Goal: Task Accomplishment & Management: Manage account settings

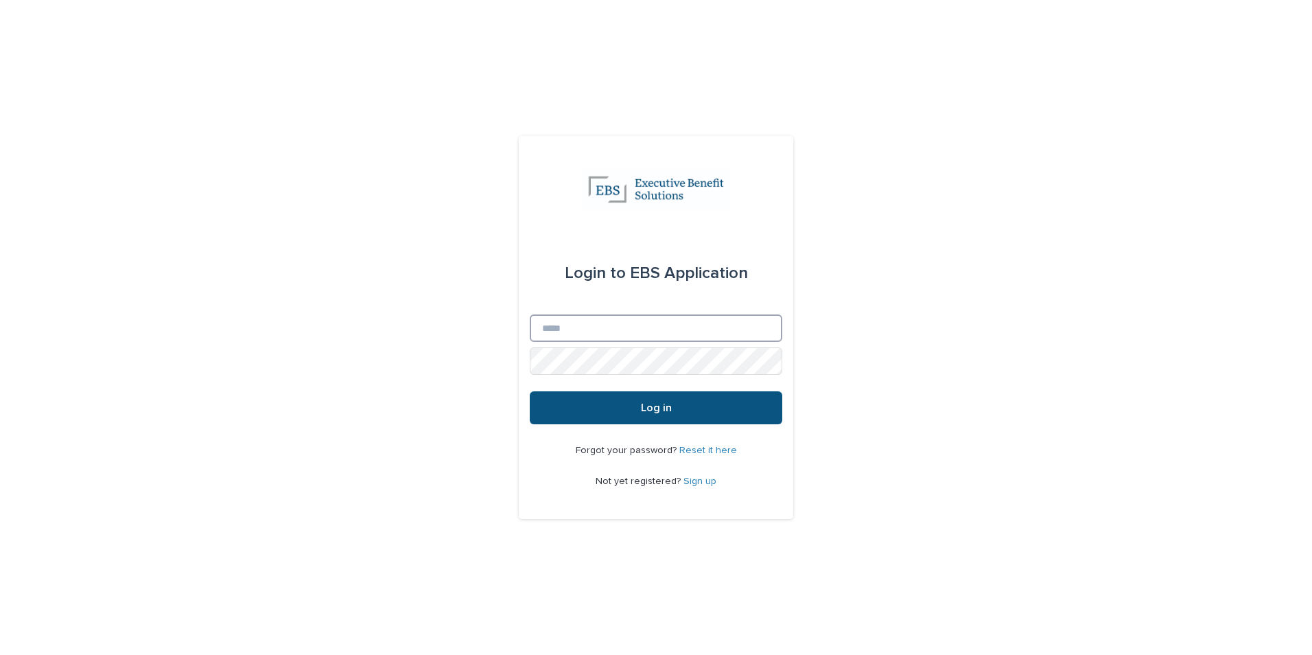
click at [562, 316] on input "Email" at bounding box center [656, 327] width 252 height 27
click at [733, 334] on input "Email" at bounding box center [656, 327] width 252 height 27
type input "**********"
click at [530, 391] on button "Log in" at bounding box center [656, 407] width 252 height 33
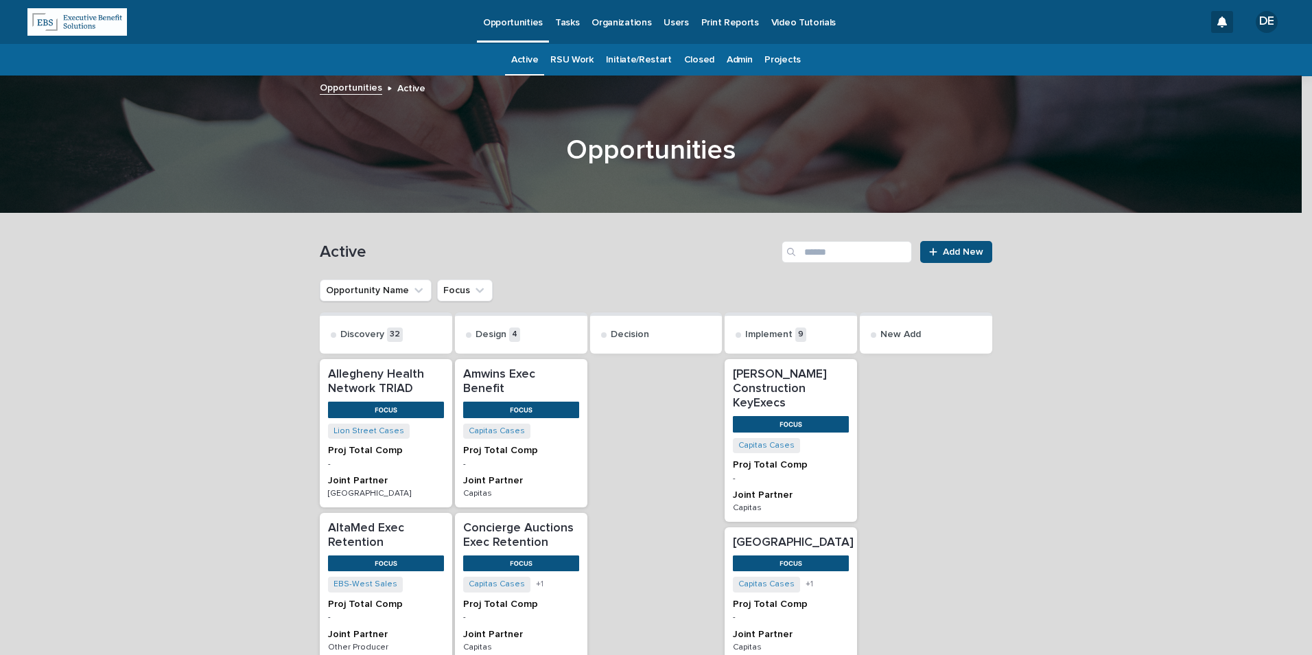
click at [570, 16] on p "Tasks" at bounding box center [567, 14] width 24 height 29
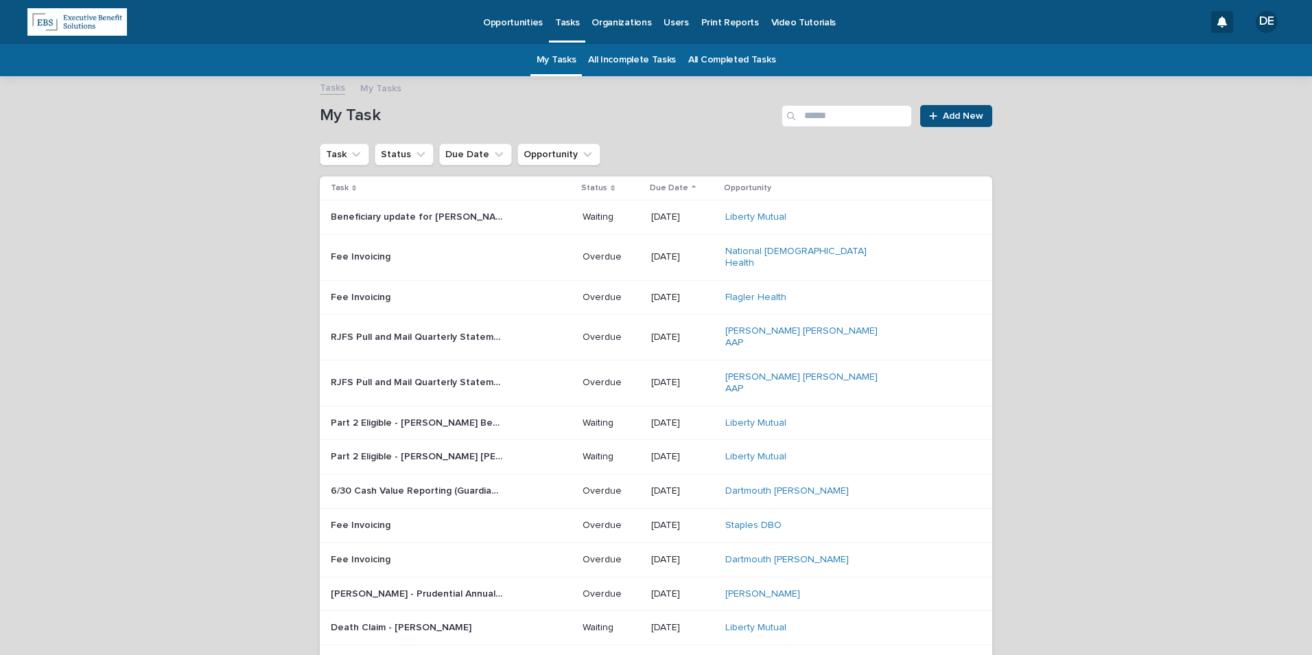
click at [520, 29] on link "Opportunities" at bounding box center [513, 21] width 72 height 43
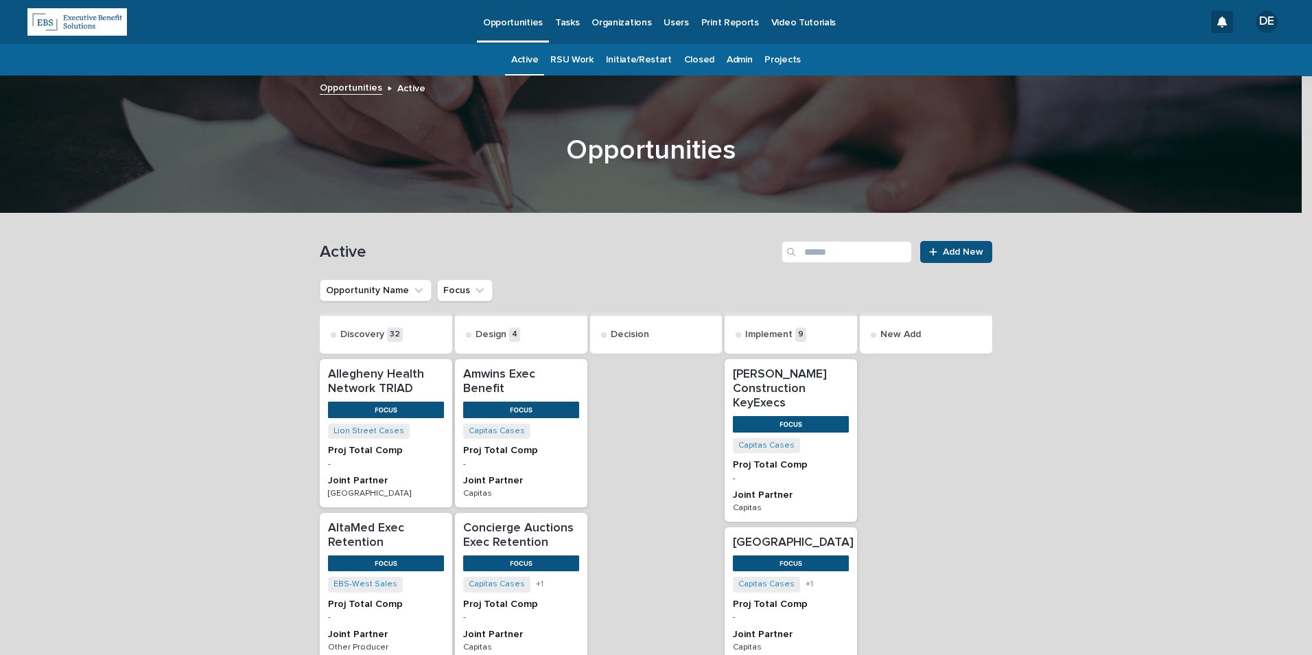
click at [727, 60] on link "Admin" at bounding box center [739, 60] width 25 height 32
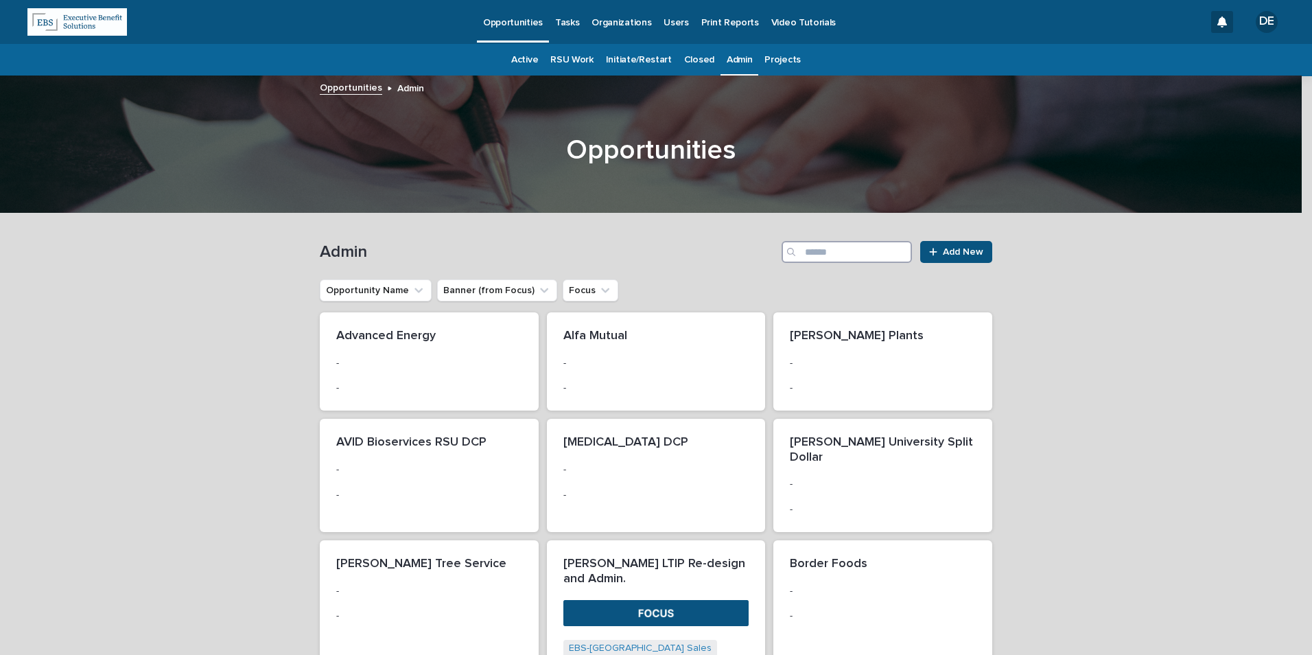
click at [818, 256] on input "Search" at bounding box center [846, 252] width 130 height 22
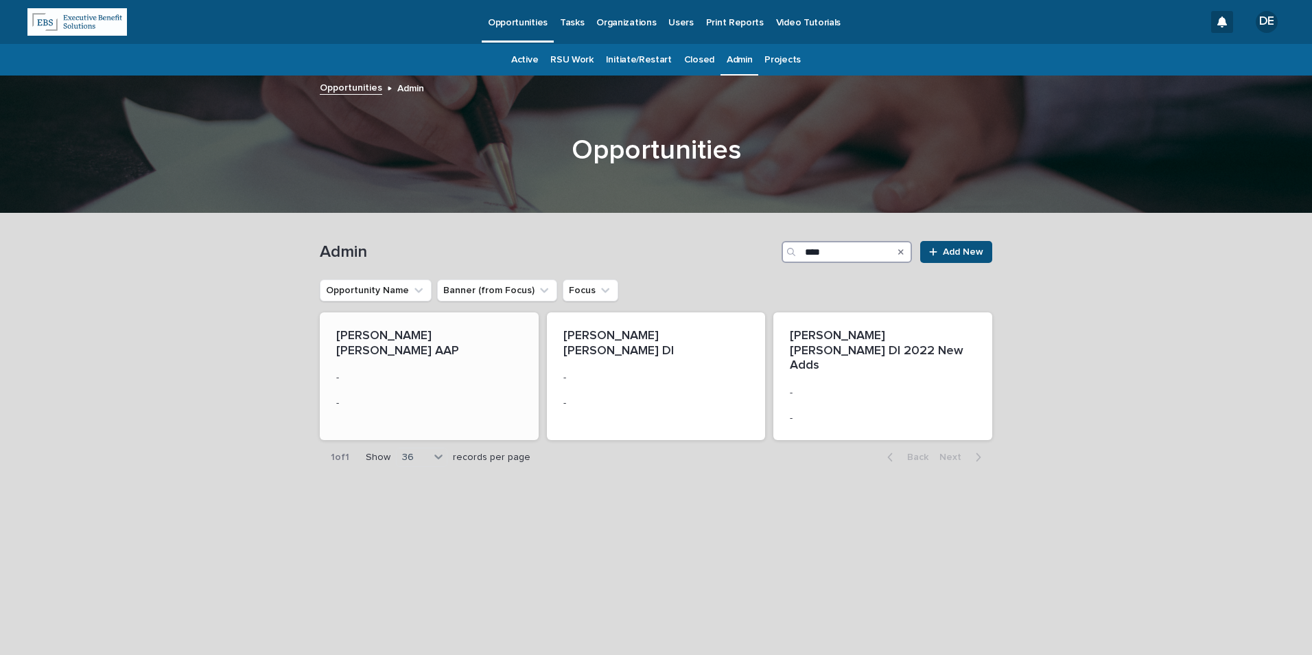
type input "****"
click at [463, 341] on p "Raymond James AAP" at bounding box center [429, 344] width 186 height 30
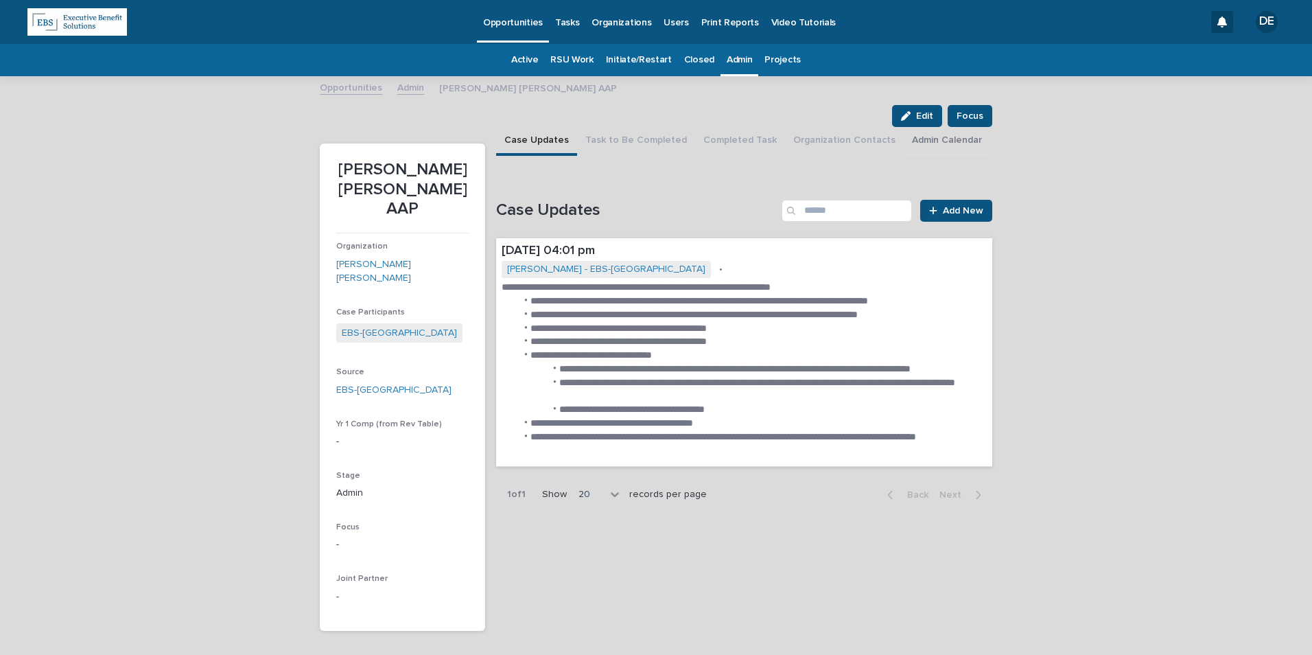
click at [904, 134] on button "Admin Calendar" at bounding box center [947, 141] width 86 height 29
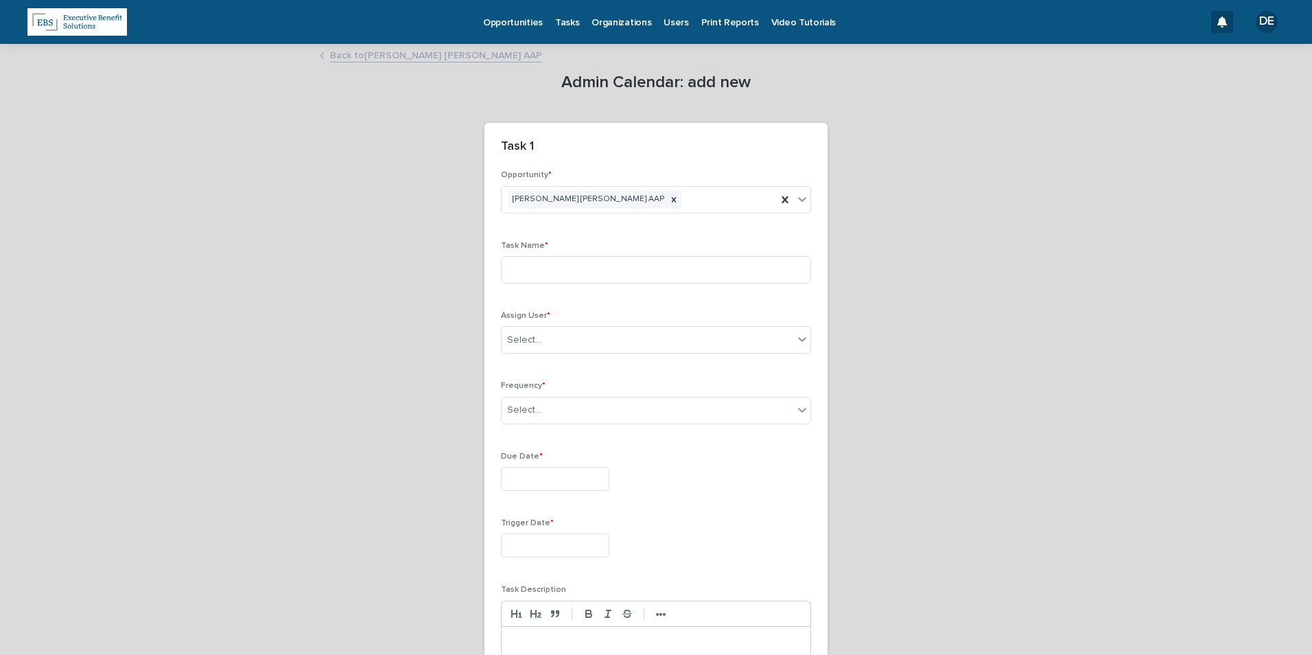
click at [593, 285] on div "Task Name *" at bounding box center [656, 268] width 310 height 54
click at [598, 272] on input at bounding box center [656, 269] width 310 height 27
click at [633, 344] on div "Select..." at bounding box center [648, 340] width 292 height 23
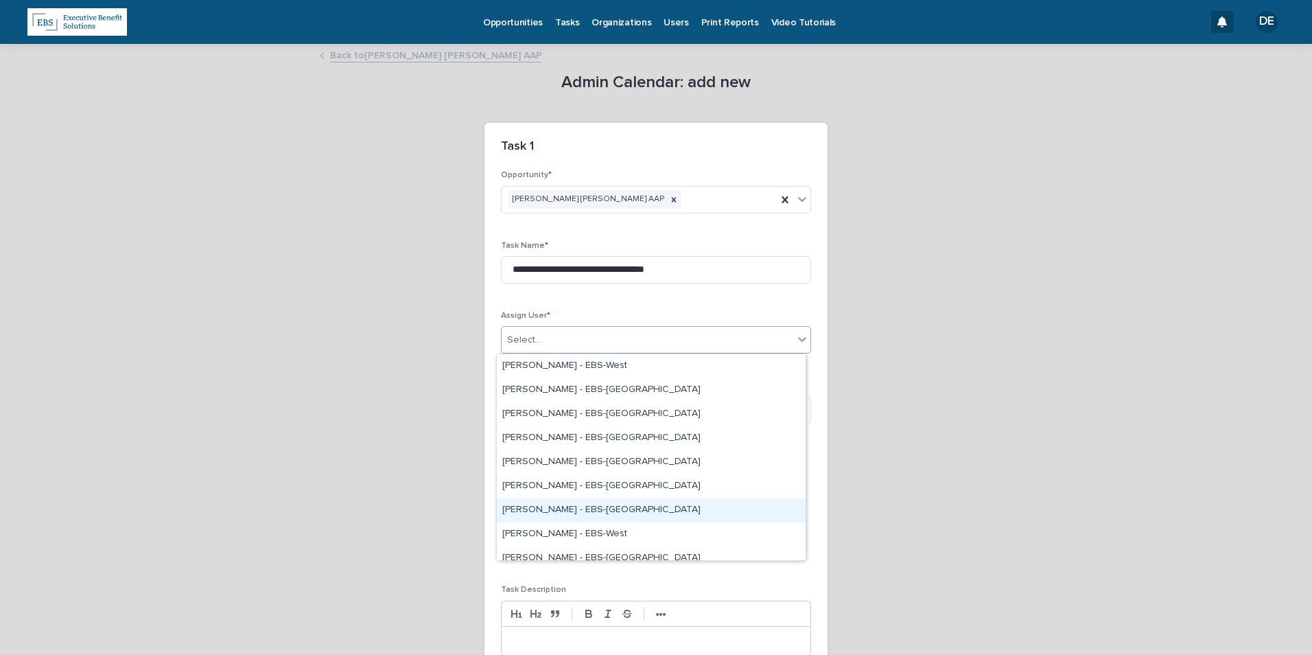
click at [604, 506] on div "Delaney Fittz - EBS-Boston" at bounding box center [651, 510] width 309 height 24
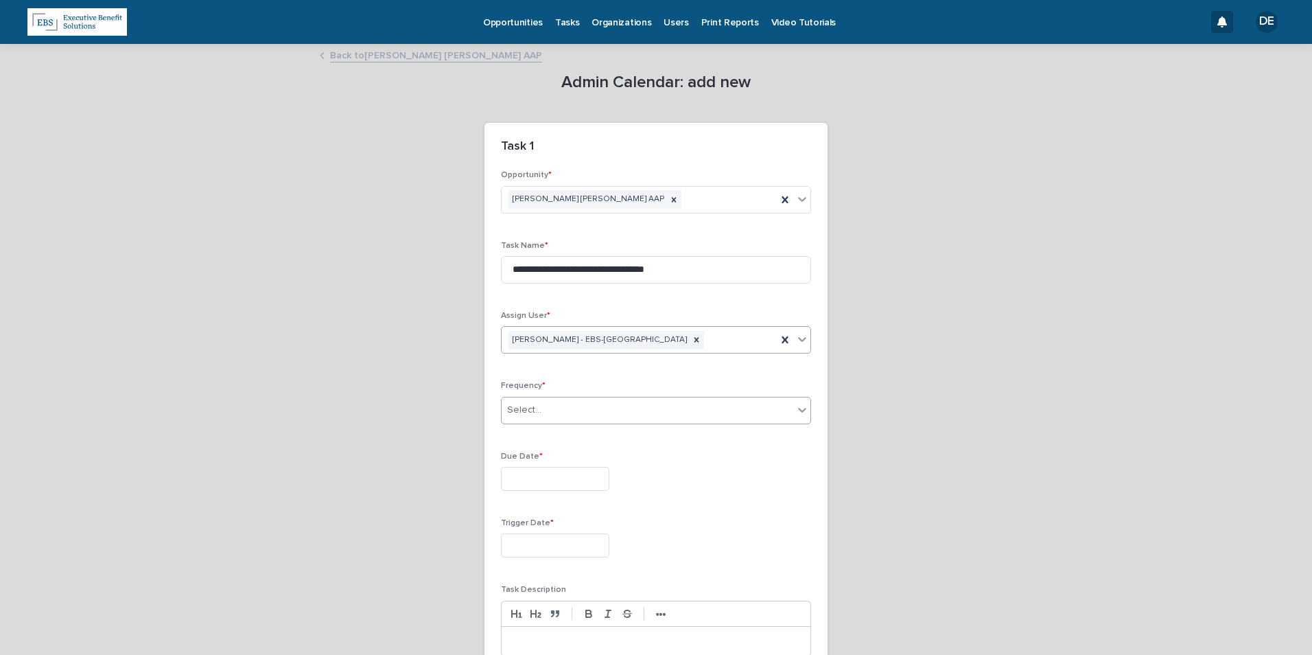
click at [580, 418] on div "Select..." at bounding box center [648, 410] width 292 height 23
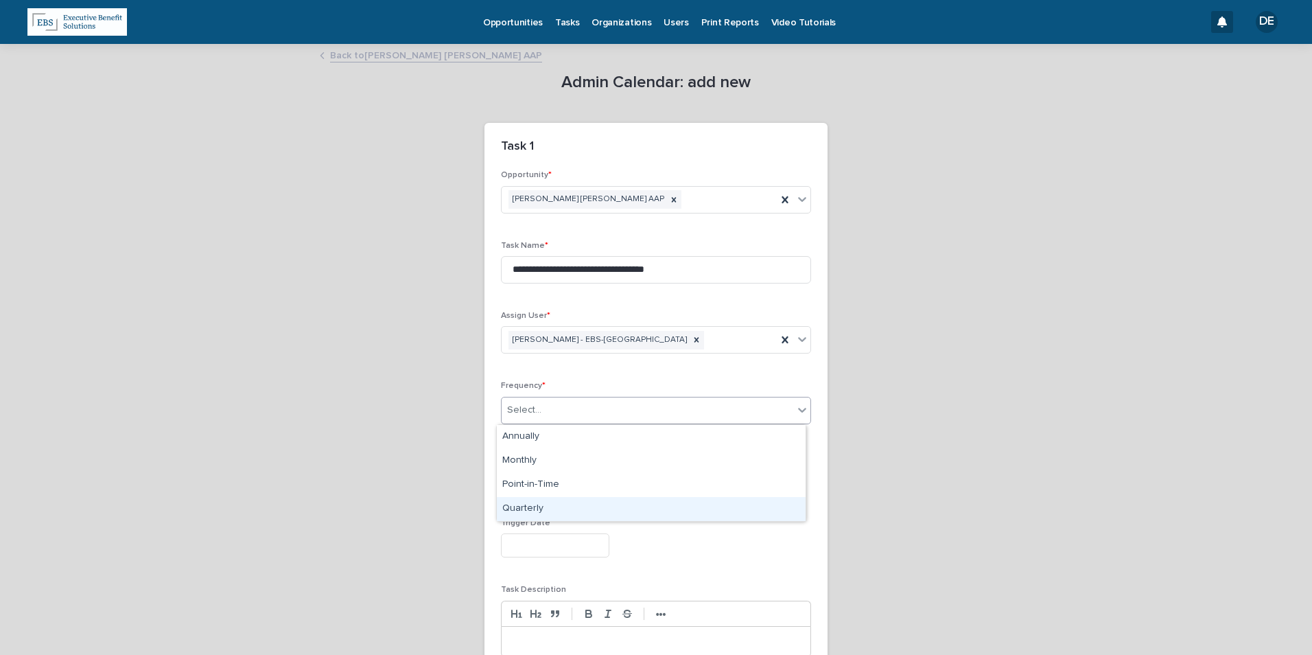
click at [571, 507] on div "Quarterly" at bounding box center [651, 509] width 309 height 24
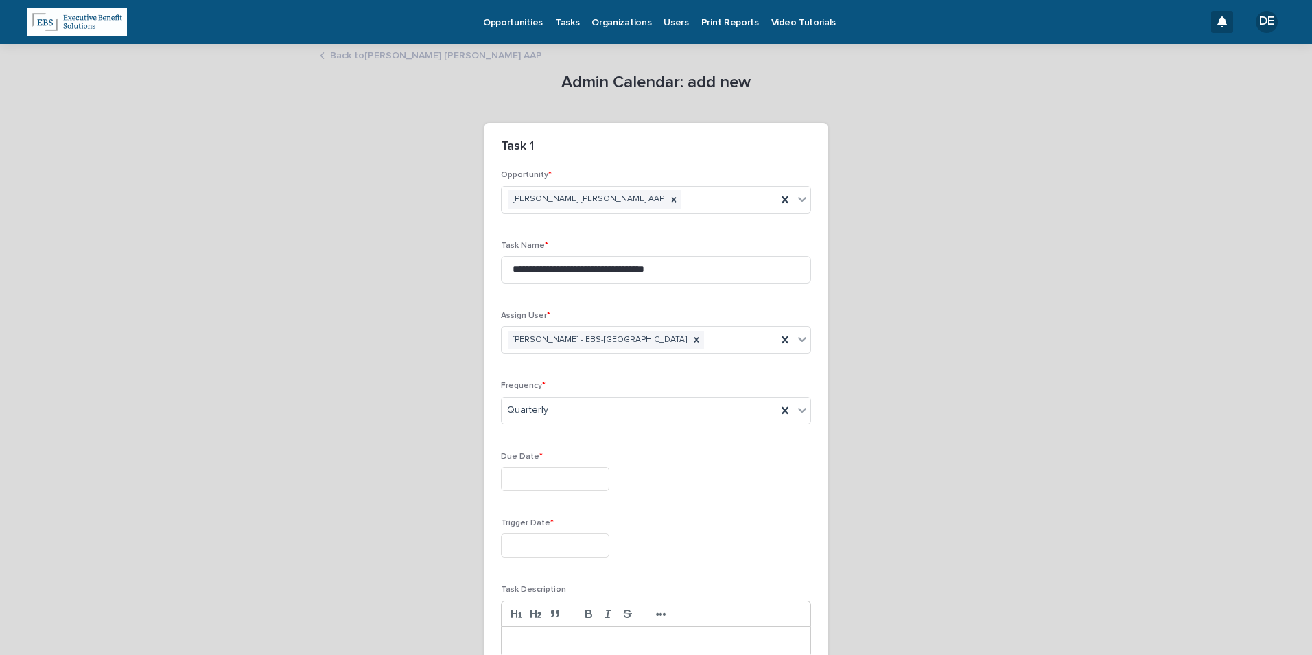
click at [556, 477] on input "text" at bounding box center [555, 479] width 108 height 24
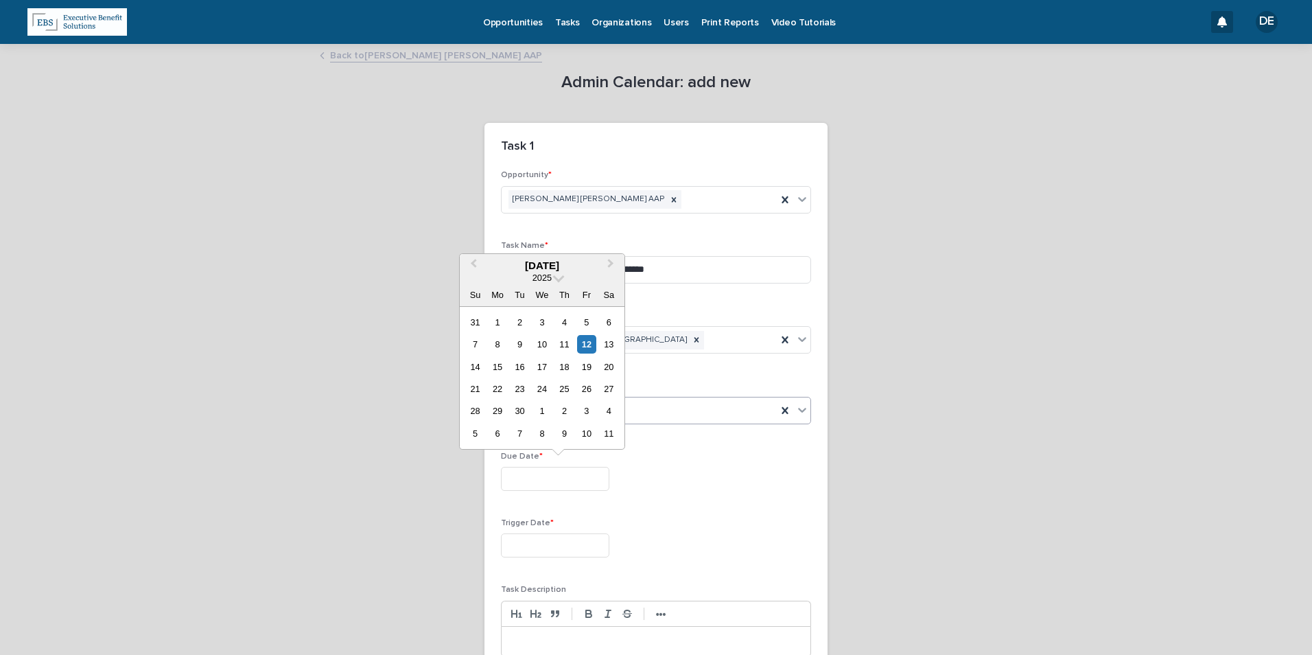
click at [670, 397] on div "Quarterly" at bounding box center [656, 410] width 310 height 27
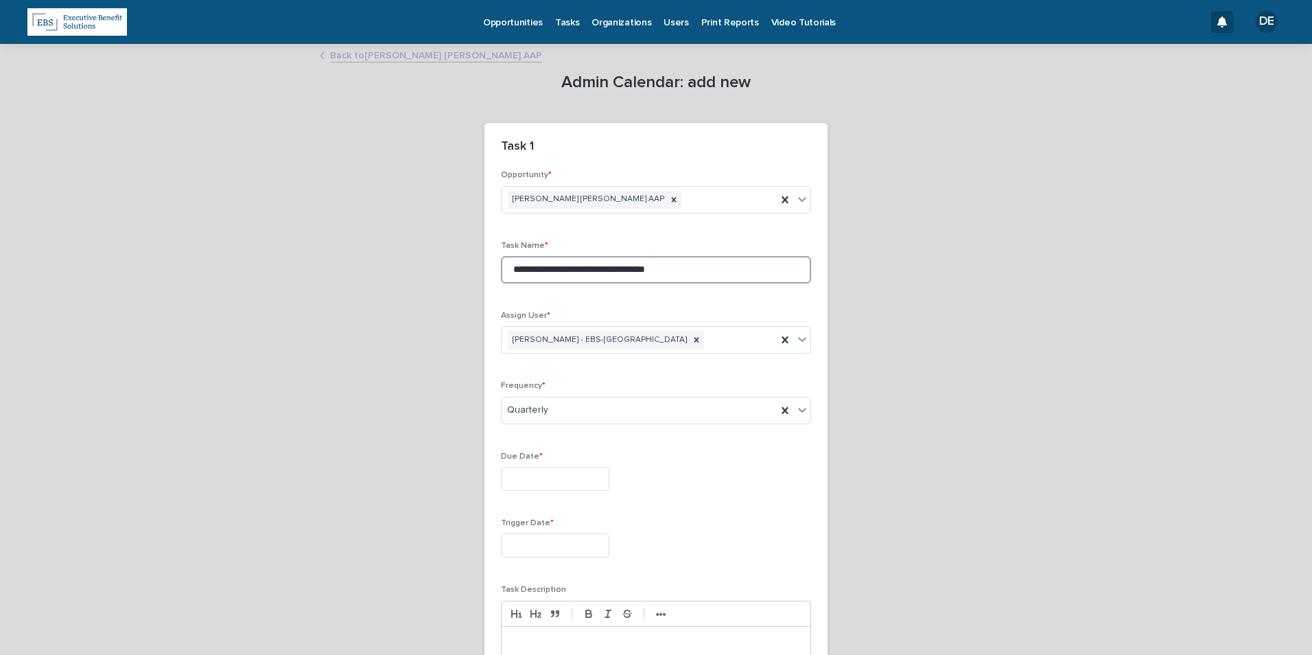
drag, startPoint x: 544, startPoint y: 267, endPoint x: 474, endPoint y: 270, distance: 70.0
click at [474, 270] on div "**********" at bounding box center [656, 408] width 672 height 726
type input "**********"
click at [778, 408] on icon at bounding box center [785, 410] width 14 height 14
click at [755, 415] on div "Select..." at bounding box center [648, 410] width 292 height 23
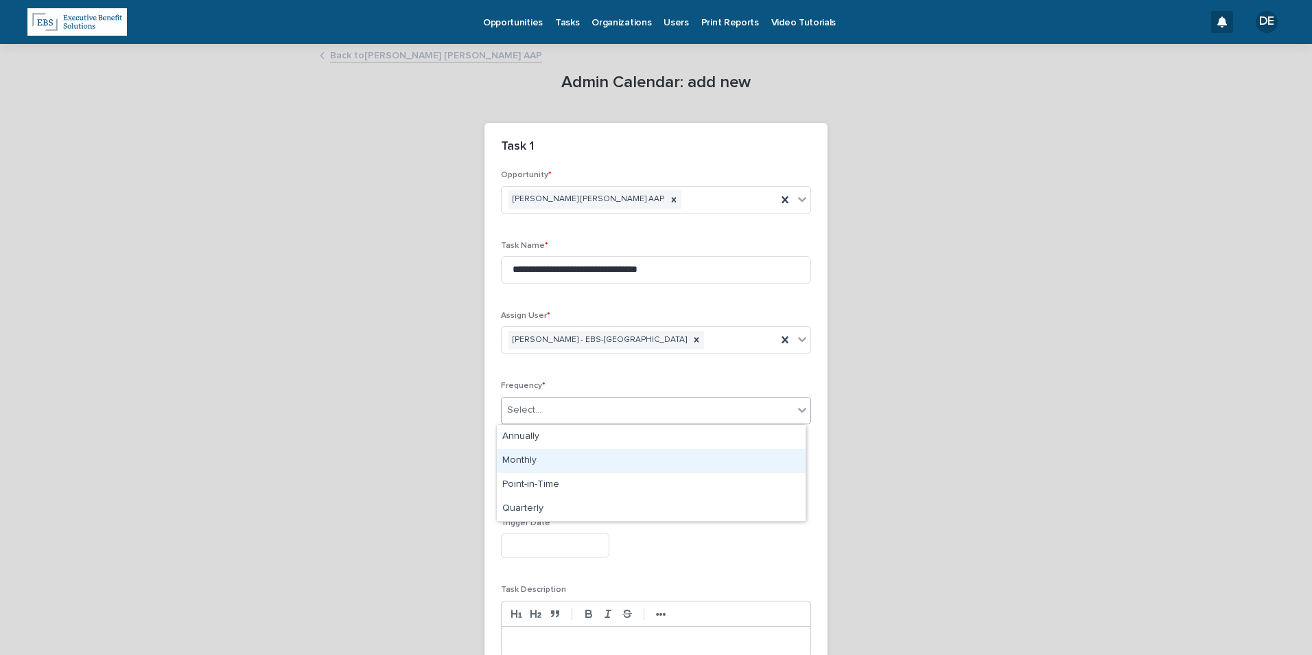
click at [751, 452] on div "Monthly" at bounding box center [651, 461] width 309 height 24
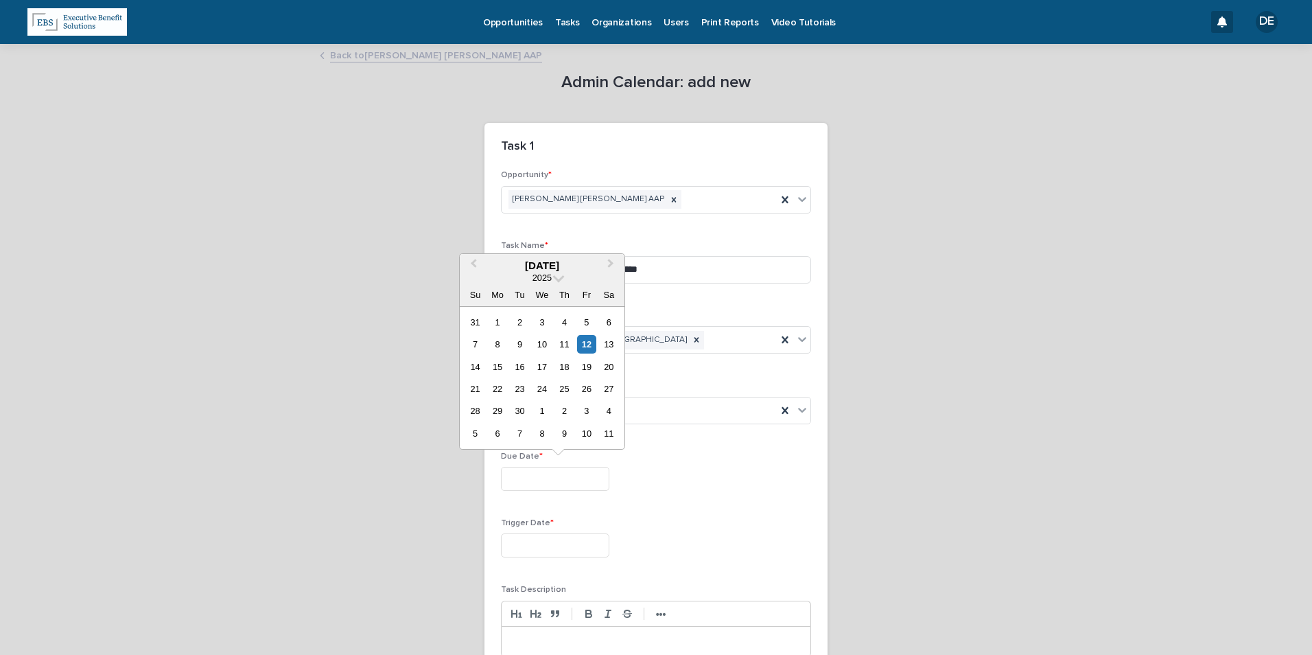
click at [573, 476] on input "text" at bounding box center [555, 479] width 108 height 24
click at [613, 261] on button "Next Month" at bounding box center [612, 266] width 22 height 22
click at [545, 320] on div "1" at bounding box center [541, 322] width 19 height 19
type input "**********"
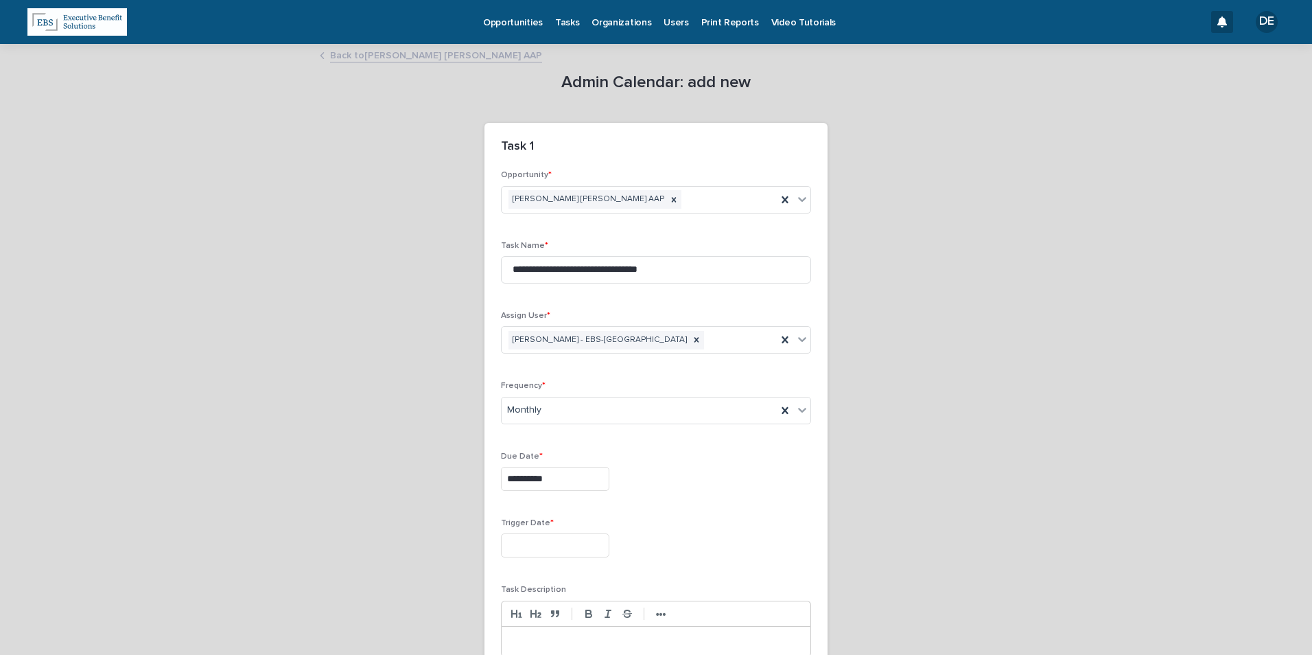
click at [567, 544] on input "text" at bounding box center [555, 545] width 108 height 24
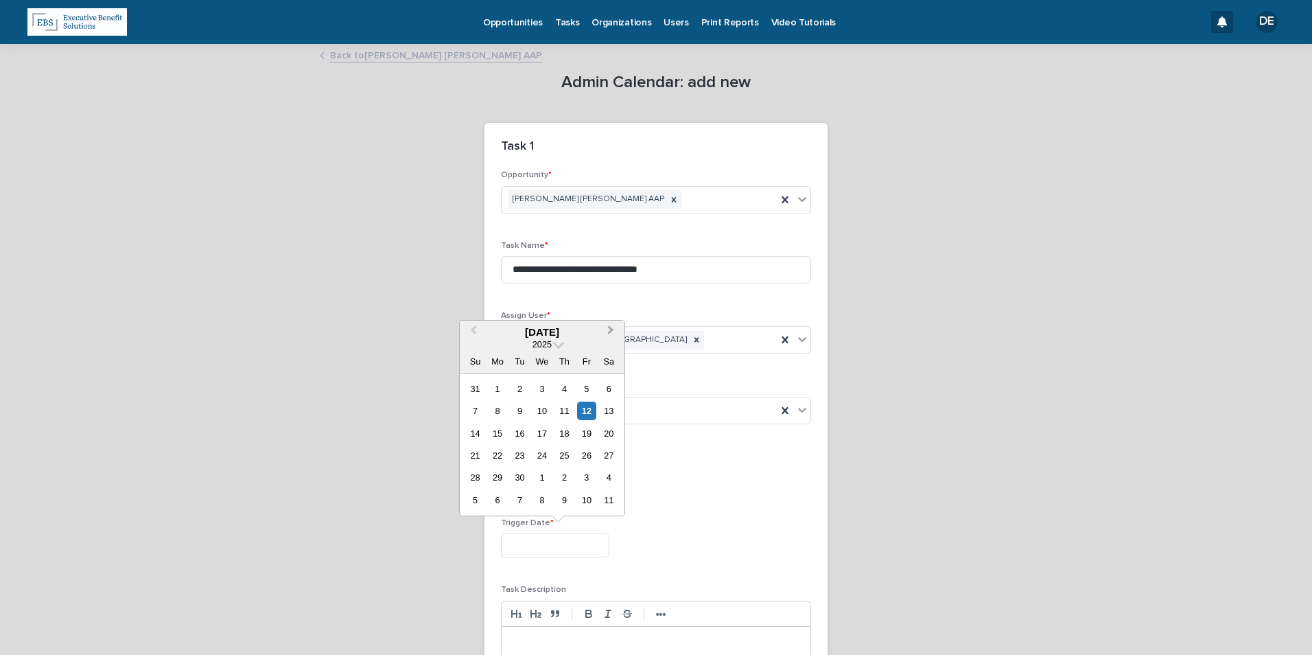
click at [611, 332] on span "Next Month" at bounding box center [611, 331] width 0 height 19
click at [473, 333] on span "Previous Month" at bounding box center [473, 331] width 0 height 19
click at [560, 456] on div "25" at bounding box center [564, 455] width 19 height 19
type input "**********"
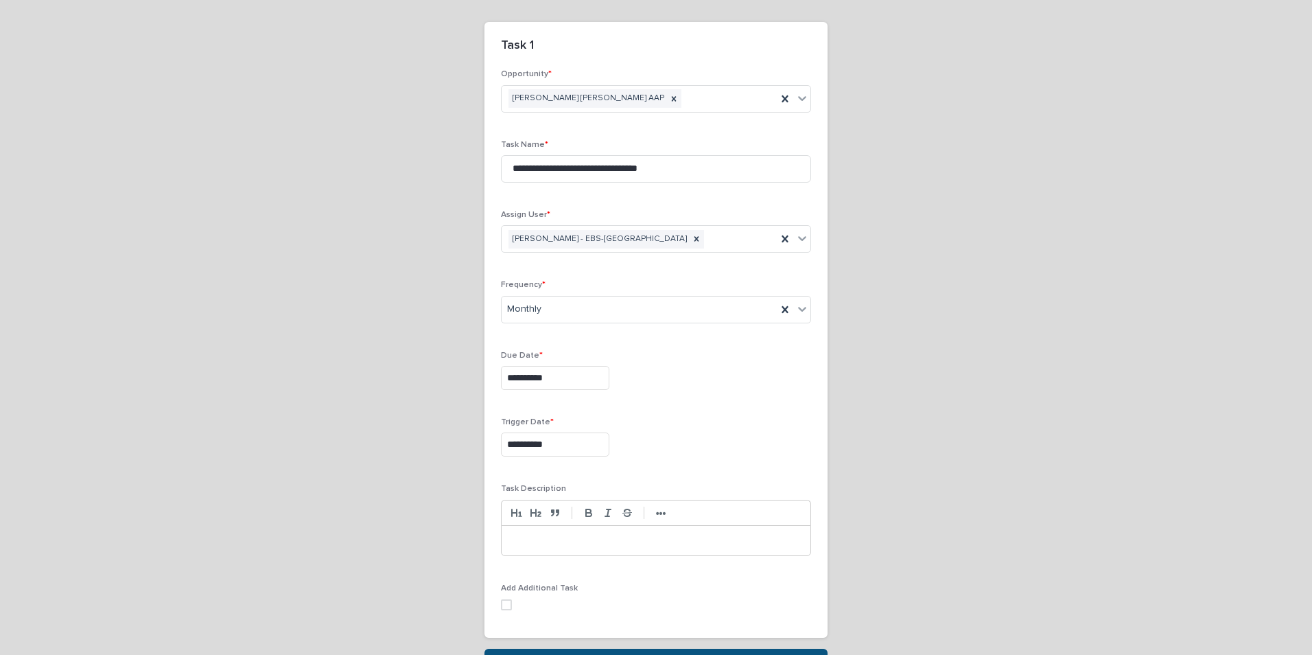
scroll to position [137, 0]
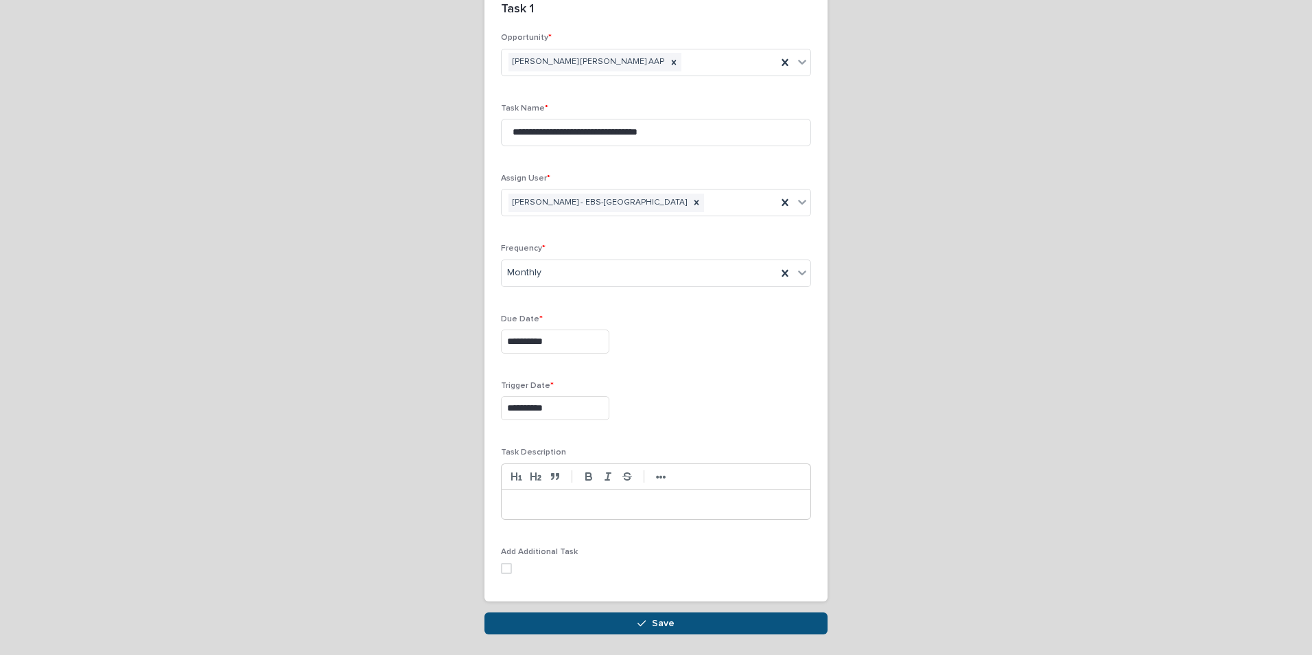
click at [582, 510] on p at bounding box center [656, 504] width 288 height 14
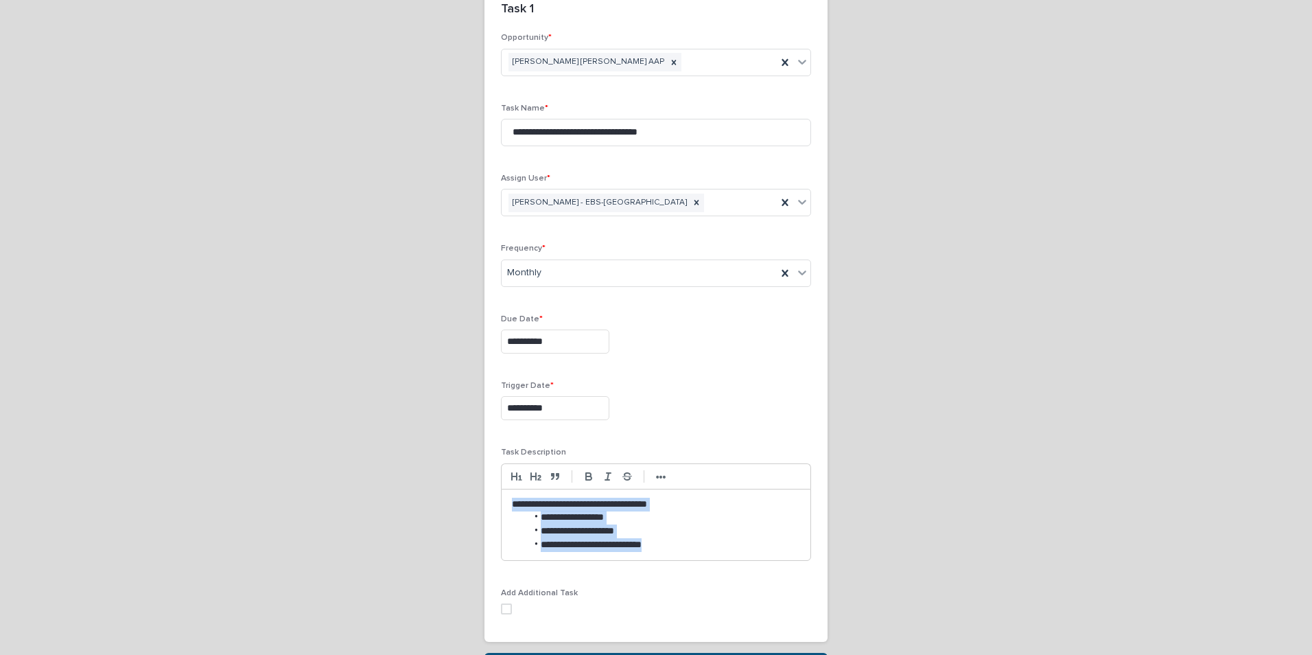
drag, startPoint x: 674, startPoint y: 545, endPoint x: 485, endPoint y: 500, distance: 193.9
click at [485, 500] on div "**********" at bounding box center [655, 337] width 343 height 609
copy div "**********"
click at [592, 599] on div "Add Additional Task" at bounding box center [656, 606] width 310 height 37
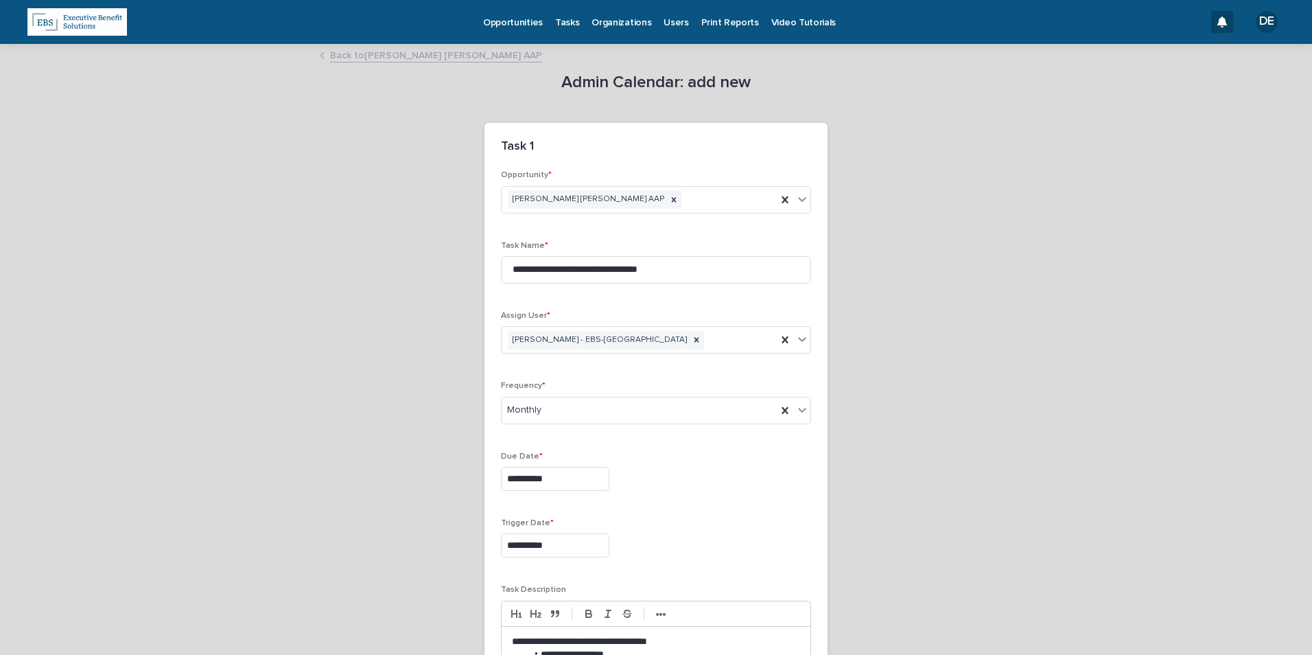
scroll to position [226, 0]
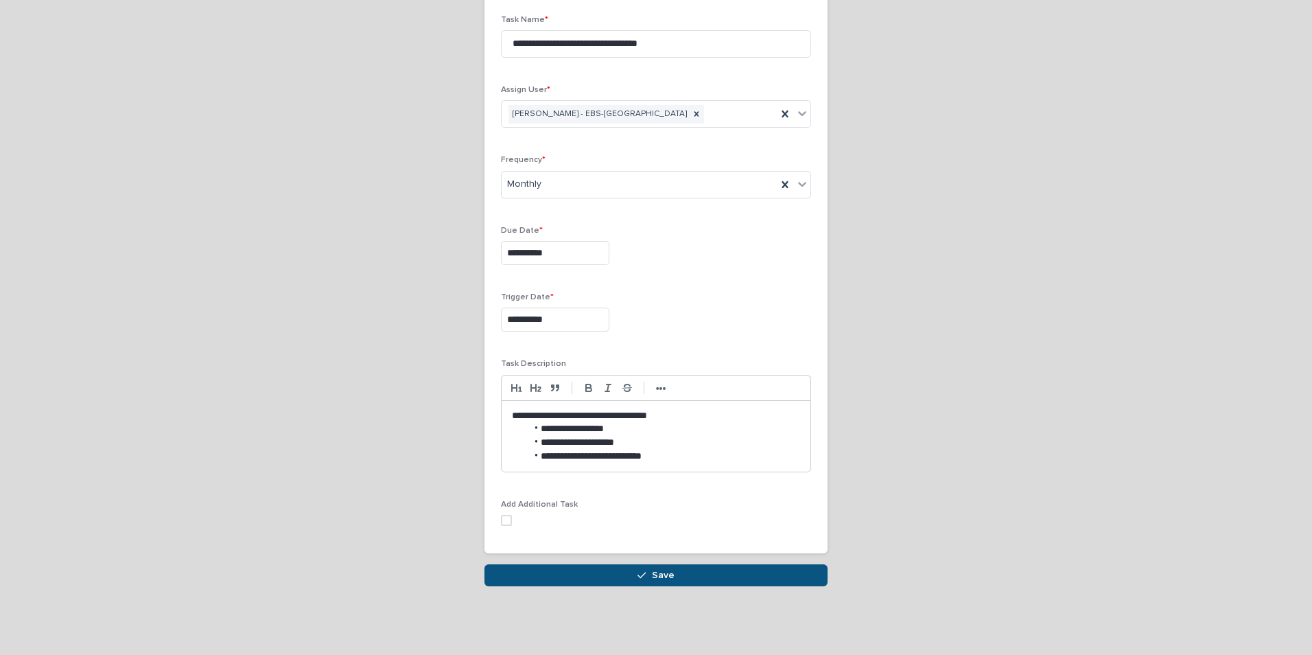
click at [588, 576] on button "Save" at bounding box center [655, 575] width 343 height 22
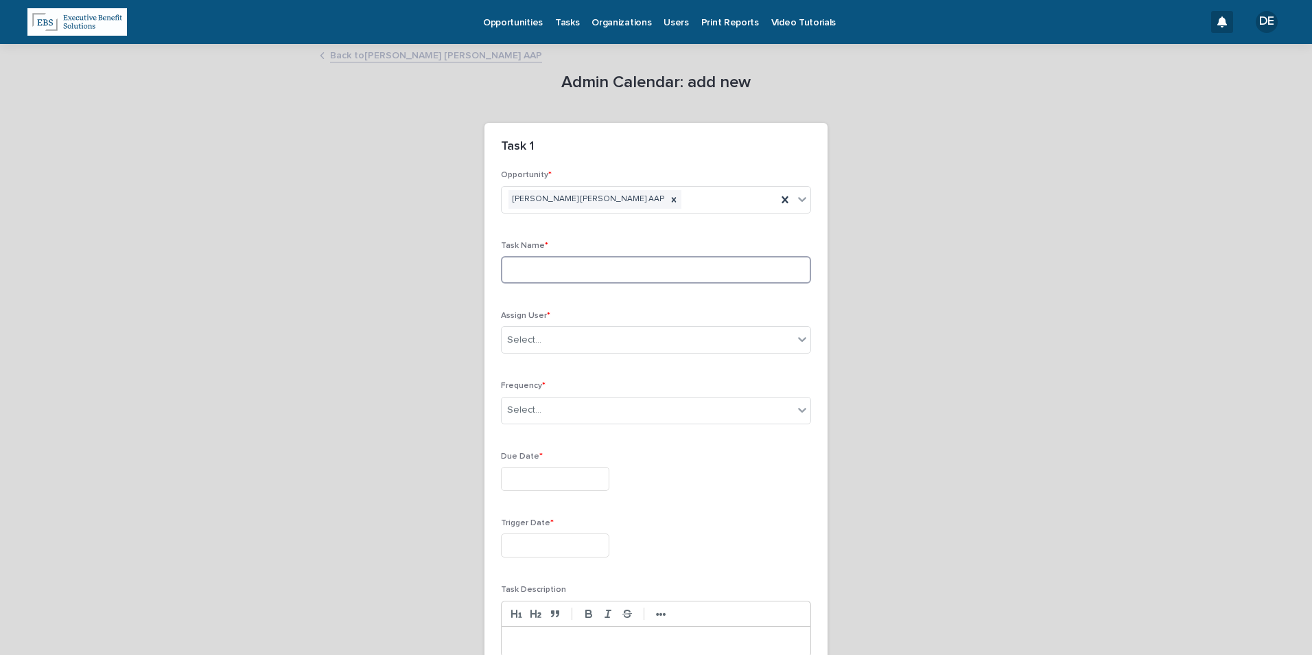
click at [581, 271] on input at bounding box center [656, 269] width 310 height 27
type input "**********"
click at [574, 336] on div "Select..." at bounding box center [648, 340] width 292 height 23
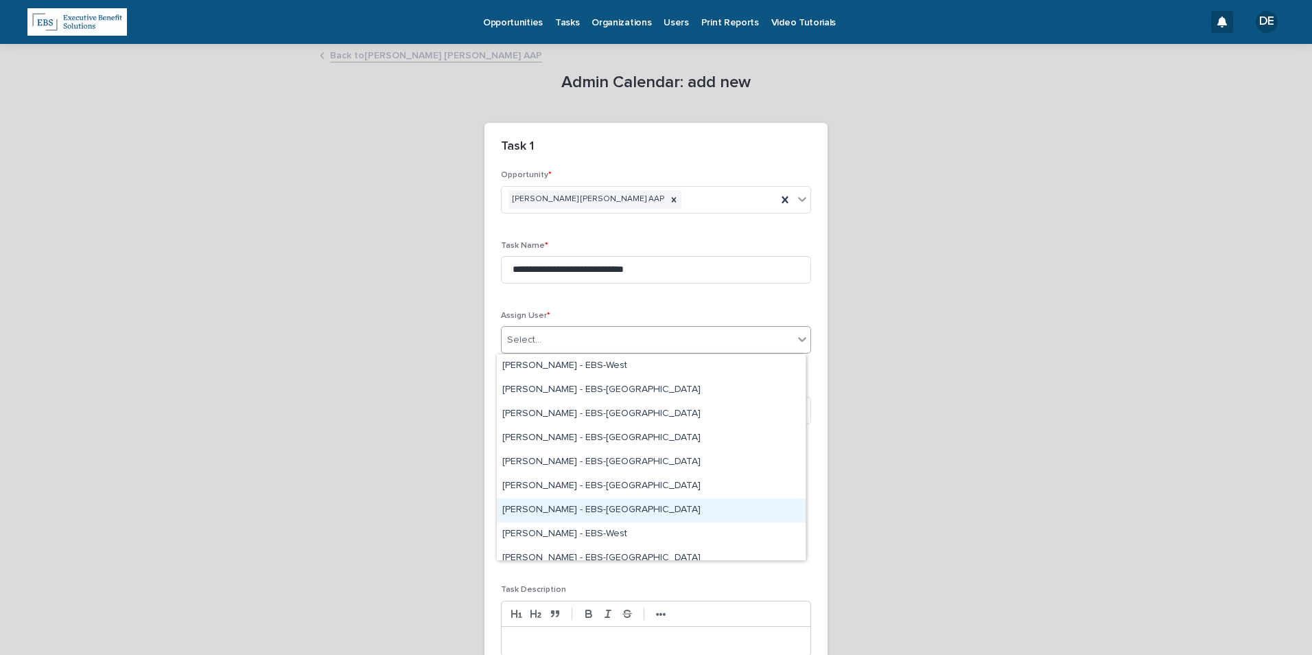
click at [584, 516] on div "Delaney Fittz - EBS-Boston" at bounding box center [651, 510] width 309 height 24
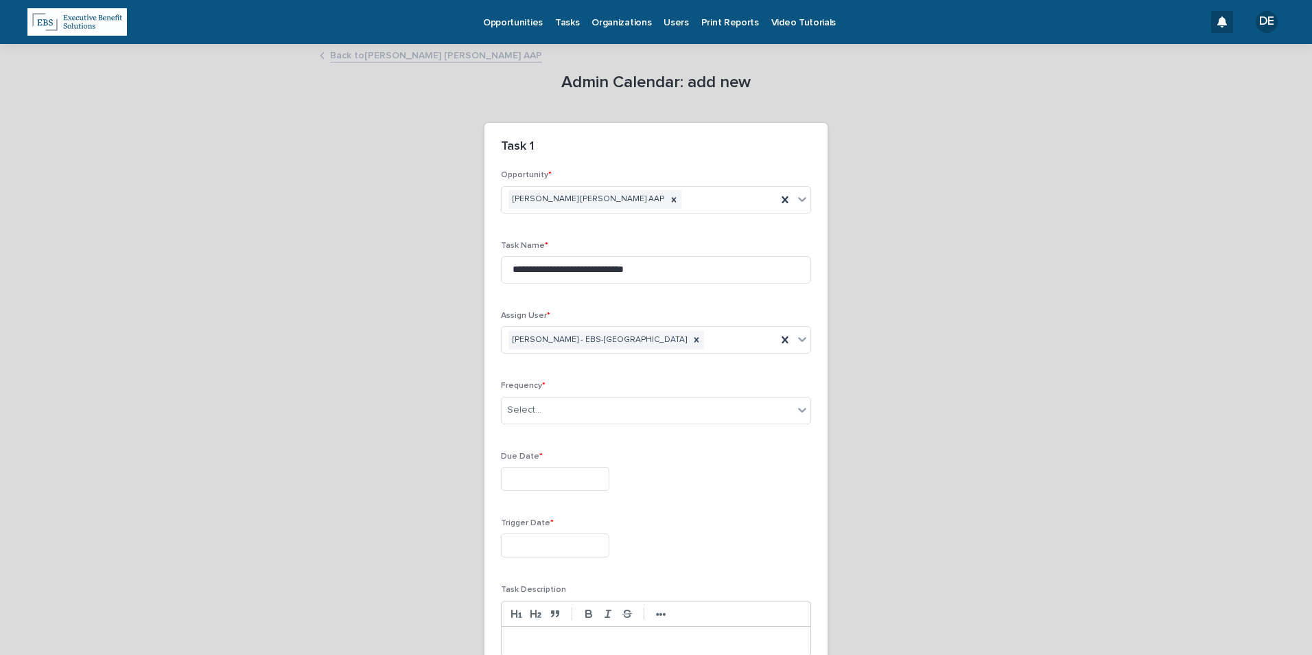
click at [605, 428] on div "Frequency * Select..." at bounding box center [656, 408] width 310 height 54
click at [603, 411] on div "Select..." at bounding box center [648, 410] width 292 height 23
click at [598, 470] on div "Monthly" at bounding box center [651, 461] width 309 height 24
click at [584, 484] on input "text" at bounding box center [555, 479] width 108 height 24
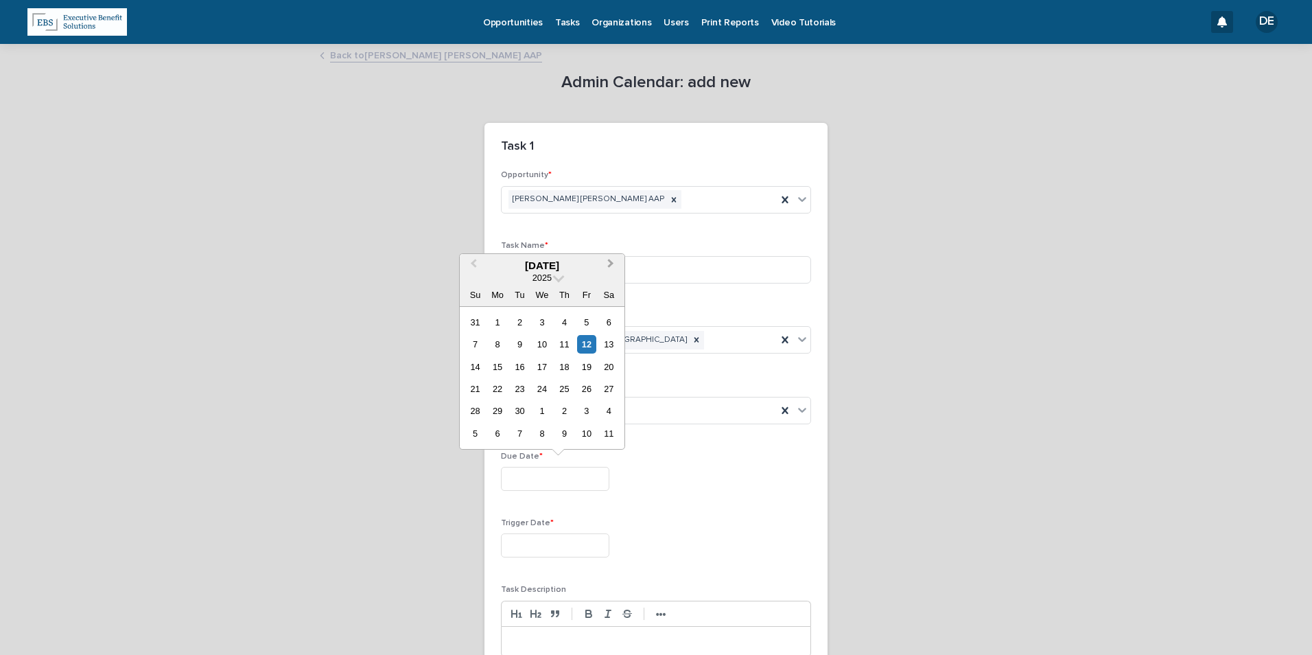
click at [611, 263] on span "Next Month" at bounding box center [611, 265] width 0 height 19
click at [534, 320] on div "1" at bounding box center [541, 322] width 19 height 19
type input "**********"
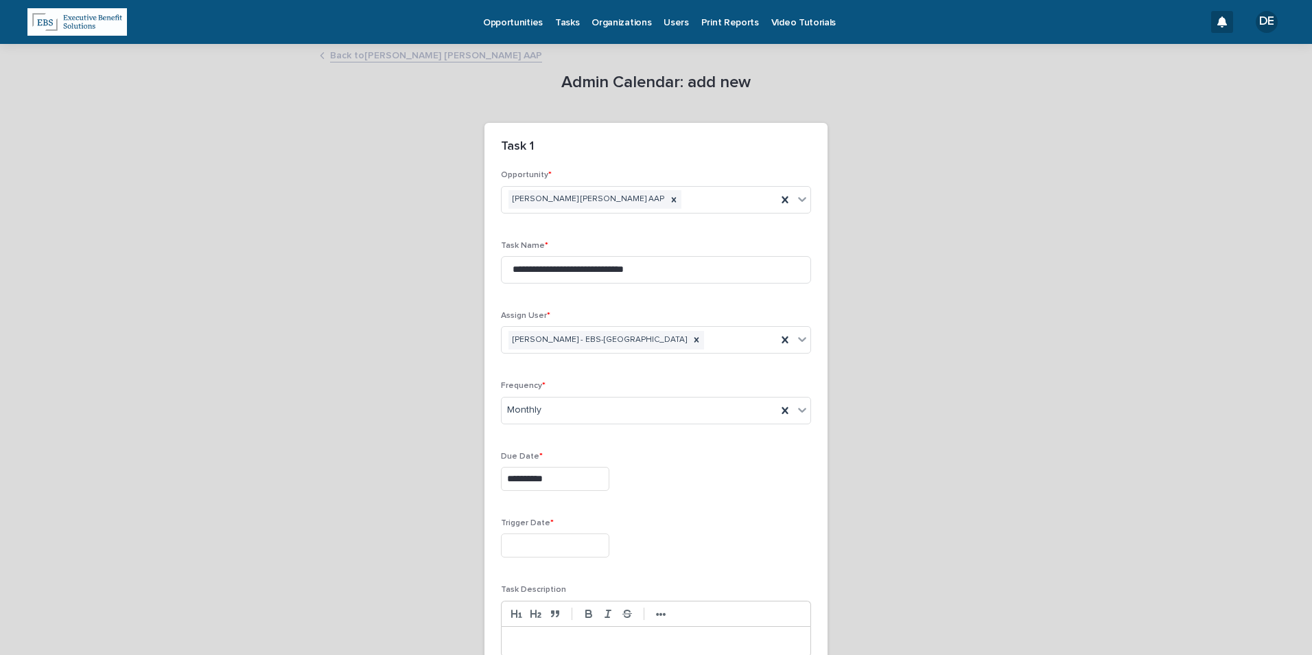
click at [554, 547] on input "text" at bounding box center [555, 545] width 108 height 24
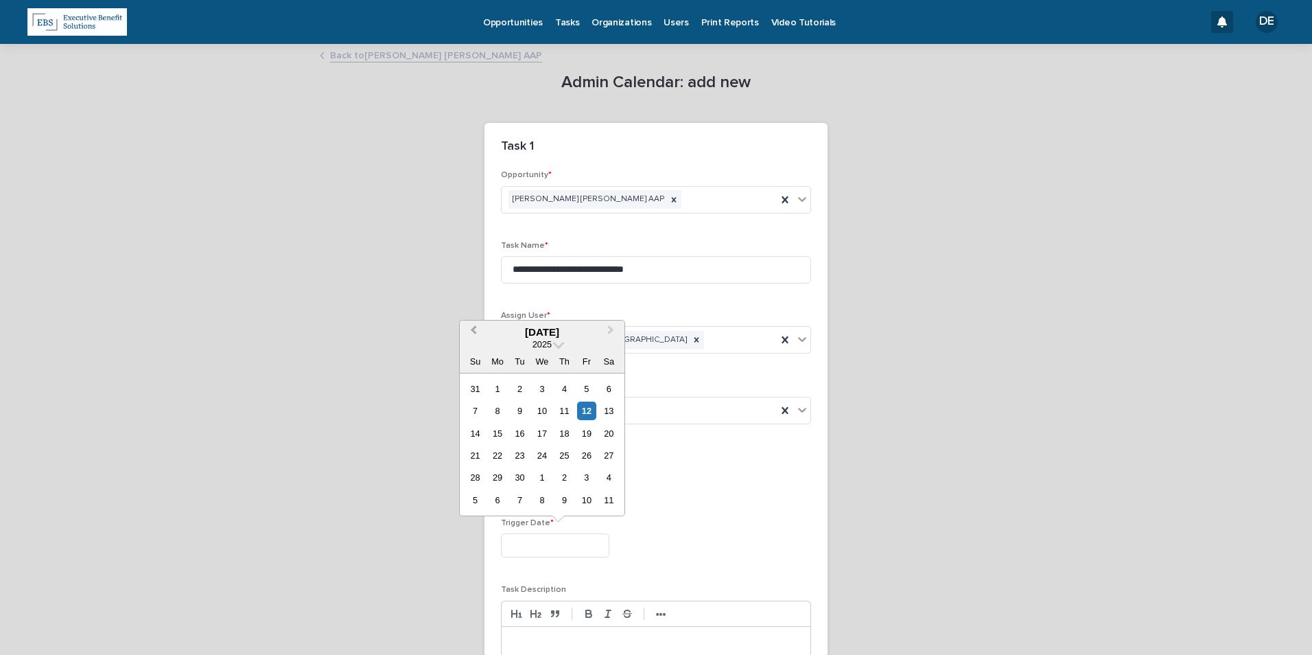
click at [469, 327] on button "Previous Month" at bounding box center [472, 333] width 22 height 22
click at [613, 338] on button "Next Month" at bounding box center [612, 333] width 22 height 22
click at [567, 457] on div "25" at bounding box center [564, 455] width 19 height 19
type input "**********"
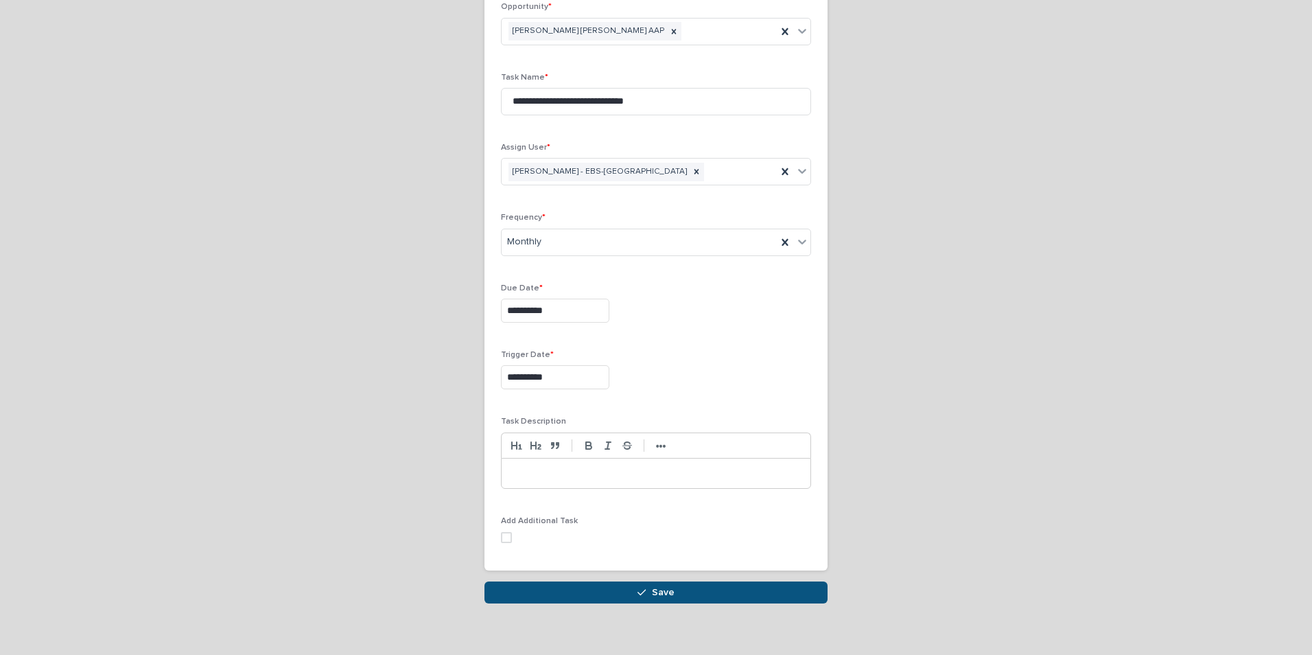
scroll to position [185, 0]
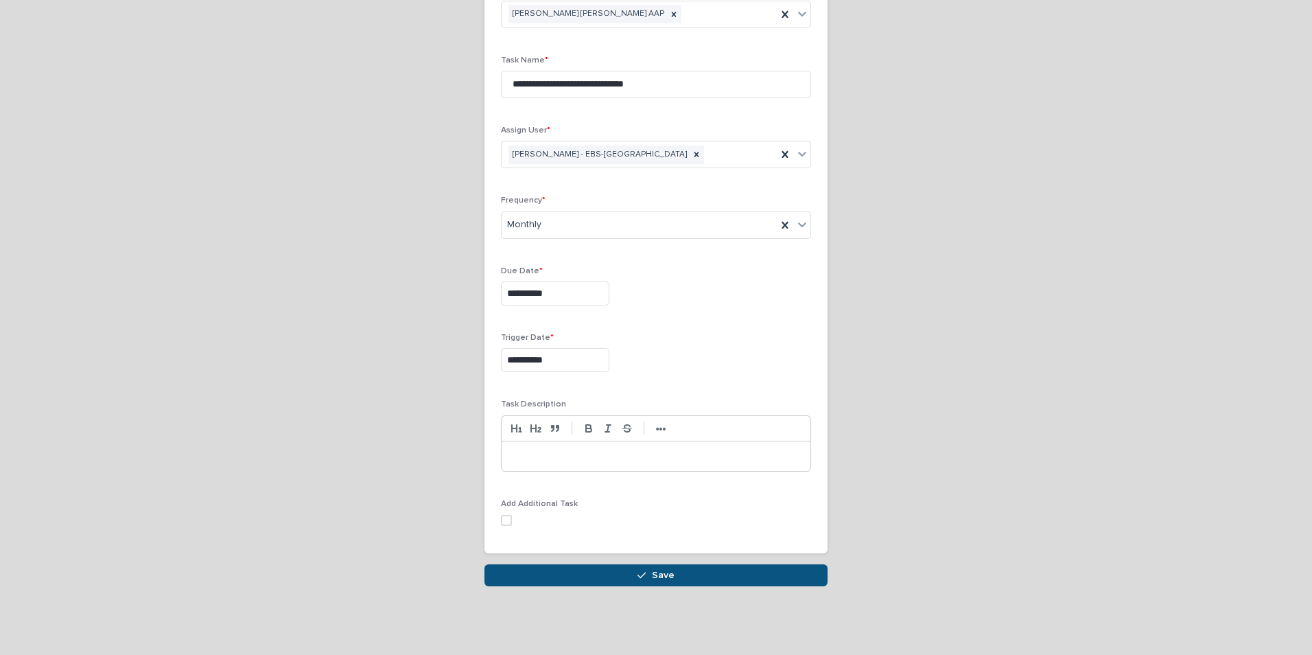
click at [562, 460] on p at bounding box center [656, 456] width 288 height 14
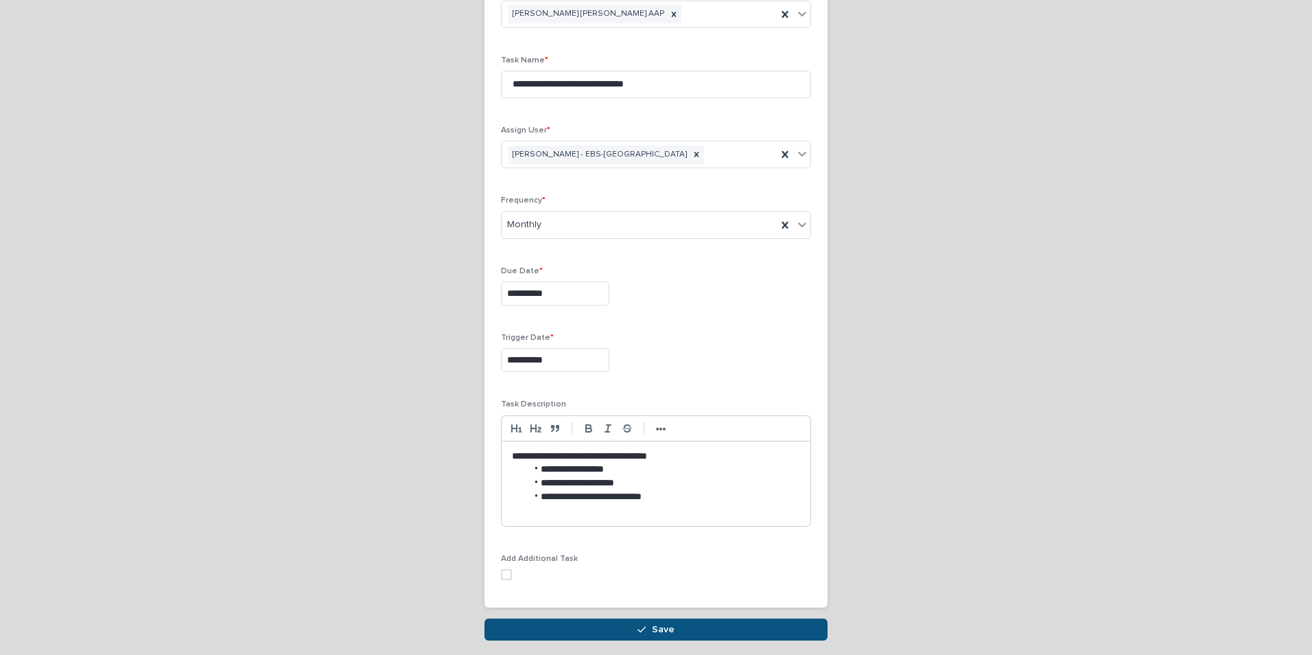
scroll to position [213, 0]
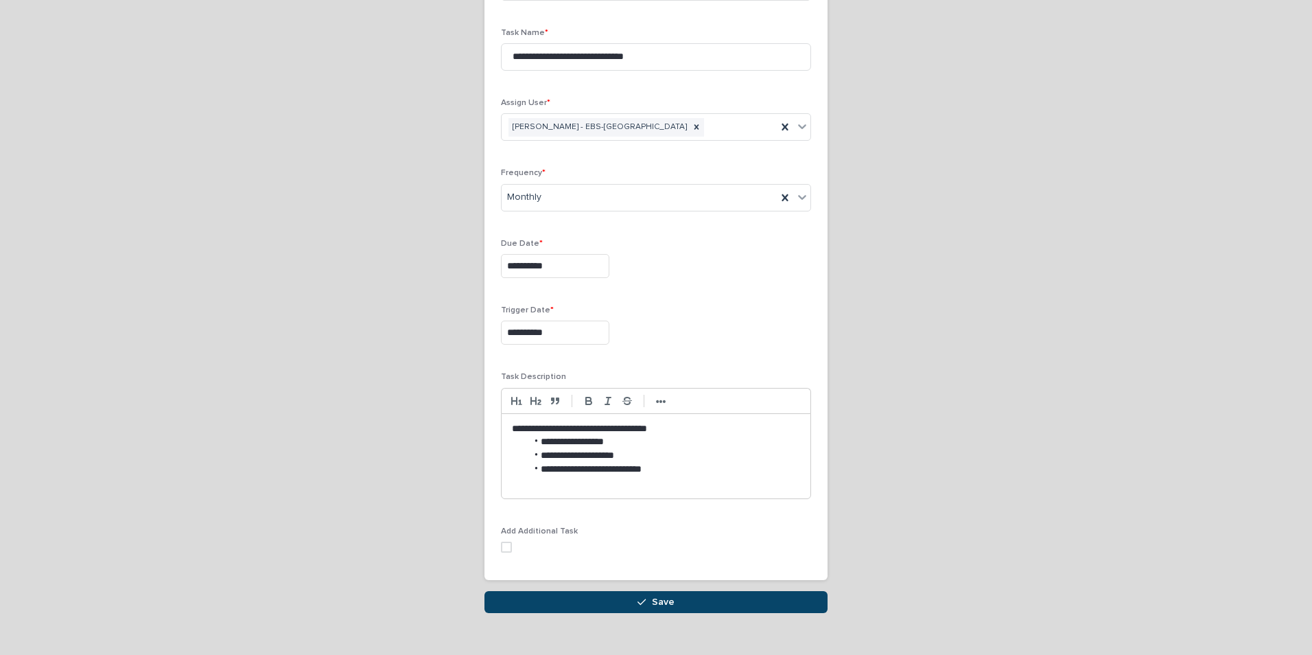
click at [731, 603] on button "Save" at bounding box center [655, 602] width 343 height 22
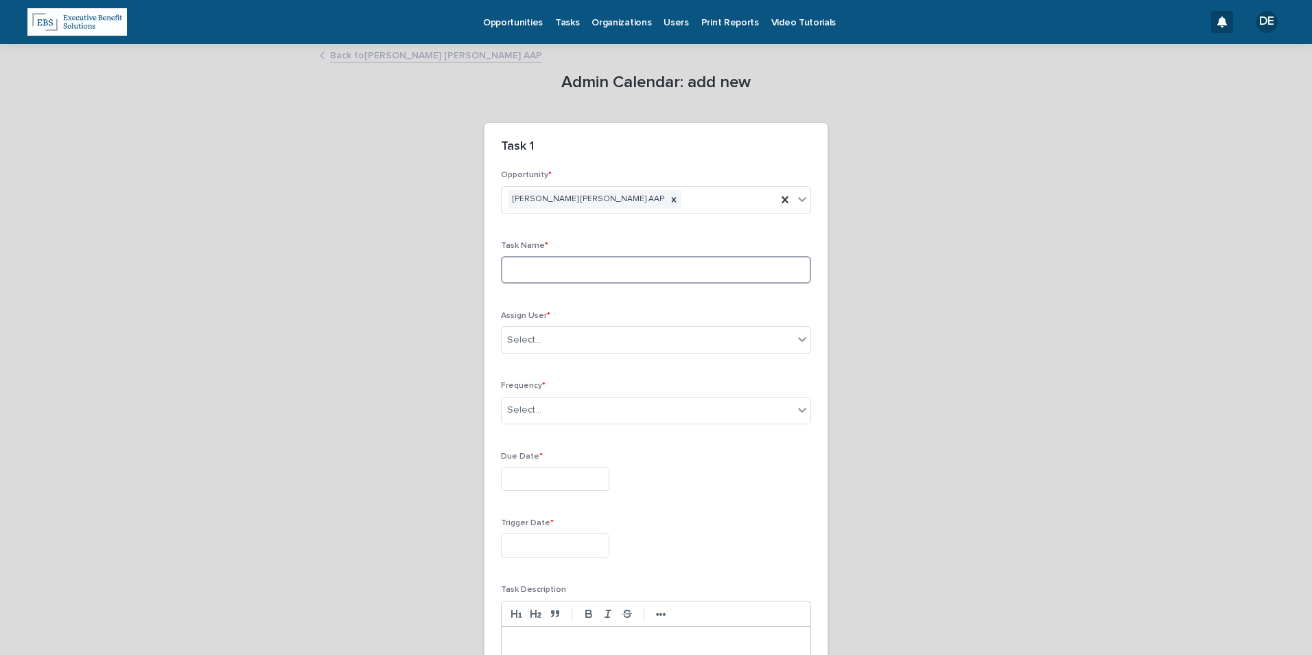
click at [619, 276] on input at bounding box center [656, 269] width 310 height 27
type input "**********"
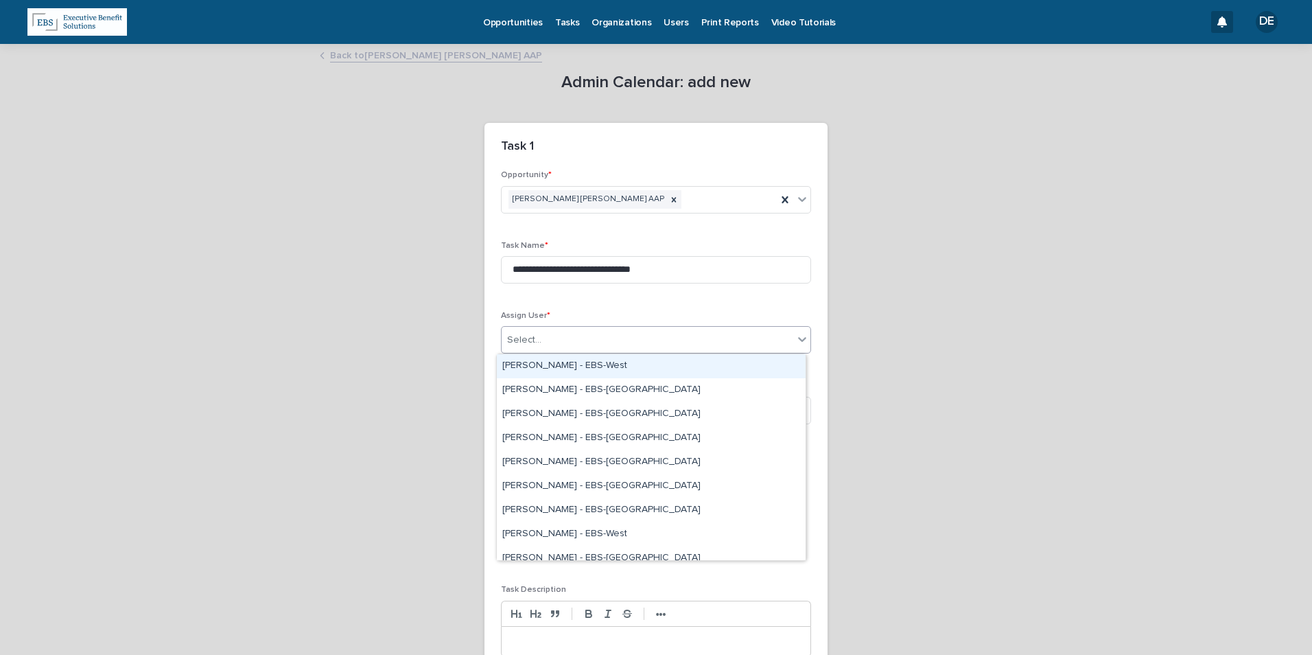
click at [634, 333] on div "Select..." at bounding box center [648, 340] width 292 height 23
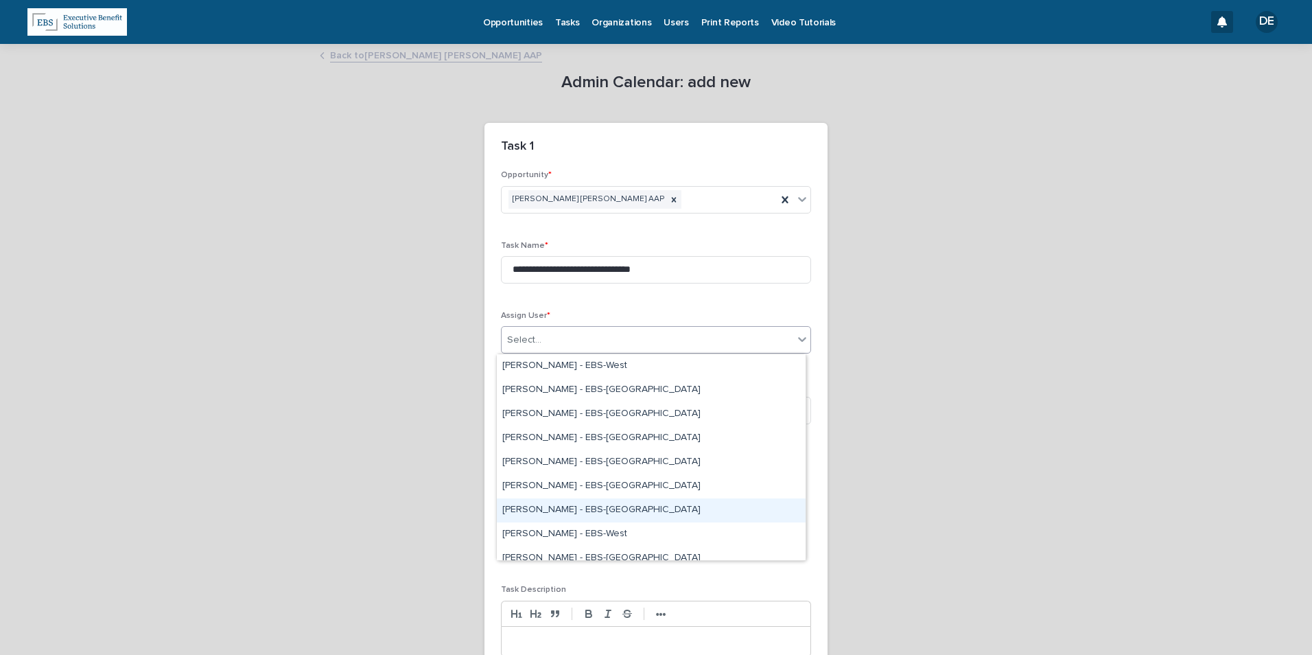
click at [619, 504] on div "Delaney Fittz - EBS-Boston" at bounding box center [651, 510] width 309 height 24
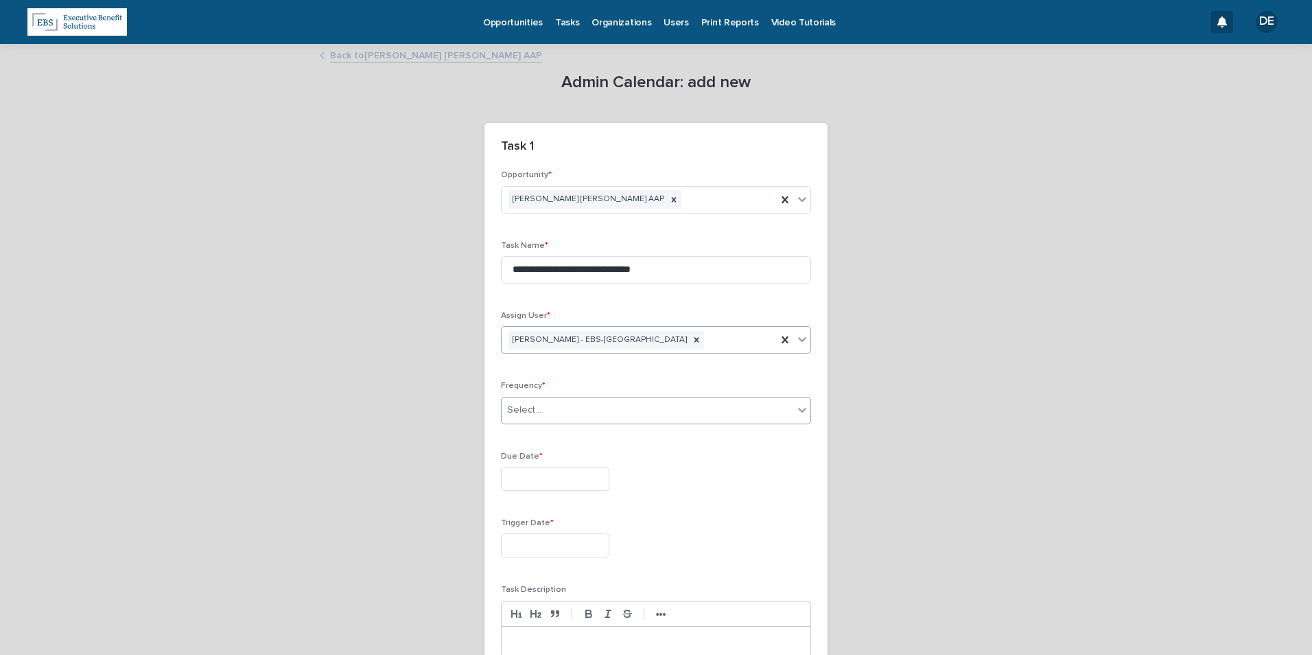
click at [562, 412] on div "Select..." at bounding box center [648, 410] width 292 height 23
click at [551, 464] on div "Monthly" at bounding box center [651, 461] width 309 height 24
click at [560, 410] on div "Monthly" at bounding box center [639, 410] width 275 height 23
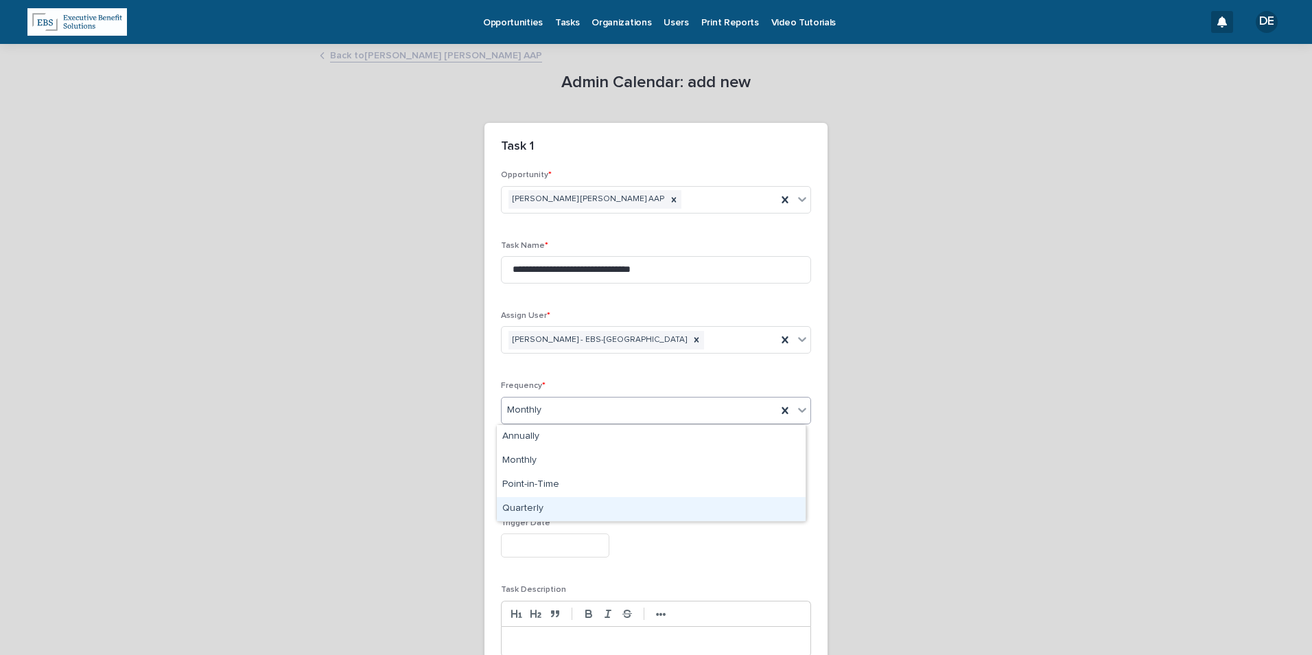
click at [552, 508] on div "Quarterly" at bounding box center [651, 509] width 309 height 24
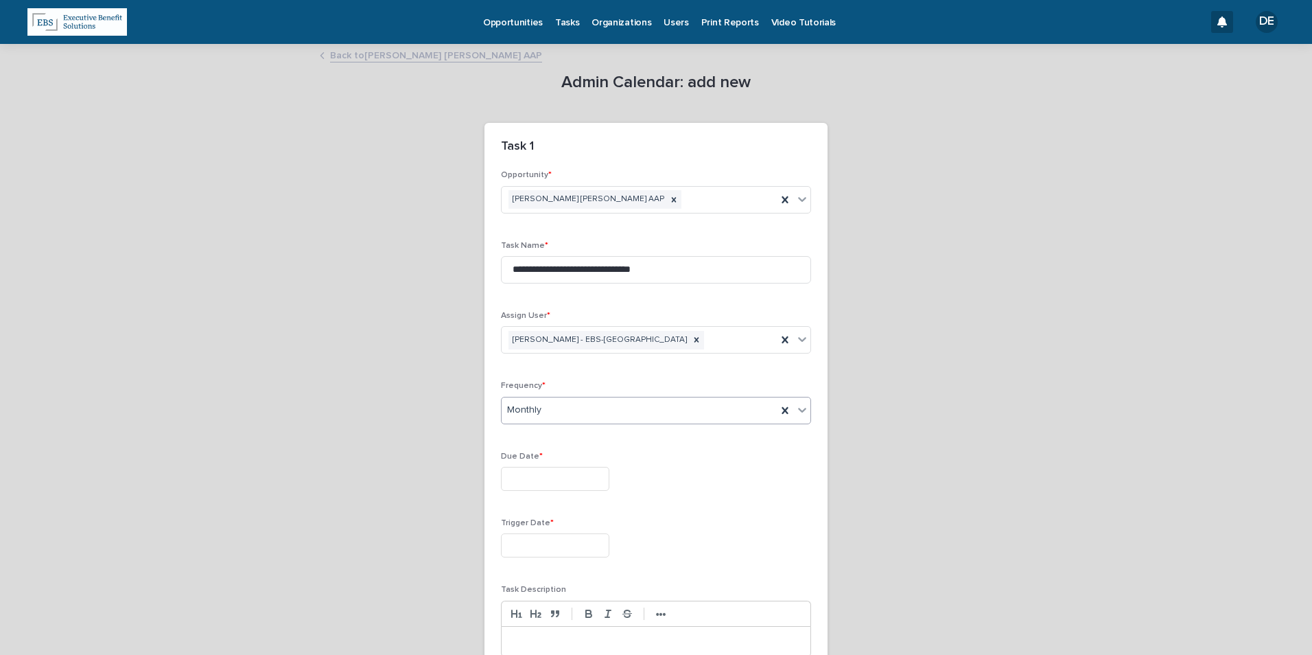
click at [554, 471] on input "text" at bounding box center [555, 479] width 108 height 24
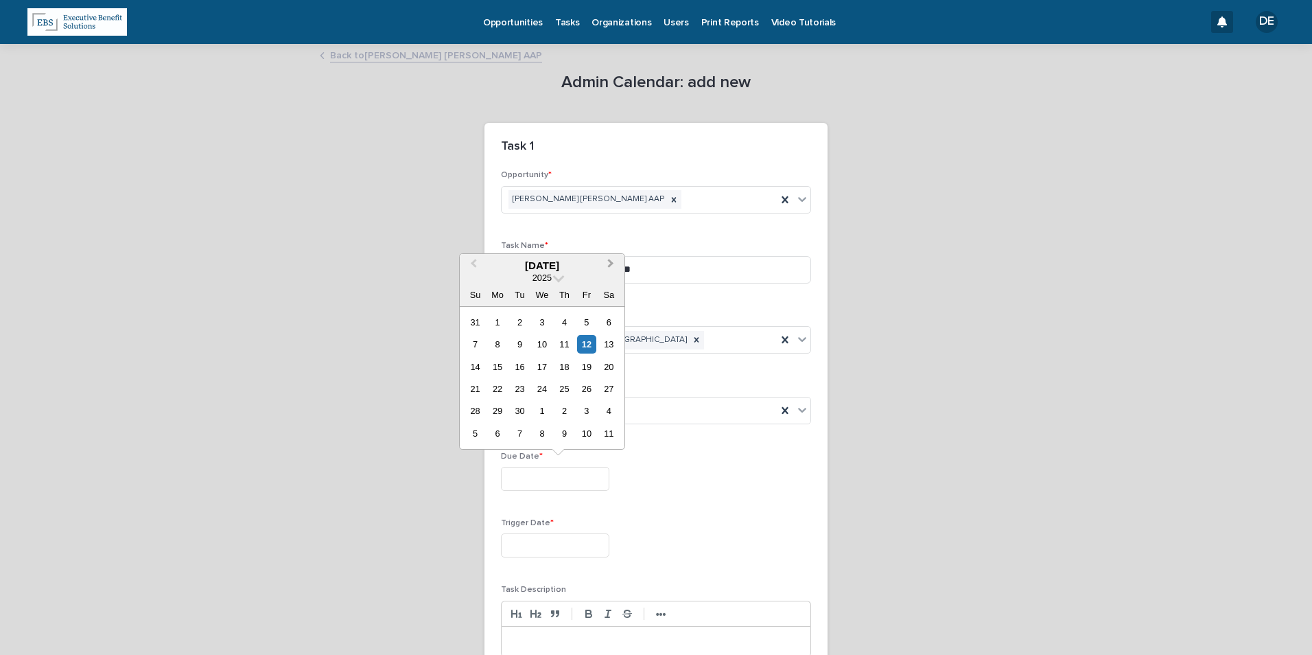
click at [617, 257] on button "Next Month" at bounding box center [612, 266] width 22 height 22
click at [548, 321] on div "1" at bounding box center [541, 322] width 19 height 19
type input "**********"
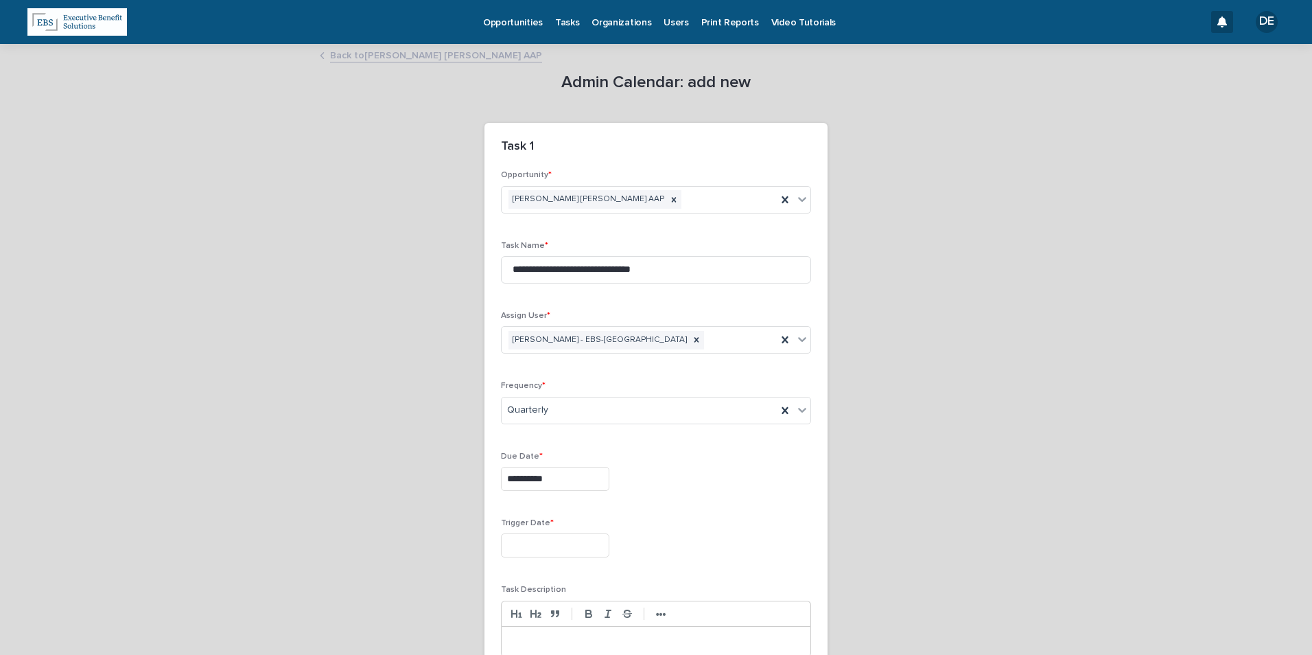
click at [558, 547] on input "text" at bounding box center [555, 545] width 108 height 24
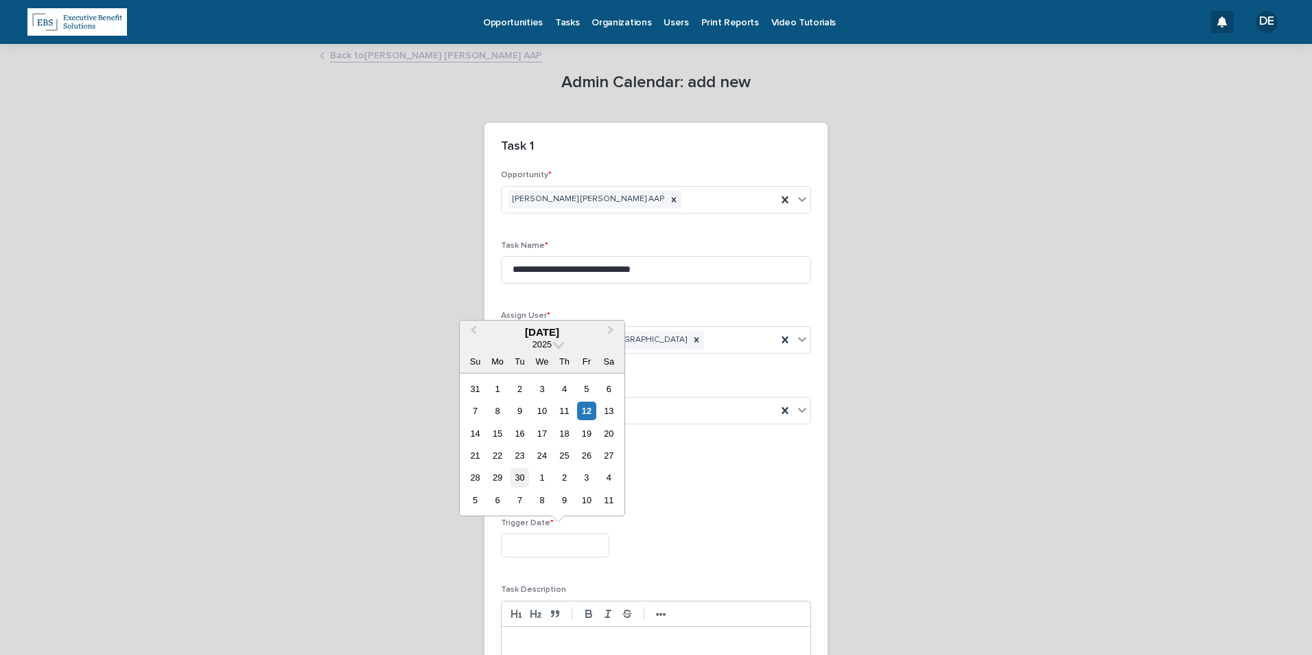
click at [519, 478] on div "30" at bounding box center [519, 477] width 19 height 19
type input "**********"
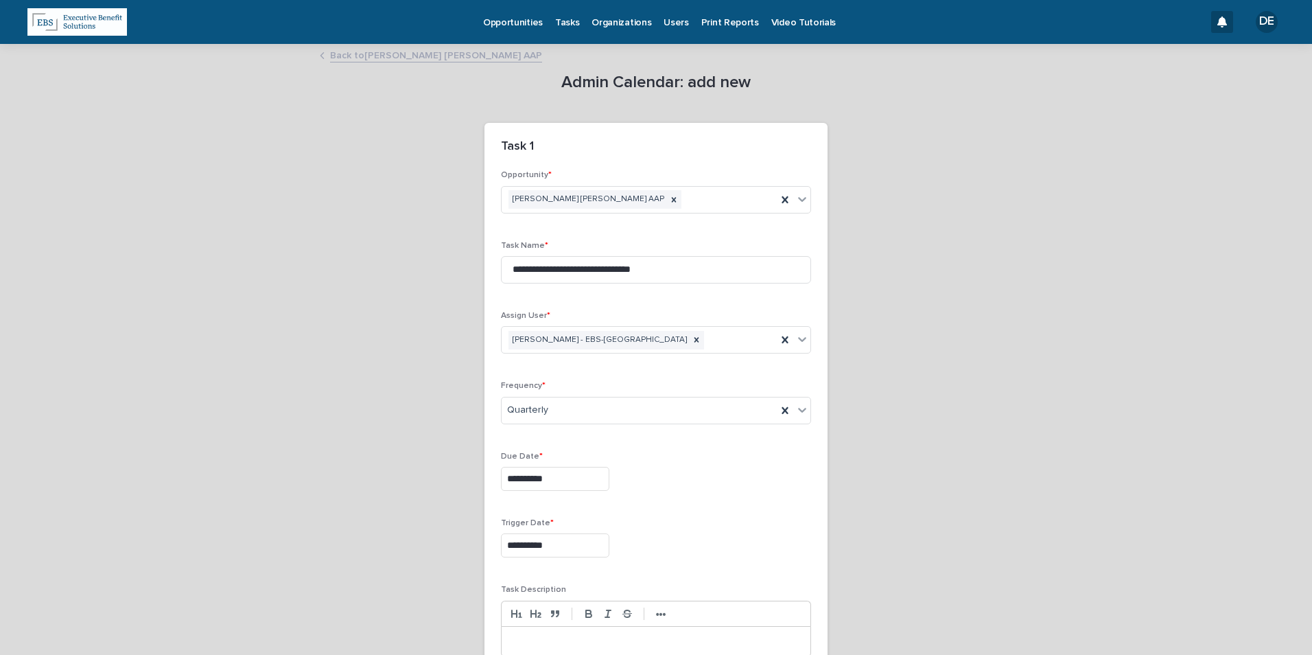
click at [621, 643] on p at bounding box center [656, 642] width 288 height 14
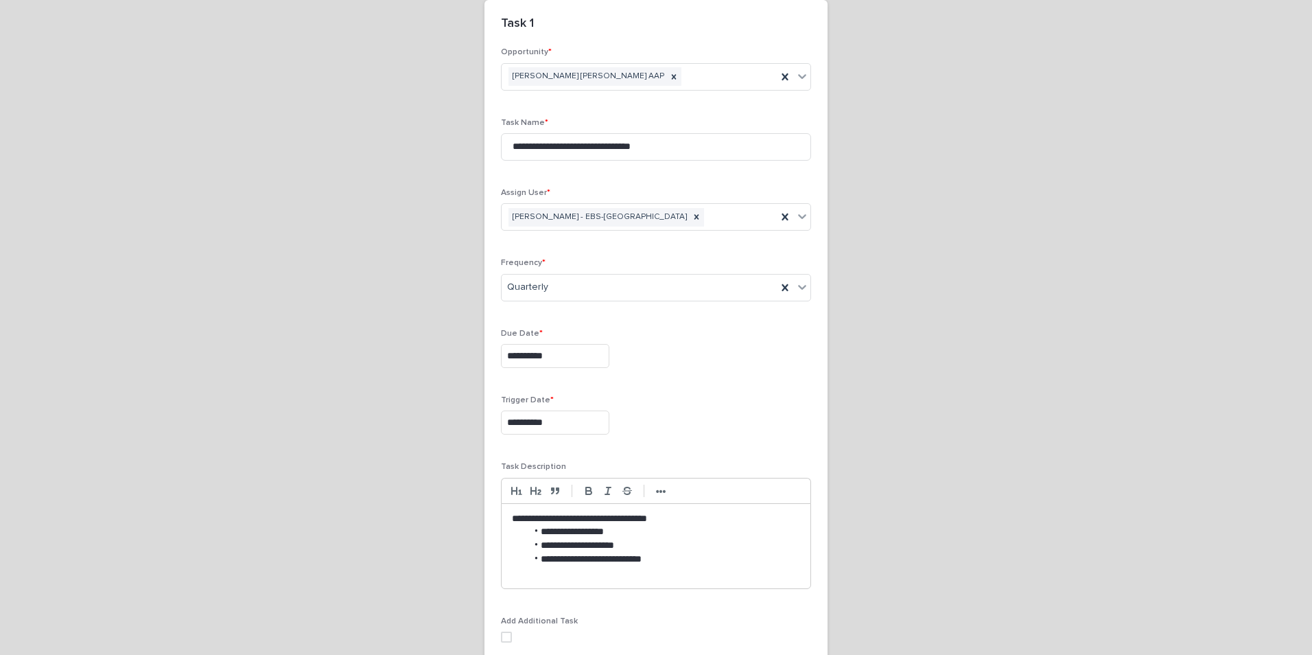
scroll to position [137, 0]
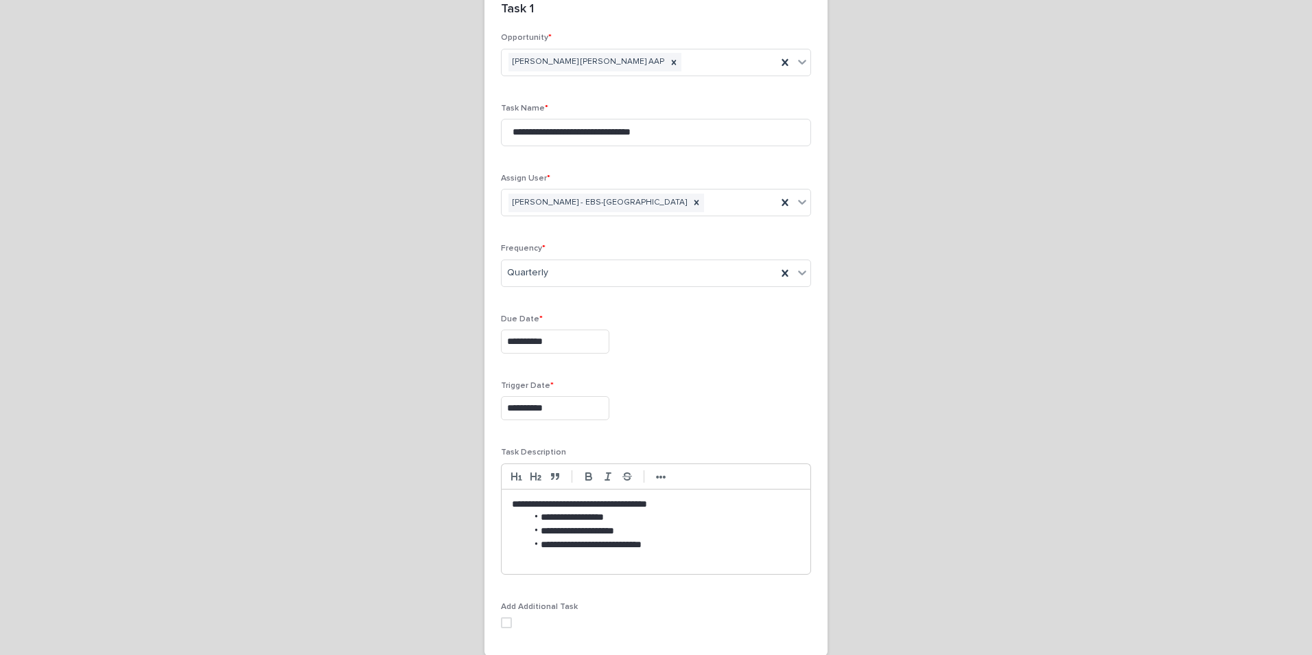
click at [670, 505] on p "**********" at bounding box center [656, 504] width 288 height 14
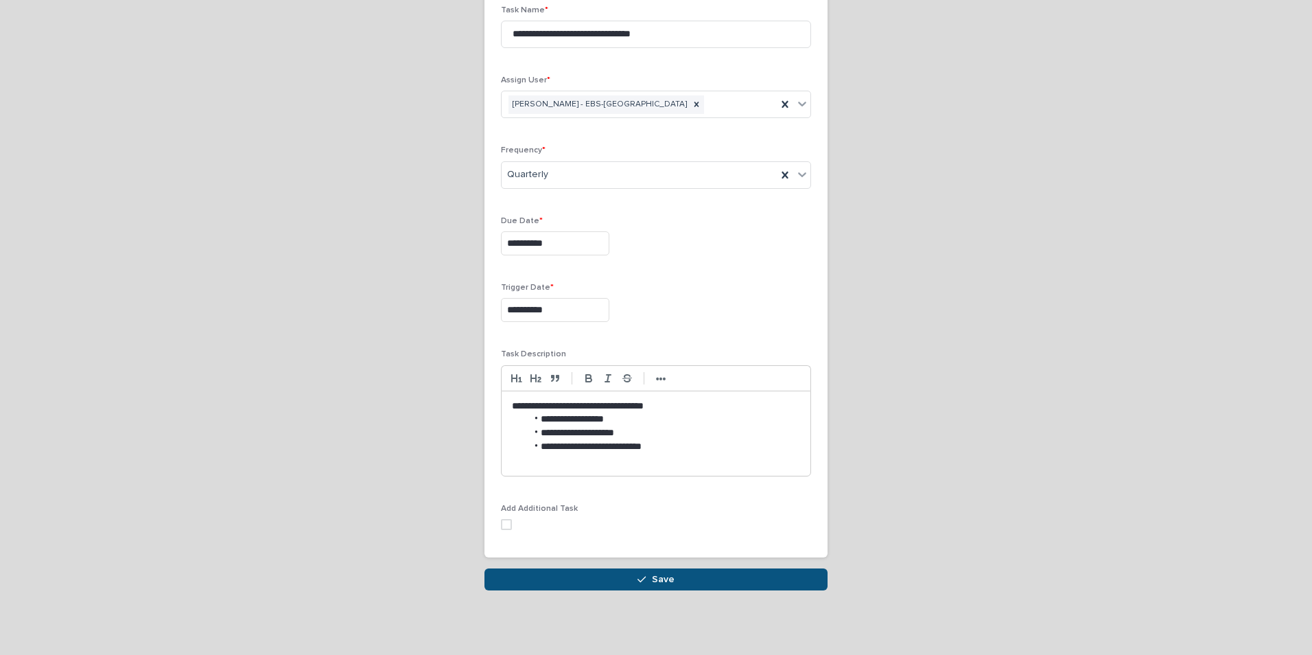
scroll to position [239, 0]
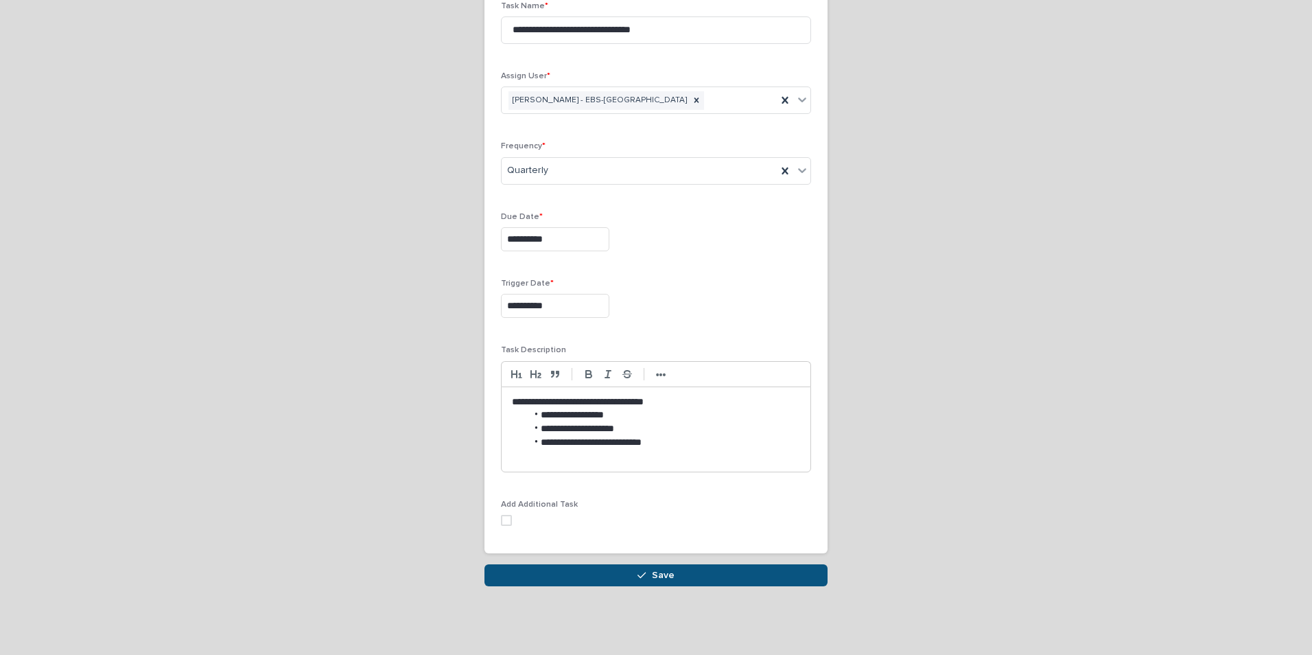
click at [721, 449] on p at bounding box center [656, 456] width 288 height 14
click at [679, 36] on input "**********" at bounding box center [656, 29] width 310 height 27
click at [684, 457] on p at bounding box center [656, 456] width 288 height 14
click at [573, 450] on div "**********" at bounding box center [656, 429] width 309 height 84
click at [574, 458] on p "**********" at bounding box center [656, 456] width 288 height 14
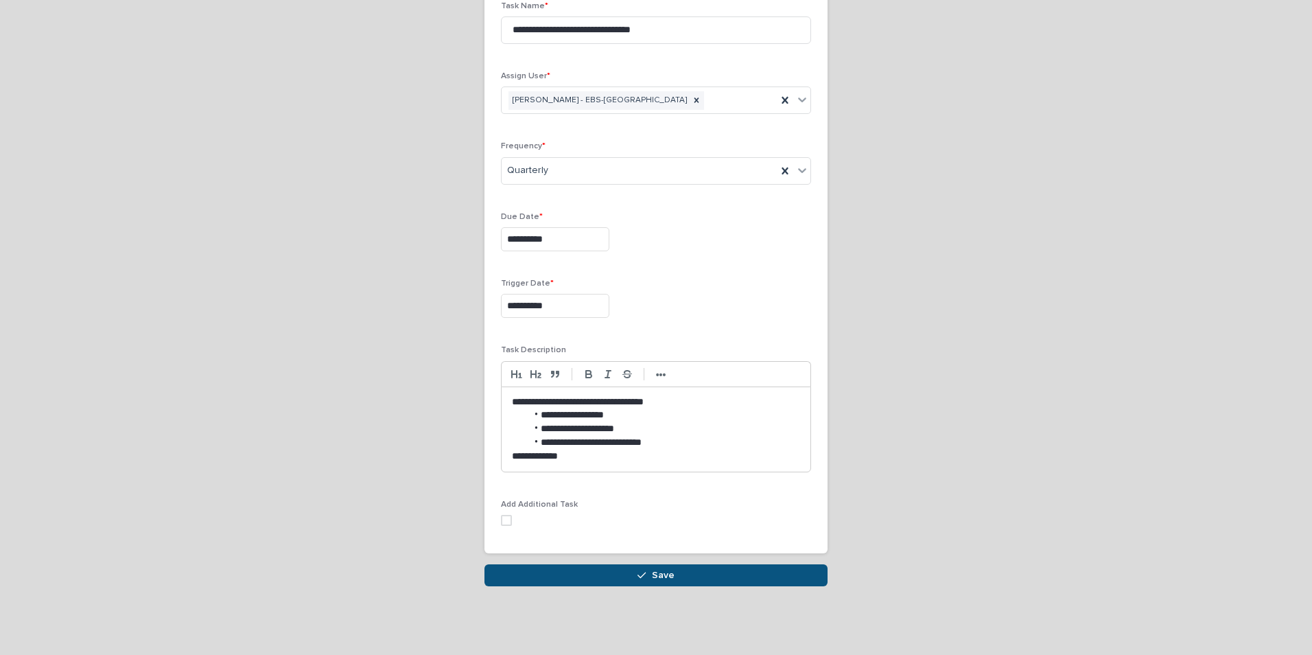
scroll to position [0, 0]
drag, startPoint x: 673, startPoint y: 438, endPoint x: 504, endPoint y: 389, distance: 175.9
click at [504, 389] on div "**********" at bounding box center [656, 429] width 309 height 84
copy div "**********"
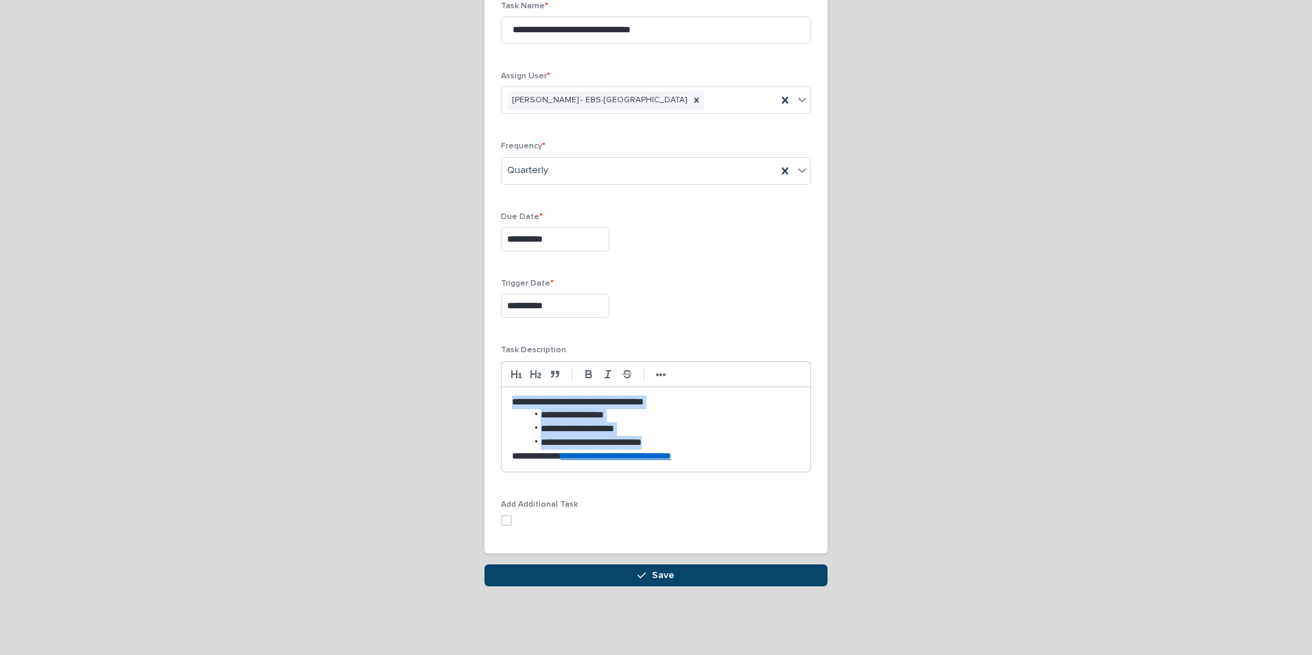
click at [714, 577] on button "Save" at bounding box center [655, 575] width 343 height 22
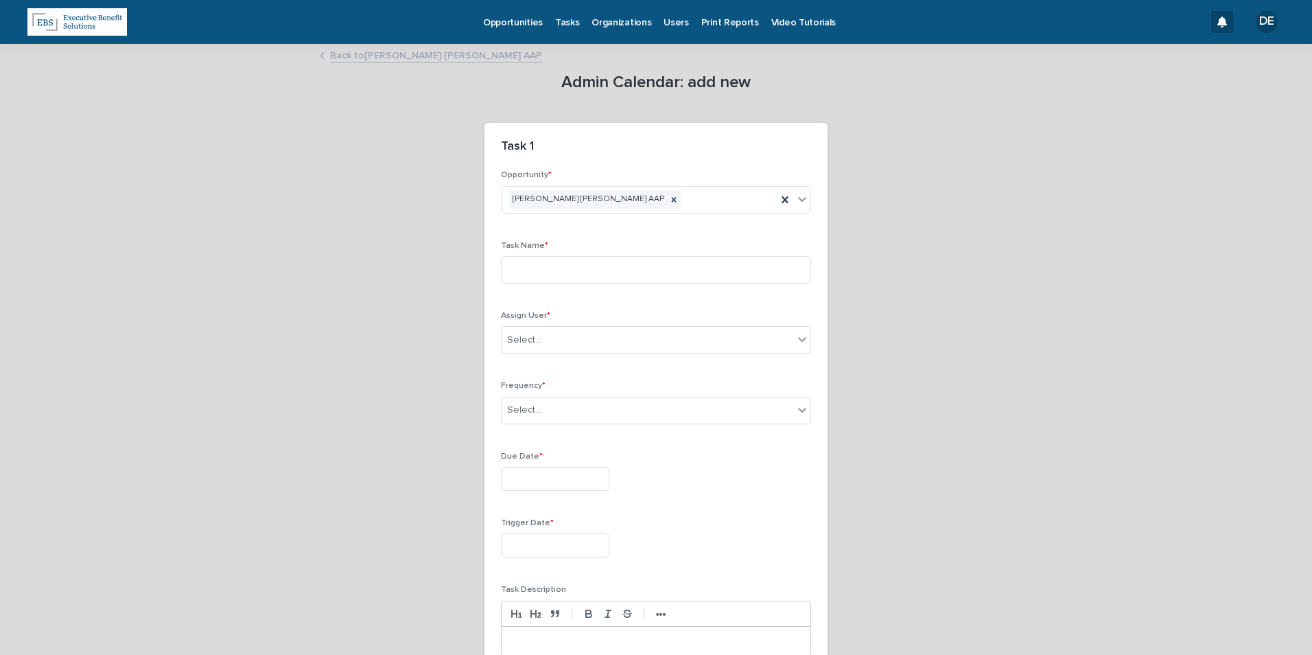
click at [424, 61] on link "Back to Raymond James AAP" at bounding box center [436, 55] width 212 height 16
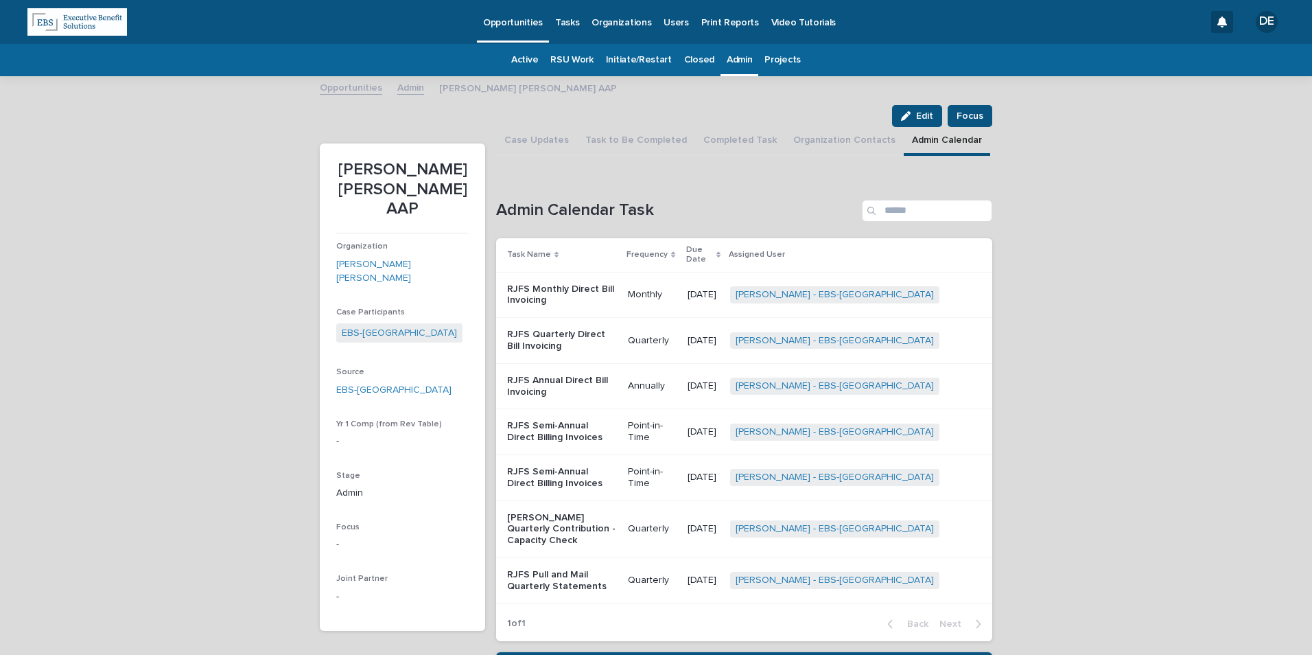
scroll to position [11, 0]
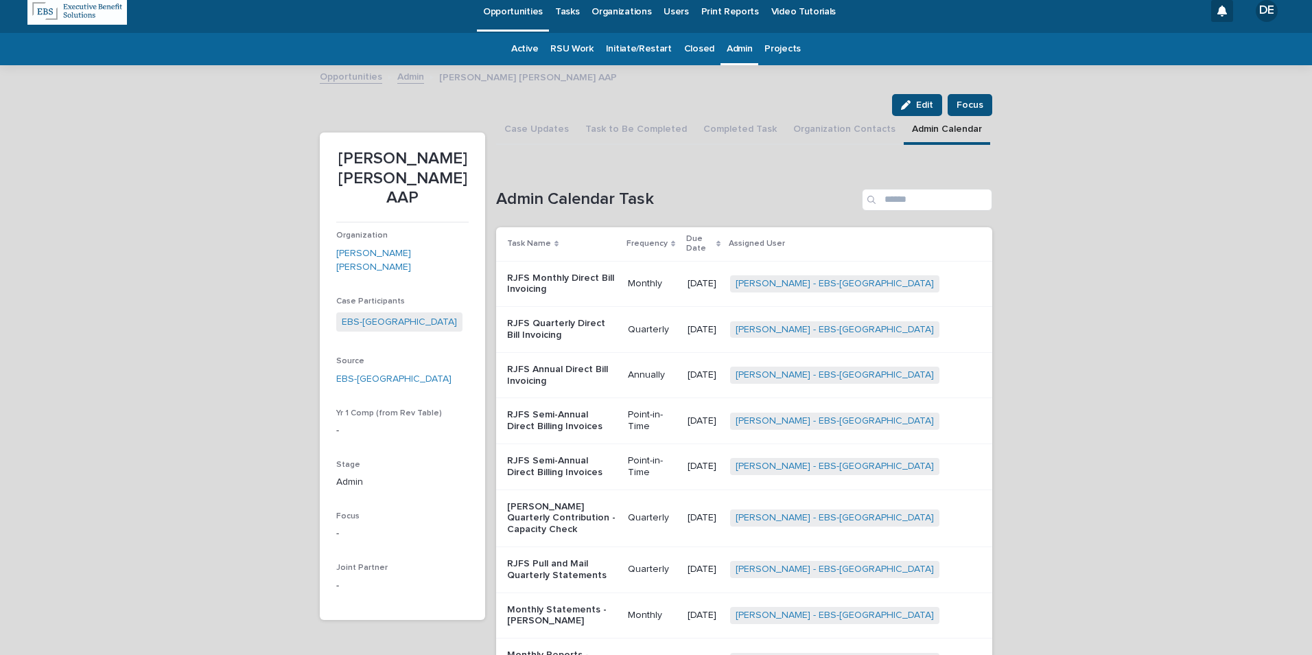
click at [727, 41] on link "Admin" at bounding box center [739, 49] width 25 height 32
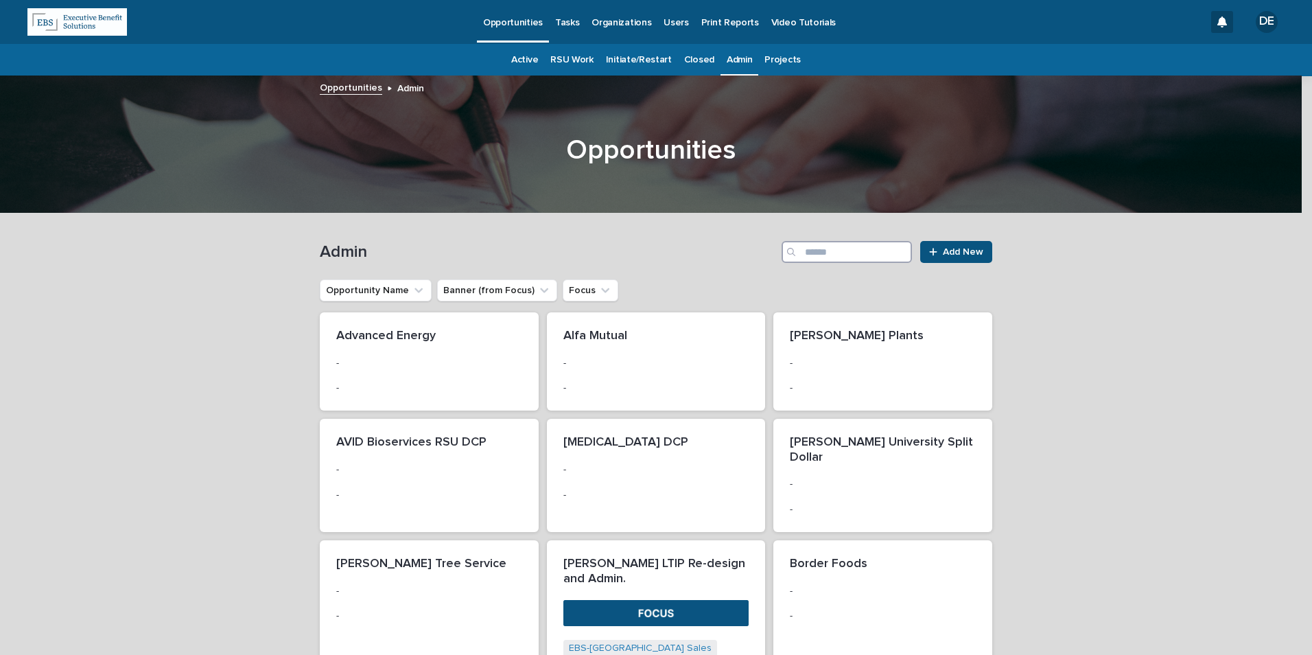
click at [860, 250] on input "Search" at bounding box center [846, 252] width 130 height 22
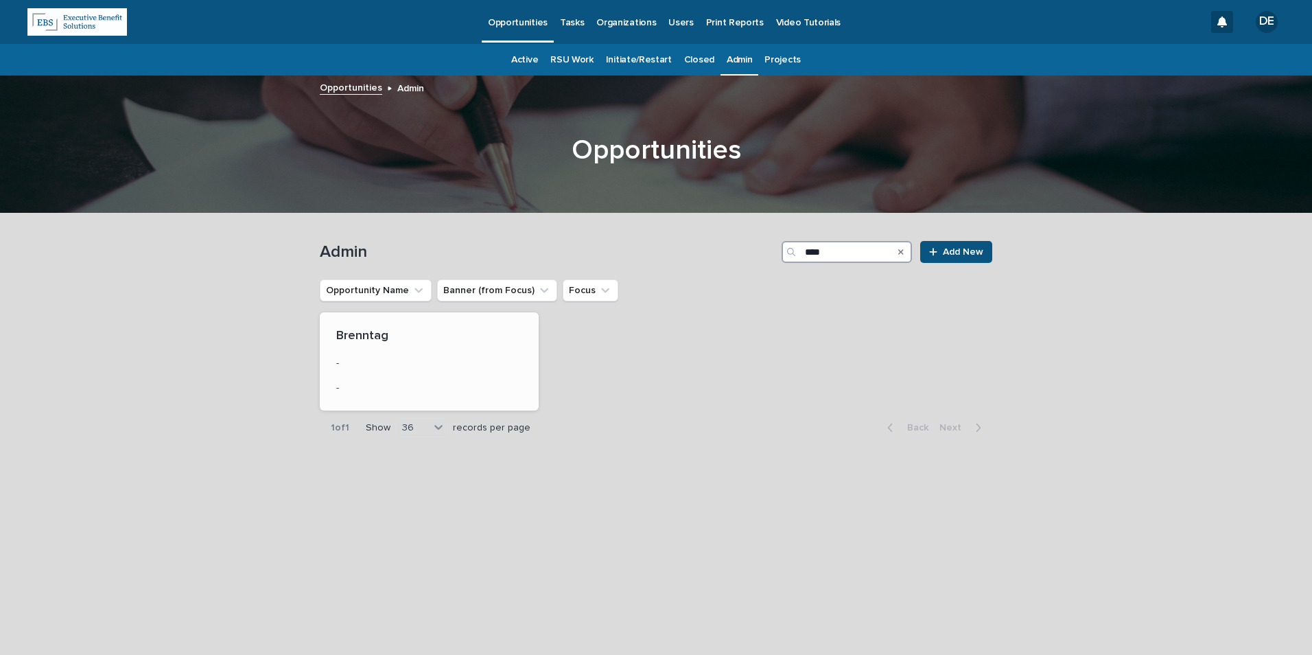
type input "****"
click at [368, 367] on p "-" at bounding box center [429, 363] width 186 height 12
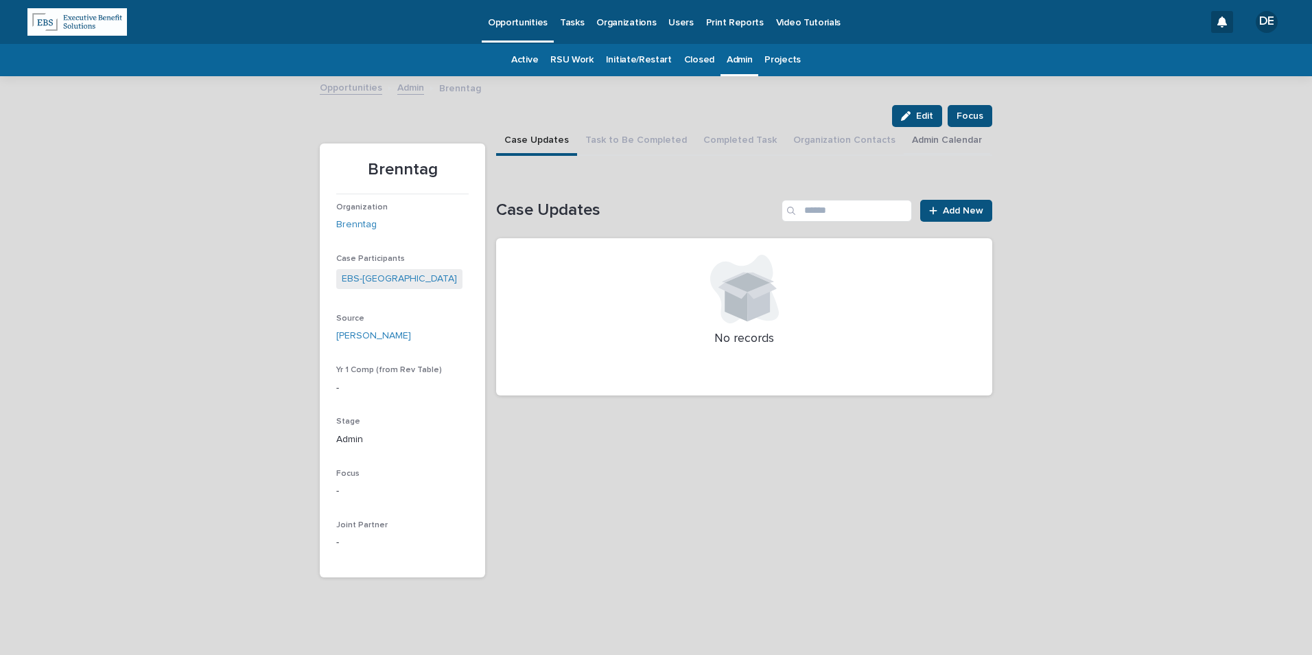
click at [904, 139] on button "Admin Calendar" at bounding box center [947, 141] width 86 height 29
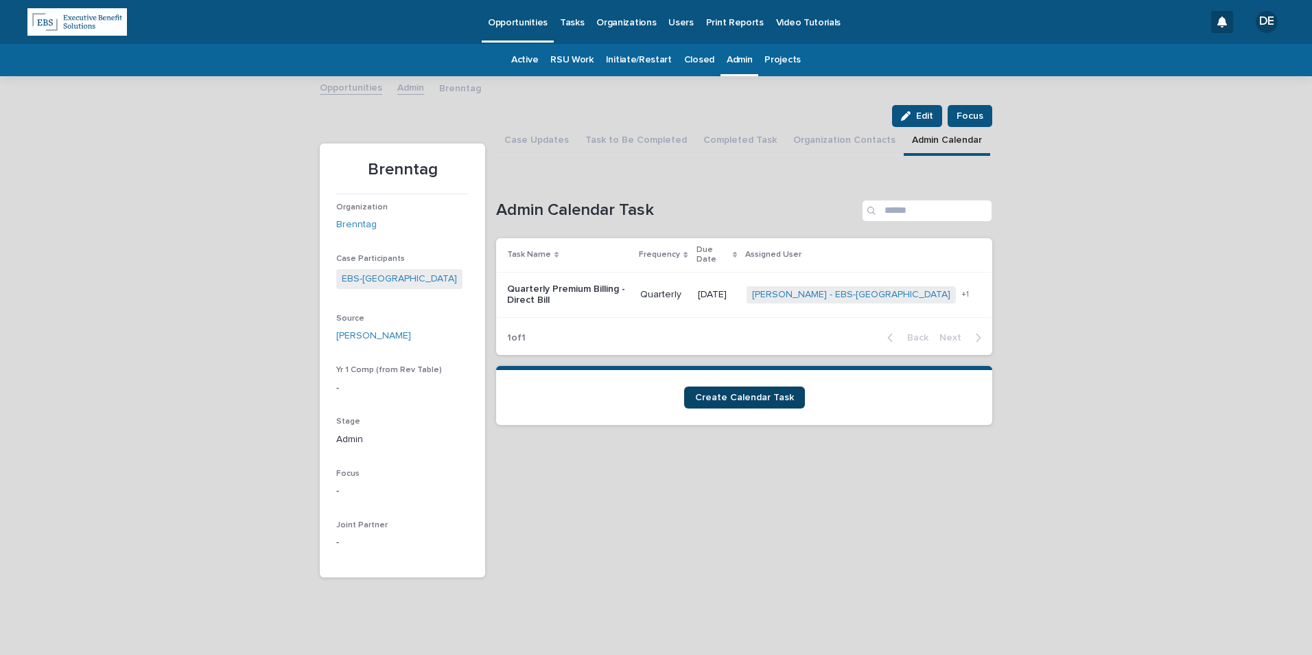
click at [771, 392] on span "Create Calendar Task" at bounding box center [744, 397] width 99 height 10
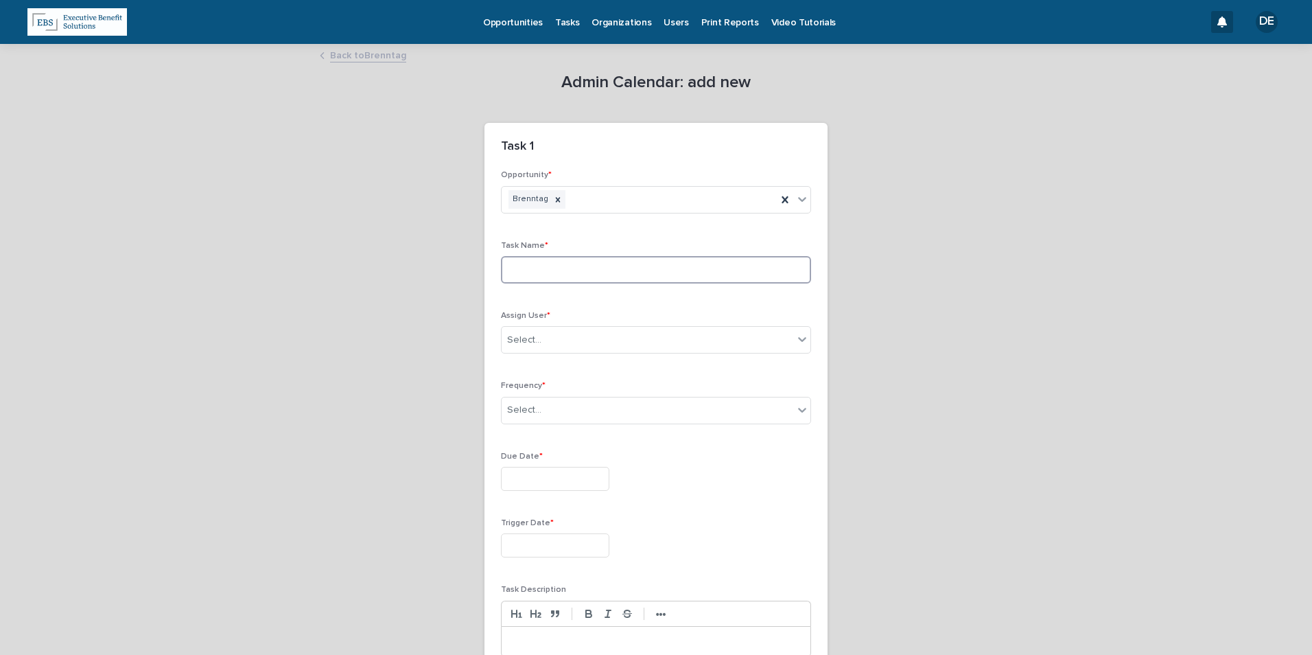
click at [573, 261] on input at bounding box center [656, 269] width 310 height 27
click at [673, 274] on input "**********" at bounding box center [656, 269] width 310 height 27
type input "**********"
click at [676, 339] on div "Select..." at bounding box center [648, 340] width 292 height 23
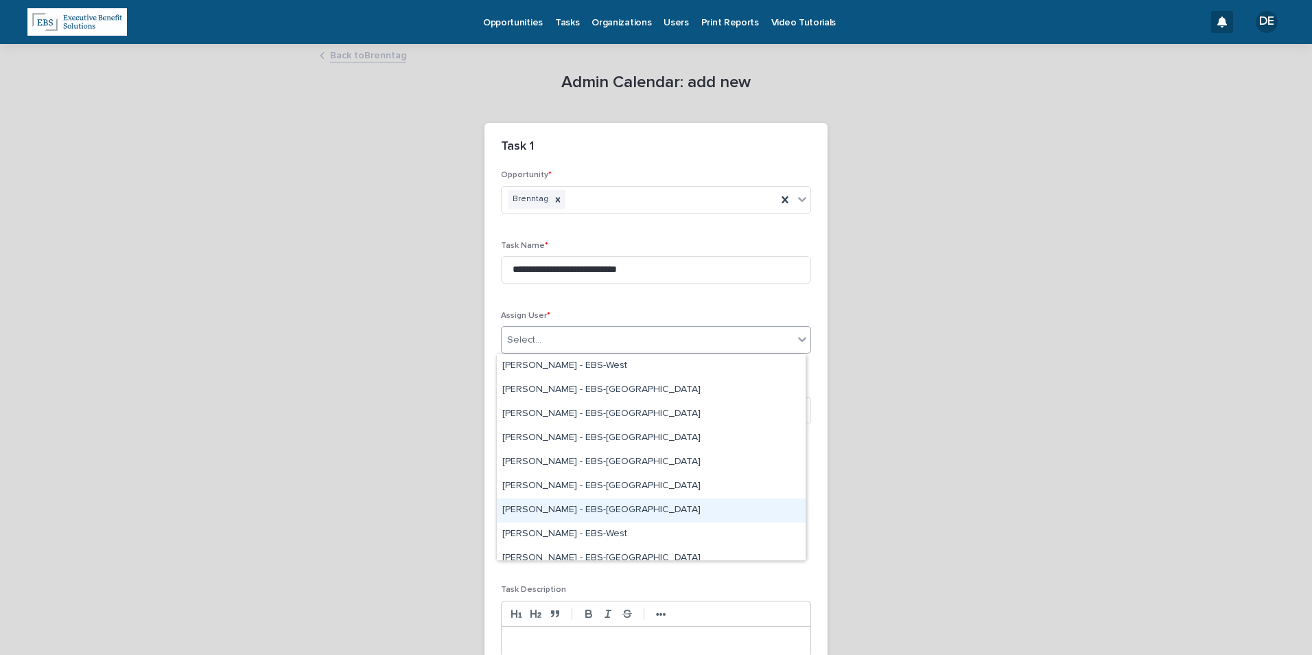
click at [623, 504] on div "Delaney Fittz - EBS-Boston" at bounding box center [651, 510] width 309 height 24
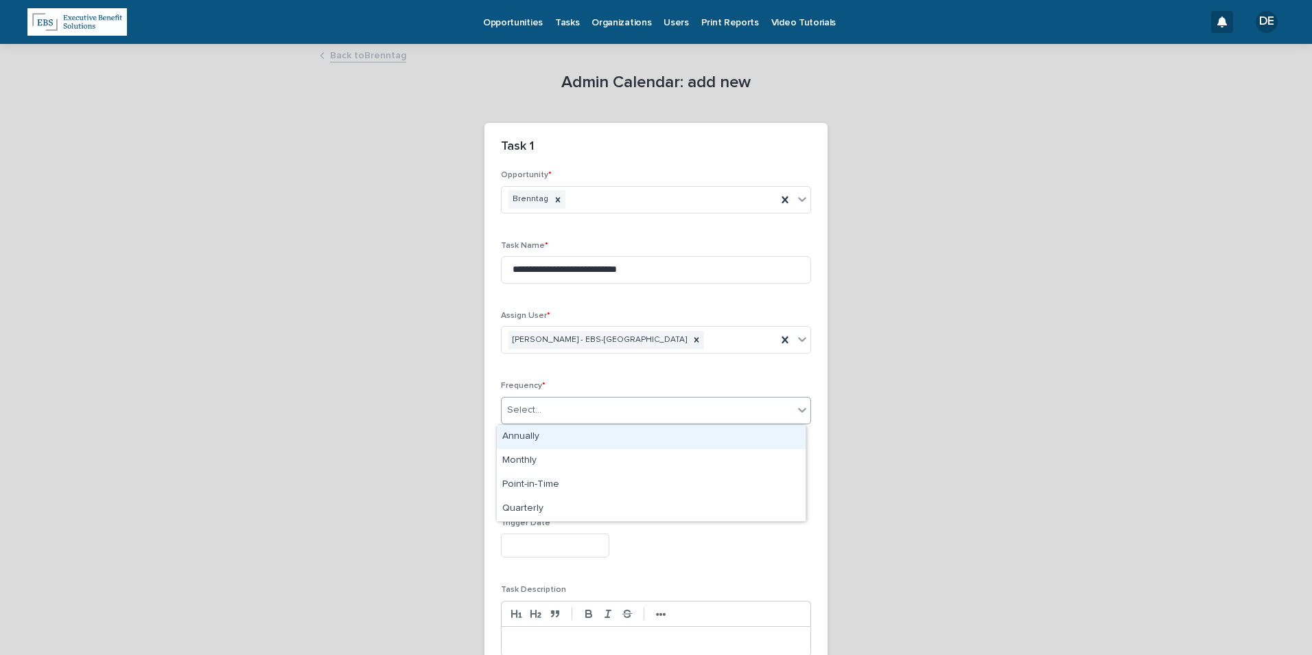
click at [561, 414] on div "Select..." at bounding box center [648, 410] width 292 height 23
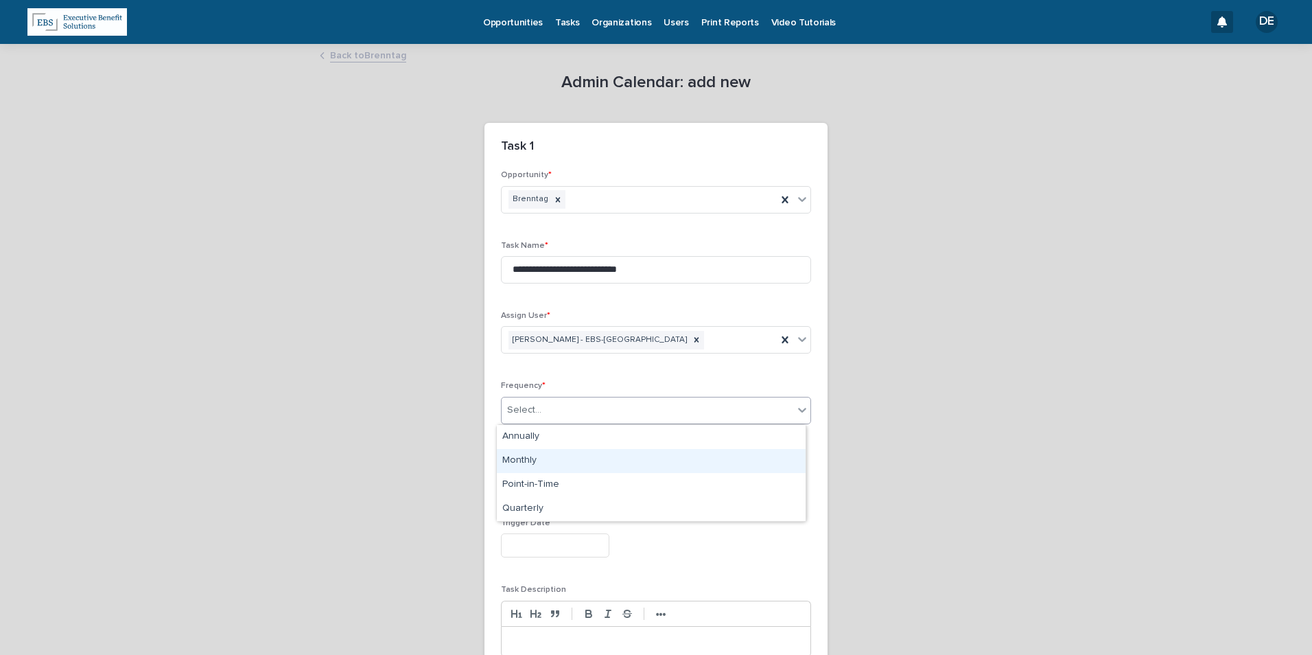
drag, startPoint x: 550, startPoint y: 440, endPoint x: 546, endPoint y: 455, distance: 15.5
click at [546, 455] on div "Monthly" at bounding box center [651, 461] width 309 height 24
click at [543, 482] on input "text" at bounding box center [555, 479] width 108 height 24
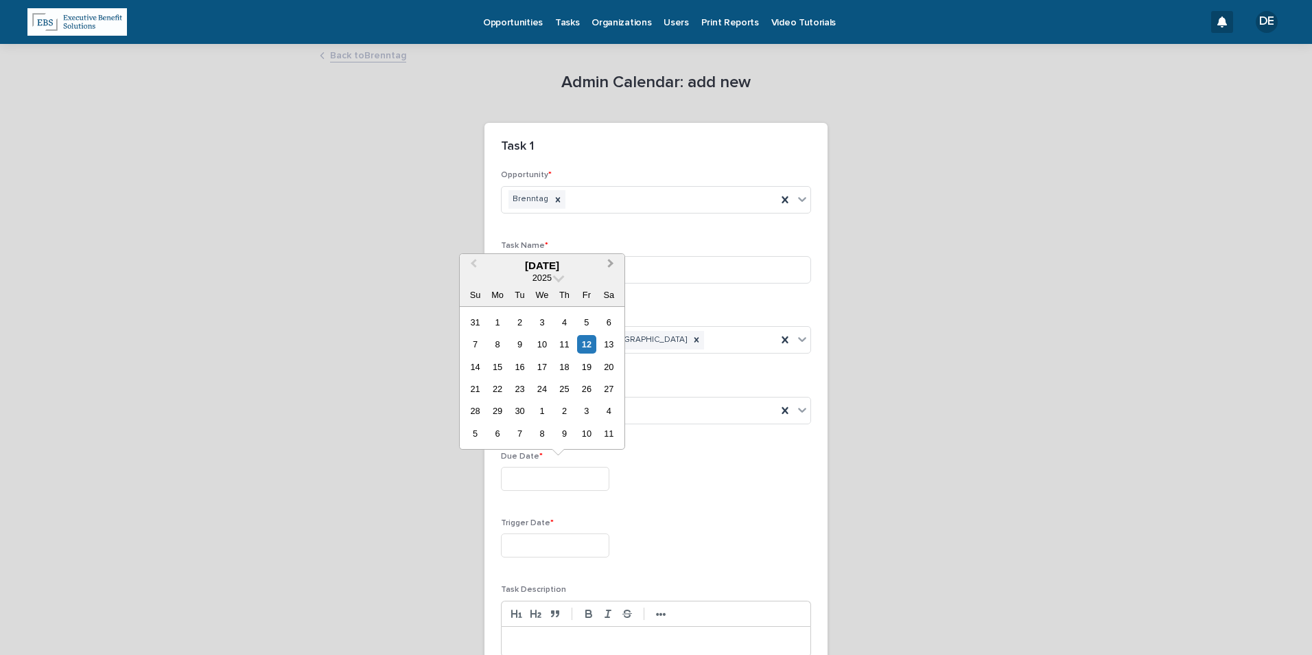
click at [614, 258] on button "Next Month" at bounding box center [612, 266] width 22 height 22
click at [541, 320] on div "1" at bounding box center [541, 322] width 19 height 19
type input "**********"
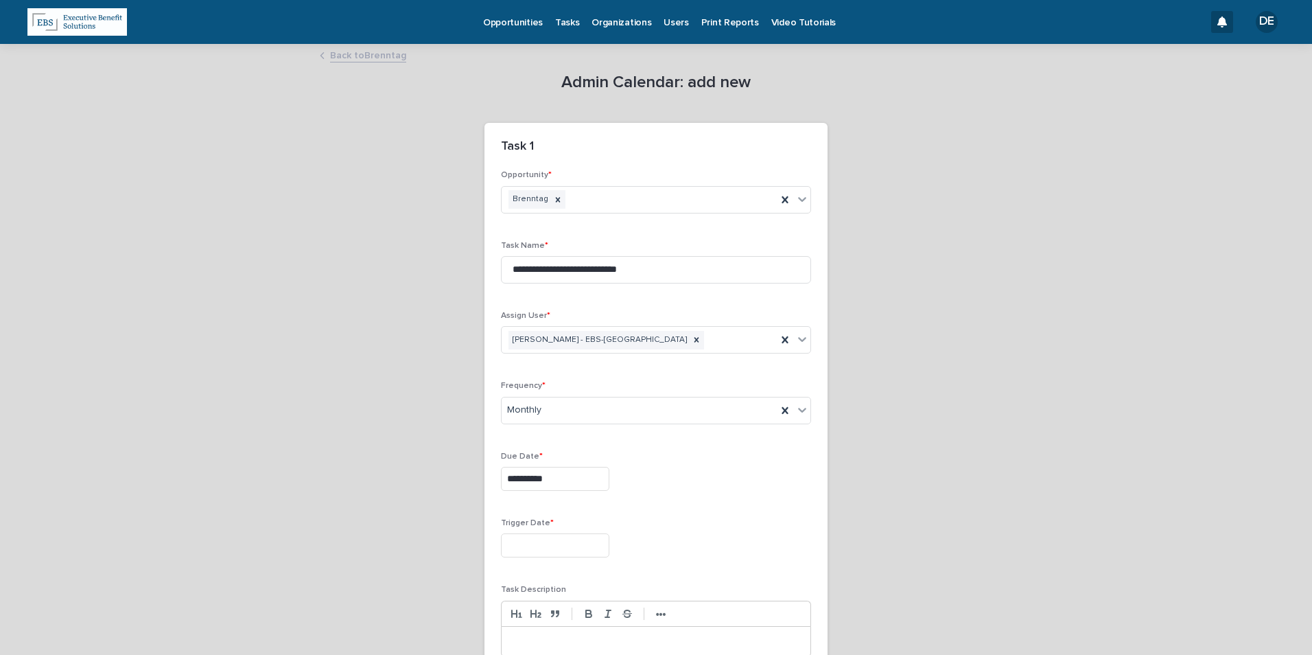
click at [585, 551] on input "text" at bounding box center [555, 545] width 108 height 24
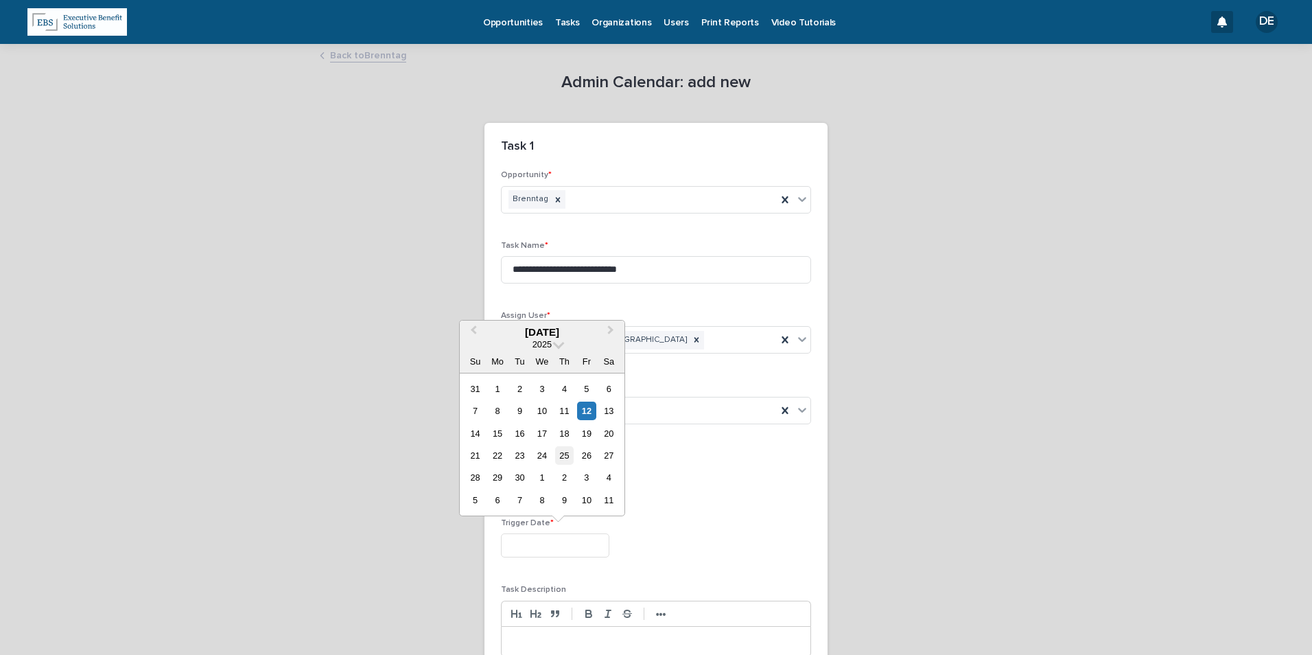
click at [567, 453] on div "25" at bounding box center [564, 455] width 19 height 19
type input "**********"
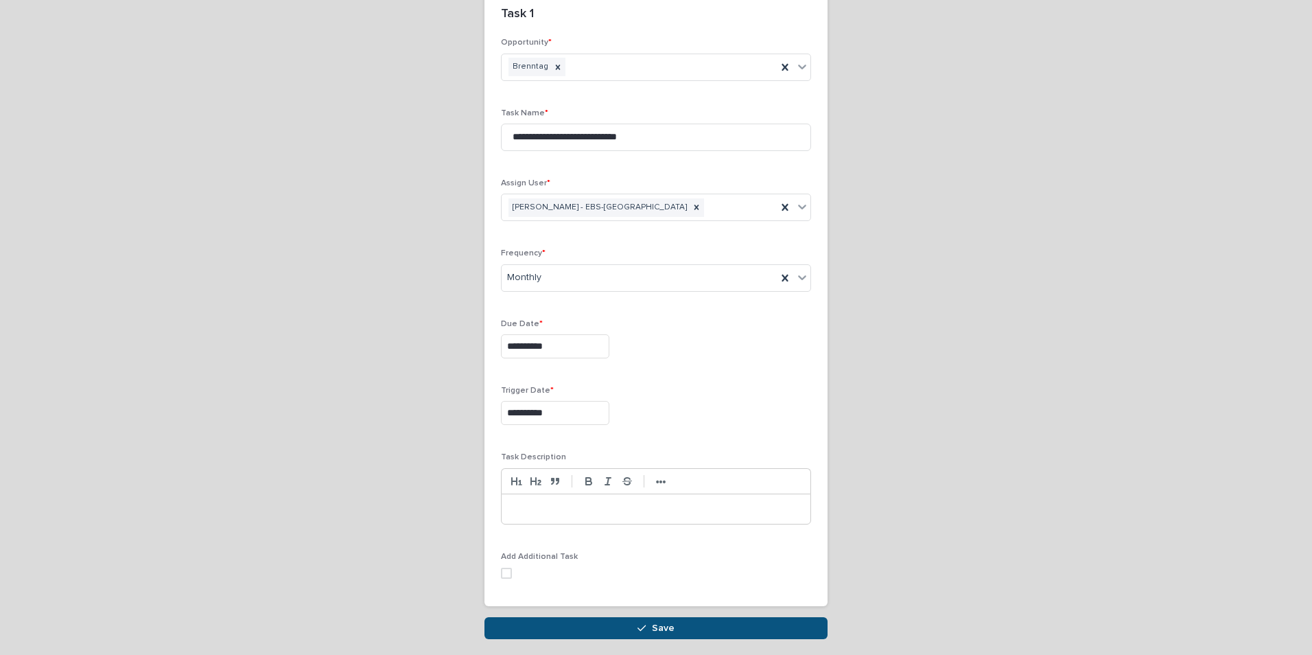
scroll to position [185, 0]
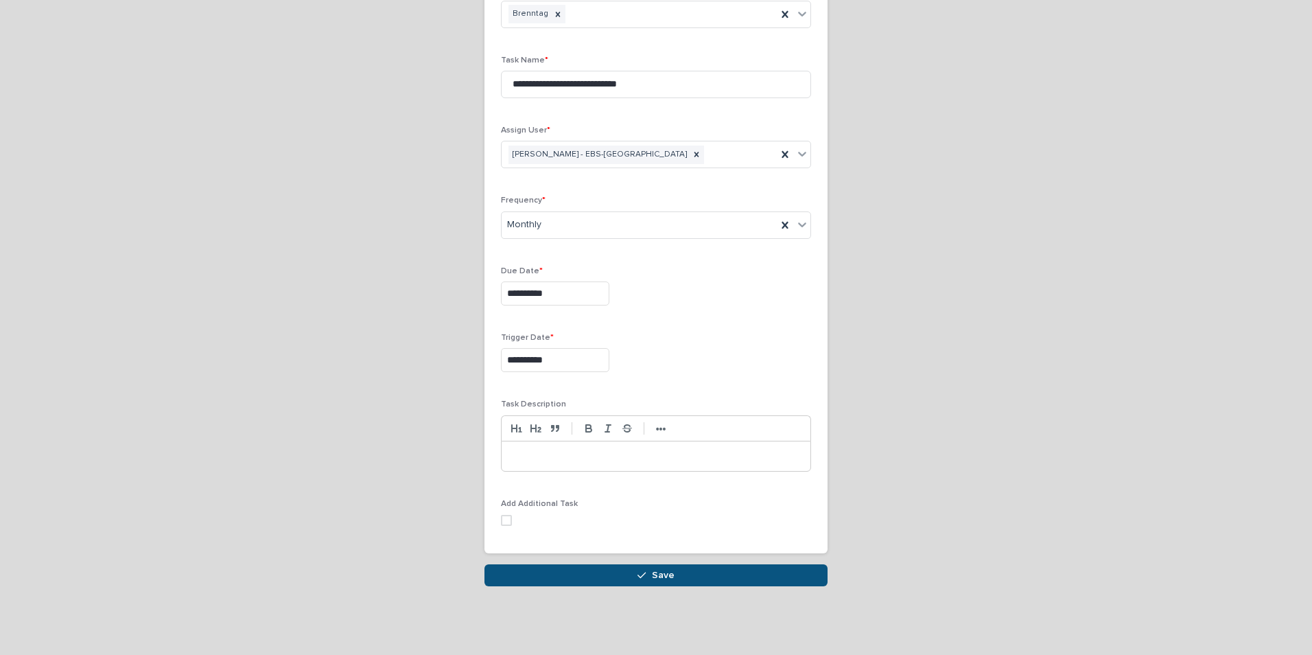
click at [593, 454] on p at bounding box center [656, 456] width 288 height 14
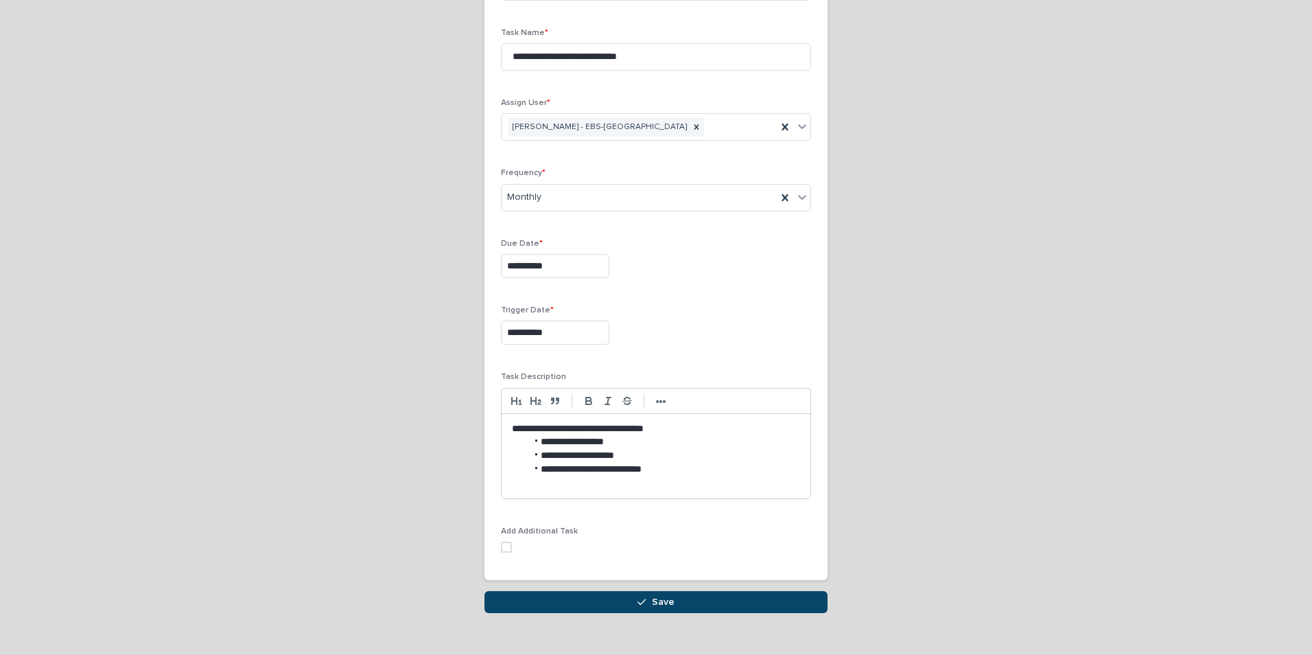
click at [670, 602] on button "Save" at bounding box center [655, 602] width 343 height 22
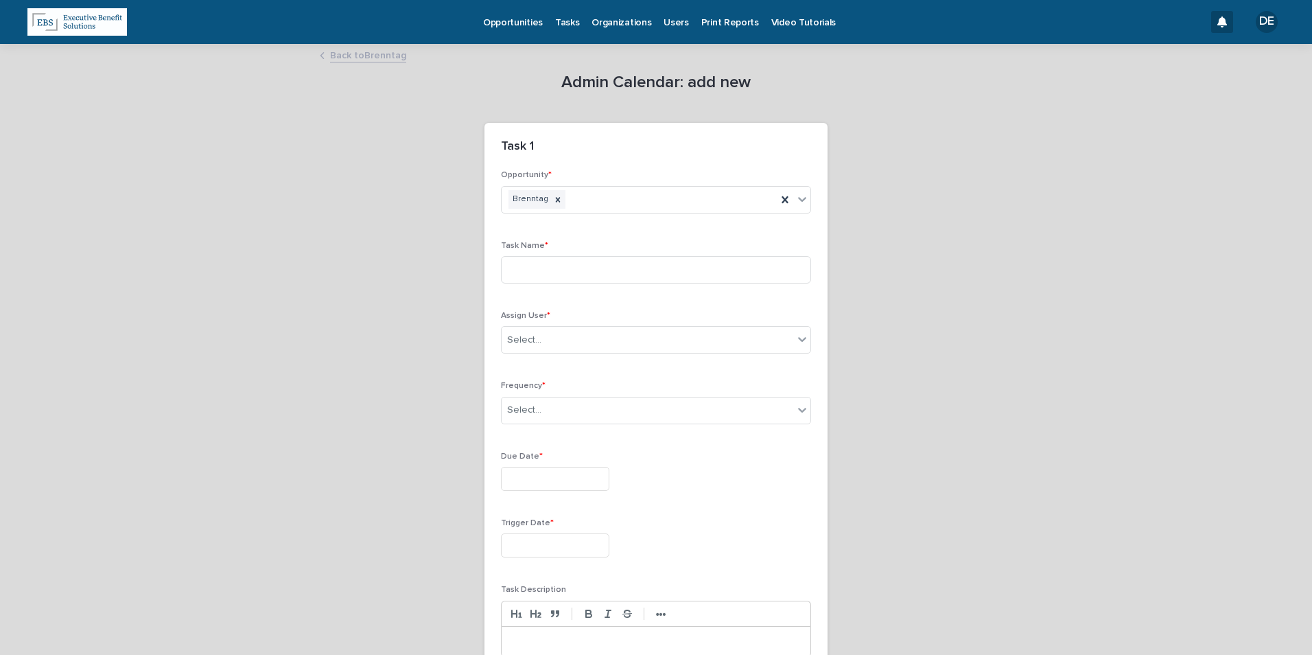
click at [351, 51] on link "Back to Brenntag" at bounding box center [368, 55] width 76 height 16
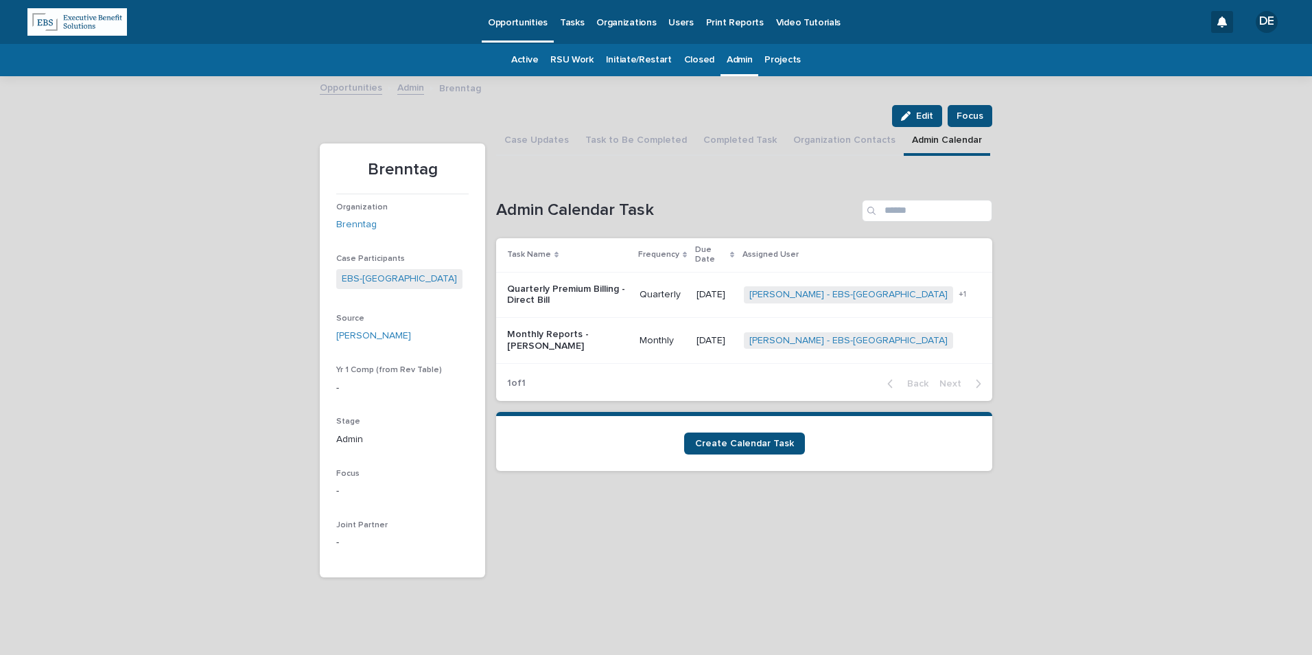
click at [414, 89] on link "Admin" at bounding box center [410, 87] width 27 height 16
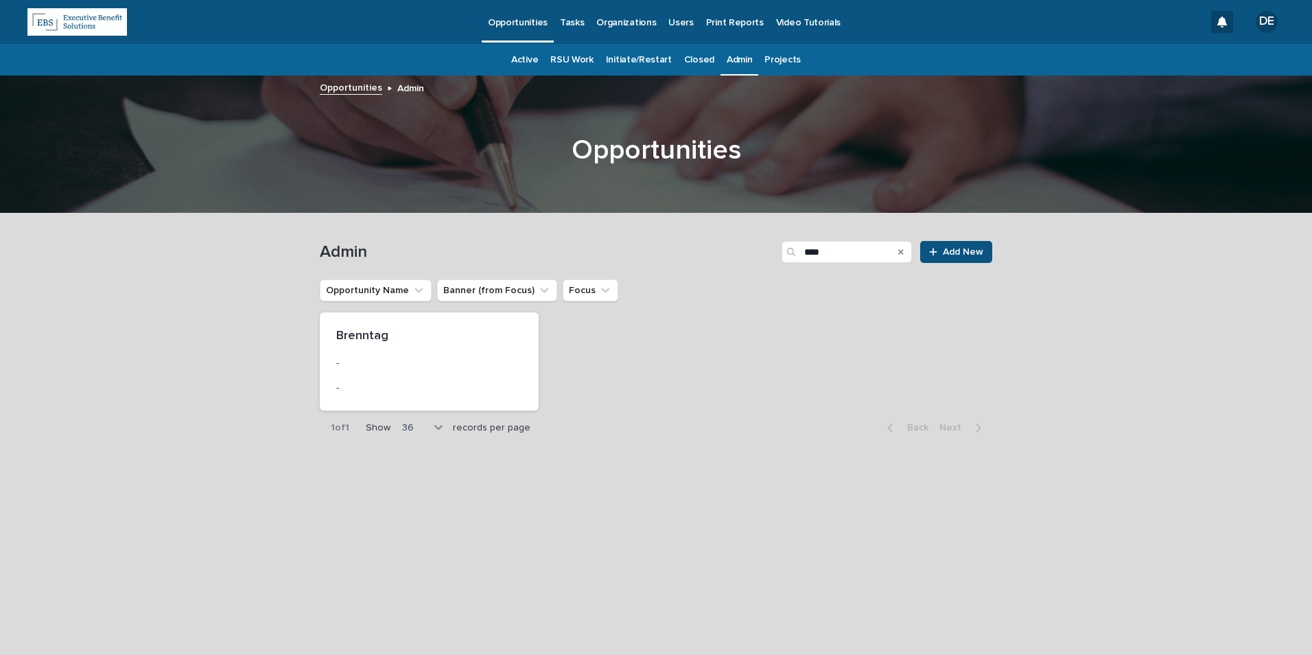
click at [904, 252] on icon "Search" at bounding box center [900, 252] width 5 height 8
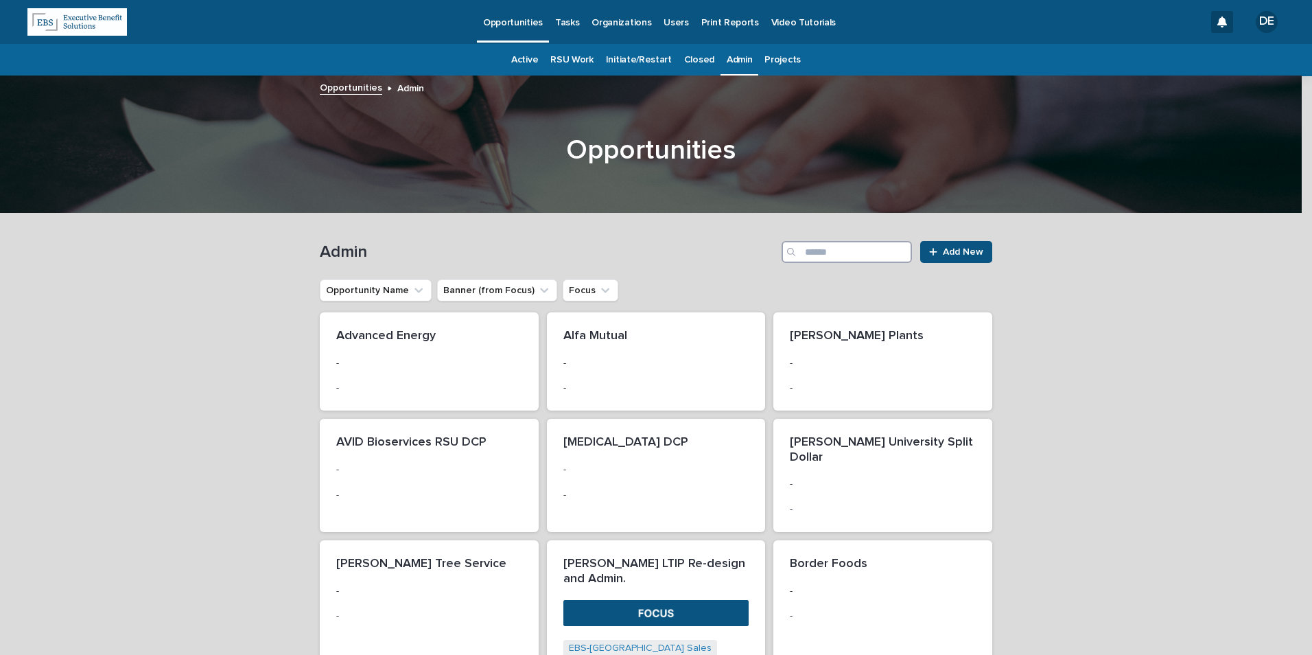
click at [891, 252] on input "Search" at bounding box center [846, 252] width 130 height 22
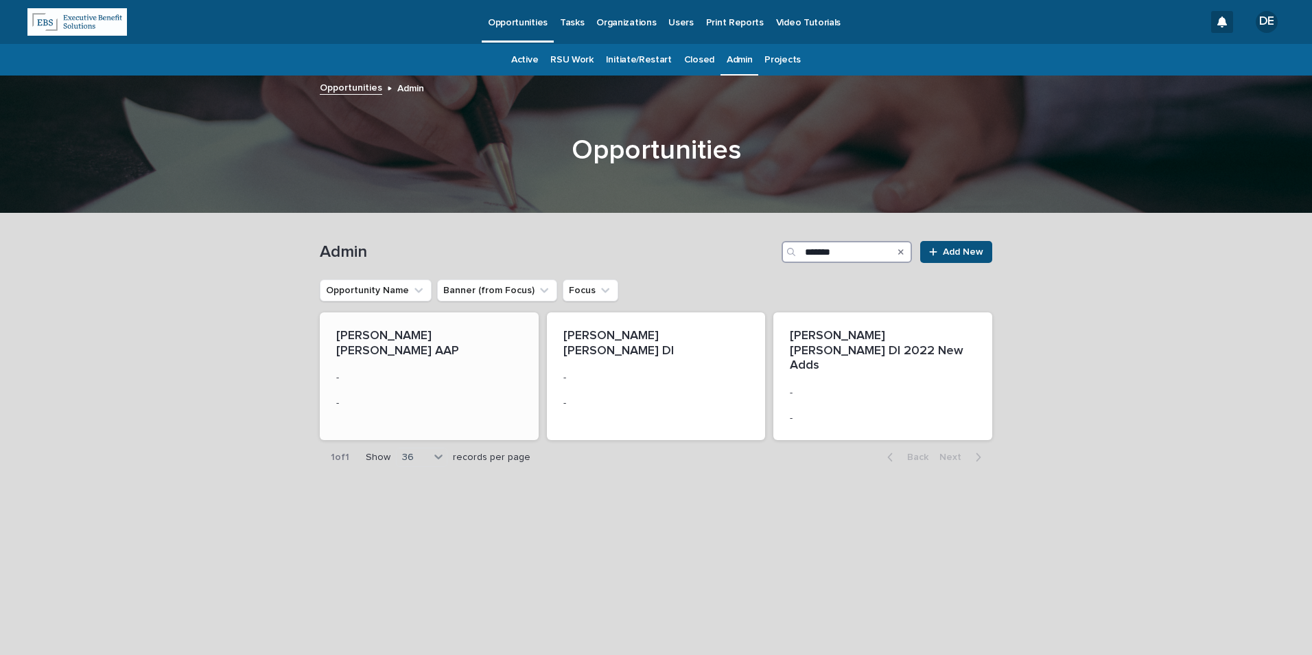
type input "*******"
click at [414, 372] on p "-" at bounding box center [429, 378] width 186 height 12
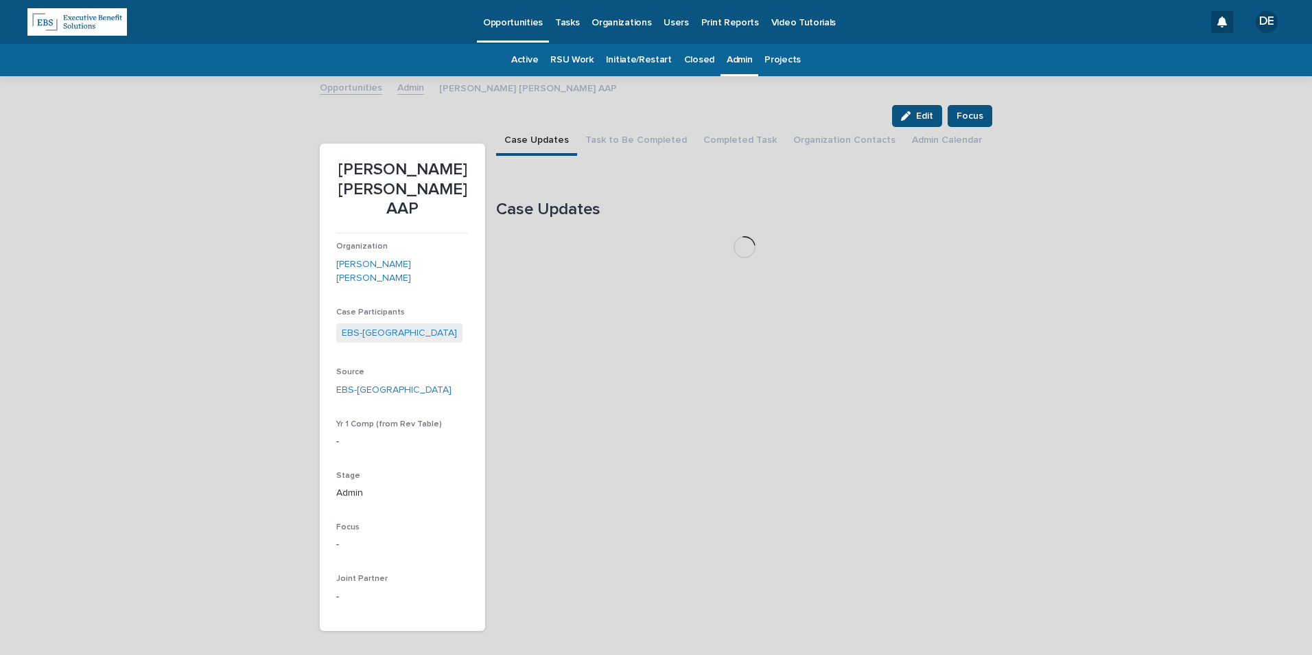
scroll to position [11, 0]
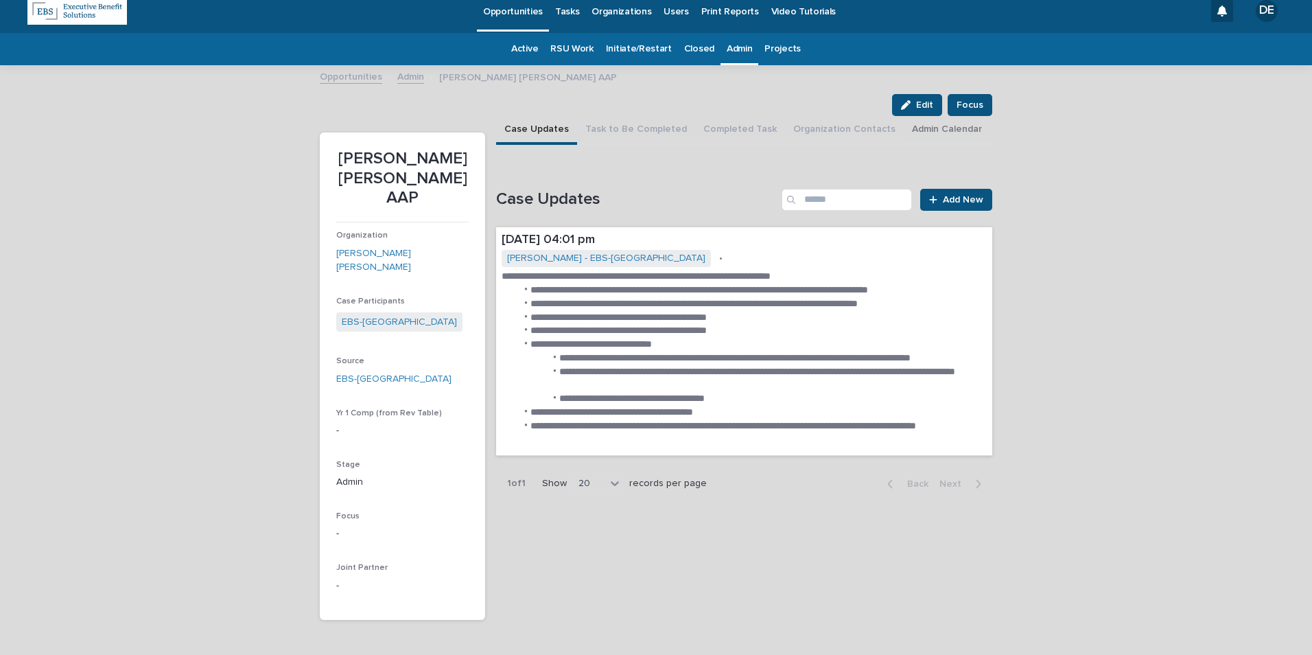
click at [911, 131] on button "Admin Calendar" at bounding box center [947, 130] width 86 height 29
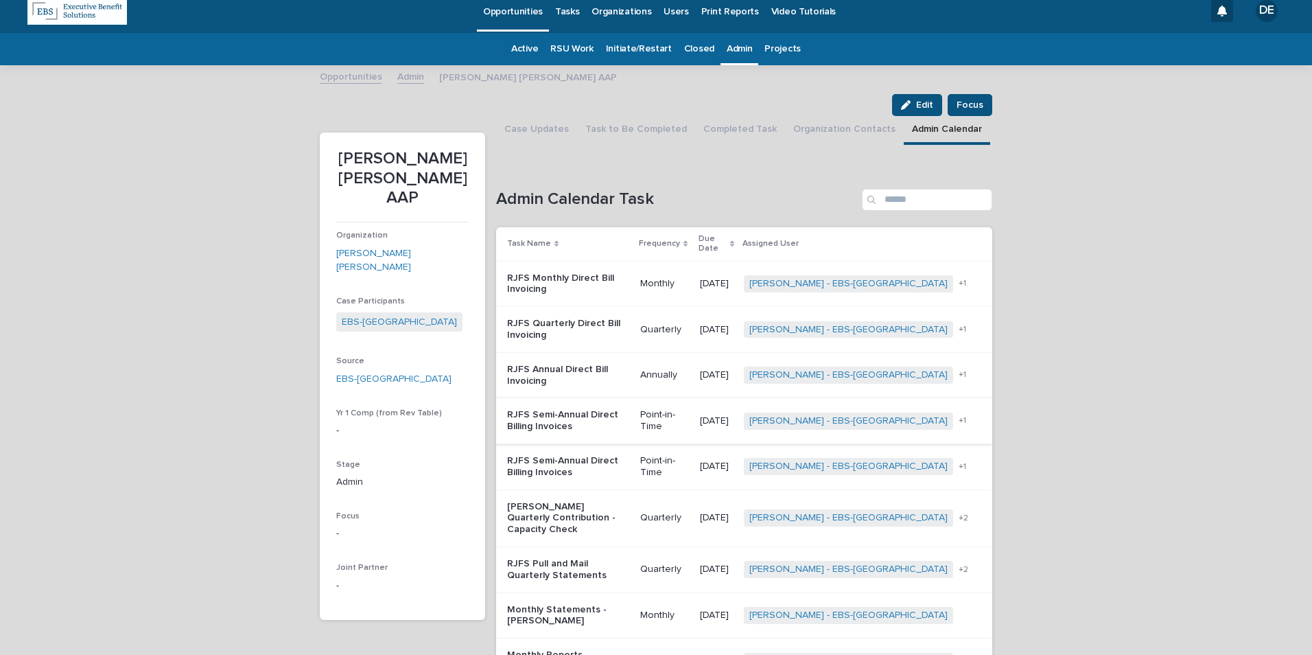
scroll to position [209, 0]
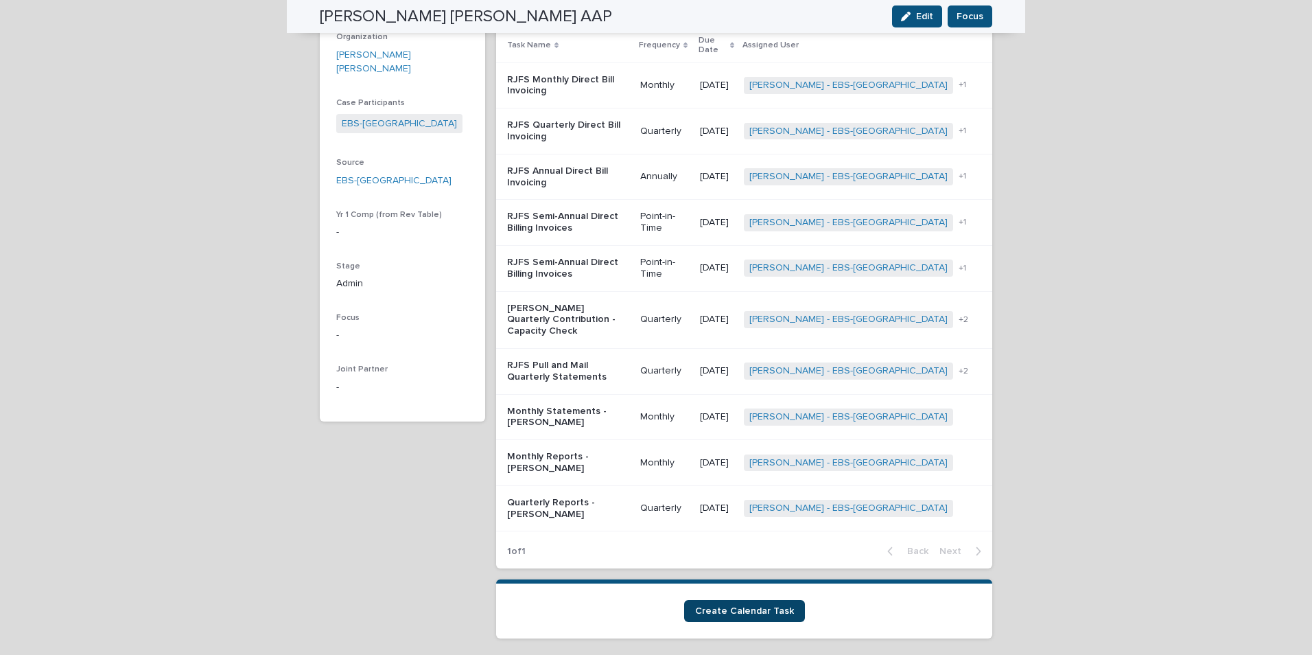
click at [781, 600] on link "Create Calendar Task" at bounding box center [744, 611] width 121 height 22
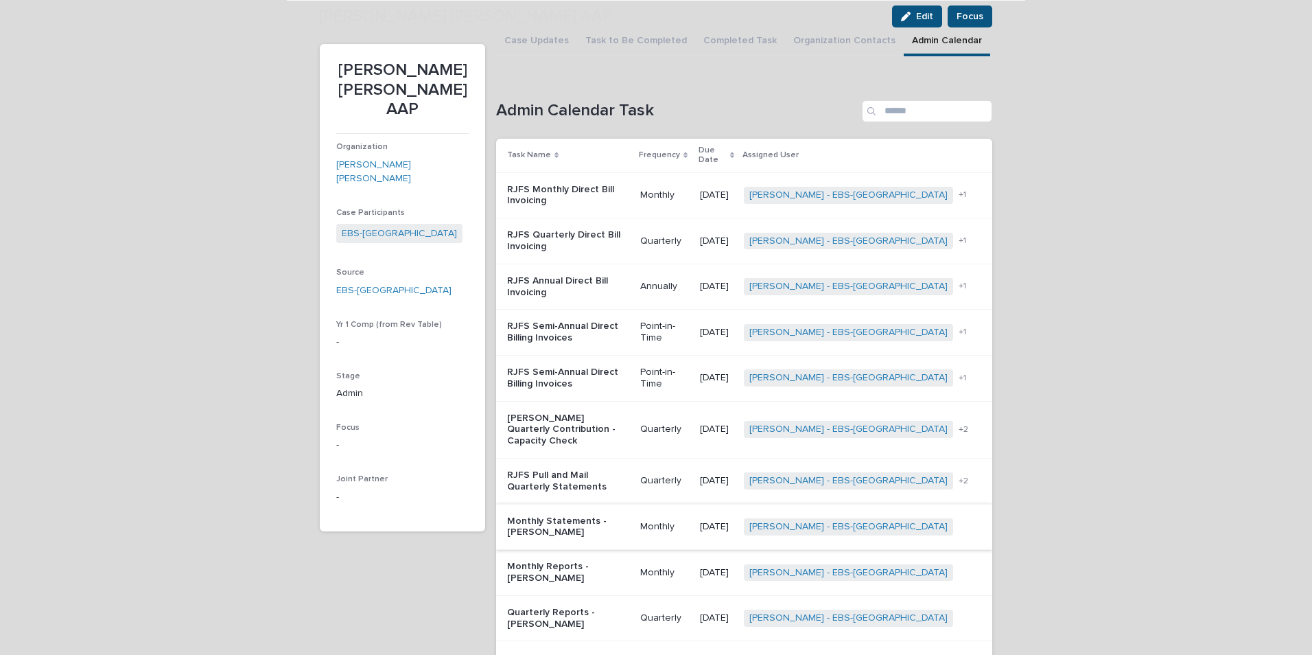
scroll to position [148, 0]
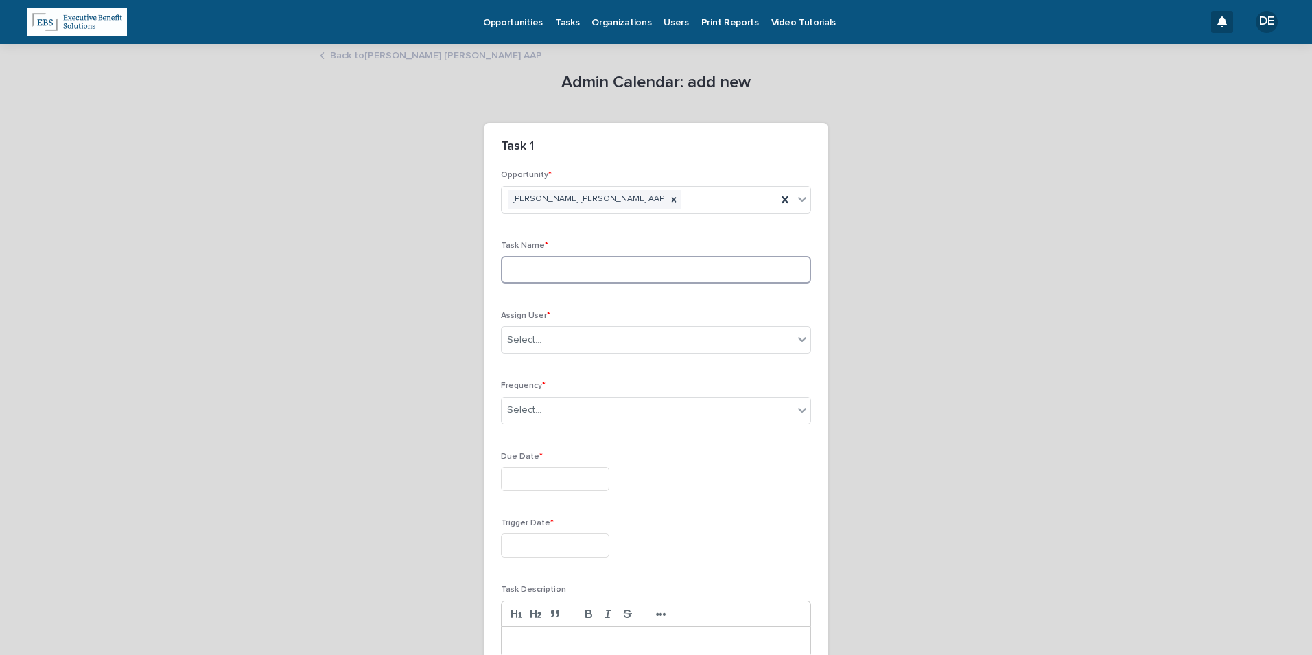
click at [588, 265] on input at bounding box center [656, 269] width 310 height 27
drag, startPoint x: 576, startPoint y: 271, endPoint x: 421, endPoint y: 271, distance: 155.1
click at [425, 271] on div "**********" at bounding box center [656, 408] width 672 height 726
type input "**********"
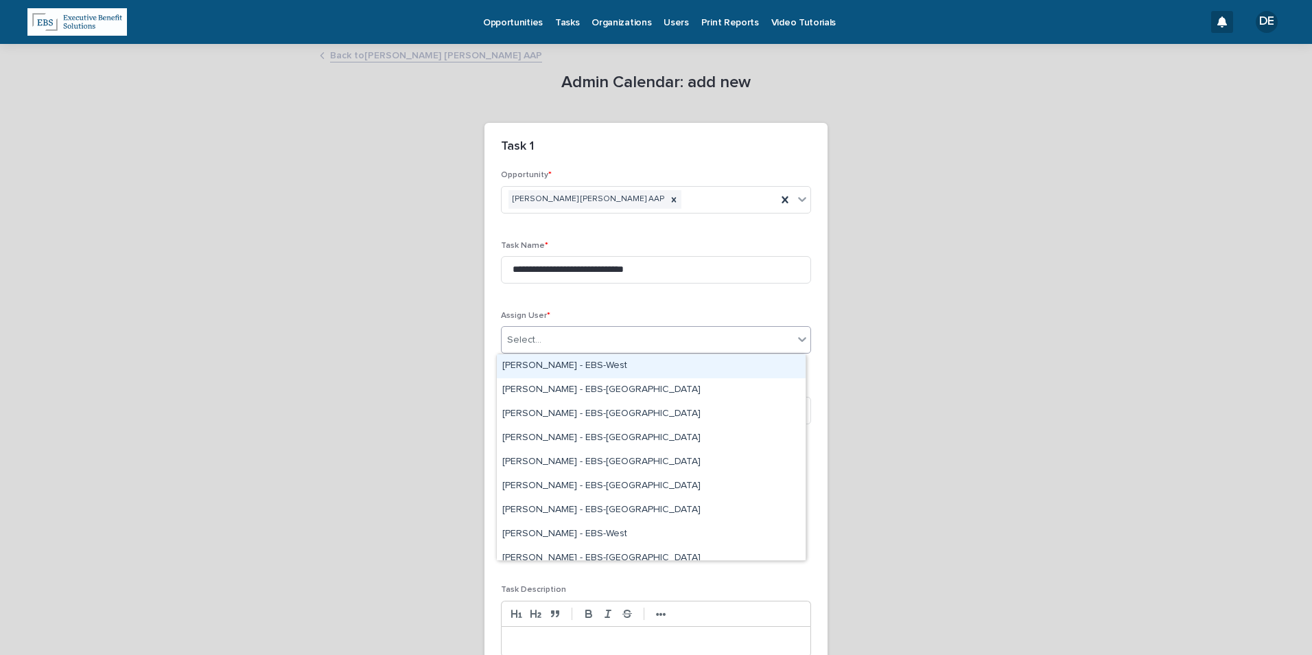
click at [587, 345] on div "Select..." at bounding box center [648, 340] width 292 height 23
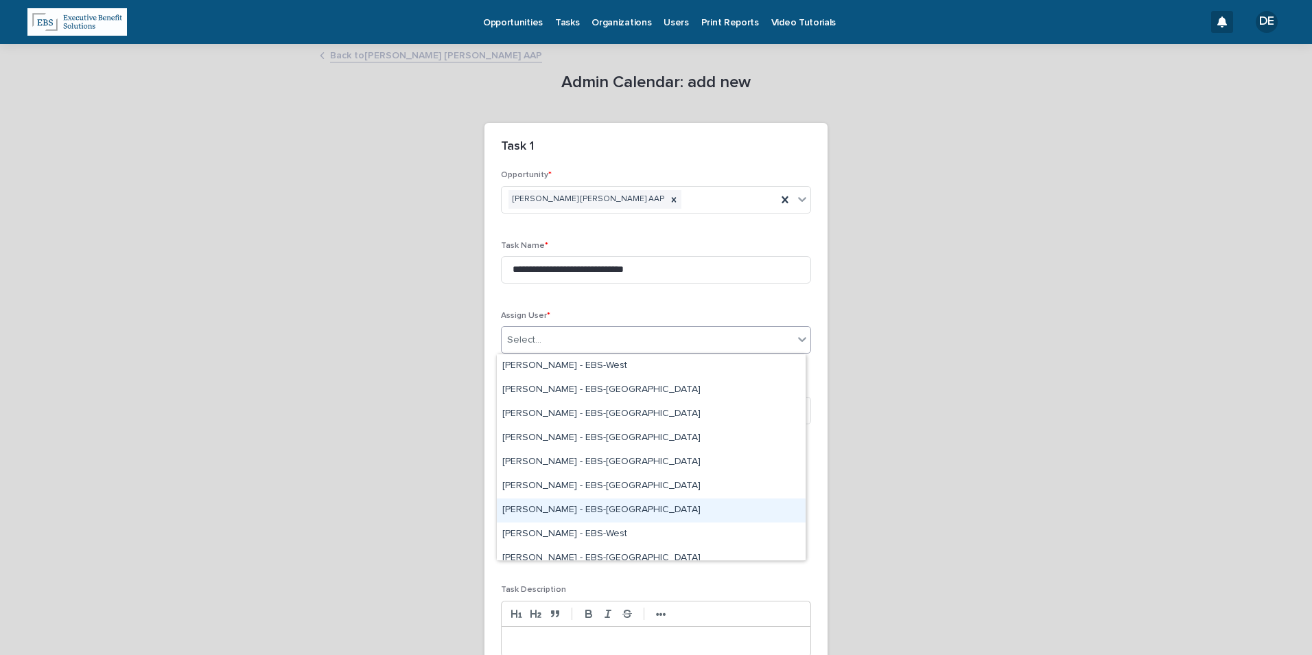
click at [588, 515] on div "Delaney Fittz - EBS-Boston" at bounding box center [651, 510] width 309 height 24
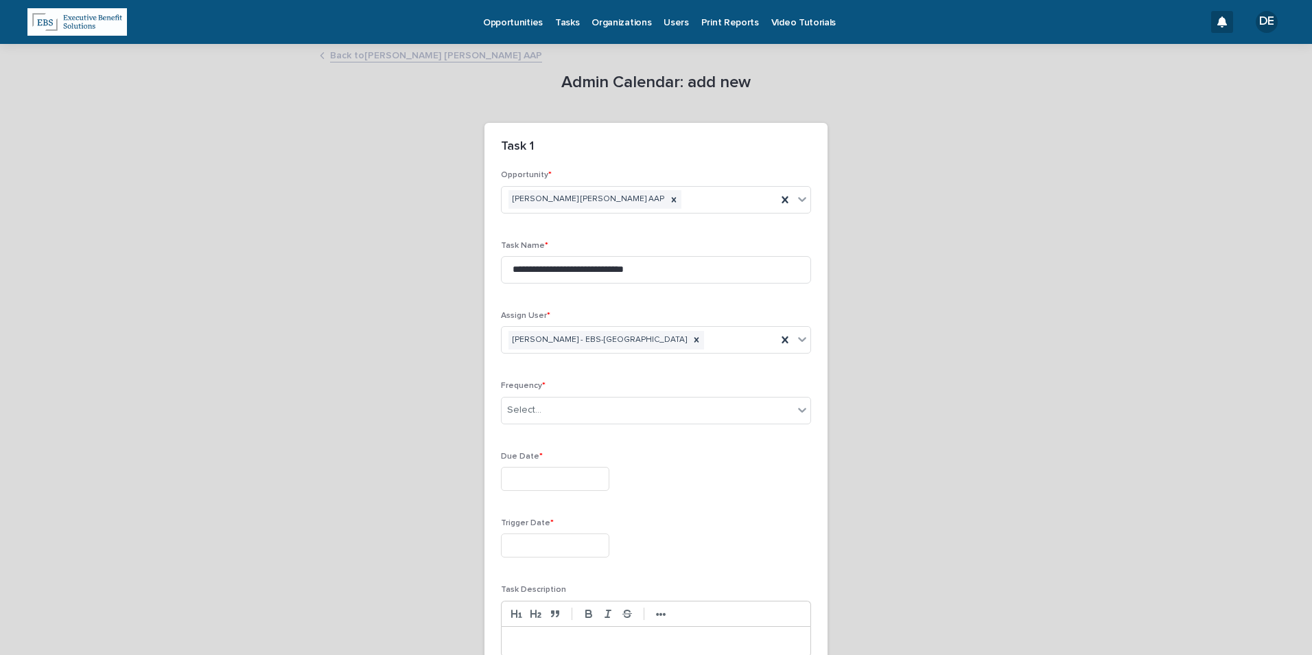
click at [571, 426] on div "Frequency * Select..." at bounding box center [656, 408] width 310 height 54
click at [571, 409] on div "Select..." at bounding box center [648, 410] width 292 height 23
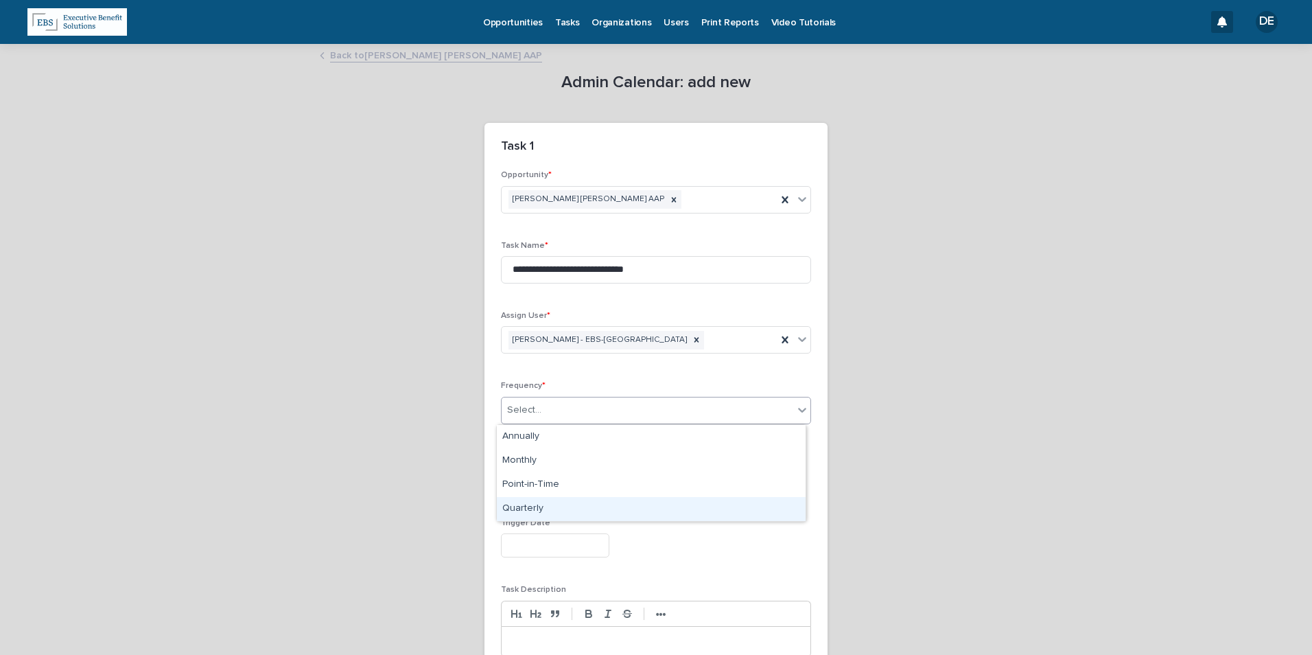
drag, startPoint x: 575, startPoint y: 494, endPoint x: 569, endPoint y: 501, distance: 8.8
click at [574, 506] on div "Quarterly" at bounding box center [651, 509] width 309 height 24
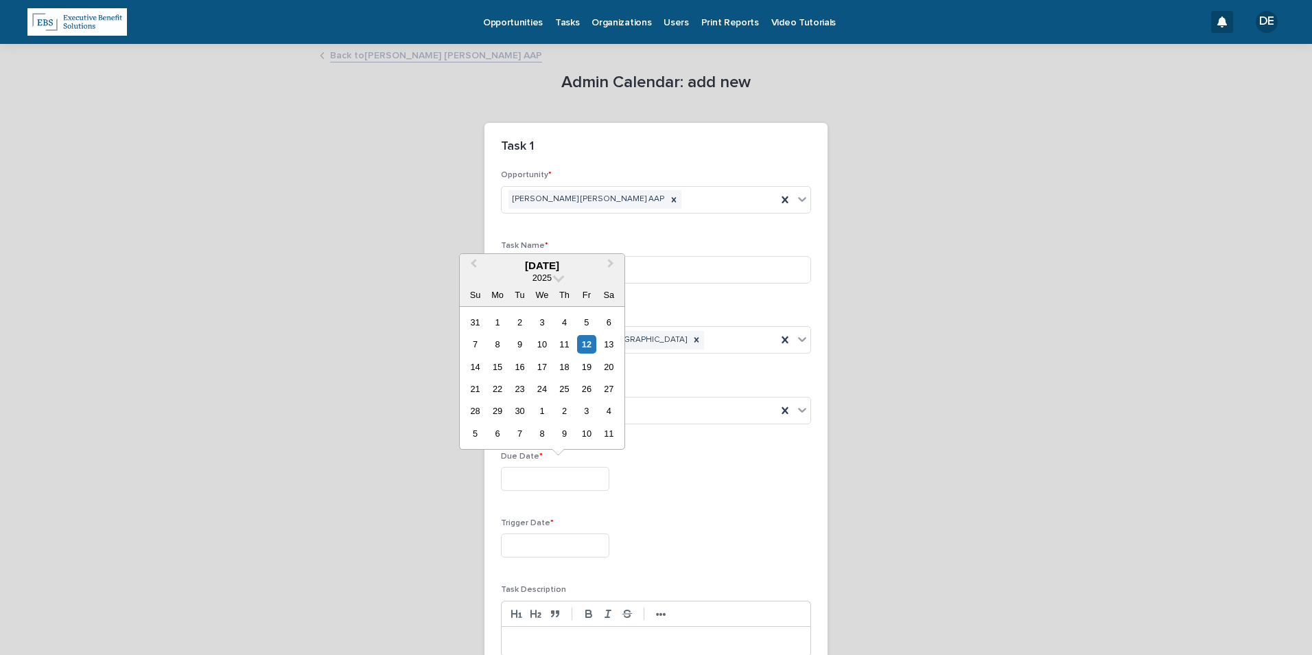
click at [552, 475] on input "text" at bounding box center [555, 479] width 108 height 24
click at [617, 263] on button "Next Month" at bounding box center [612, 266] width 22 height 22
click at [538, 318] on div "1" at bounding box center [541, 322] width 19 height 19
type input "**********"
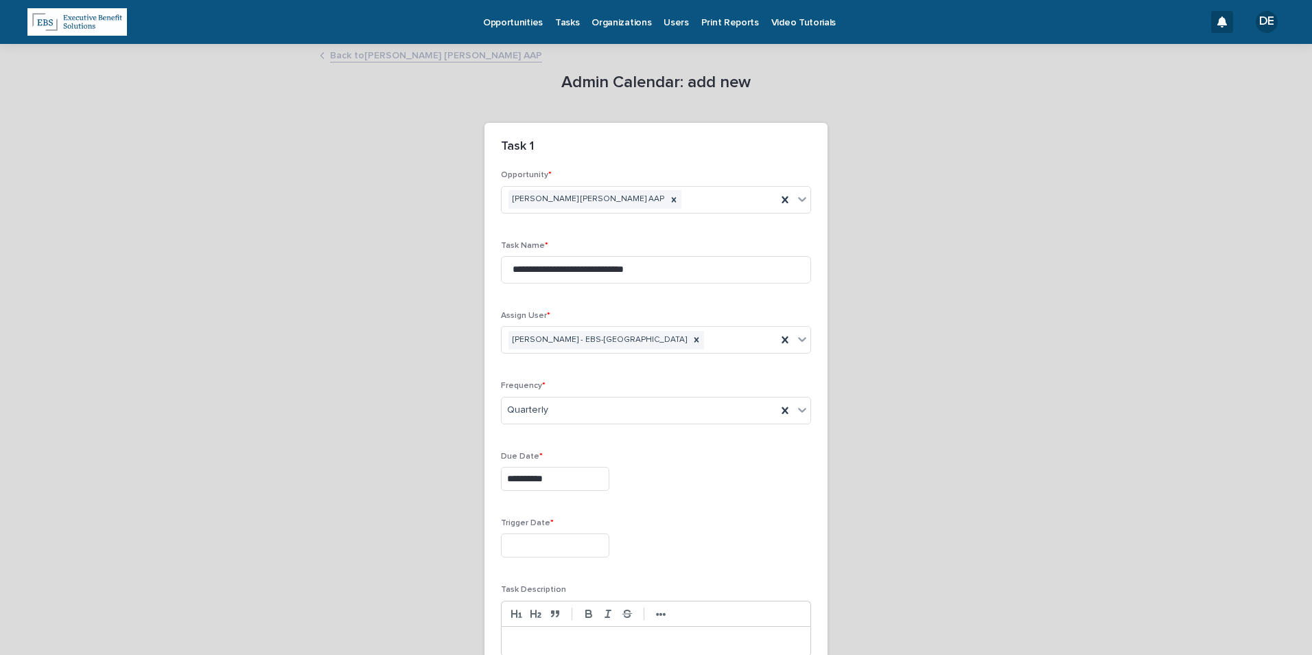
click at [572, 547] on input "text" at bounding box center [555, 545] width 108 height 24
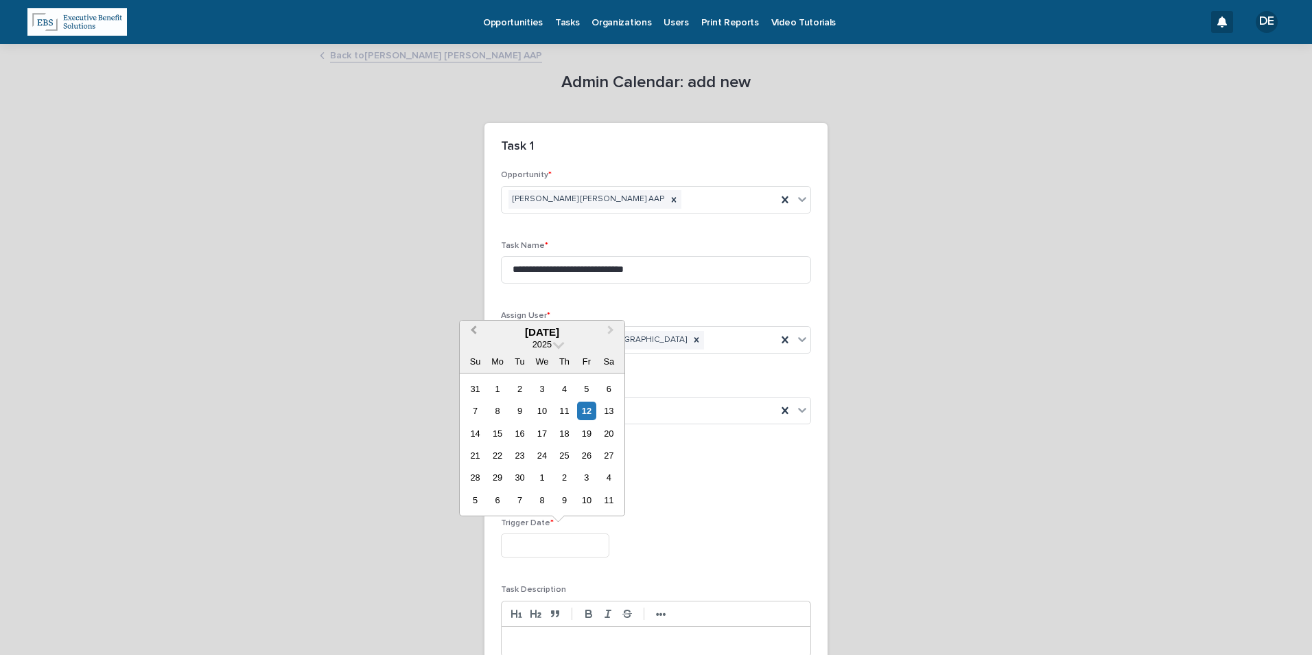
click at [480, 332] on button "Previous Month" at bounding box center [472, 333] width 22 height 22
click at [506, 475] on div "25" at bounding box center [497, 477] width 19 height 19
type input "**********"
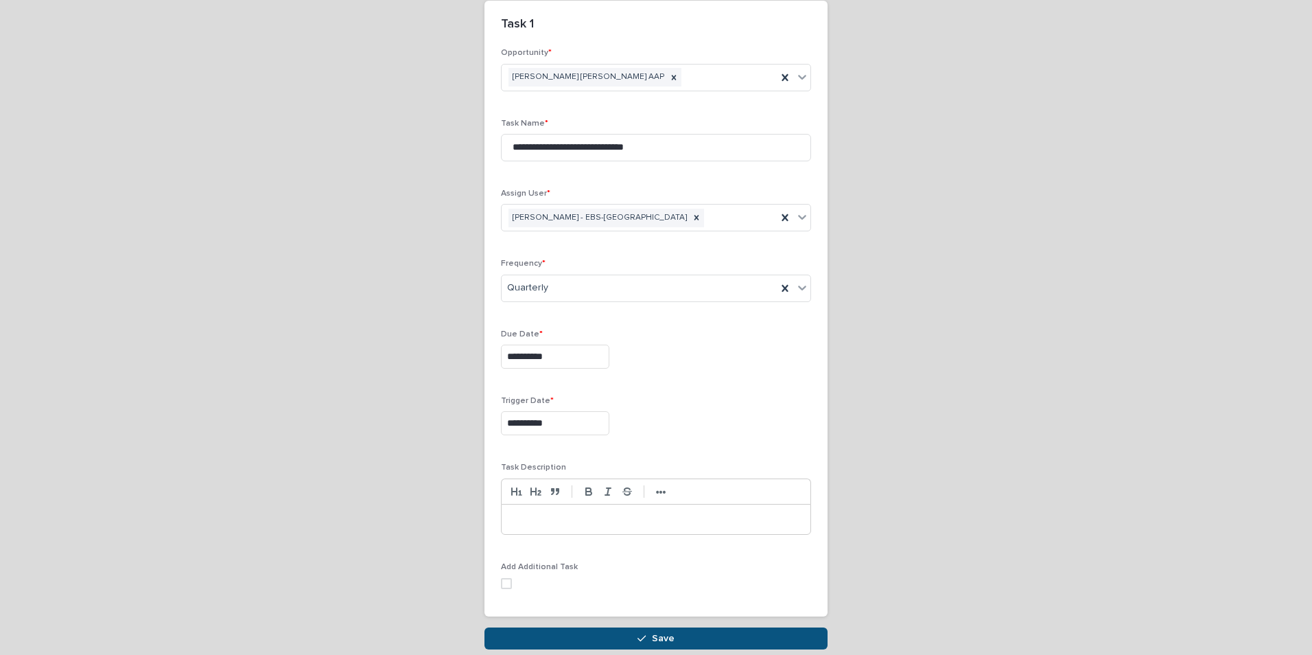
scroll to position [137, 0]
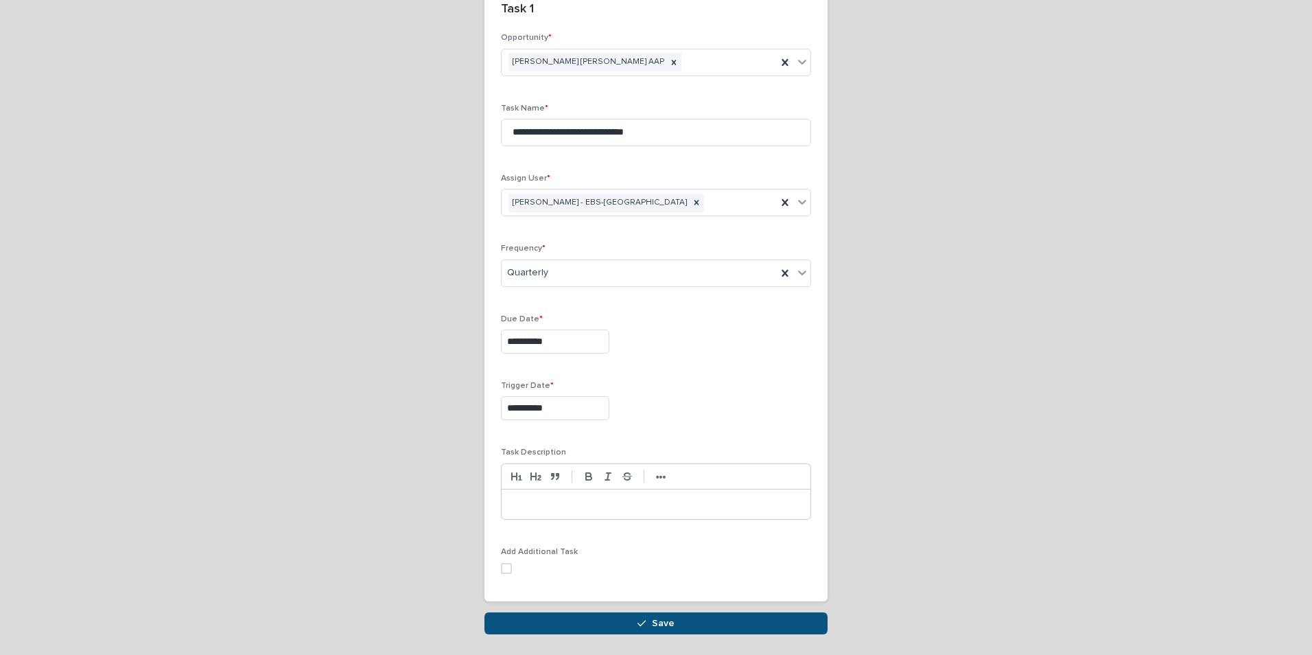
click at [587, 495] on div at bounding box center [656, 504] width 309 height 30
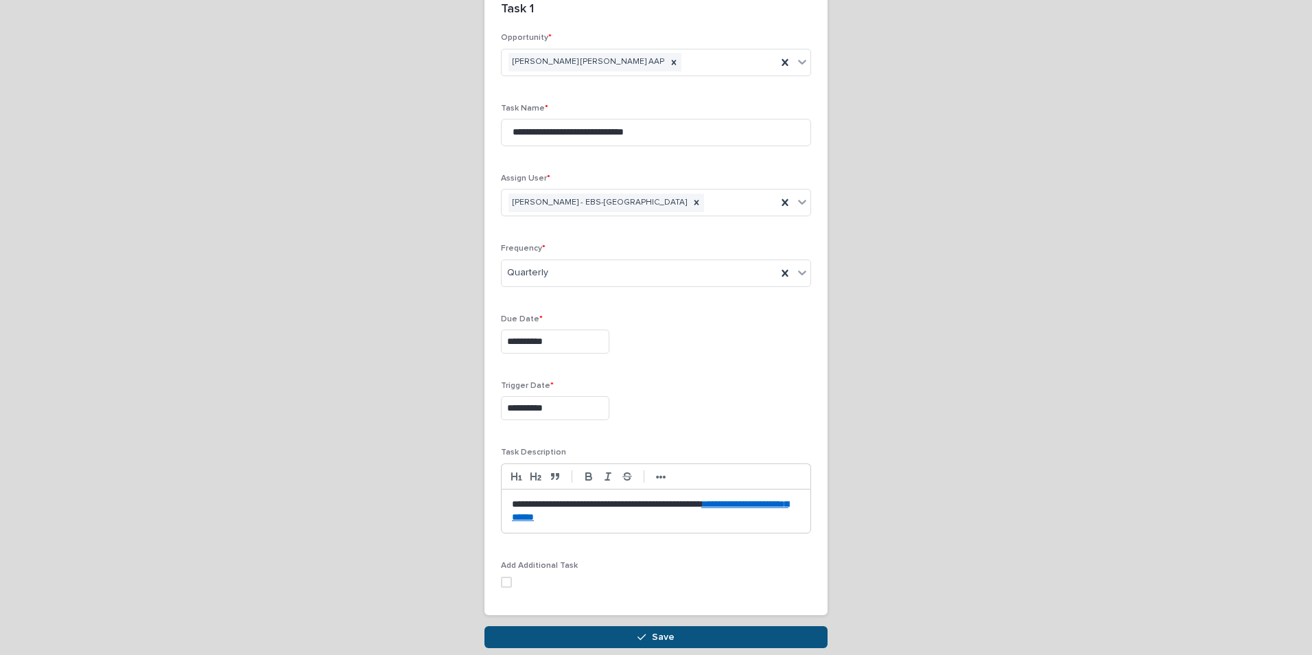
scroll to position [144, 0]
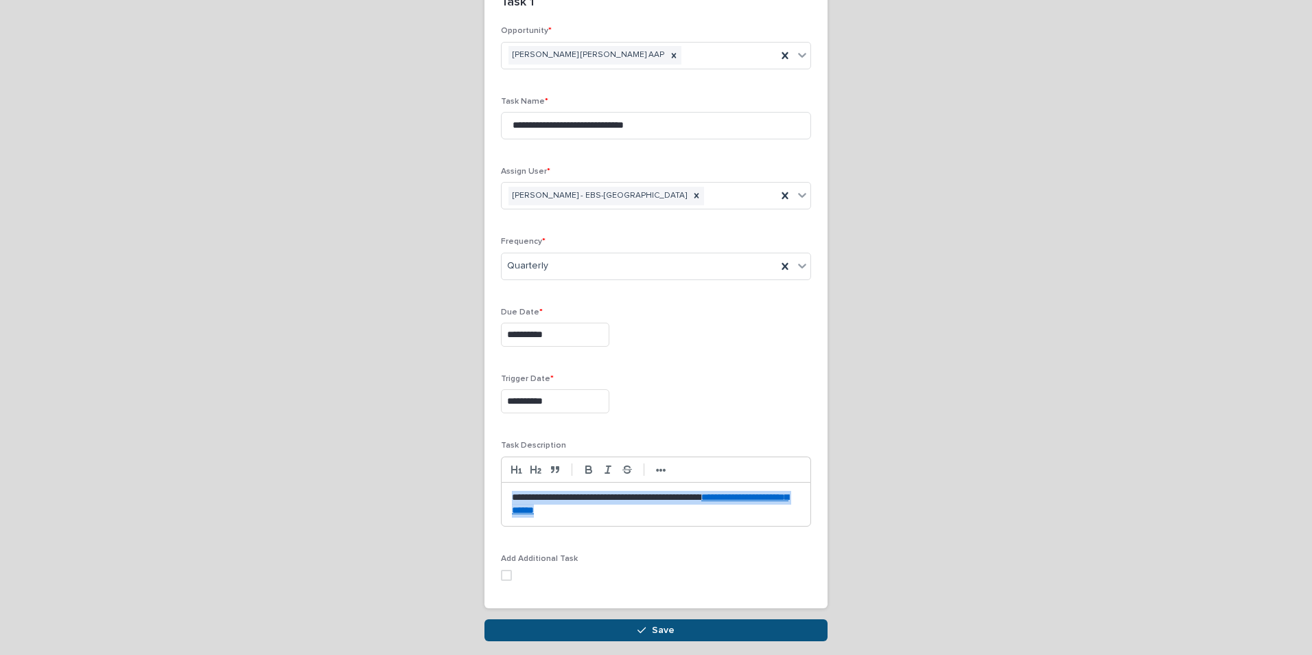
drag, startPoint x: 690, startPoint y: 512, endPoint x: 395, endPoint y: 488, distance: 295.9
click at [395, 488] on div "**********" at bounding box center [656, 271] width 672 height 740
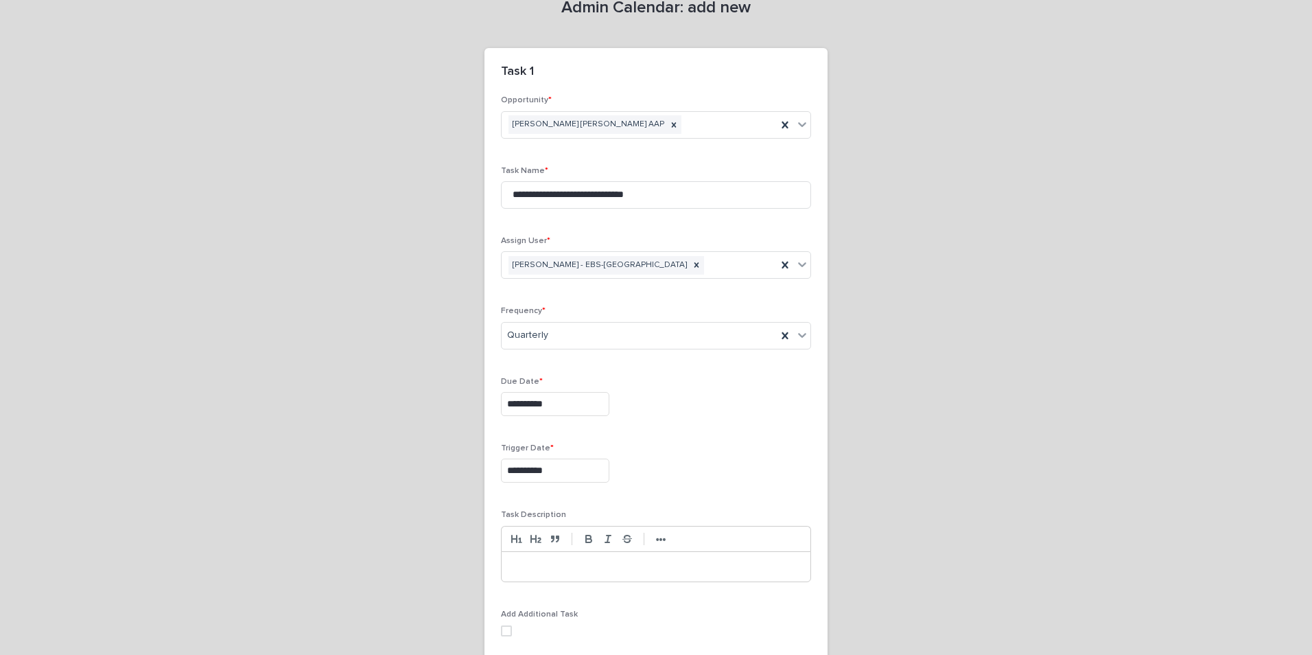
scroll to position [185, 0]
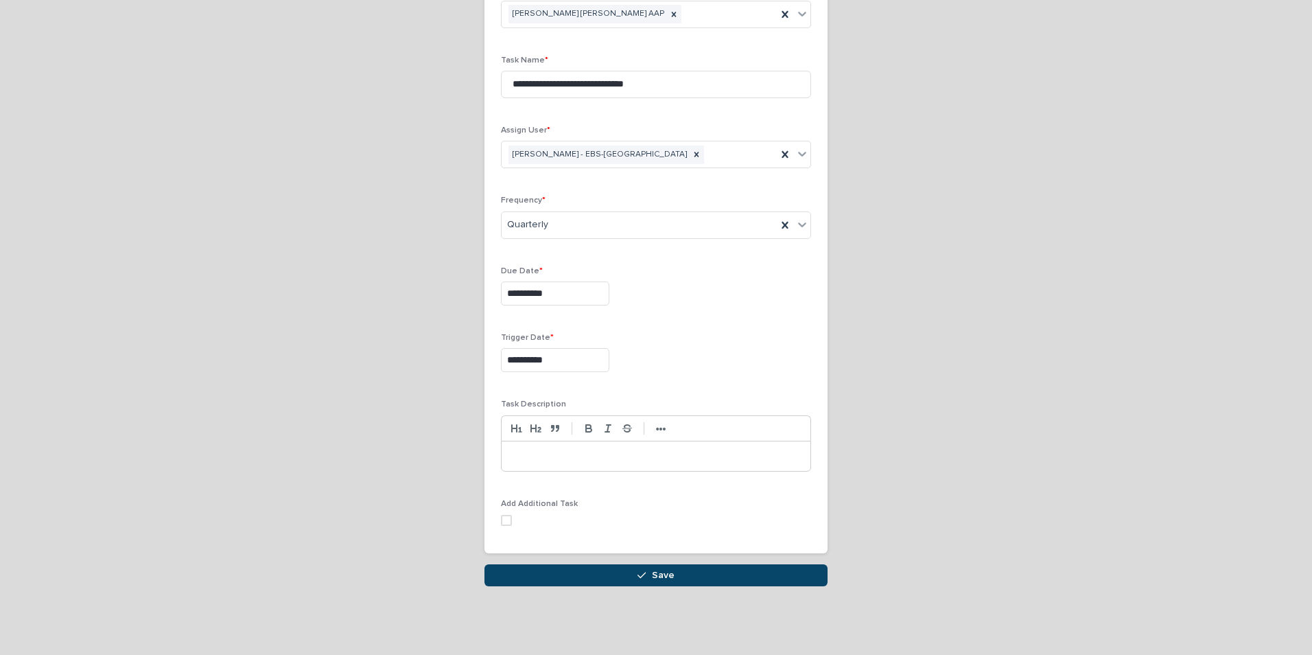
click at [674, 580] on button "Save" at bounding box center [655, 575] width 343 height 22
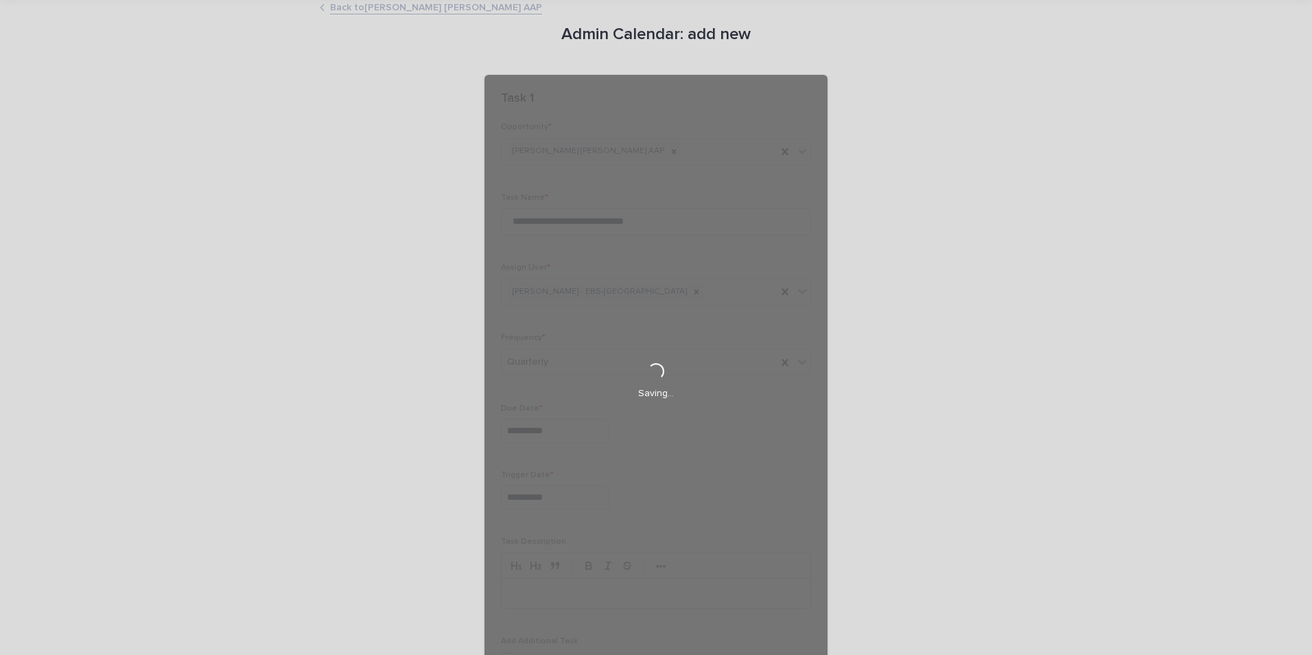
scroll to position [0, 0]
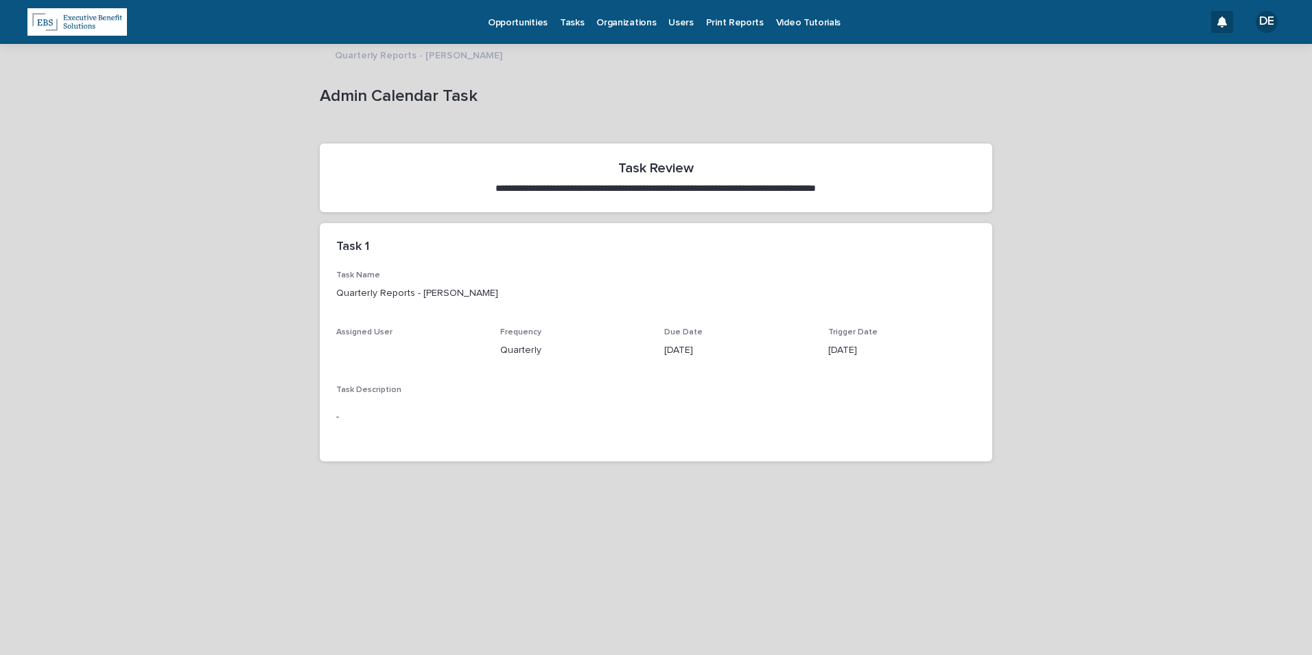
click at [350, 51] on p "Quarterly Reports - Jerry Patton" at bounding box center [418, 54] width 167 height 15
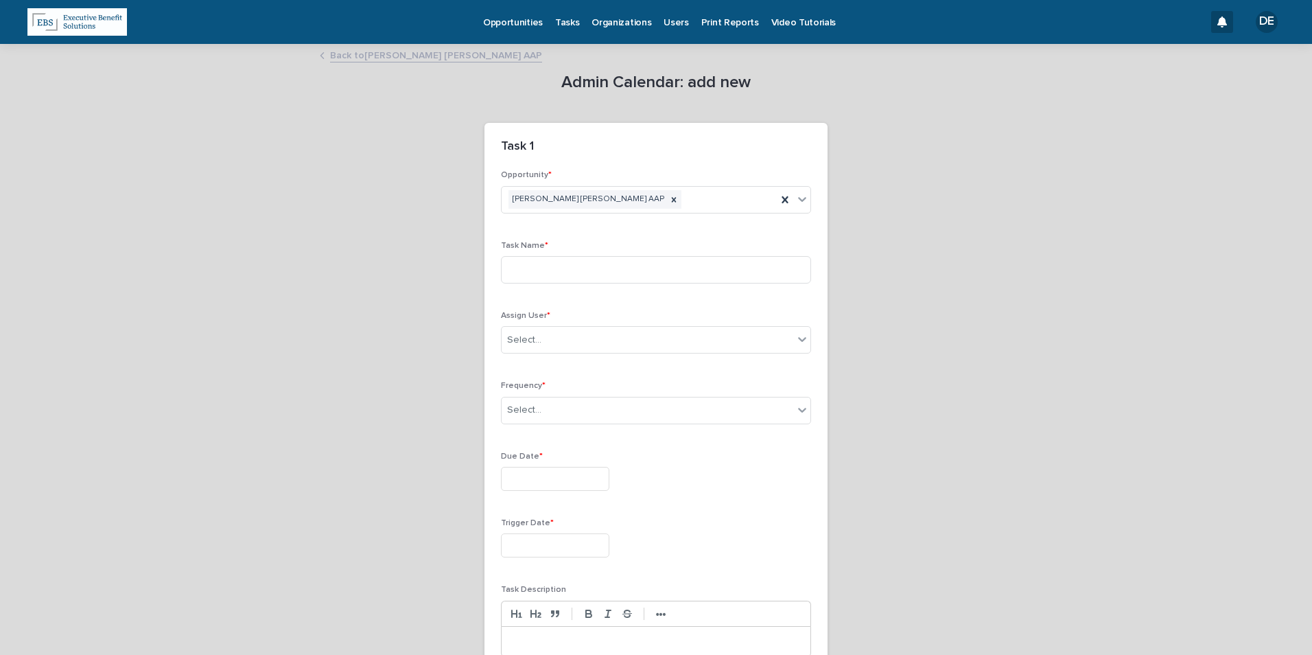
click at [332, 56] on link "Back to Raymond James AAP" at bounding box center [436, 55] width 212 height 16
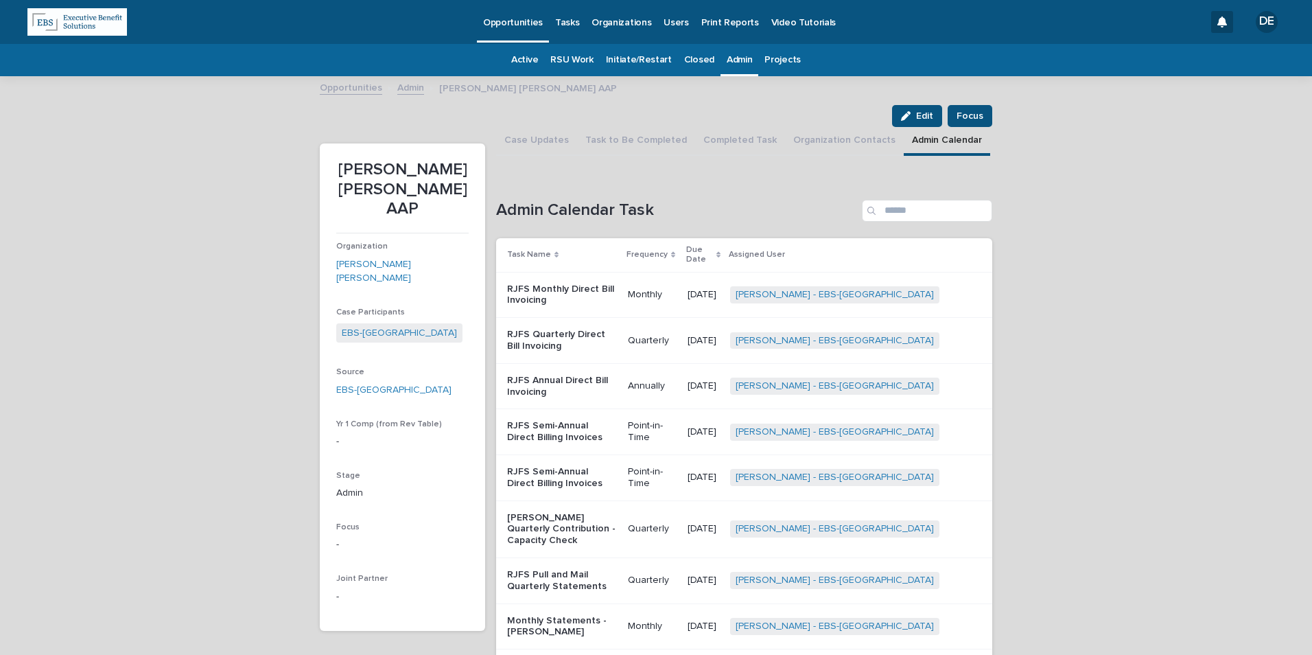
scroll to position [11, 0]
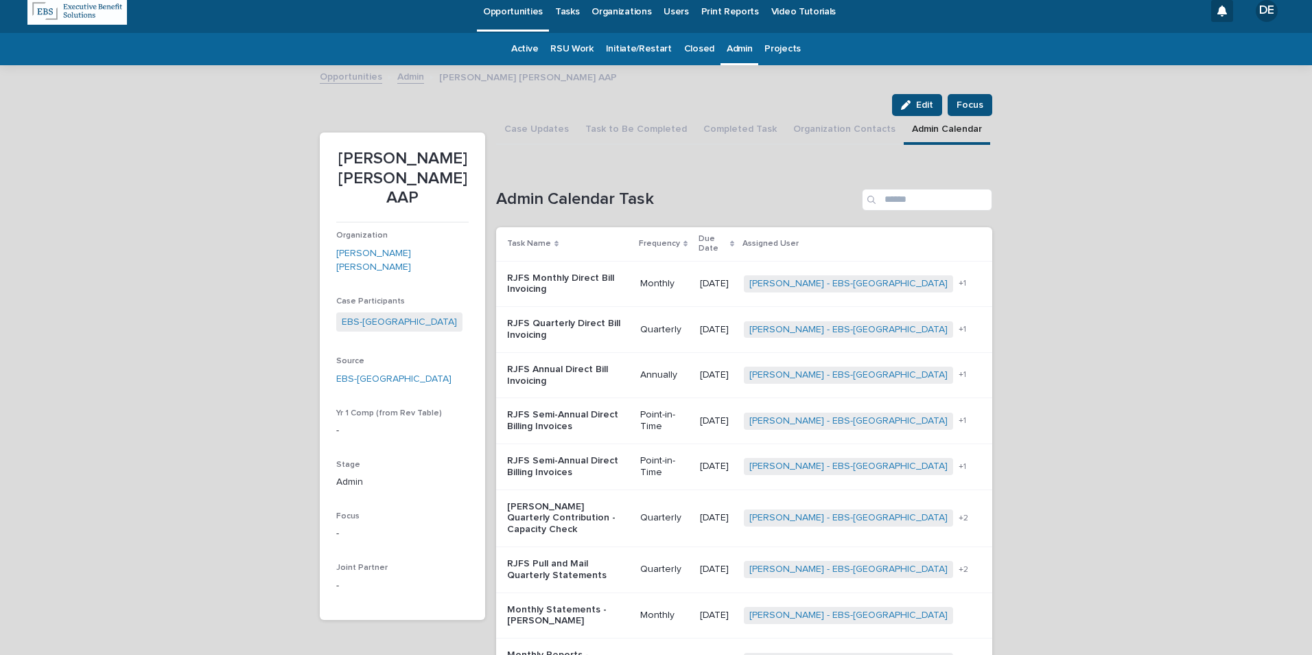
click at [624, 598] on div "Monthly Statements - Dean Williamson" at bounding box center [568, 615] width 122 height 34
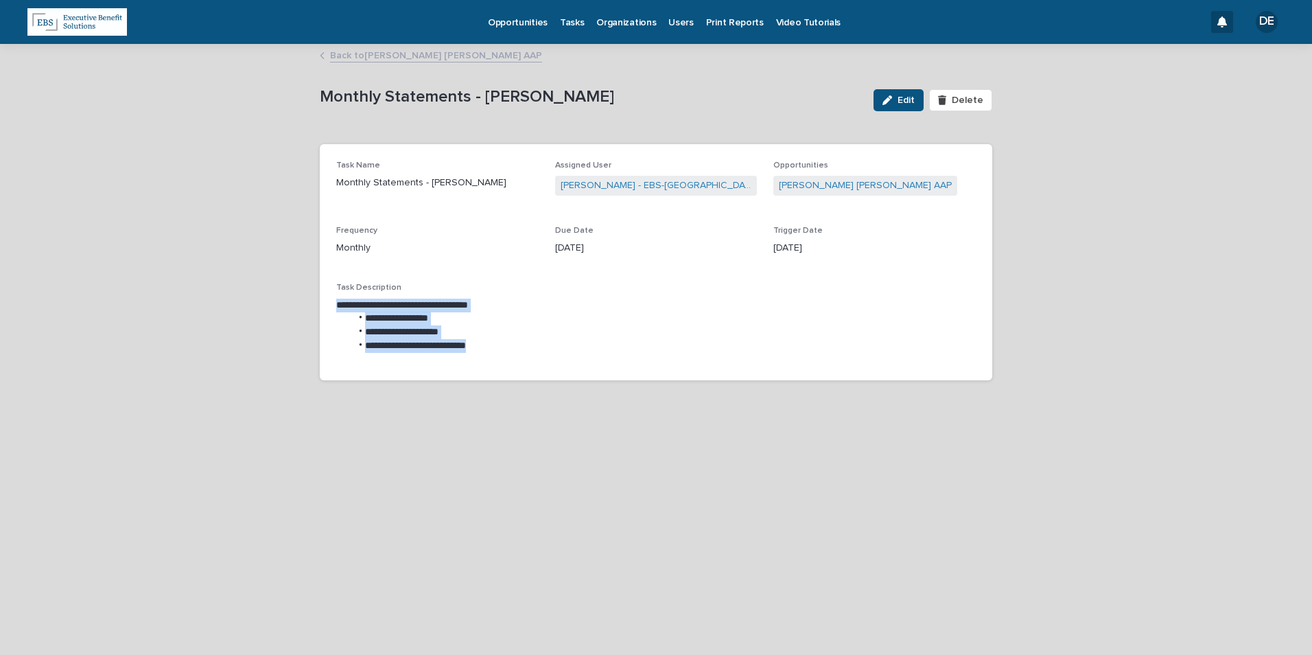
drag, startPoint x: 495, startPoint y: 344, endPoint x: 324, endPoint y: 298, distance: 177.1
click at [324, 298] on div "**********" at bounding box center [656, 262] width 672 height 236
copy div "**********"
click at [373, 58] on link "Back to Raymond James AAP" at bounding box center [436, 55] width 212 height 16
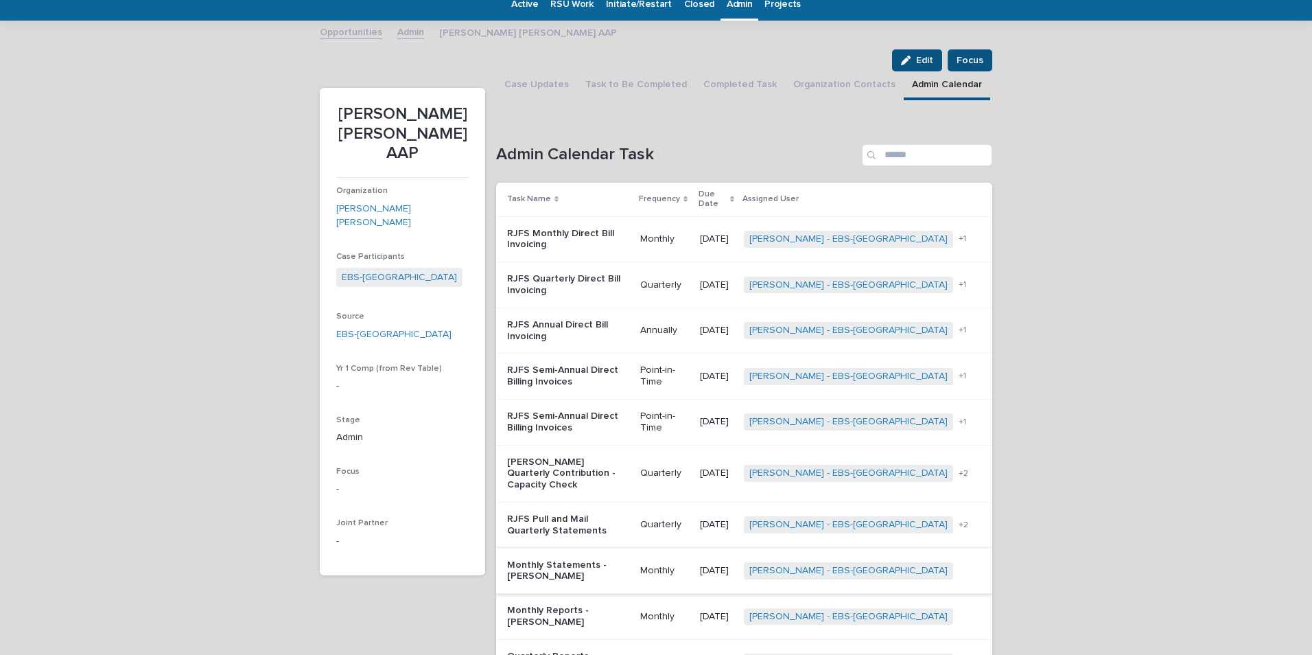
scroll to position [80, 0]
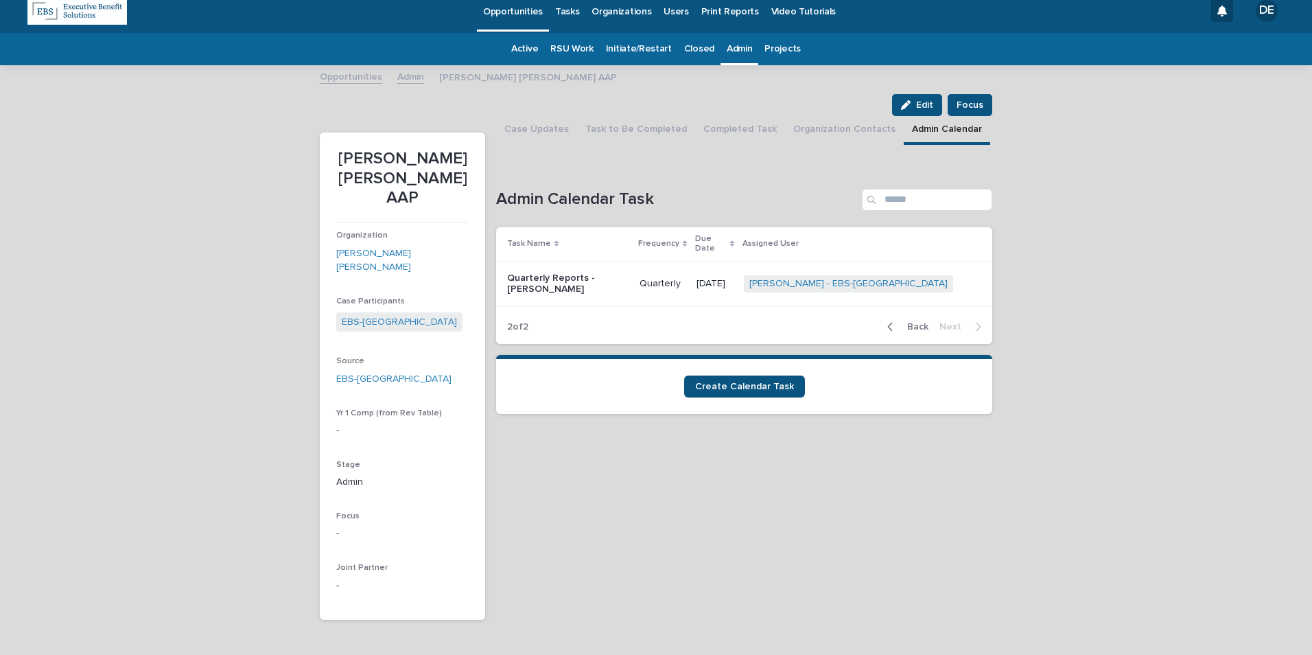
click at [604, 272] on p "Quarterly Reports - Jerry Patton" at bounding box center [567, 283] width 121 height 23
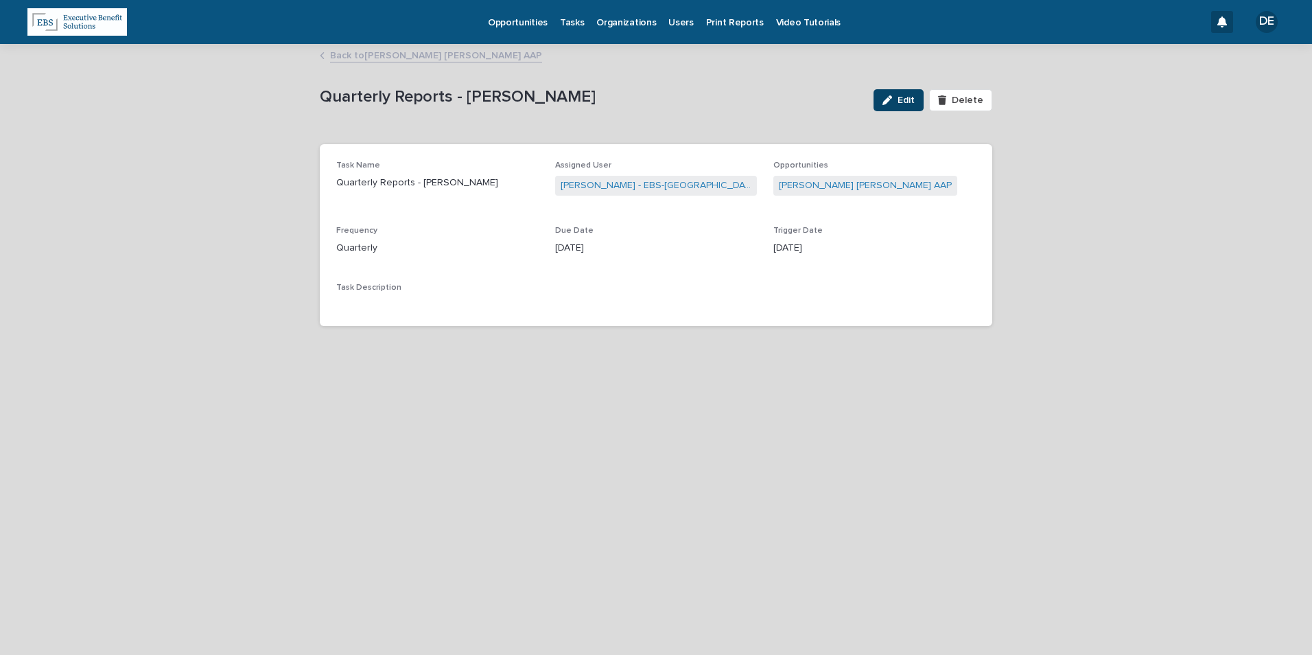
click at [915, 99] on span "Edit" at bounding box center [905, 100] width 17 height 10
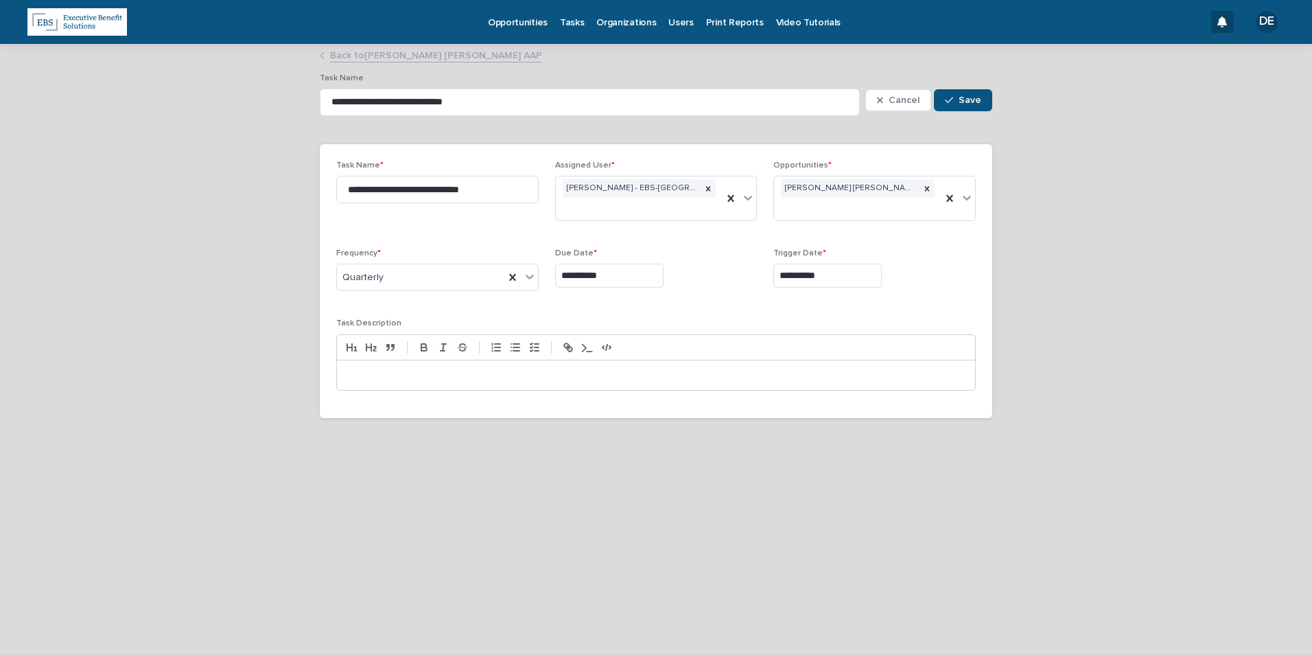
click at [553, 368] on p at bounding box center [655, 375] width 617 height 14
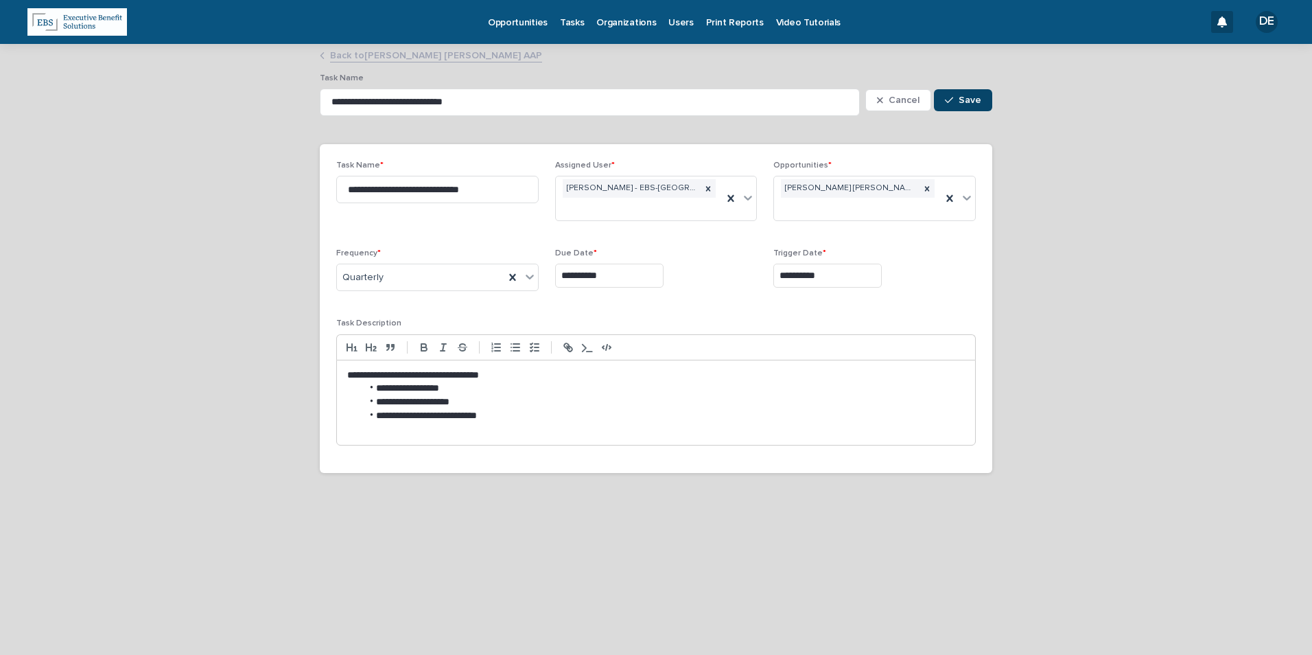
click at [965, 108] on button "Save" at bounding box center [963, 100] width 58 height 22
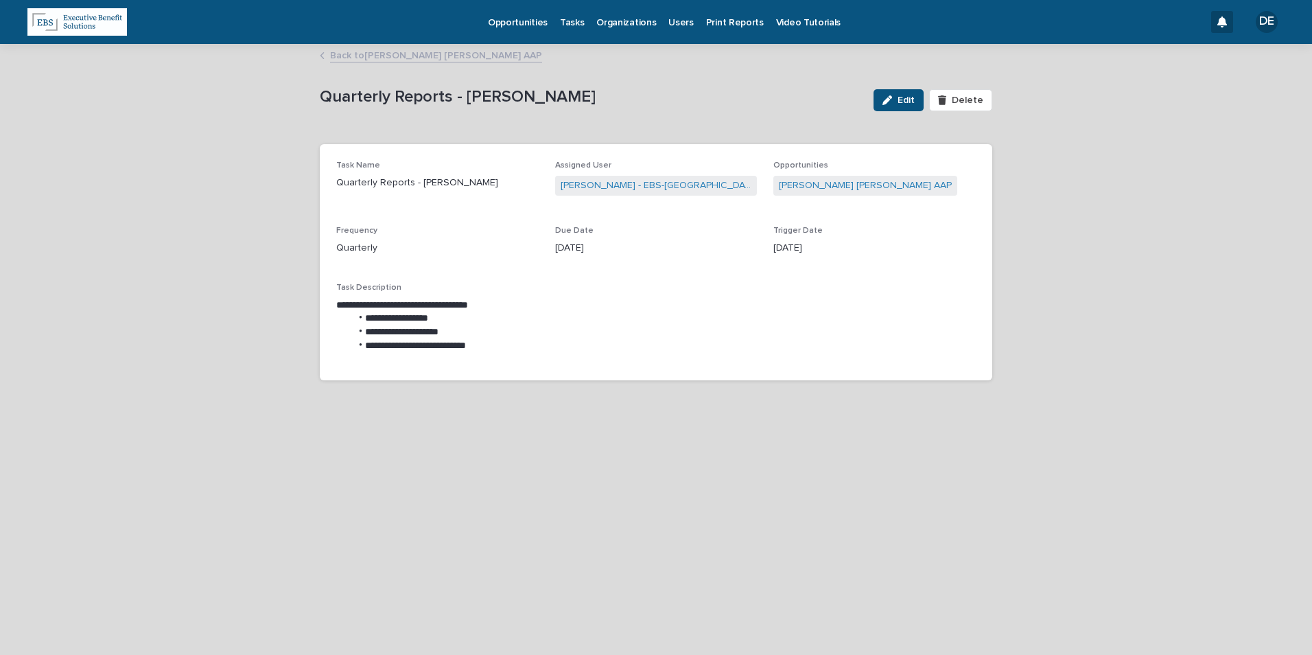
click at [420, 58] on link "Back to Raymond James AAP" at bounding box center [436, 55] width 212 height 16
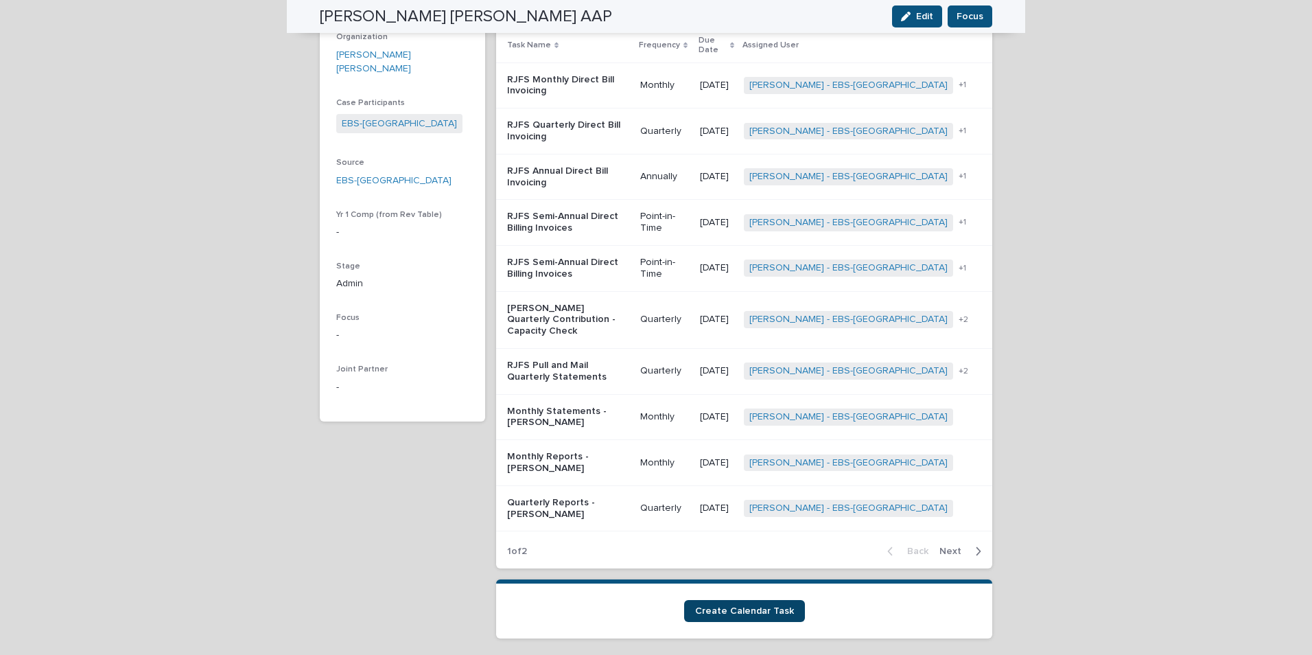
click at [760, 606] on span "Create Calendar Task" at bounding box center [744, 611] width 99 height 10
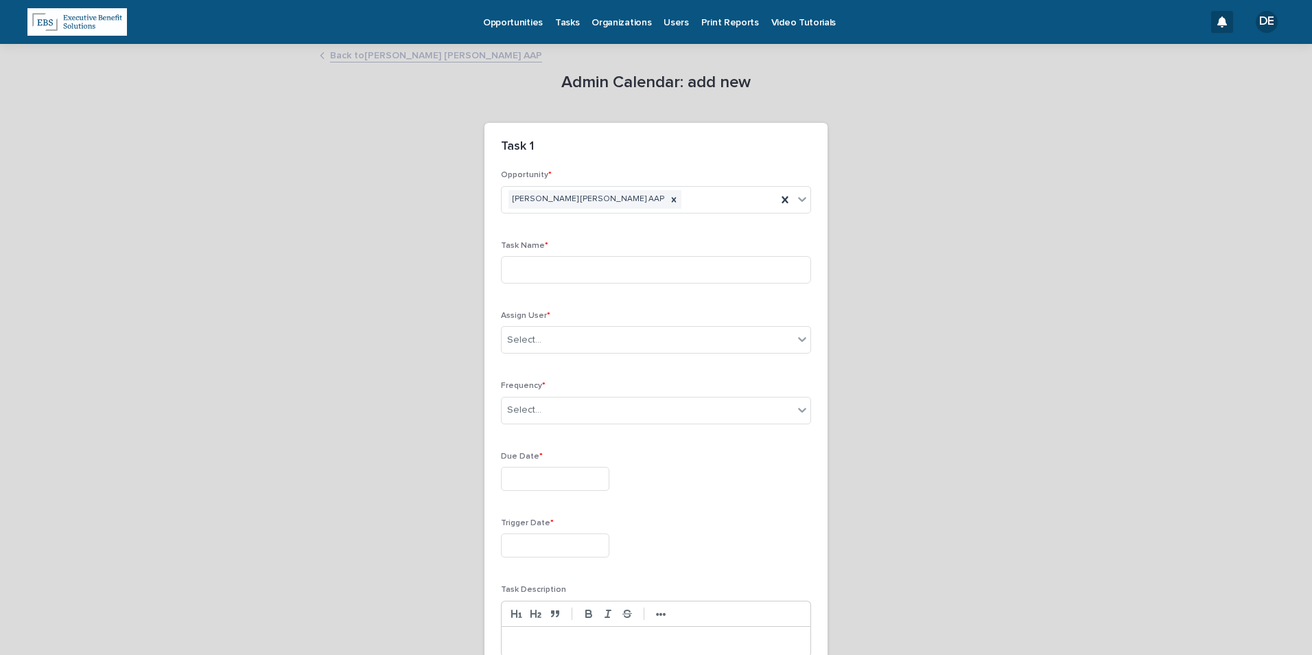
click at [420, 60] on link "Back to Raymond James AAP" at bounding box center [436, 55] width 212 height 16
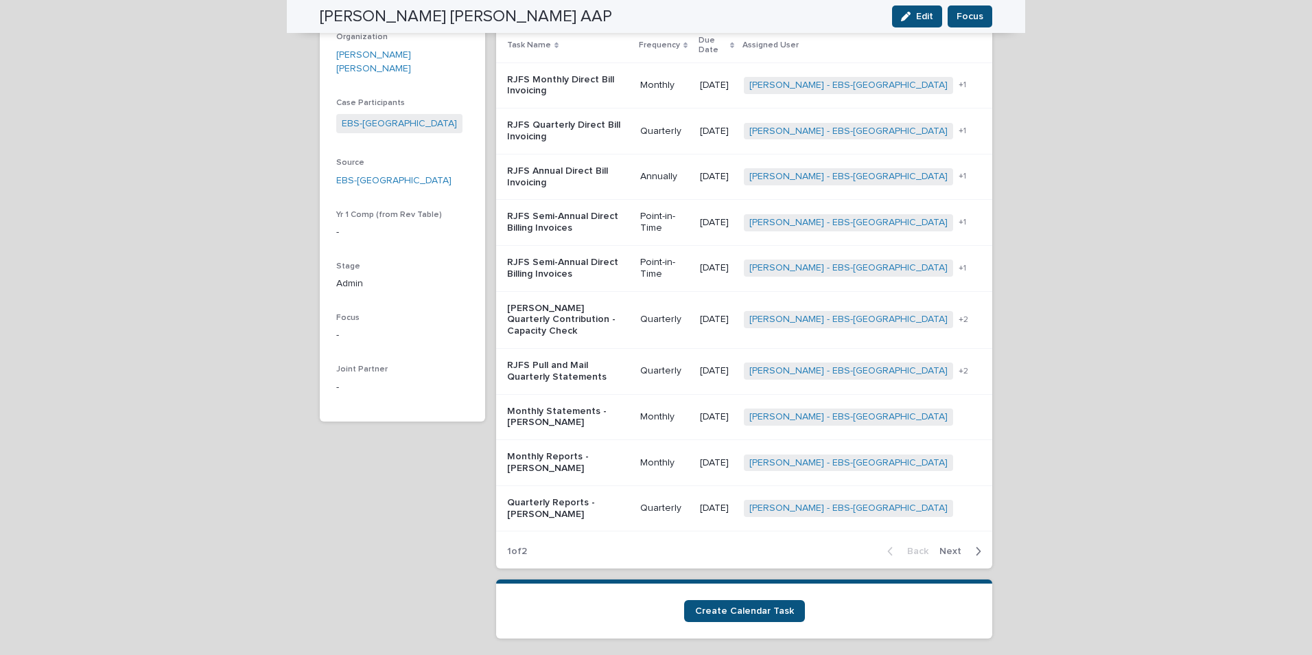
click at [942, 546] on span "Next" at bounding box center [954, 551] width 30 height 10
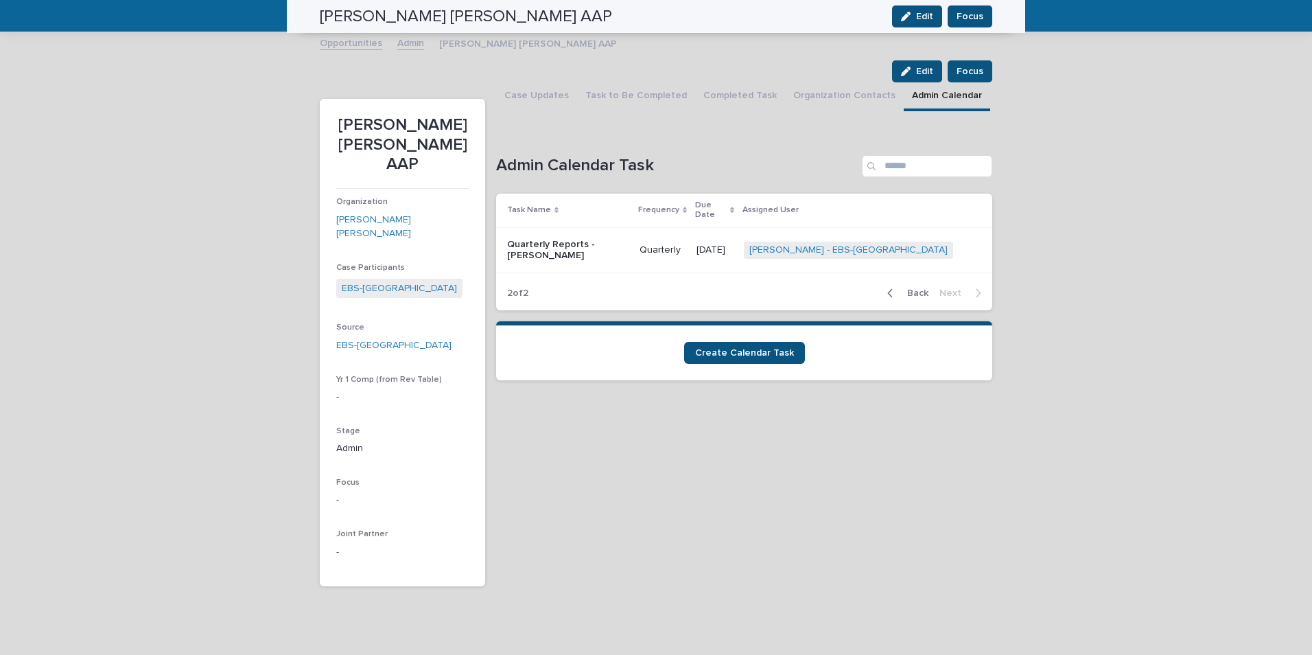
scroll to position [11, 0]
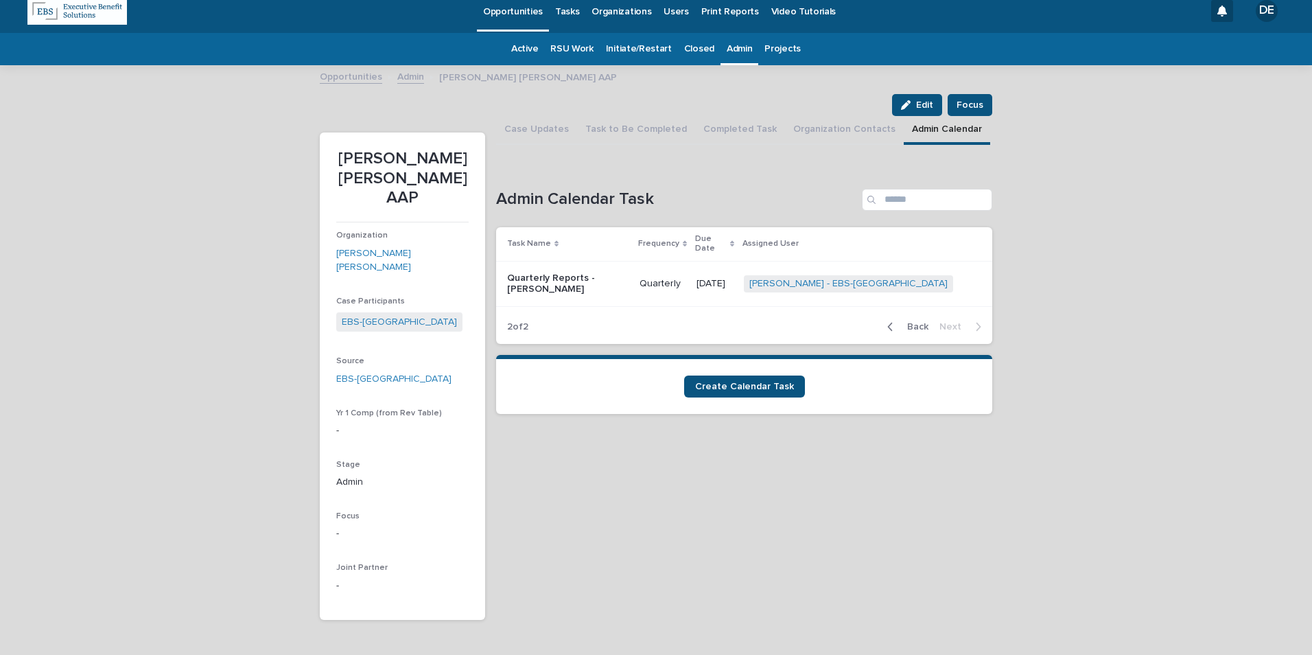
click at [577, 272] on p "Quarterly Reports - Jerry Patton" at bounding box center [567, 283] width 121 height 23
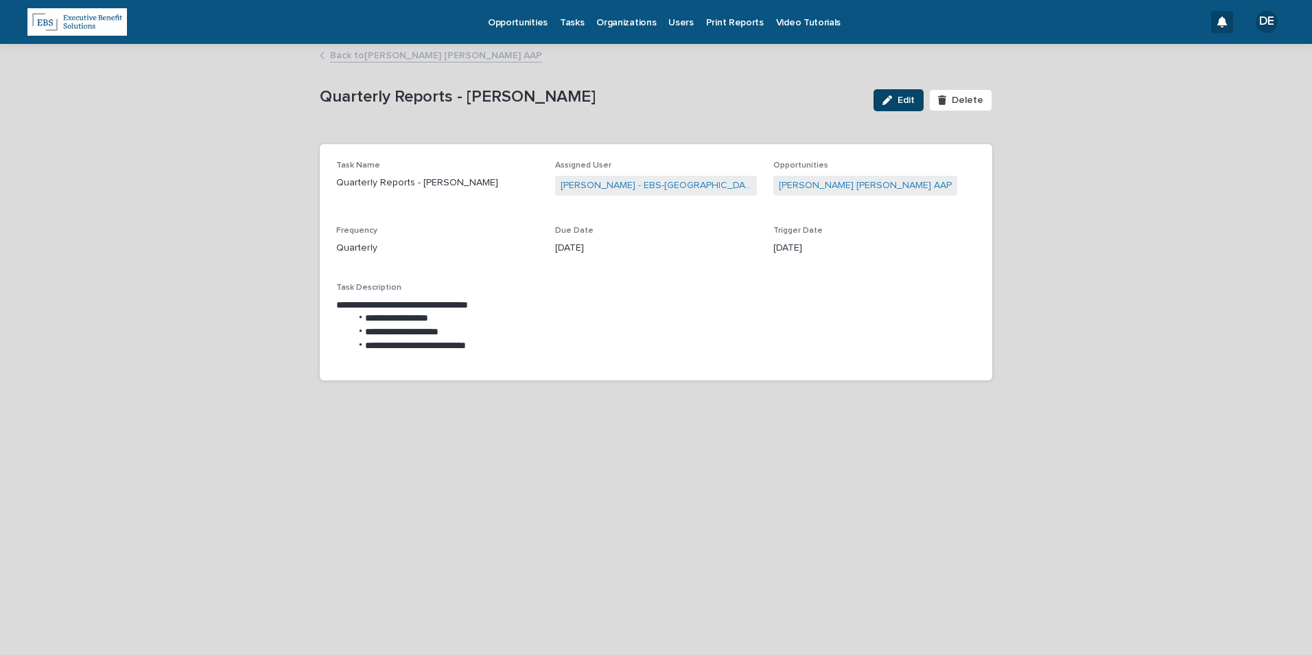
click at [915, 97] on span "Edit" at bounding box center [905, 100] width 17 height 10
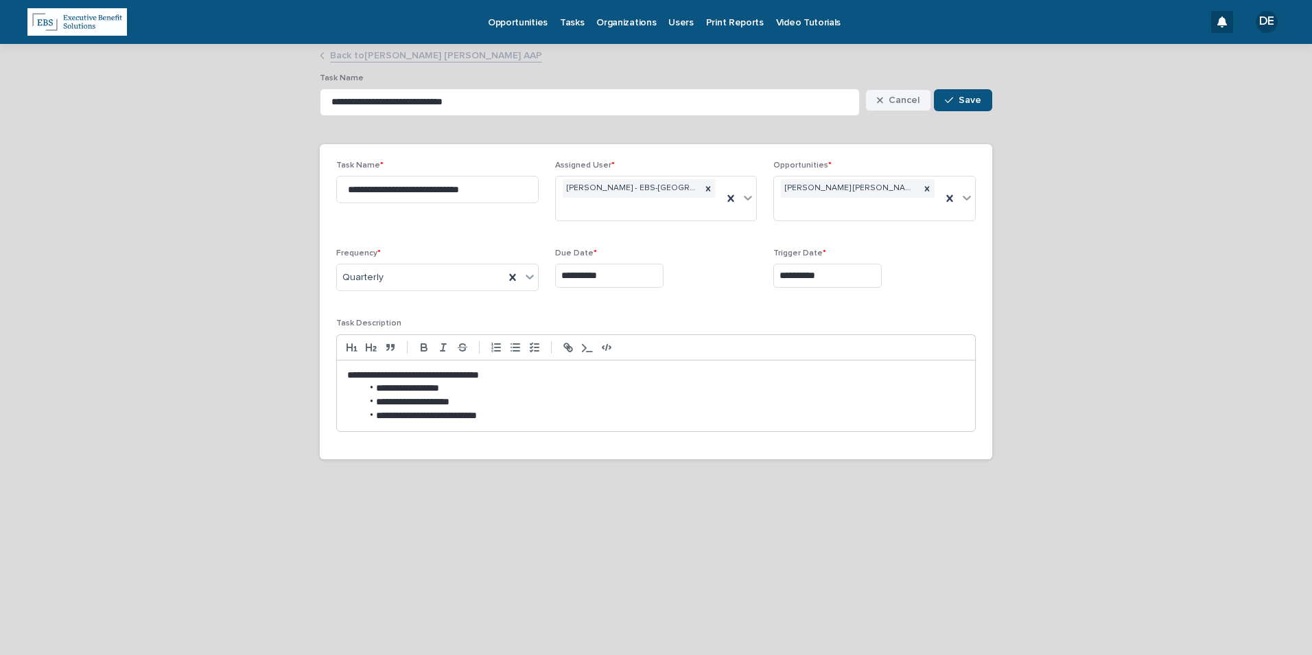
click at [891, 99] on span "Cancel" at bounding box center [903, 100] width 31 height 10
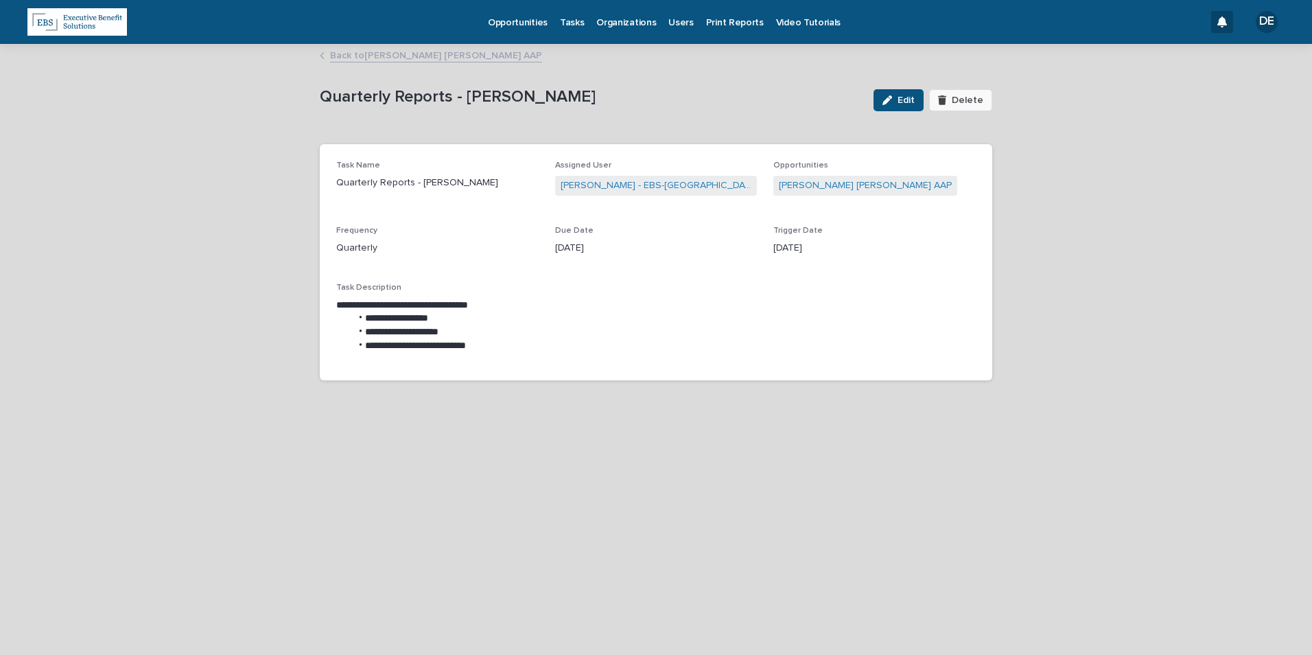
click at [958, 97] on span "Delete" at bounding box center [968, 100] width 32 height 10
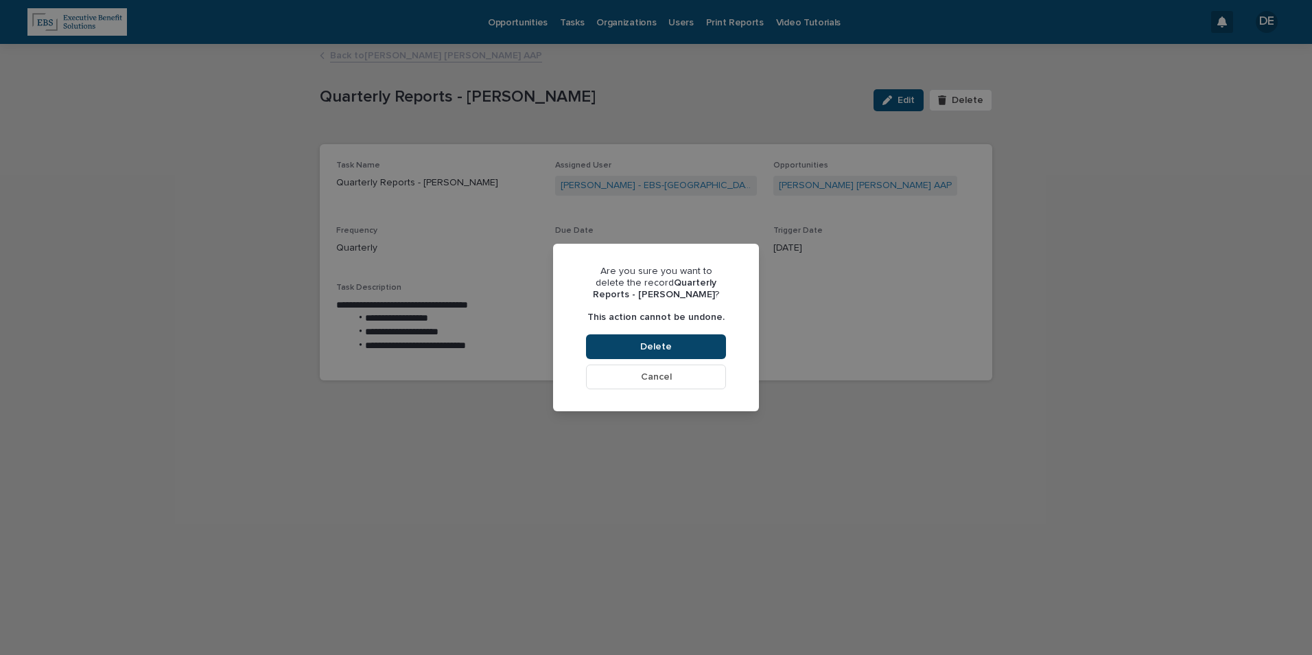
click at [669, 342] on span "Delete" at bounding box center [656, 347] width 32 height 10
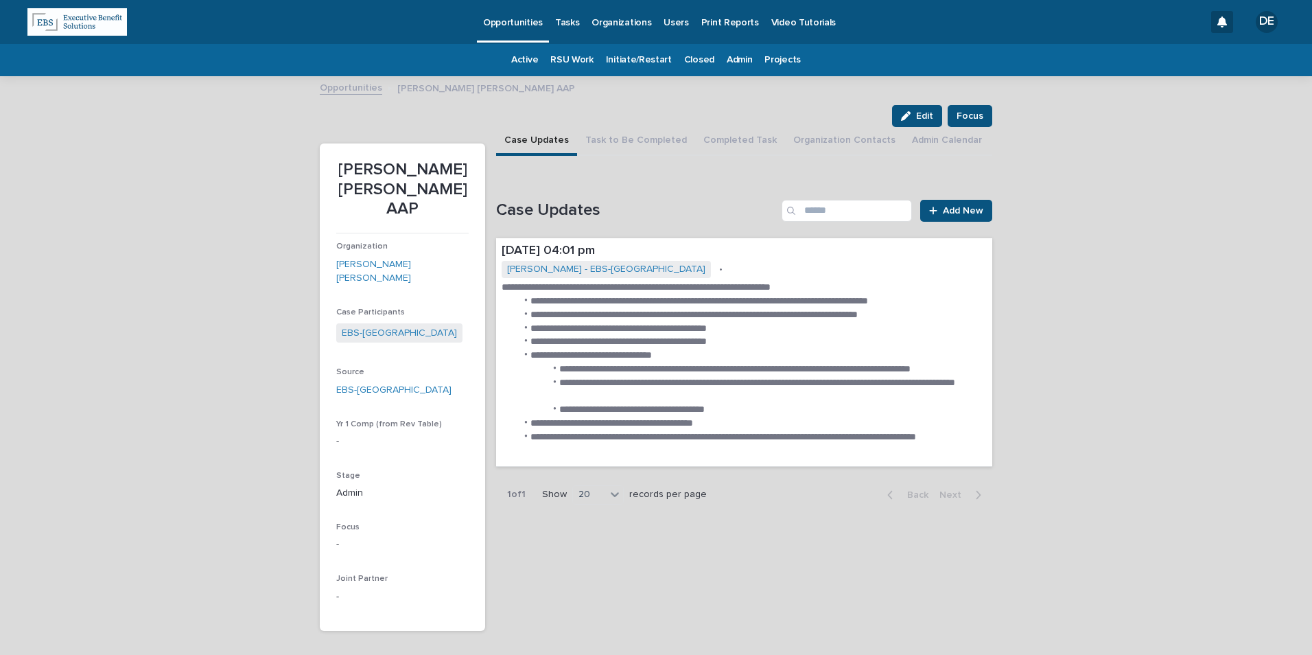
click at [736, 49] on link "Admin" at bounding box center [739, 60] width 25 height 32
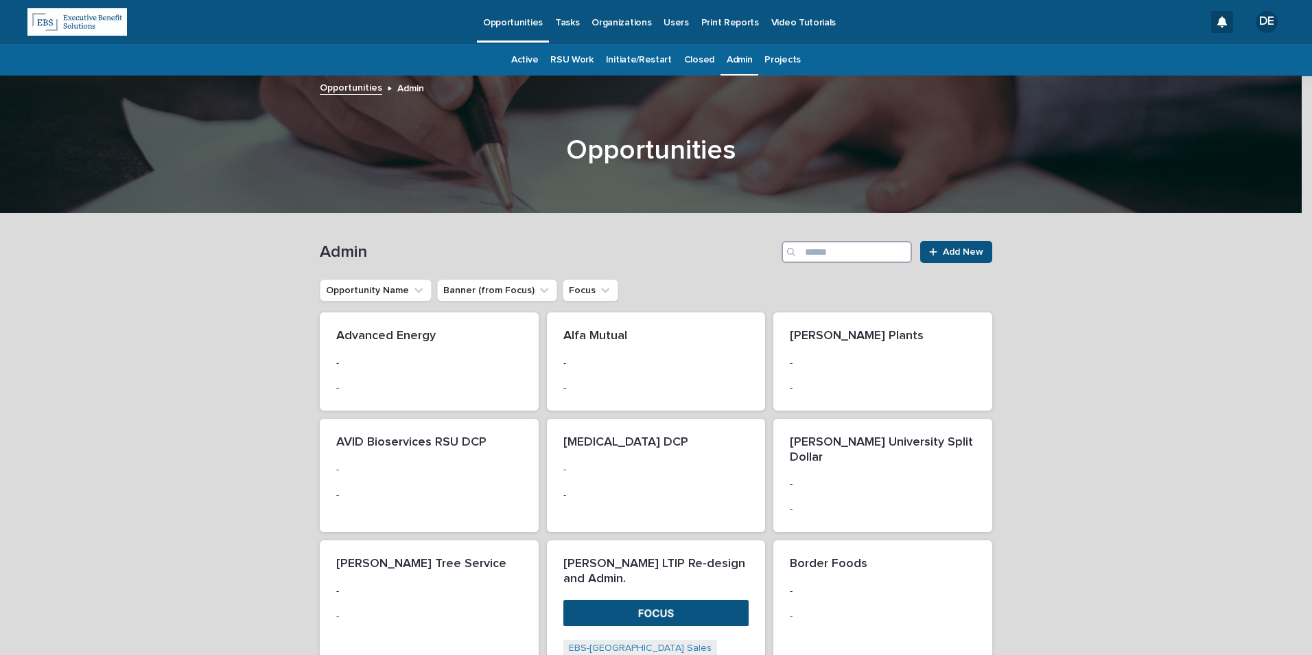
click at [864, 257] on input "Search" at bounding box center [846, 252] width 130 height 22
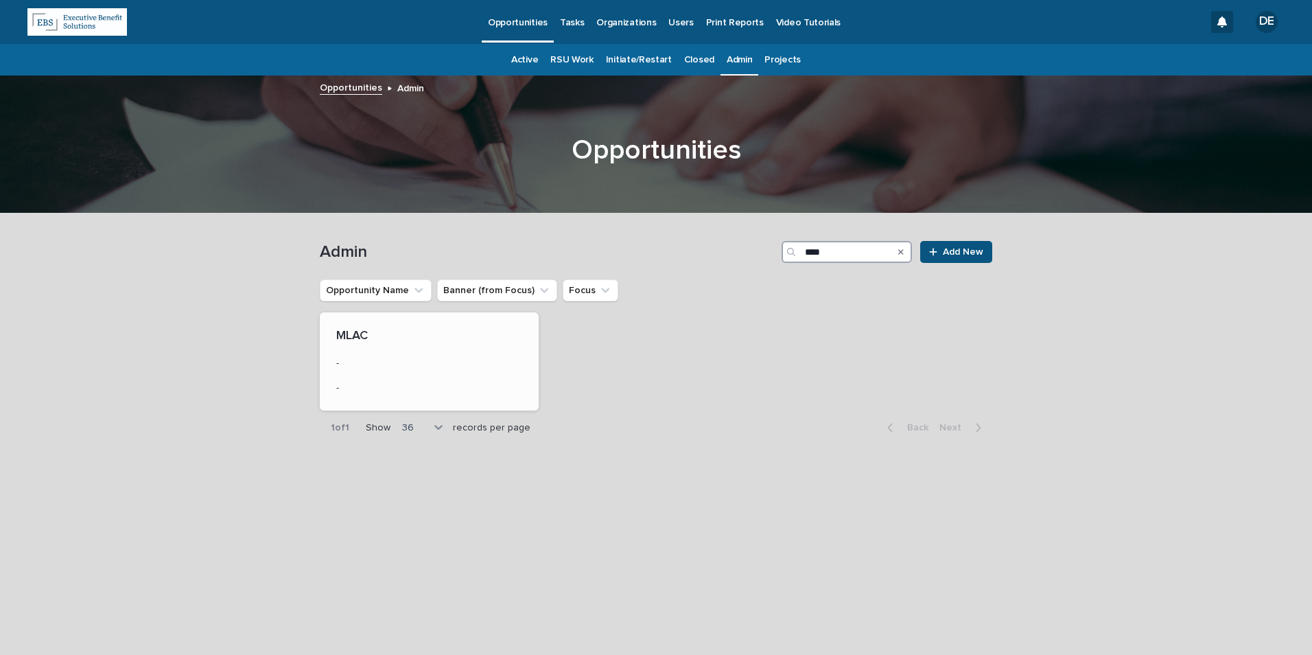
type input "****"
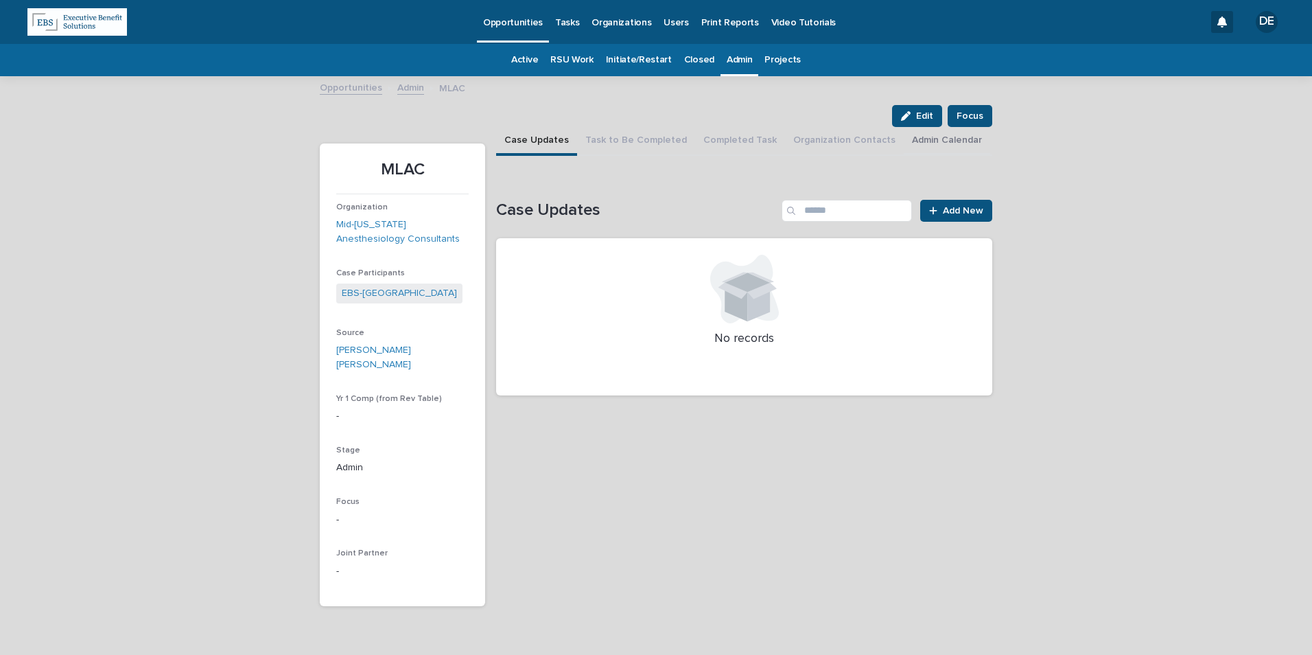
click at [904, 141] on button "Admin Calendar" at bounding box center [947, 141] width 86 height 29
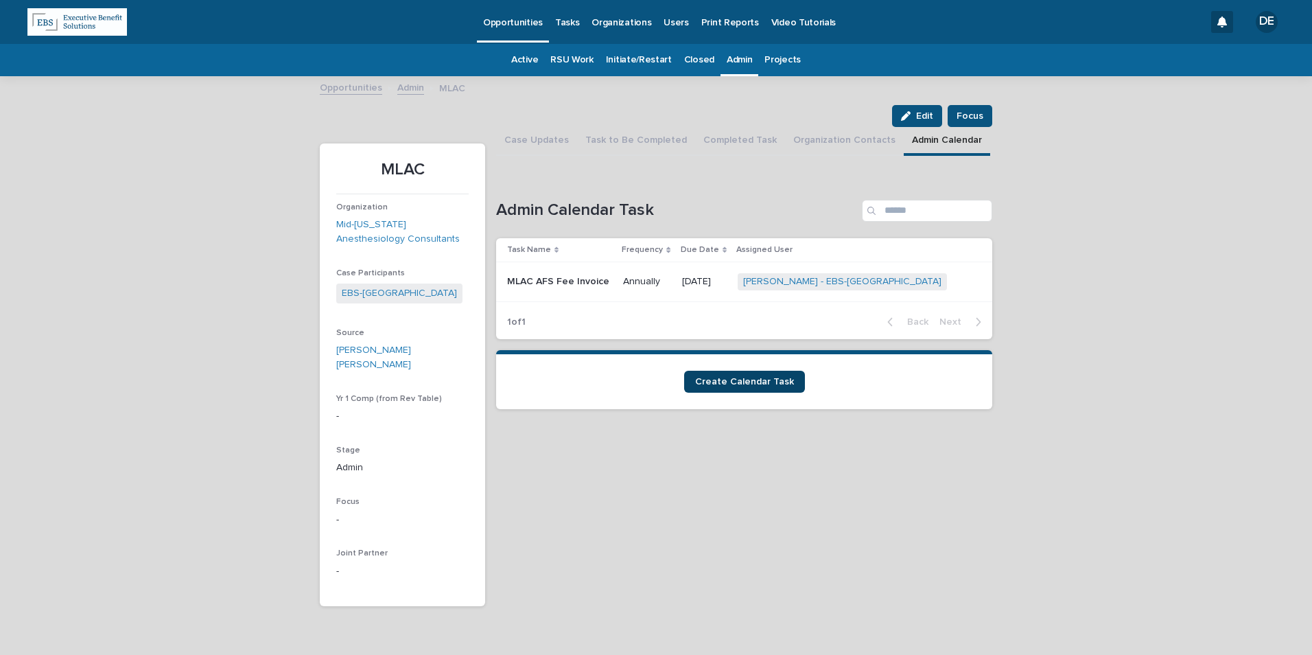
click at [770, 380] on span "Create Calendar Task" at bounding box center [744, 382] width 99 height 10
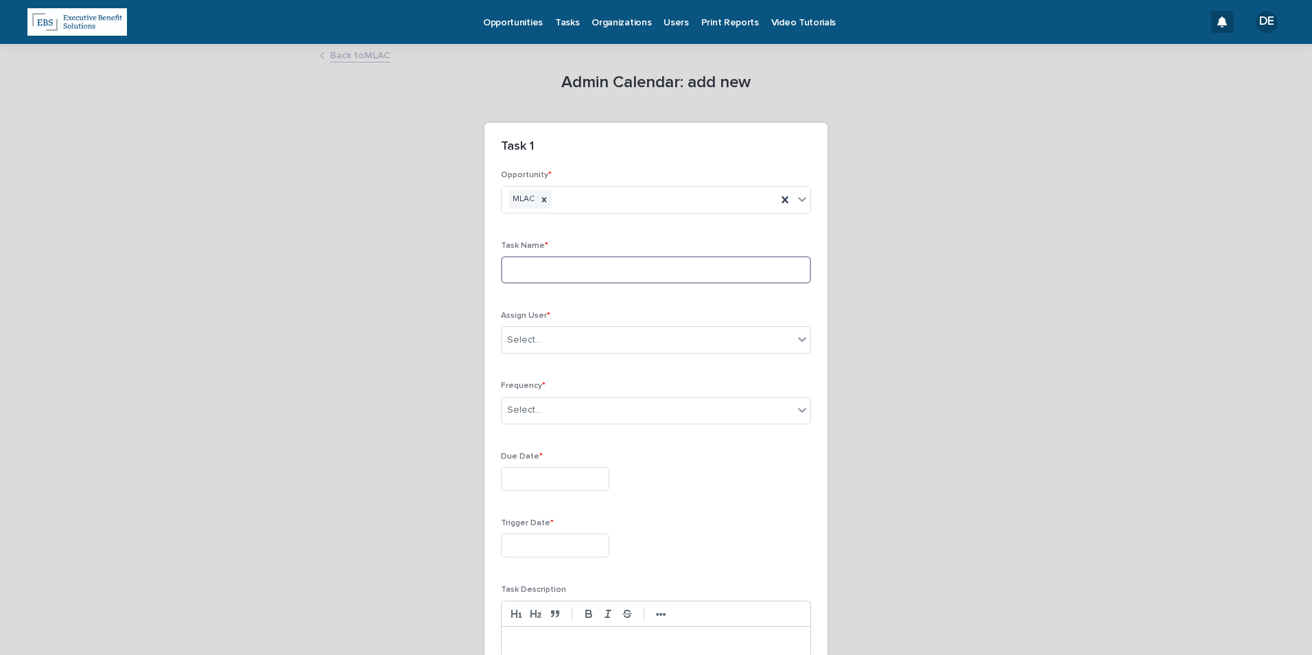
click at [582, 269] on input at bounding box center [656, 269] width 310 height 27
type input "**********"
click at [604, 327] on div "Select..." at bounding box center [656, 339] width 310 height 27
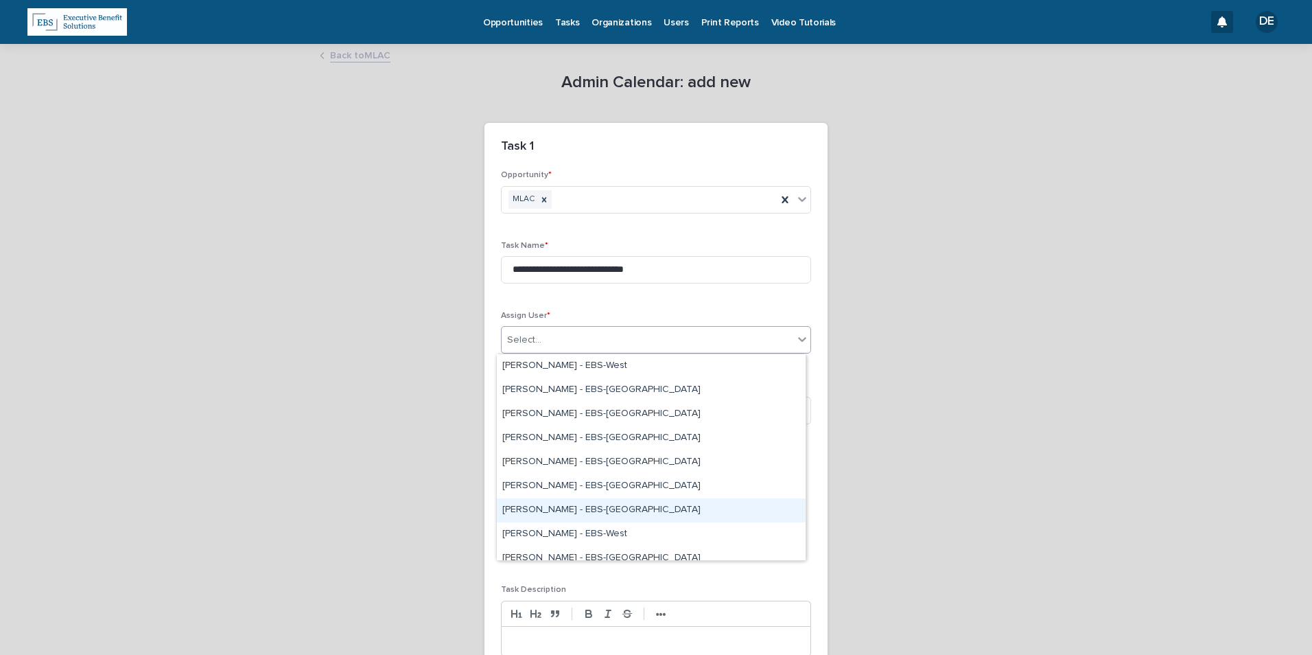
click at [570, 506] on div "Delaney Fittz - EBS-Boston" at bounding box center [651, 510] width 309 height 24
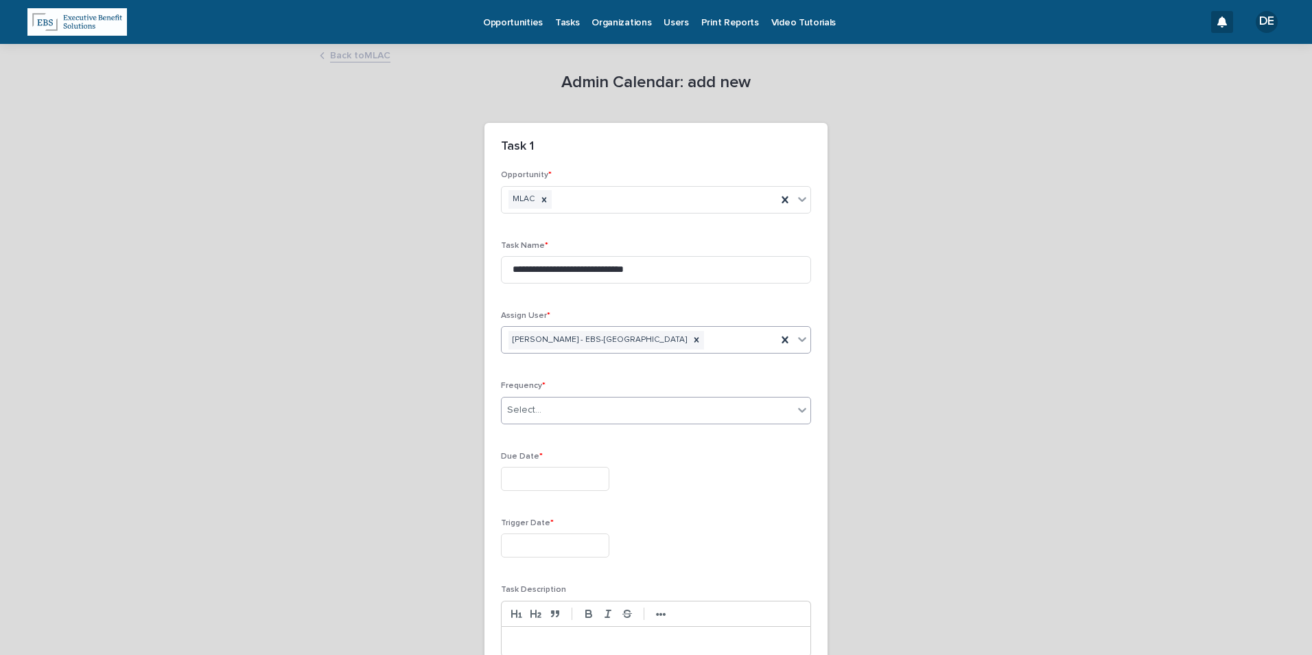
click at [539, 411] on div "Select..." at bounding box center [648, 410] width 292 height 23
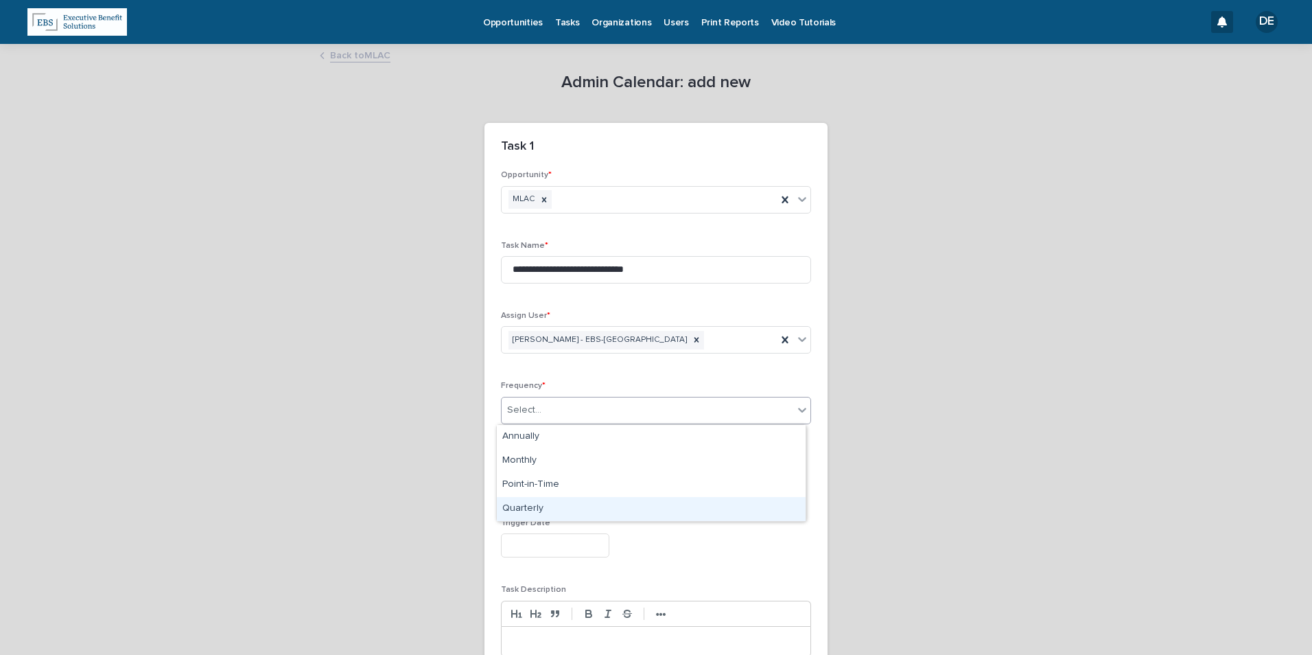
click at [532, 503] on div "Quarterly" at bounding box center [651, 509] width 309 height 24
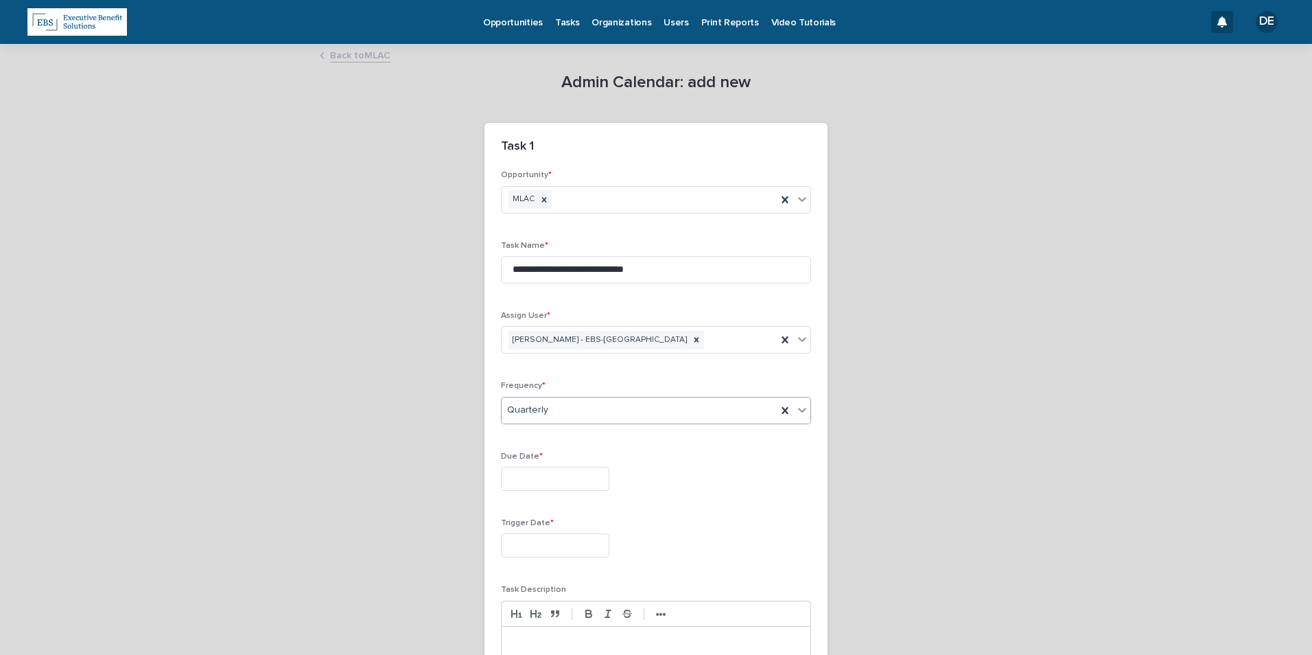
click at [535, 473] on input "text" at bounding box center [555, 479] width 108 height 24
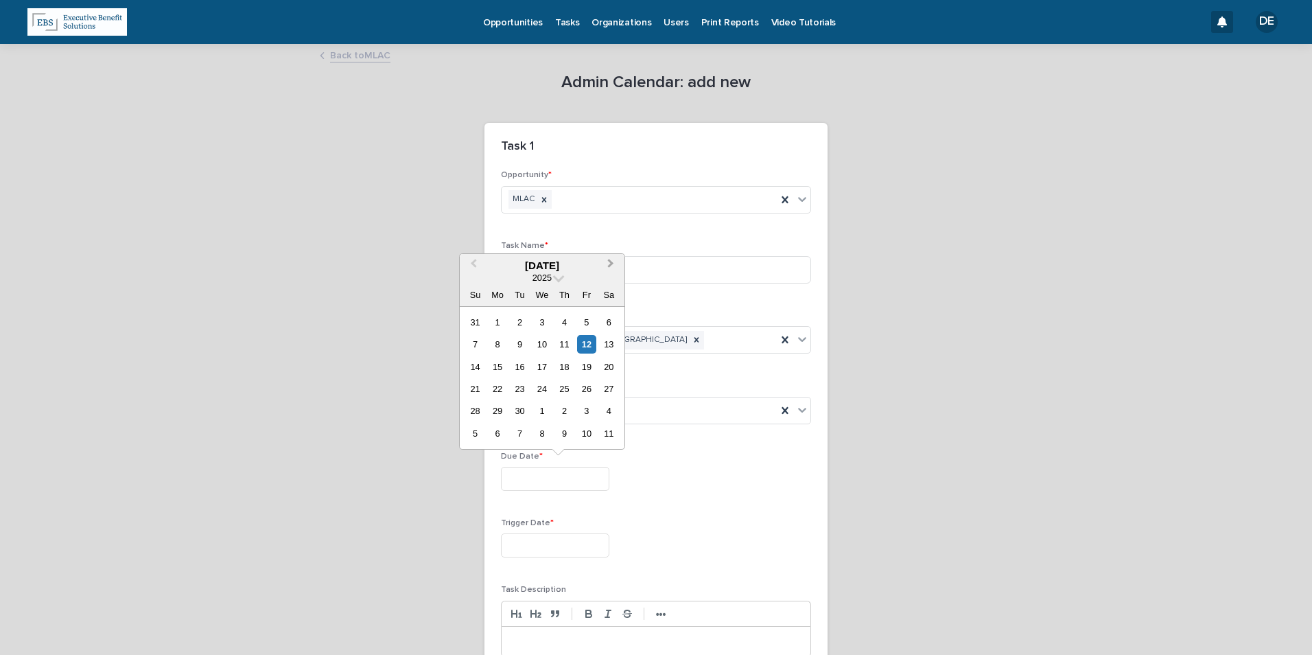
click at [606, 268] on button "Next Month" at bounding box center [612, 266] width 22 height 22
click at [536, 318] on div "1" at bounding box center [541, 322] width 19 height 19
type input "**********"
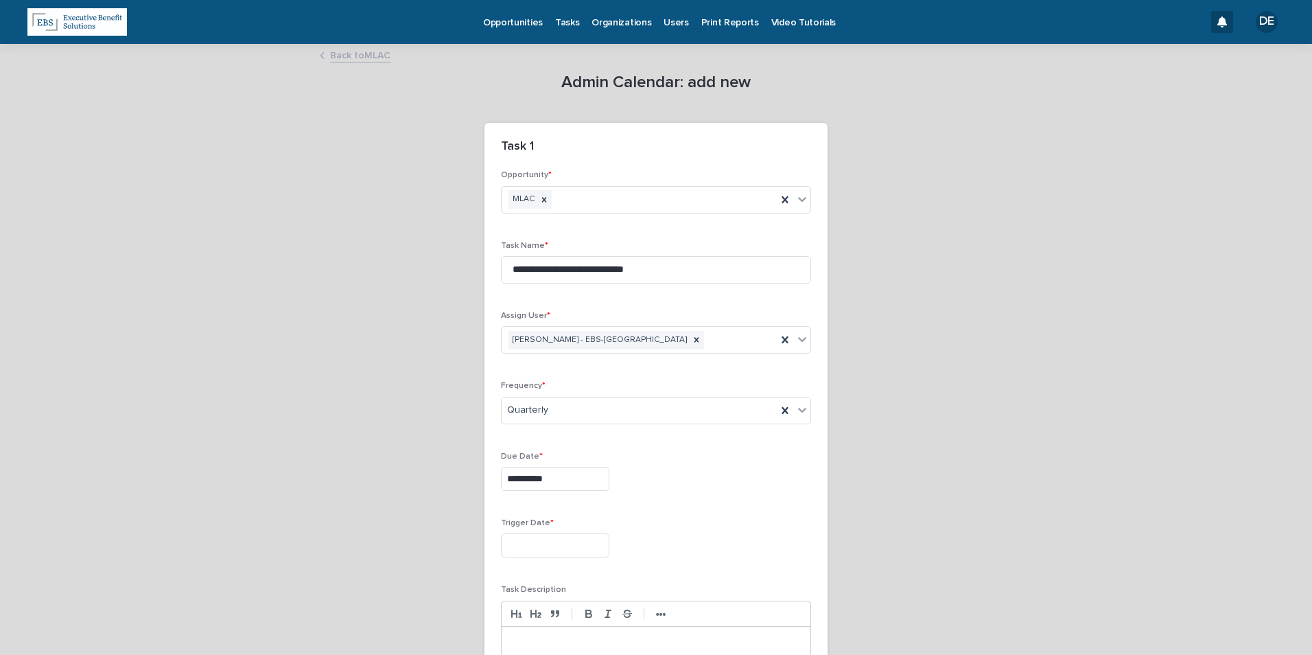
click at [556, 558] on div "Trigger Date *" at bounding box center [656, 543] width 310 height 50
click at [558, 545] on input "text" at bounding box center [555, 545] width 108 height 24
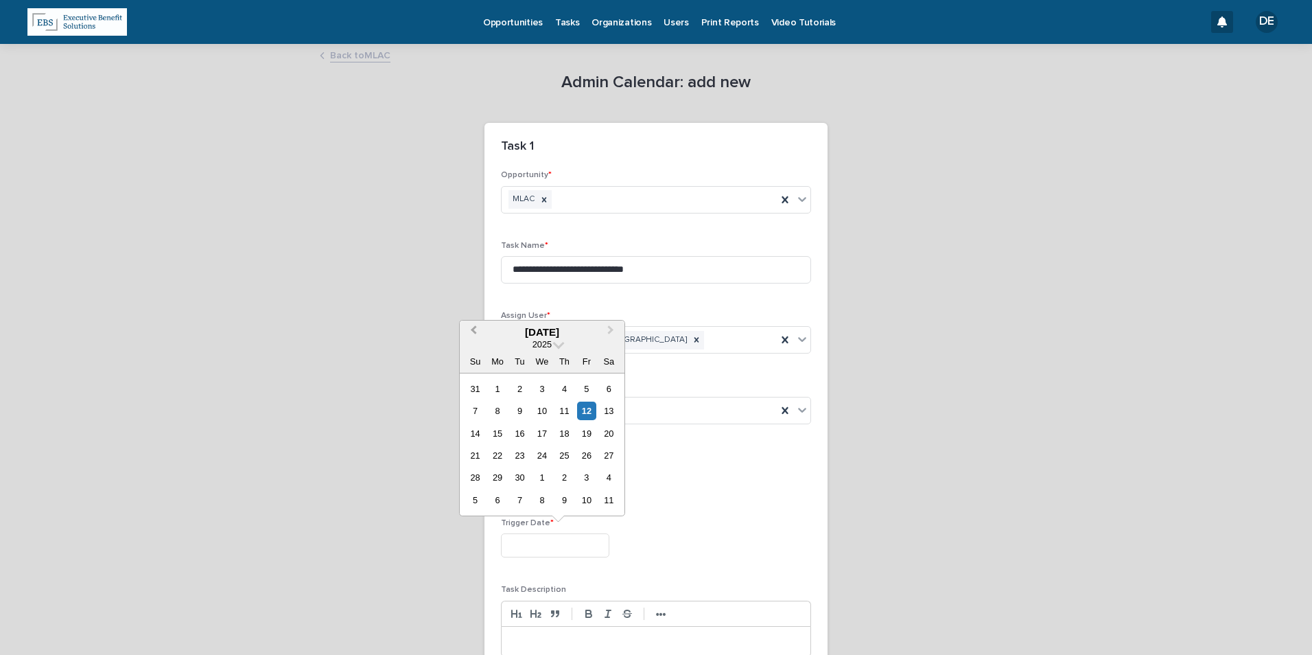
click at [472, 333] on button "Previous Month" at bounding box center [472, 333] width 22 height 22
click at [616, 332] on button "Next Month" at bounding box center [612, 333] width 22 height 22
click at [565, 458] on div "25" at bounding box center [564, 455] width 19 height 19
type input "**********"
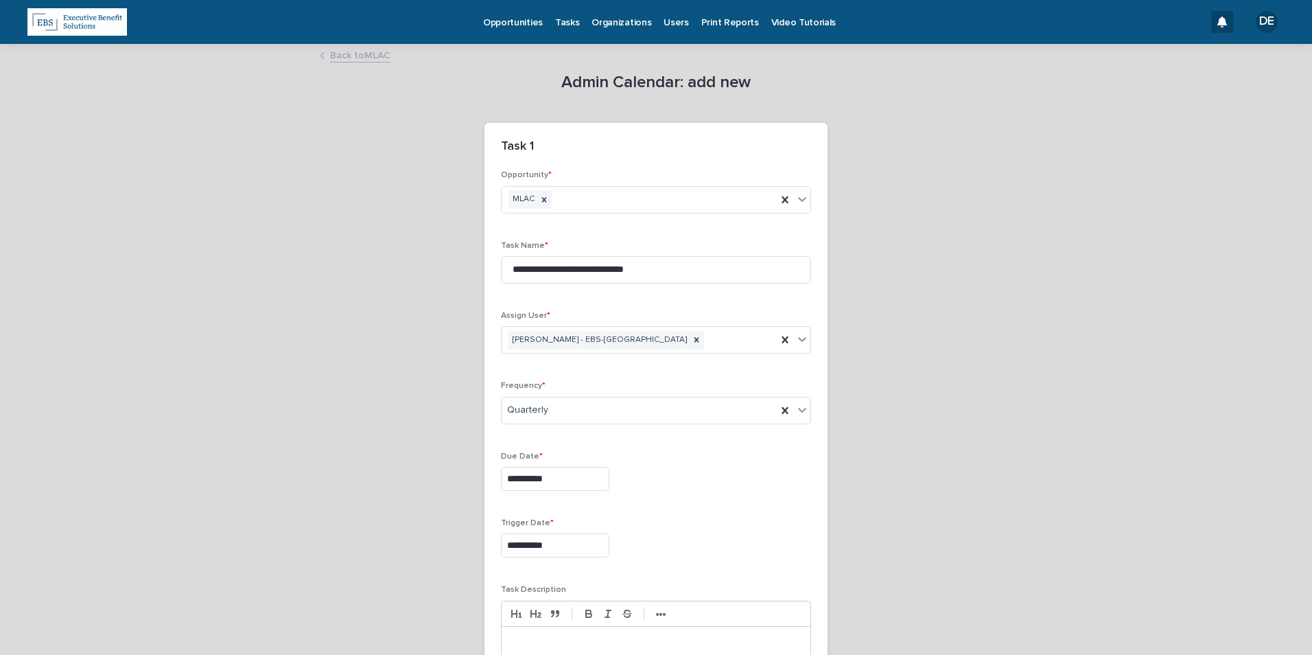
click at [634, 631] on div at bounding box center [656, 641] width 309 height 30
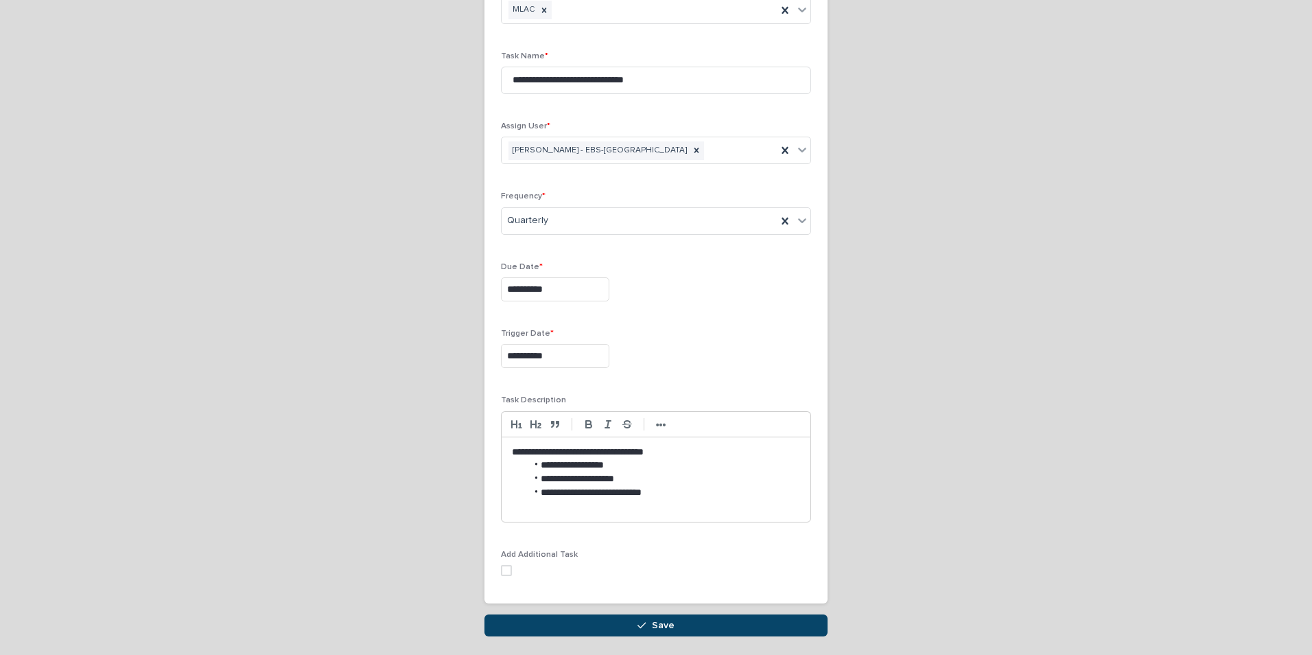
scroll to position [239, 0]
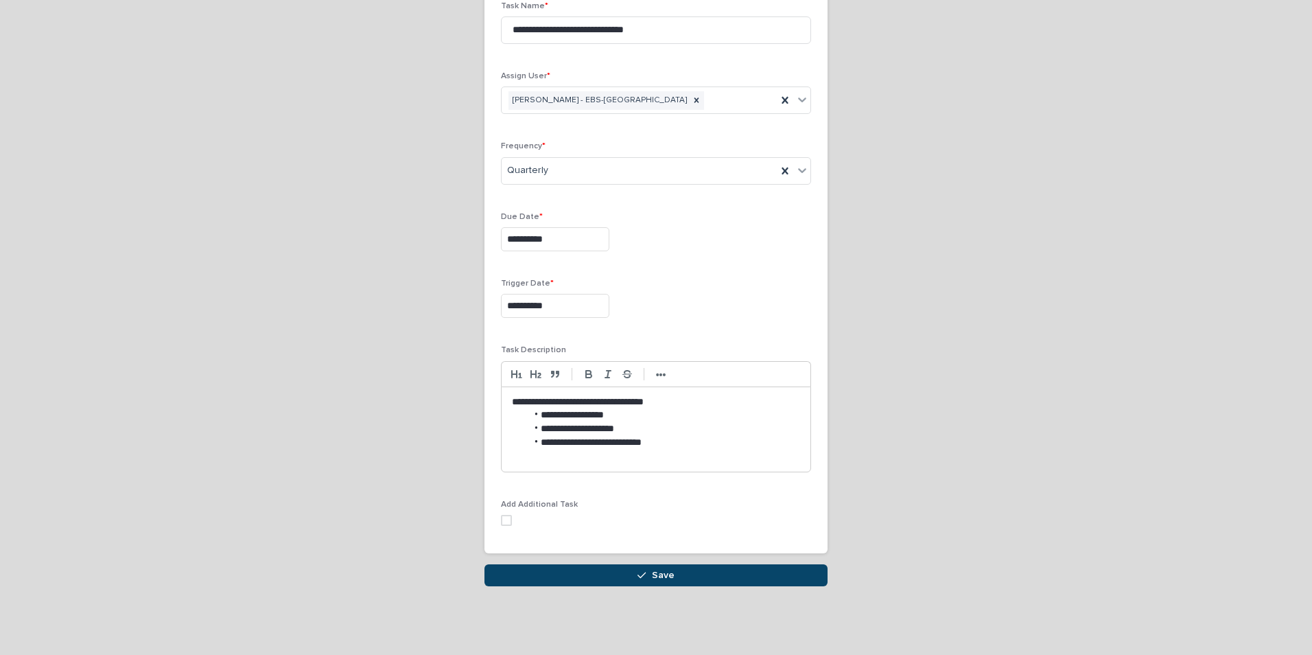
click at [618, 575] on button "Save" at bounding box center [655, 575] width 343 height 22
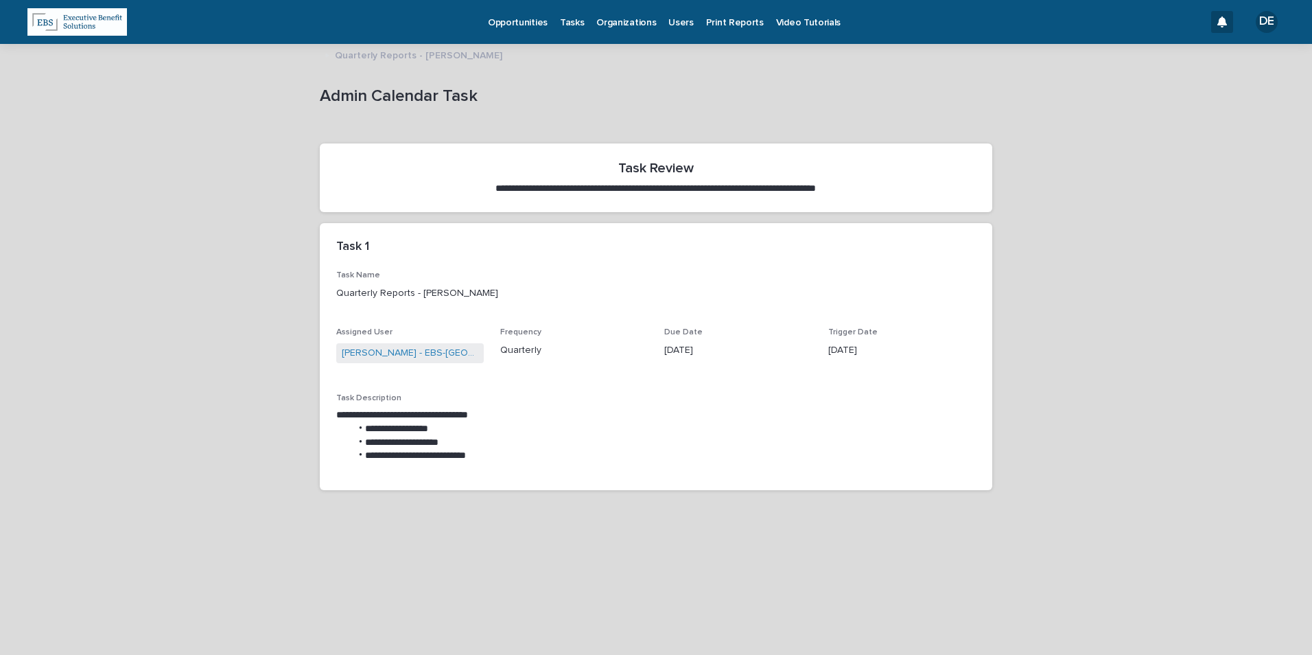
click at [563, 25] on p "Tasks" at bounding box center [572, 14] width 24 height 29
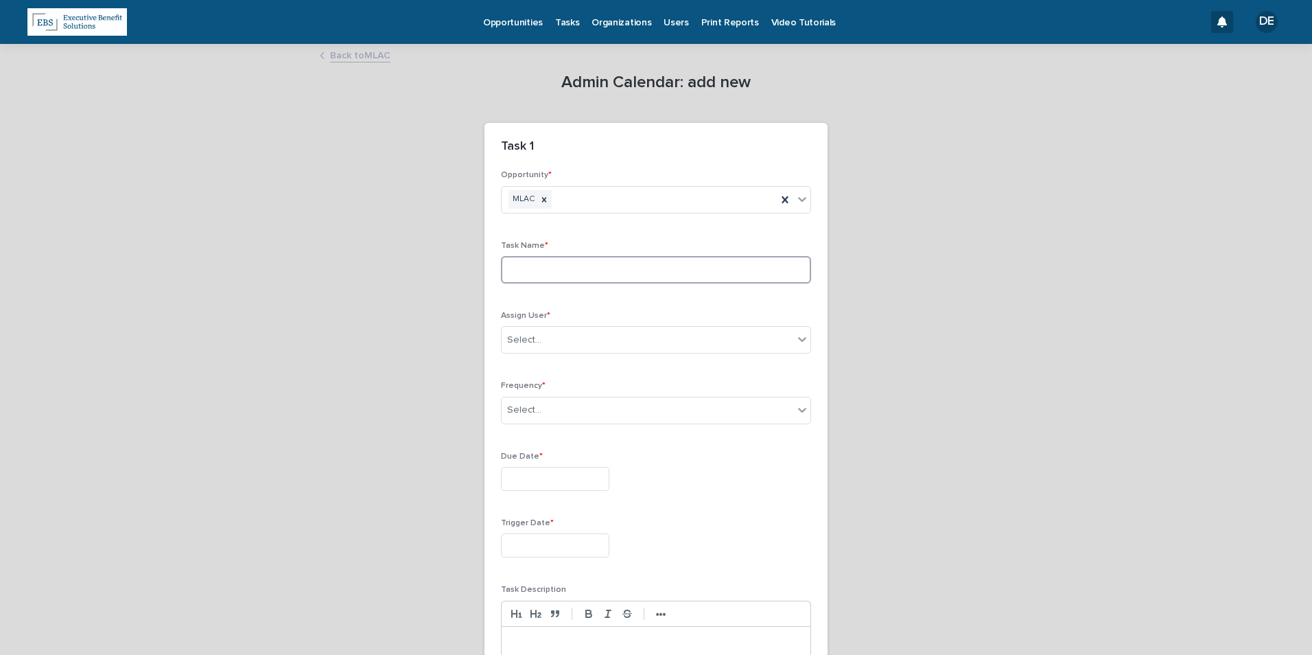
click at [597, 278] on input at bounding box center [656, 269] width 310 height 27
type input "**********"
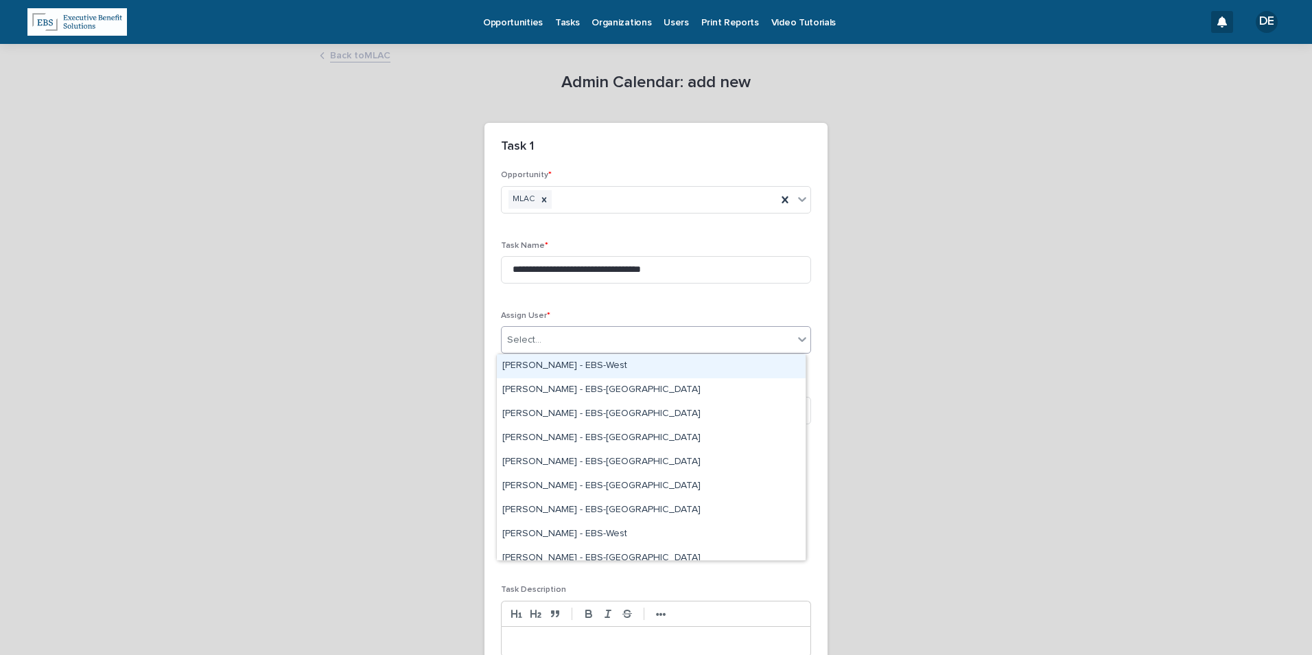
click at [636, 336] on div "Select..." at bounding box center [648, 340] width 292 height 23
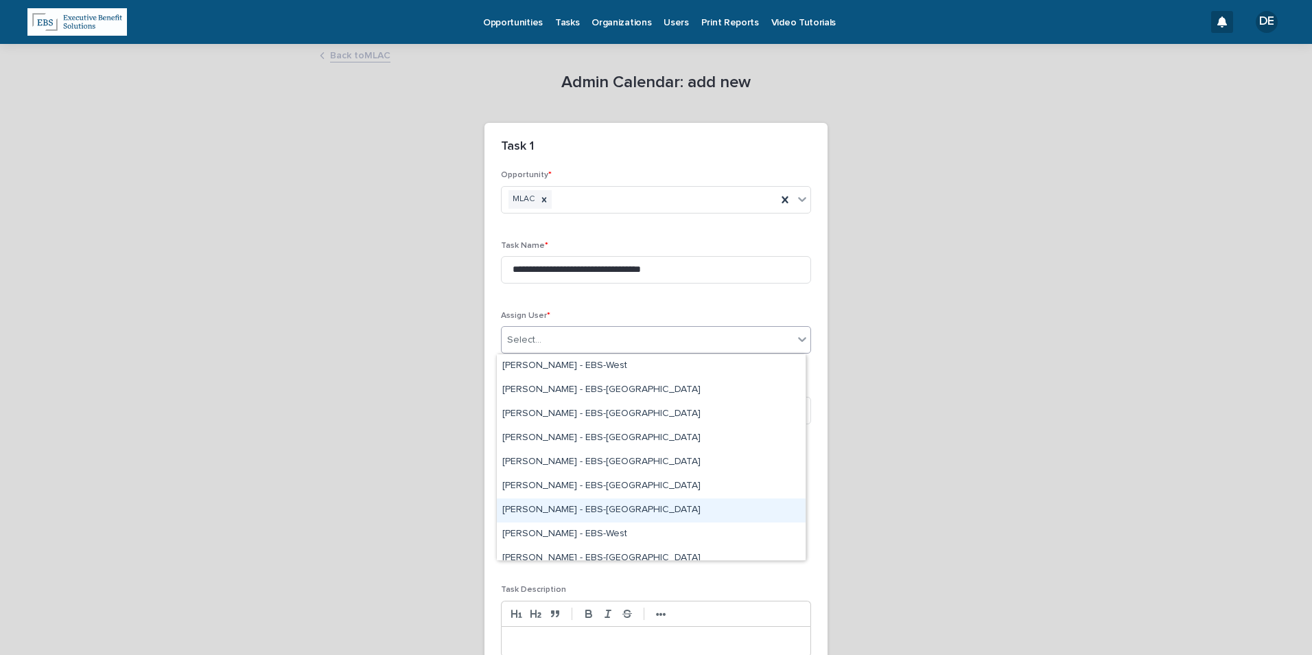
click at [554, 505] on div "Delaney Fittz - EBS-Boston" at bounding box center [651, 510] width 309 height 24
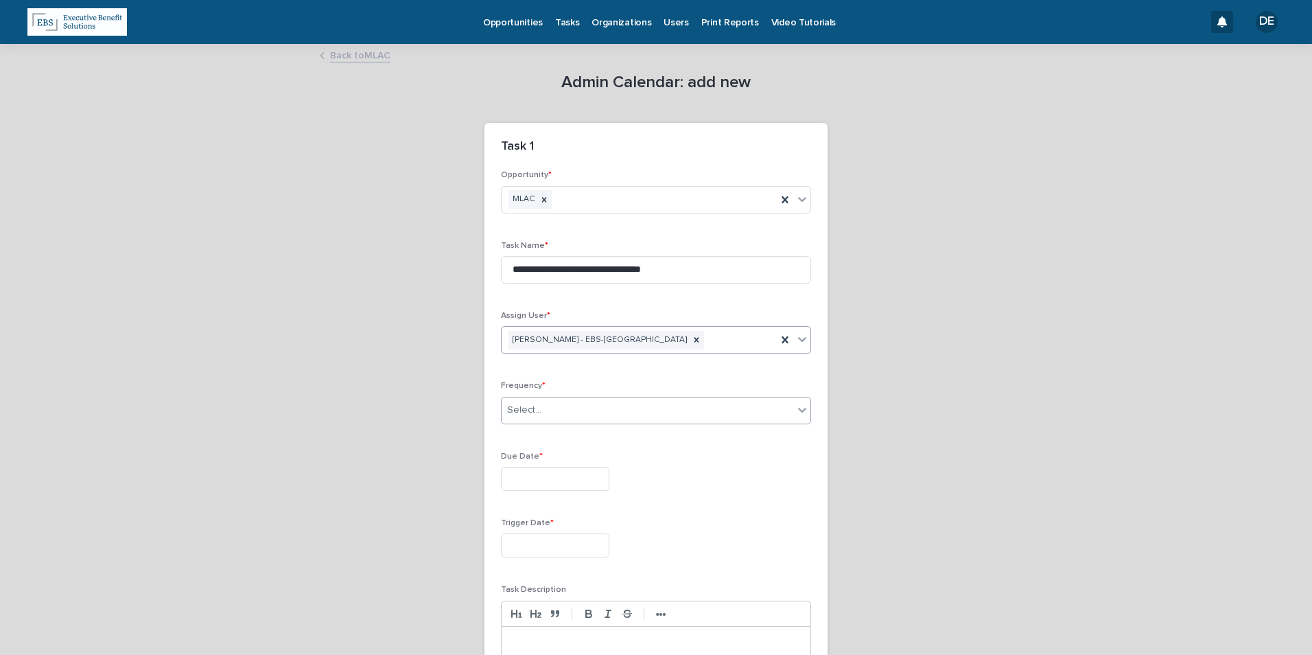
click at [545, 411] on div "Select..." at bounding box center [648, 410] width 292 height 23
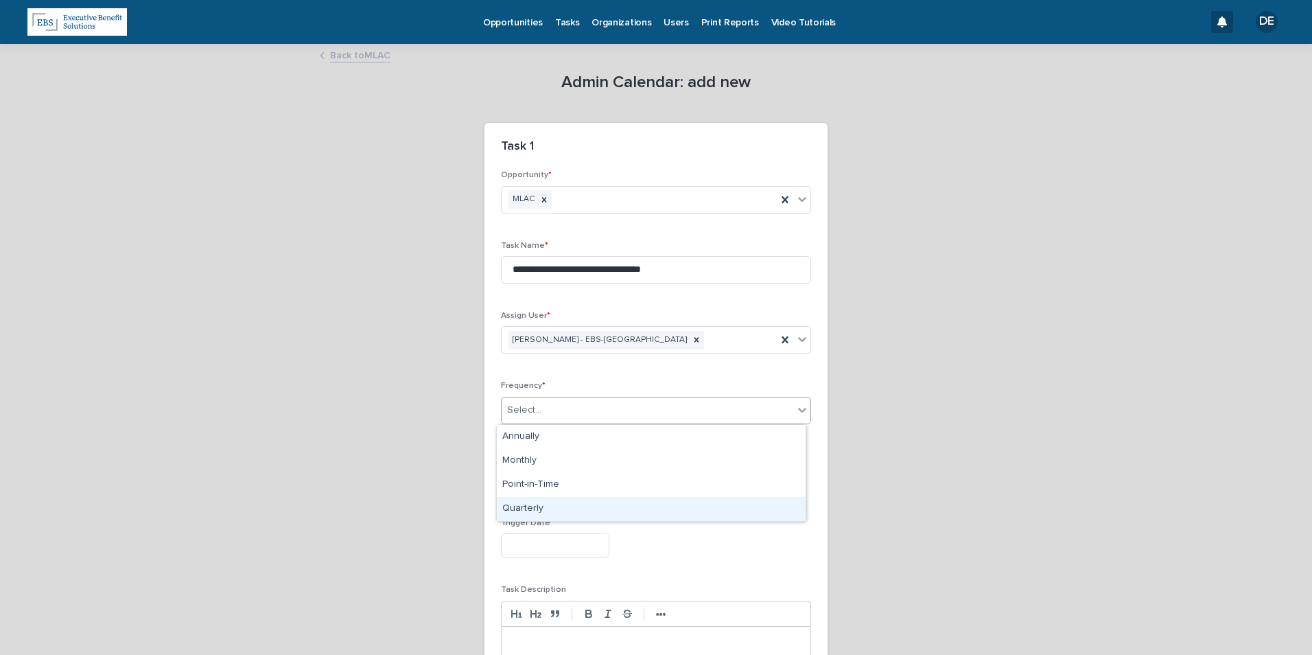
click at [540, 508] on div "Quarterly" at bounding box center [651, 509] width 309 height 24
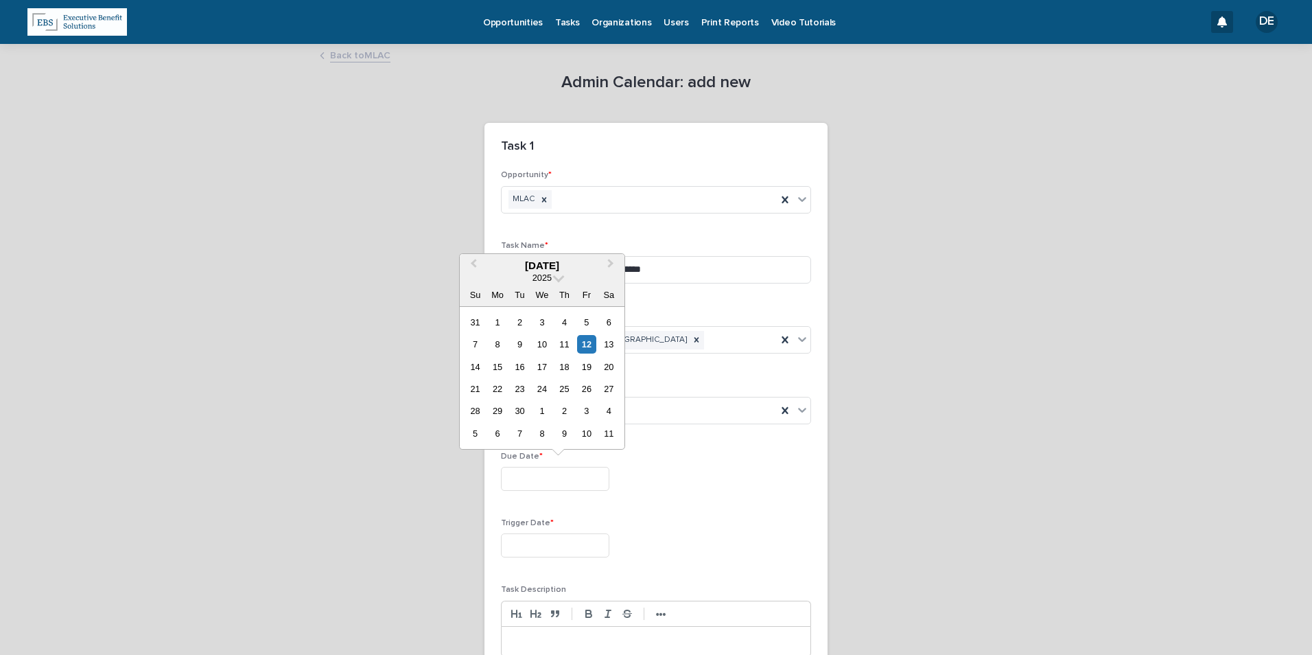
click at [546, 489] on input "text" at bounding box center [555, 479] width 108 height 24
click at [611, 266] on span "Next Month" at bounding box center [611, 265] width 0 height 19
click at [532, 318] on div "28 29 30 1 2 3 4" at bounding box center [542, 322] width 156 height 22
click at [535, 320] on div "1" at bounding box center [541, 322] width 19 height 19
type input "**********"
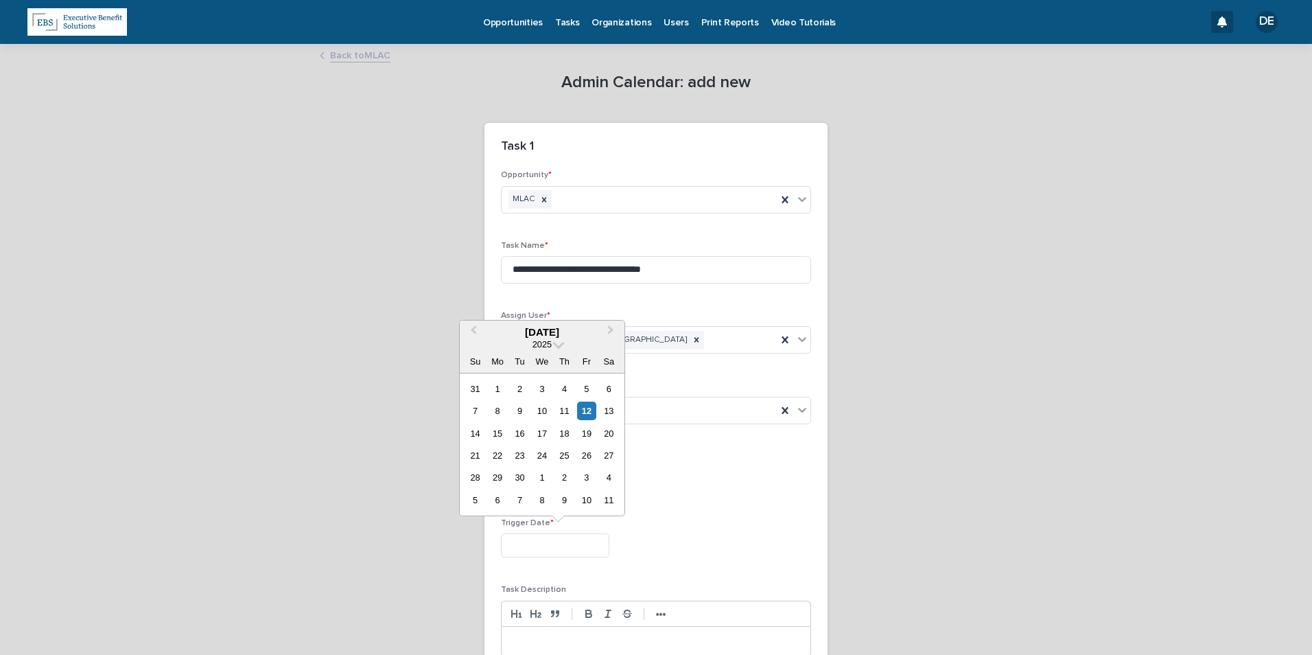
drag, startPoint x: 561, startPoint y: 546, endPoint x: 585, endPoint y: 515, distance: 38.7
click at [561, 547] on input "text" at bounding box center [555, 545] width 108 height 24
click at [473, 332] on span "Previous Month" at bounding box center [473, 331] width 0 height 19
click at [493, 476] on div "25" at bounding box center [497, 477] width 19 height 19
type input "**********"
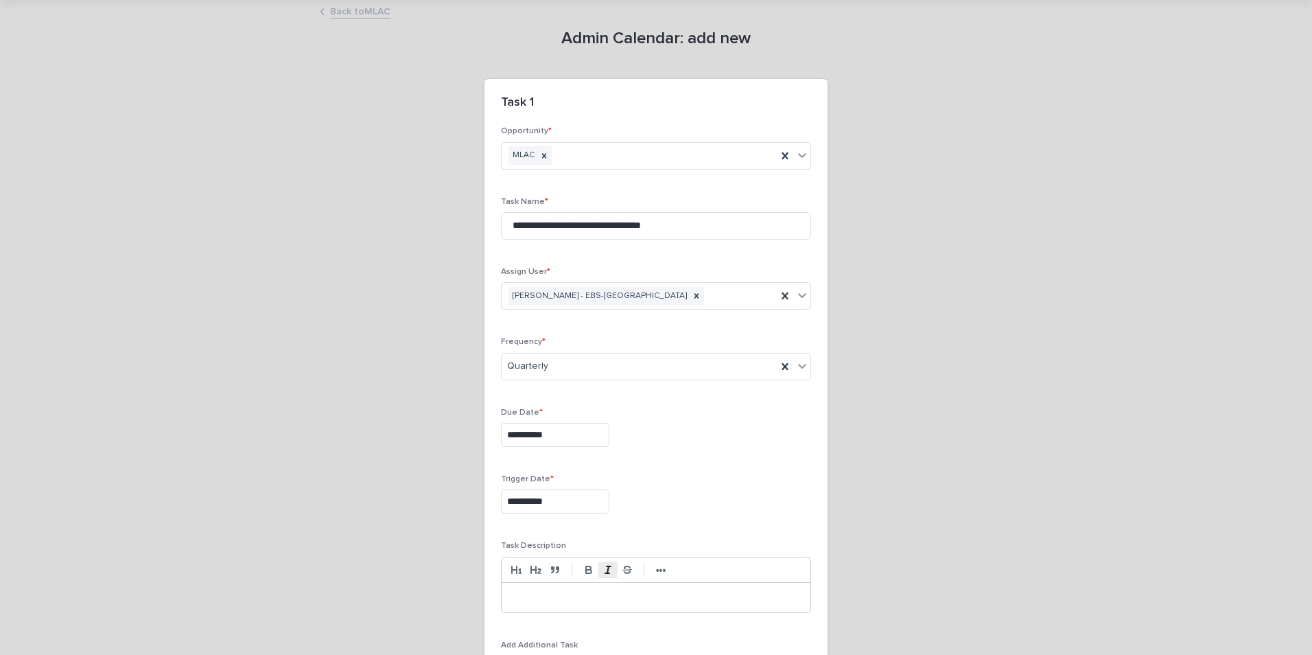
scroll to position [69, 0]
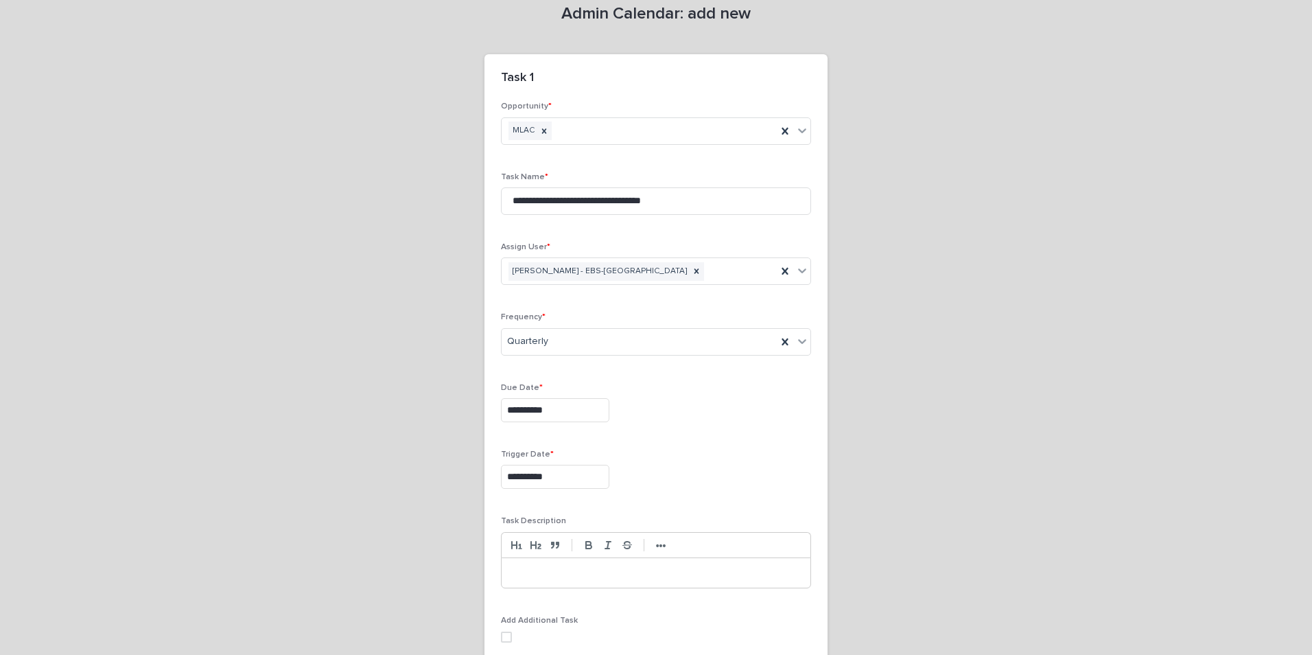
click at [612, 580] on div at bounding box center [656, 573] width 309 height 30
drag, startPoint x: 612, startPoint y: 580, endPoint x: 568, endPoint y: 574, distance: 44.3
click at [568, 574] on p at bounding box center [656, 573] width 288 height 14
click at [526, 599] on p at bounding box center [656, 600] width 288 height 14
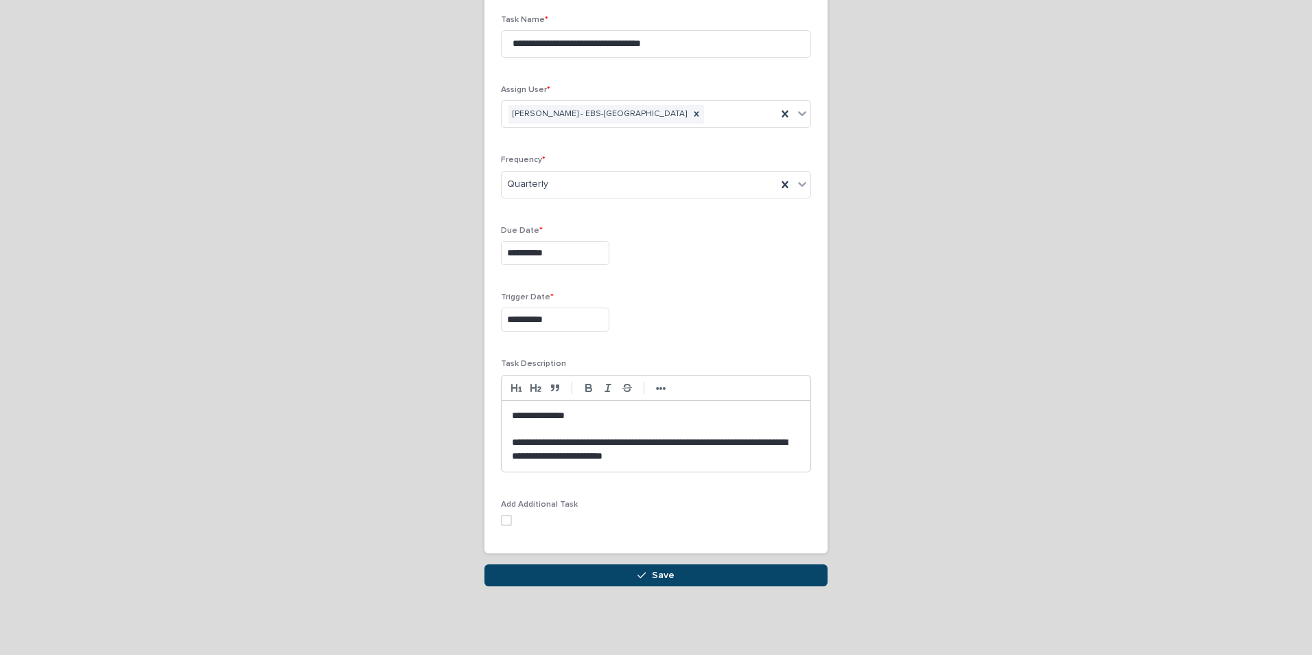
scroll to position [20, 0]
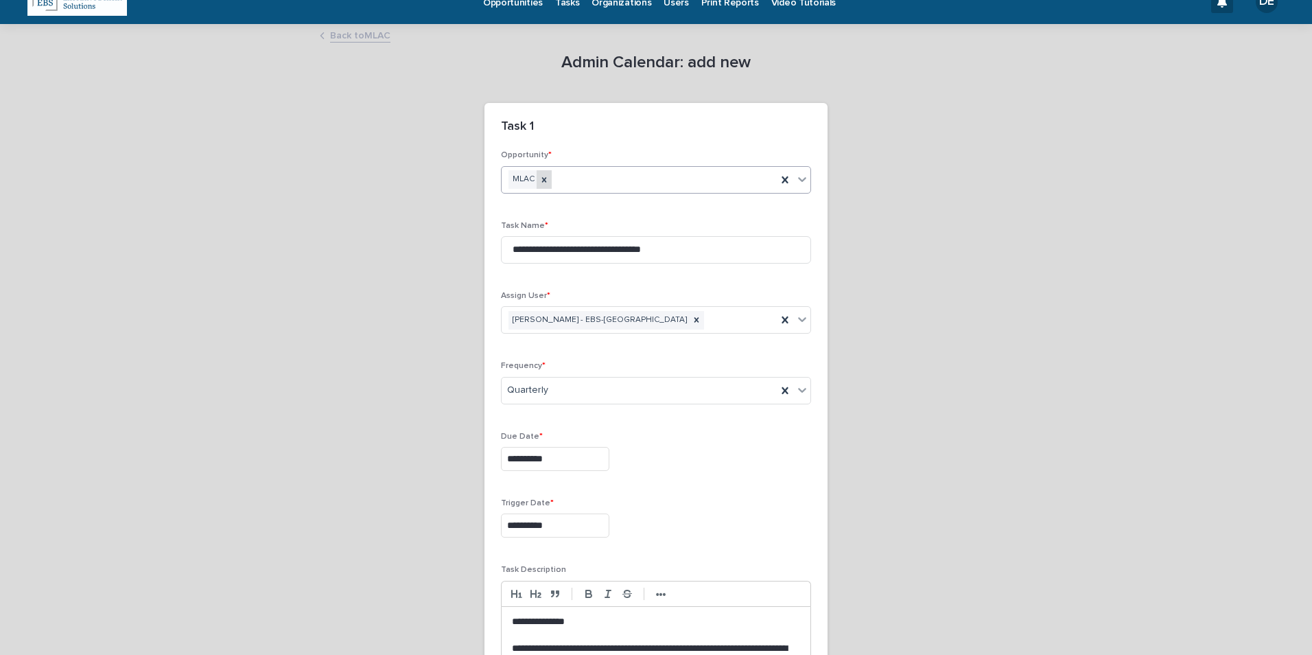
click at [541, 180] on icon at bounding box center [544, 180] width 10 height 10
click at [554, 180] on div "Select..." at bounding box center [648, 179] width 292 height 23
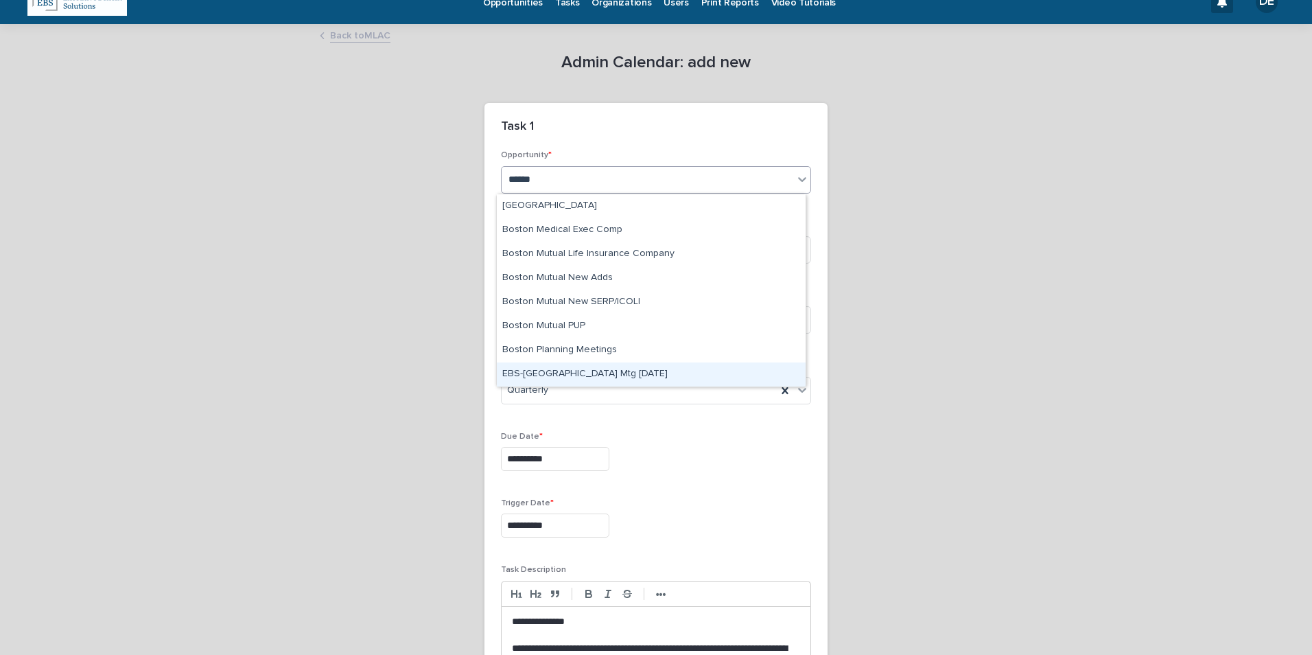
type input "******"
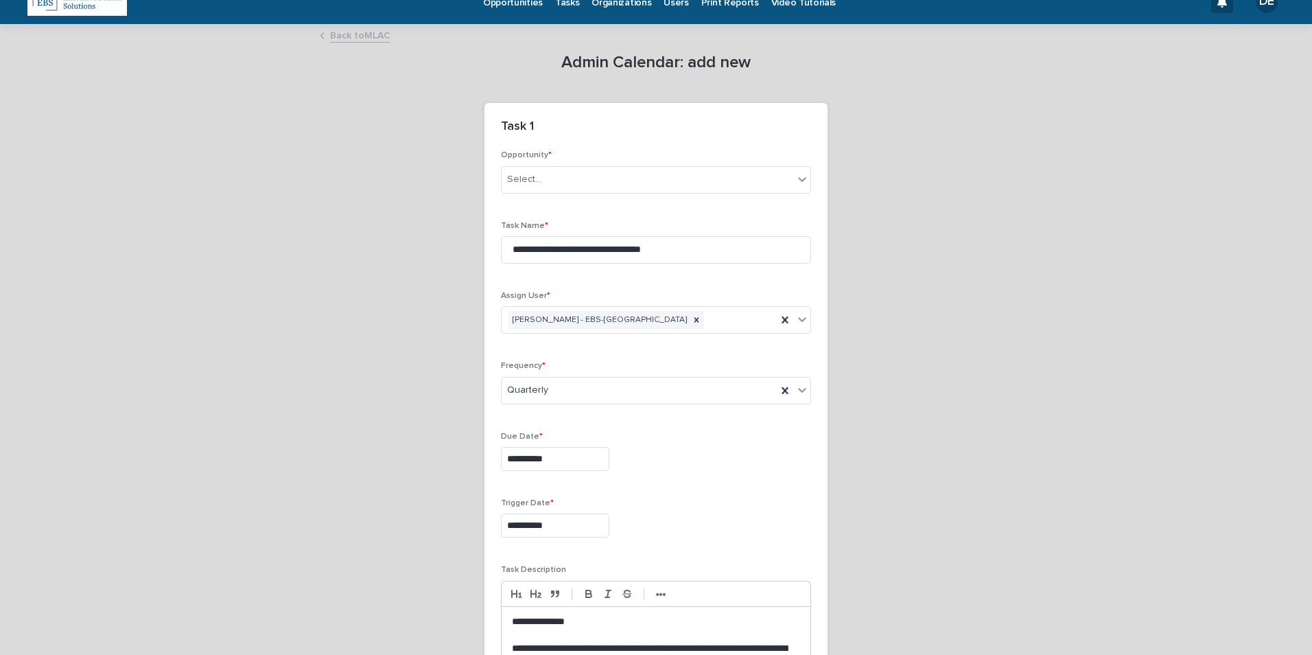
click at [700, 536] on div "**********" at bounding box center [656, 525] width 310 height 24
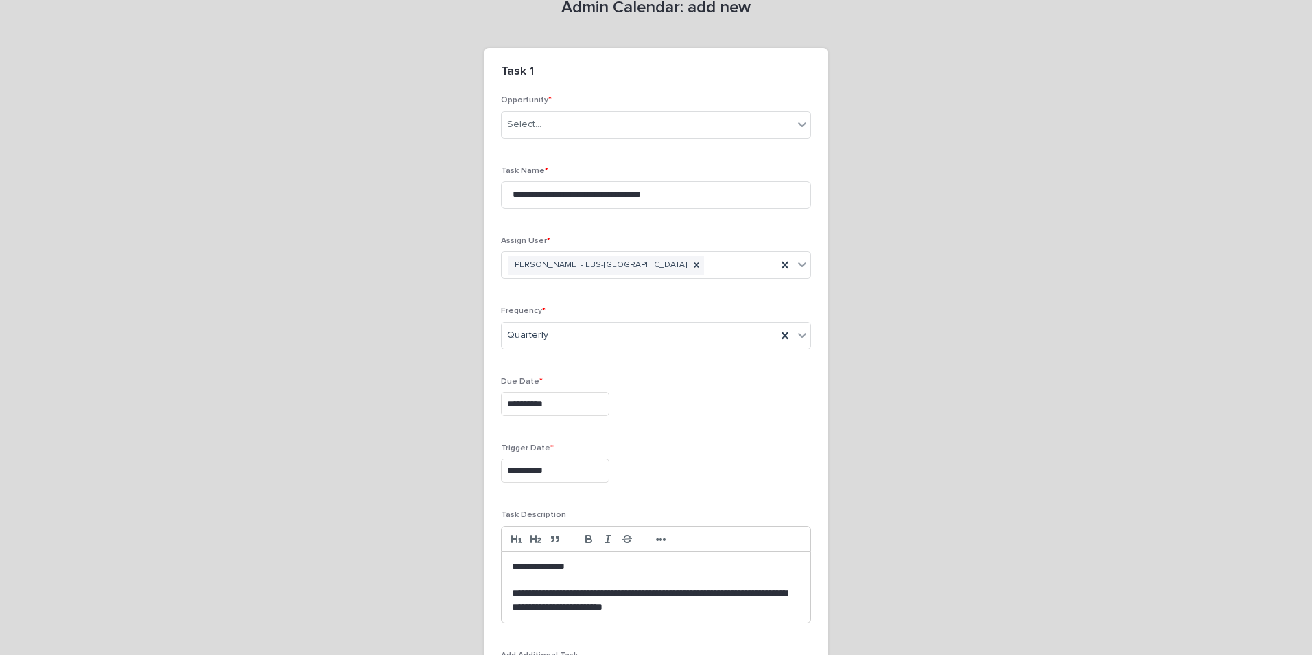
scroll to position [226, 0]
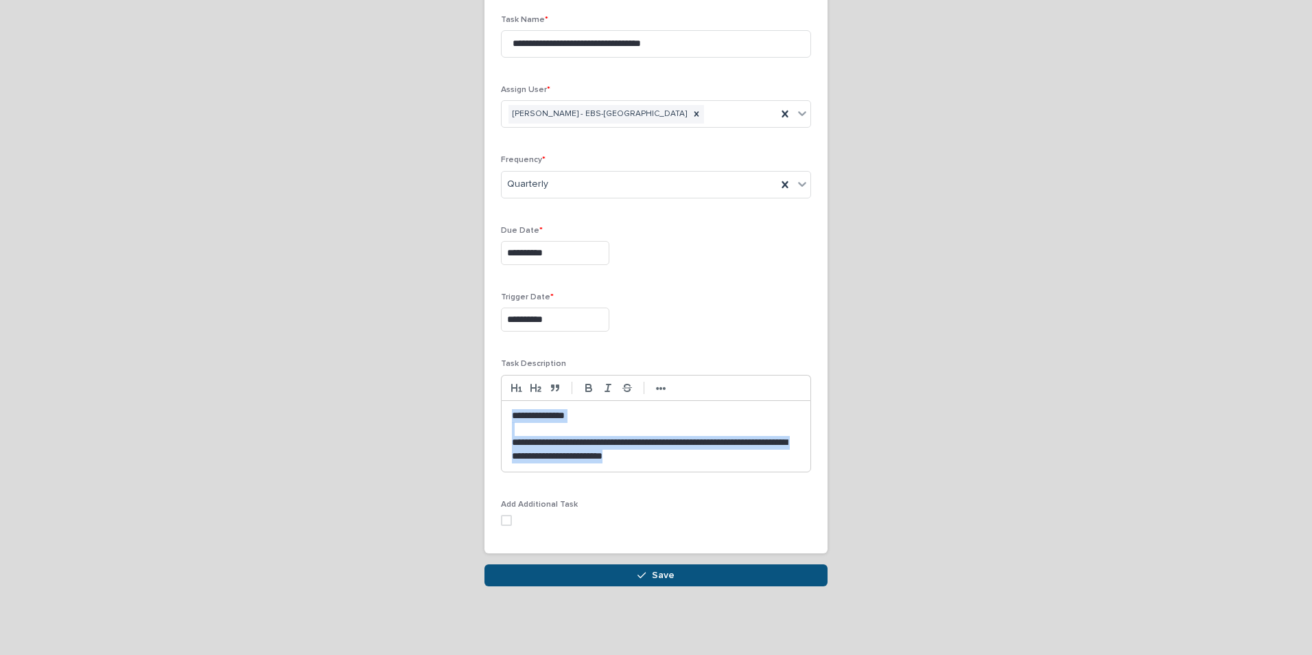
drag, startPoint x: 766, startPoint y: 454, endPoint x: 493, endPoint y: 400, distance: 278.4
click at [493, 400] on div "**********" at bounding box center [655, 248] width 343 height 609
copy div "**********"
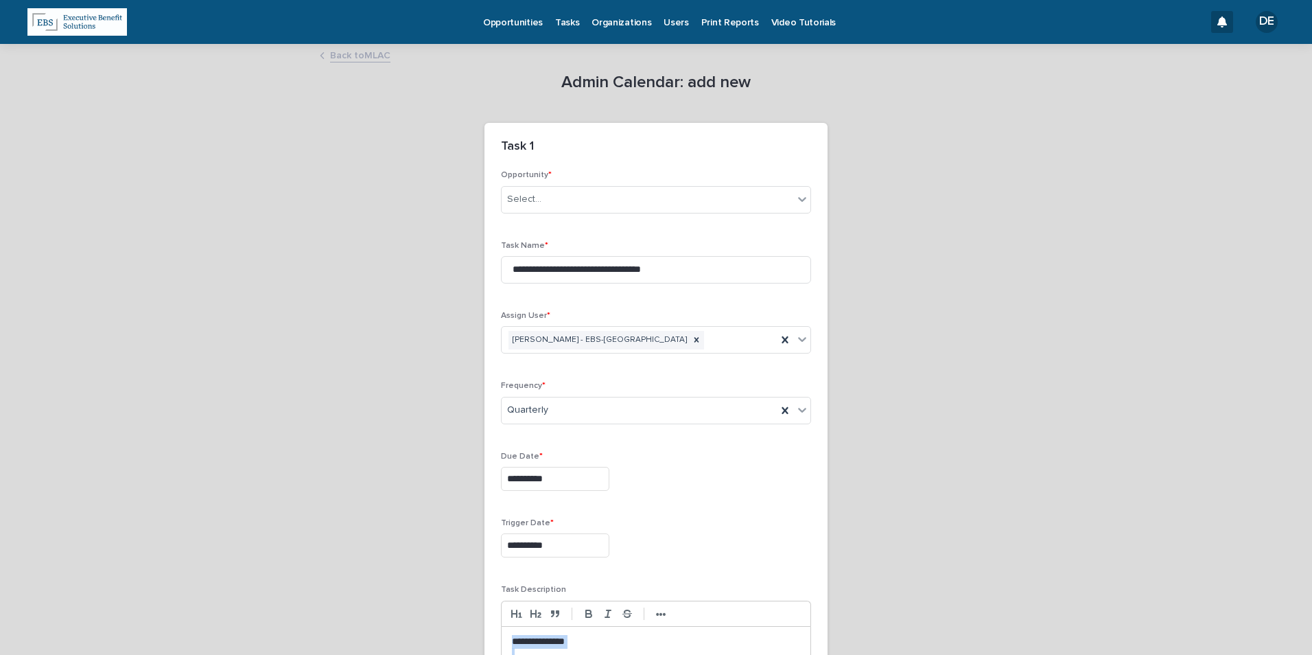
click at [370, 53] on link "Back to MLAC" at bounding box center [360, 55] width 60 height 16
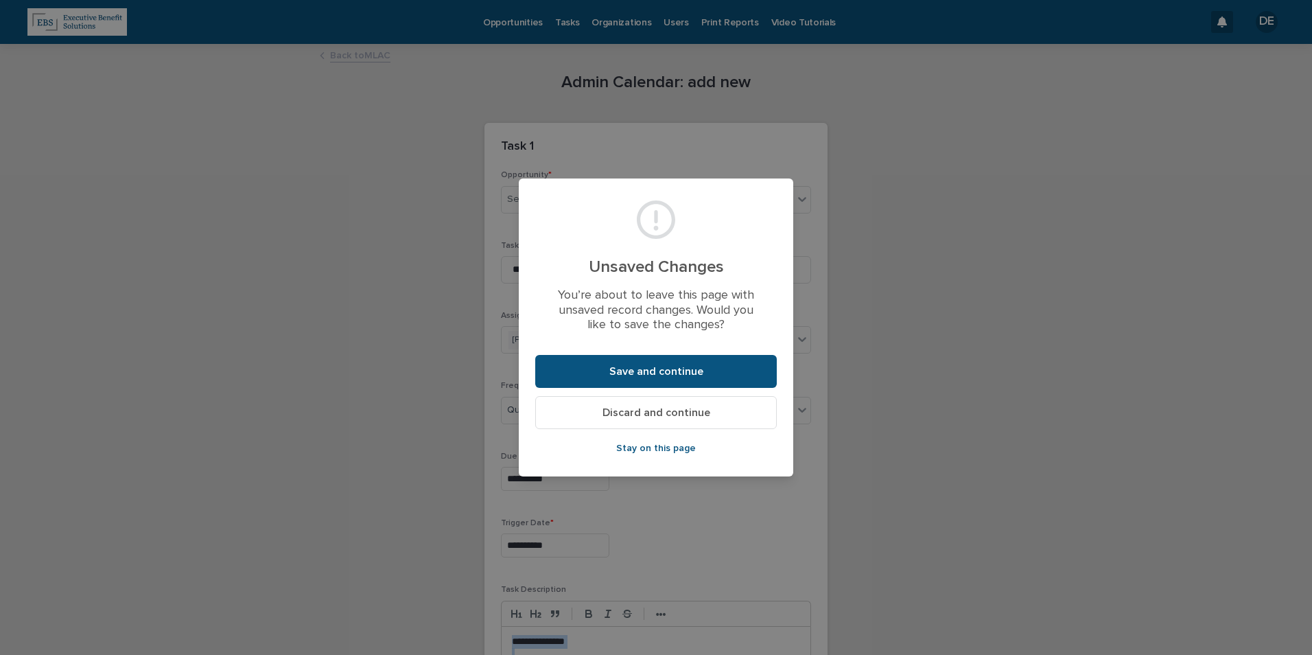
click at [635, 413] on span "Discard and continue" at bounding box center [656, 412] width 108 height 11
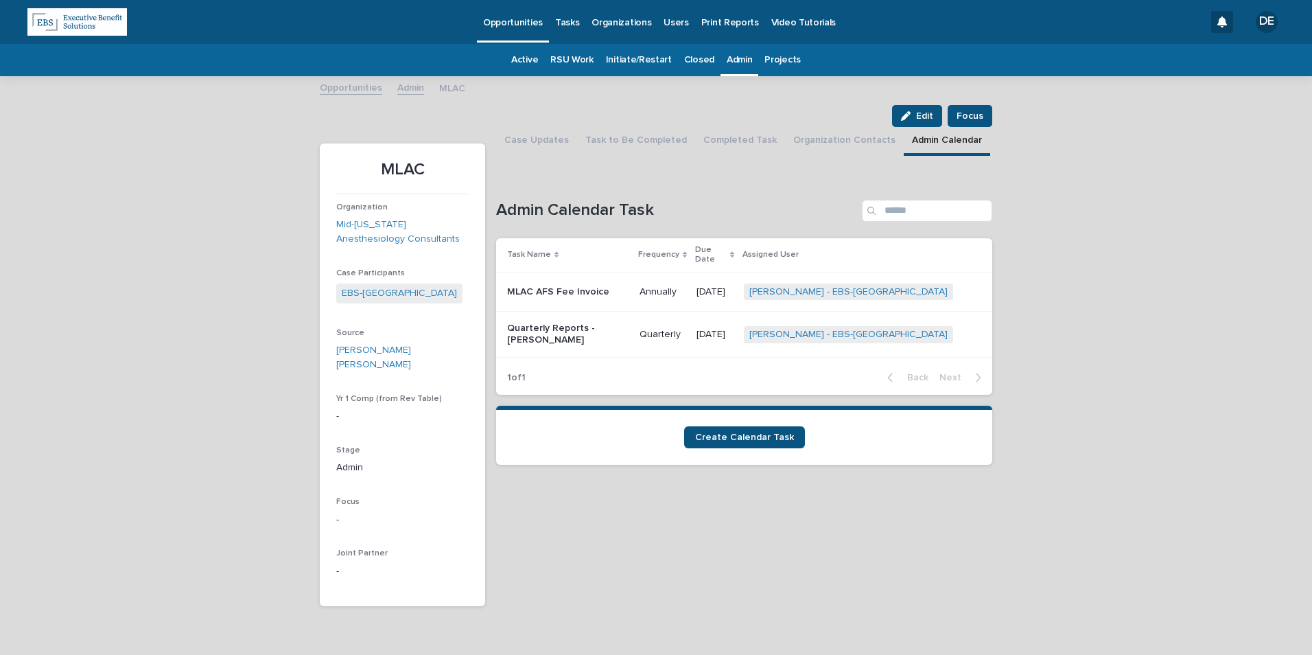
click at [404, 85] on link "Admin" at bounding box center [410, 87] width 27 height 16
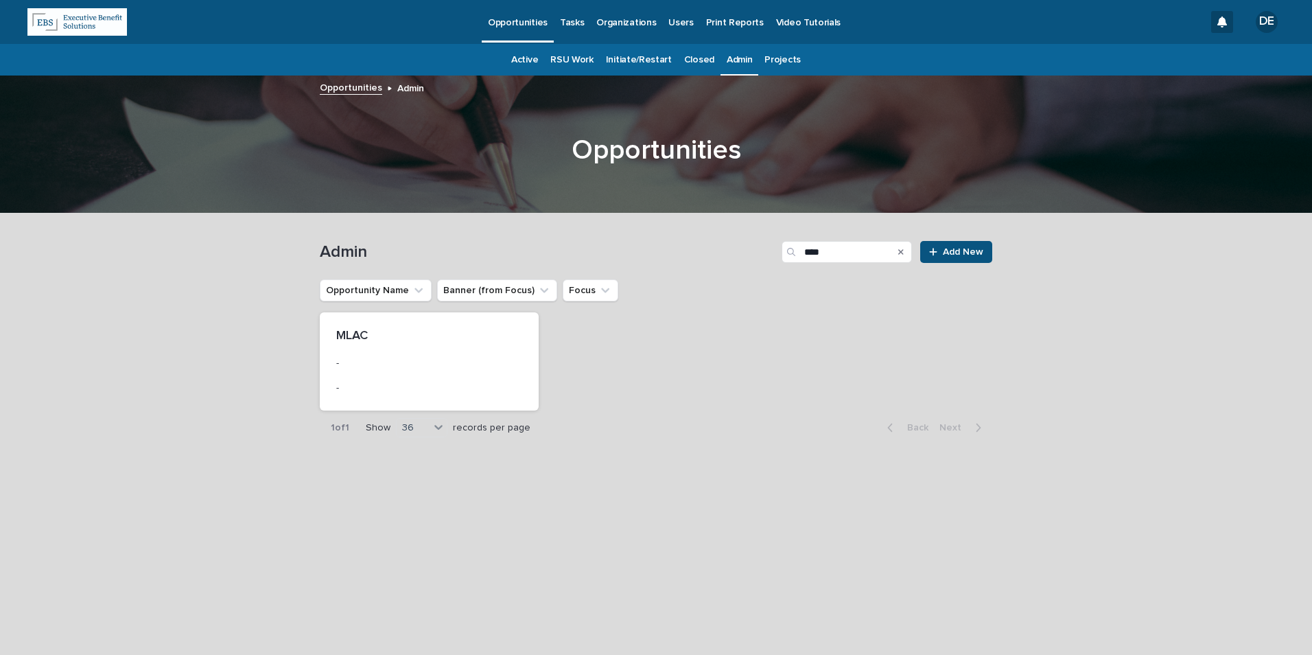
click at [741, 60] on link "Admin" at bounding box center [739, 60] width 25 height 32
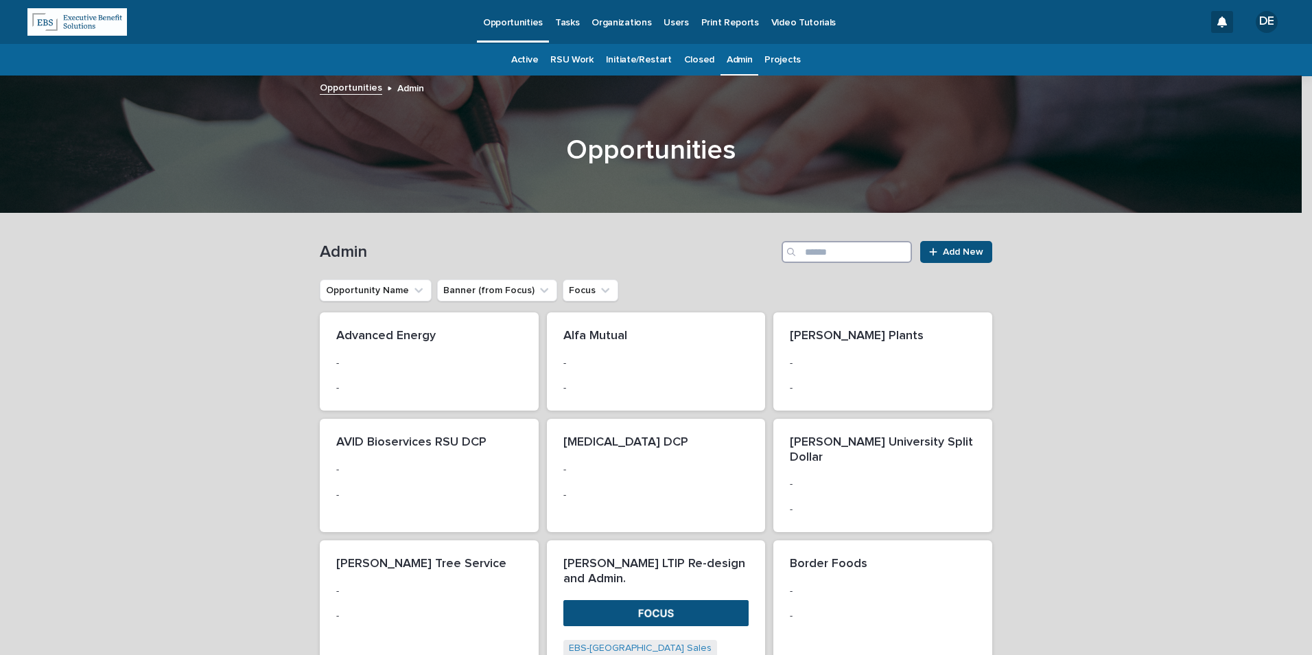
click at [875, 261] on input "Search" at bounding box center [846, 252] width 130 height 22
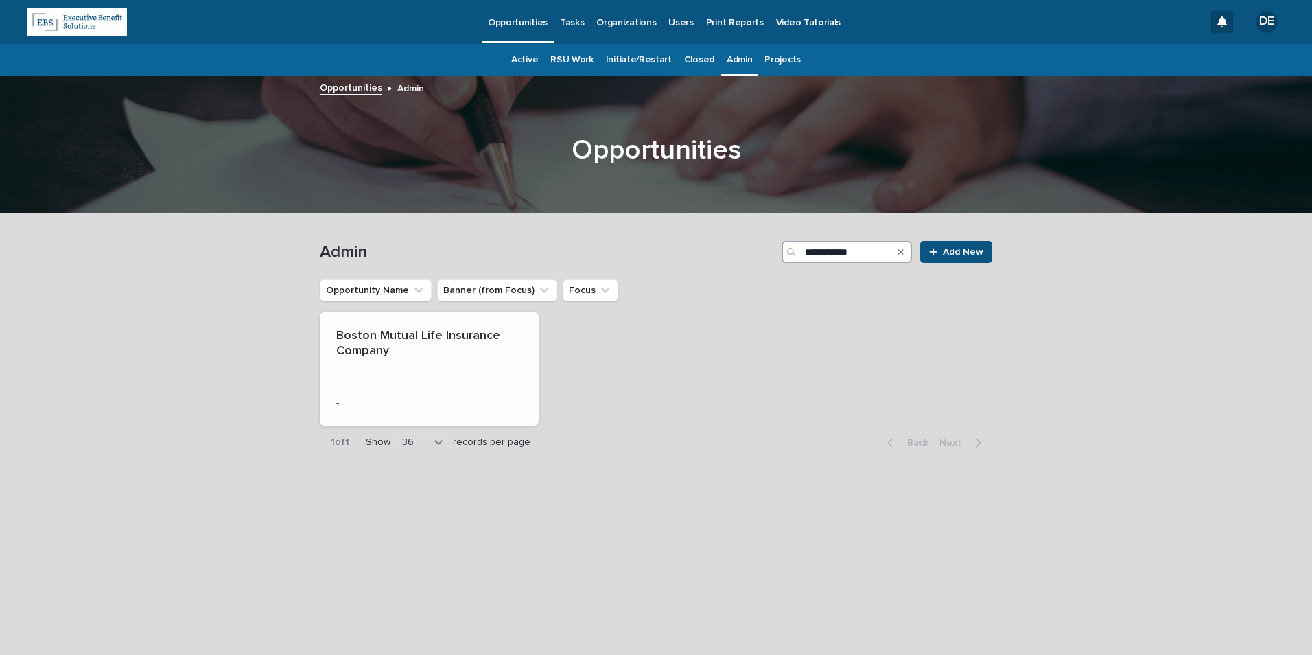
type input "**********"
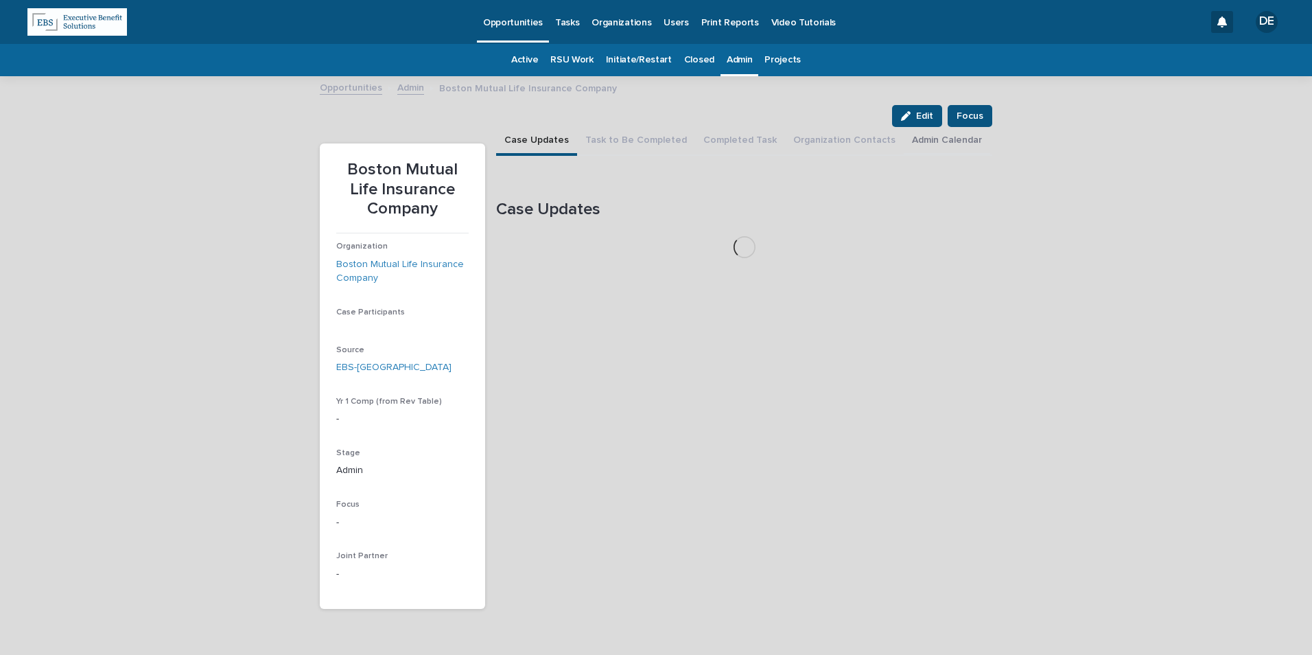
click at [904, 140] on button "Admin Calendar" at bounding box center [947, 141] width 86 height 29
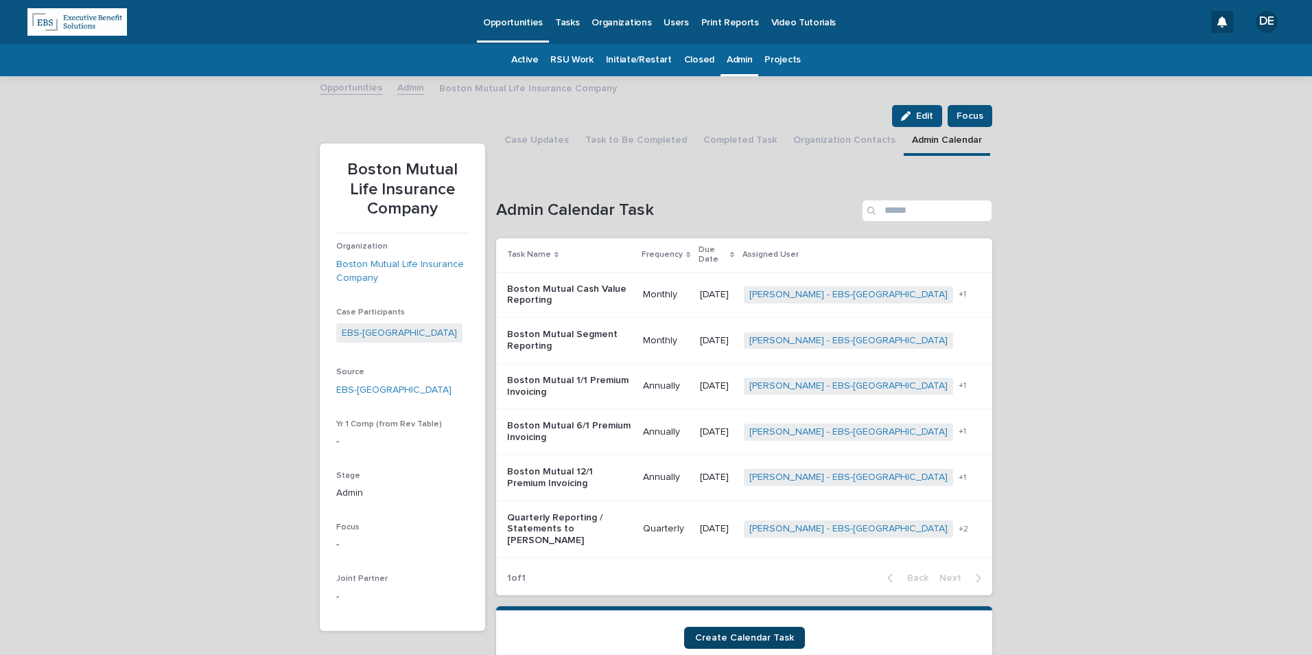
click at [744, 626] on link "Create Calendar Task" at bounding box center [744, 637] width 121 height 22
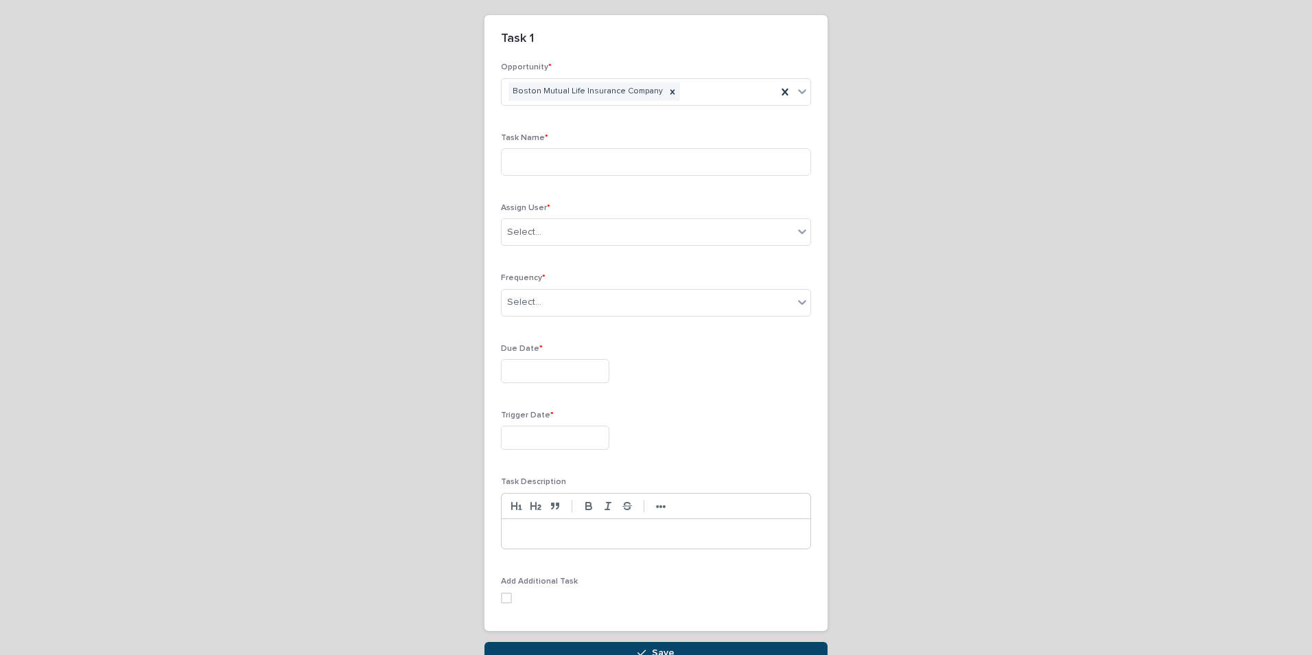
scroll to position [185, 0]
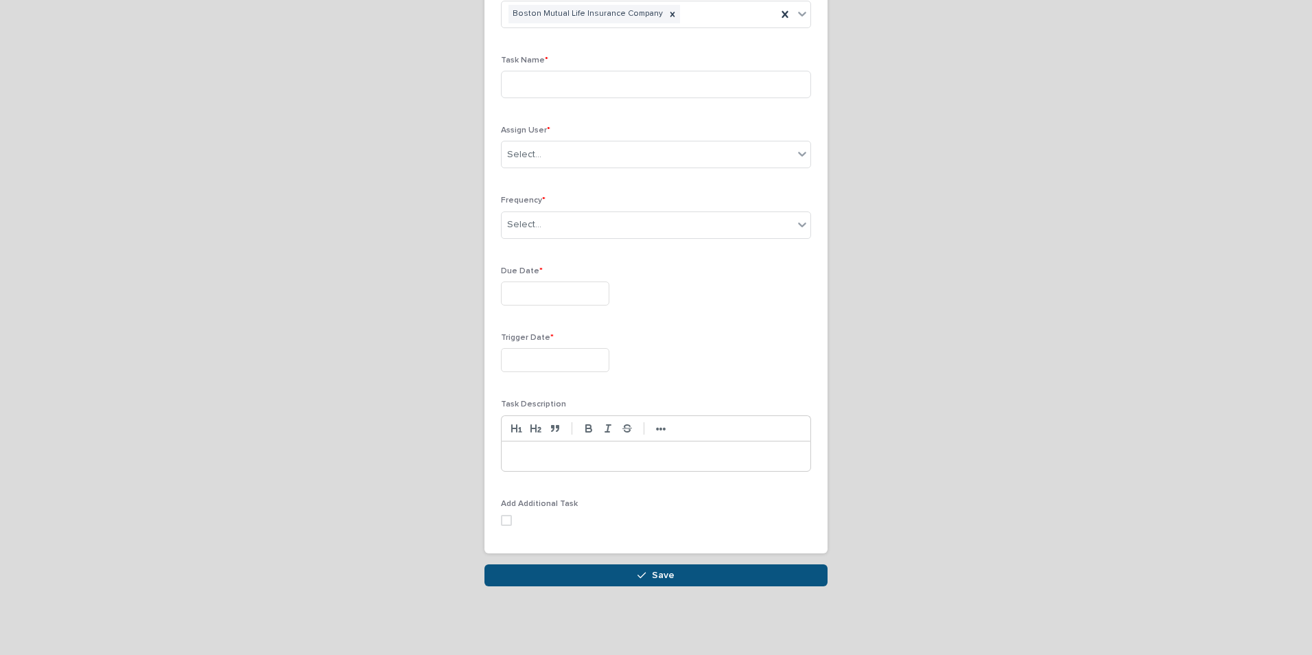
click at [603, 465] on div at bounding box center [656, 456] width 309 height 30
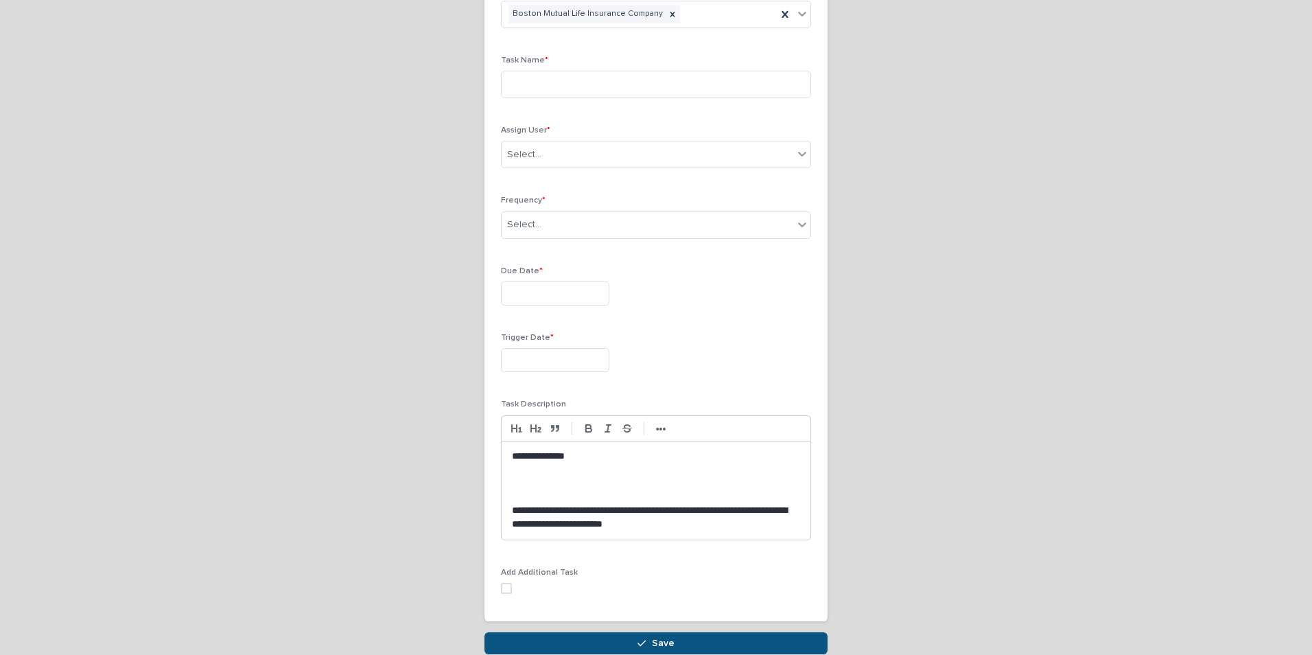
scroll to position [220, 0]
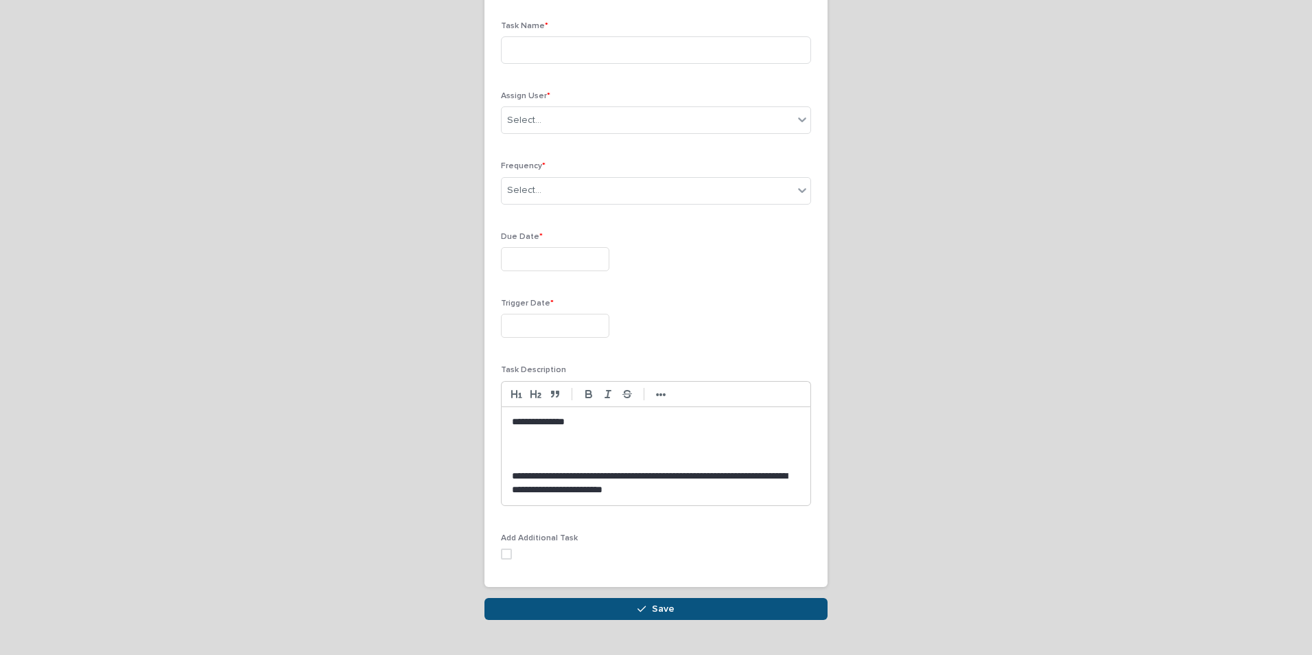
click at [563, 460] on p at bounding box center [656, 463] width 288 height 14
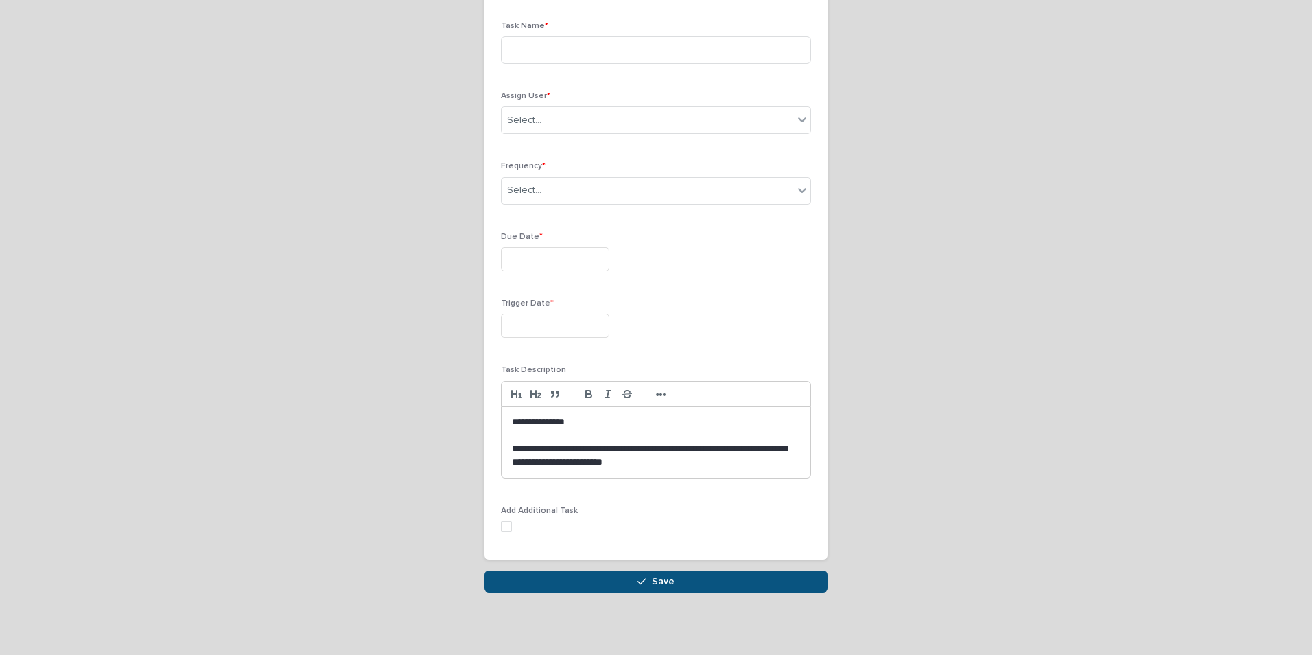
click at [572, 255] on input "text" at bounding box center [555, 259] width 108 height 24
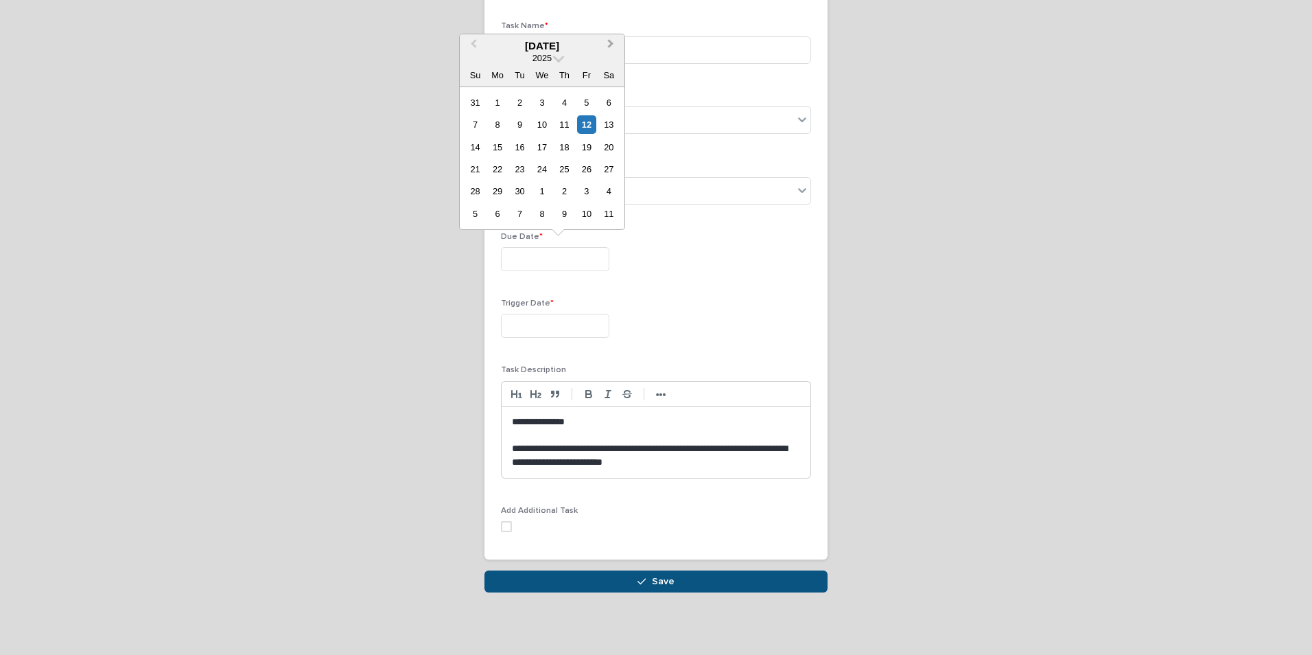
click at [602, 47] on button "Next Month" at bounding box center [612, 47] width 22 height 22
click at [533, 103] on div "1" at bounding box center [541, 102] width 19 height 19
type input "**********"
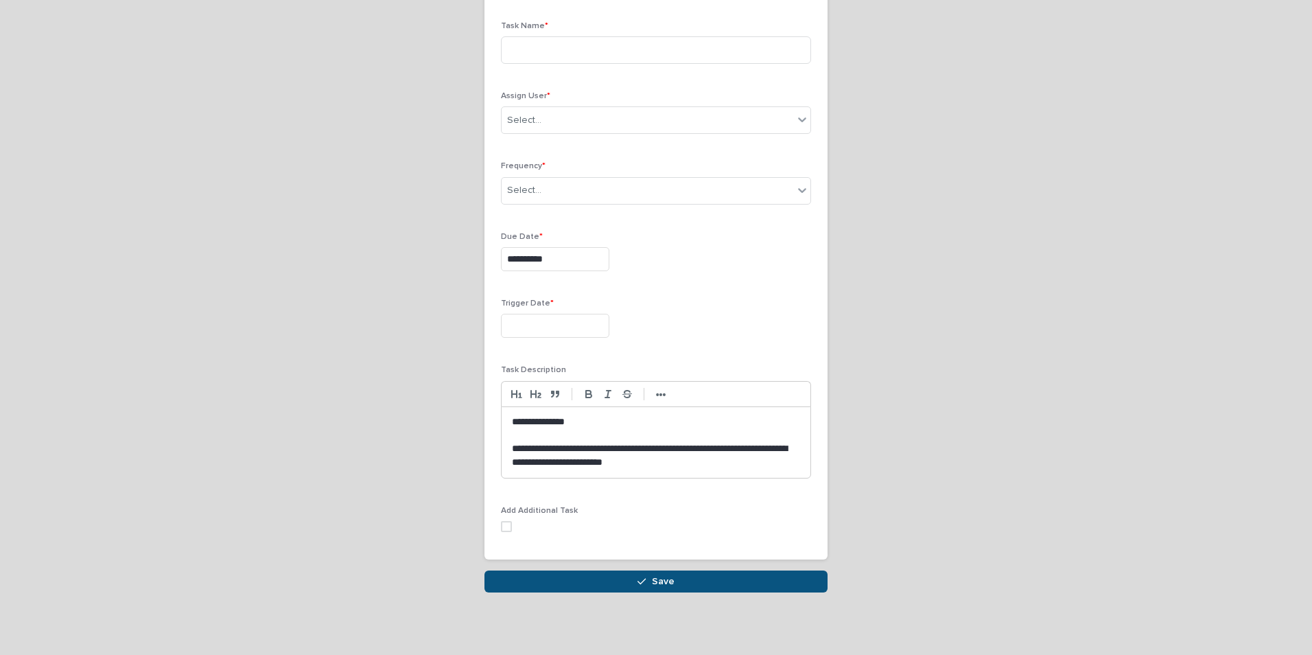
click at [554, 325] on input "text" at bounding box center [555, 326] width 108 height 24
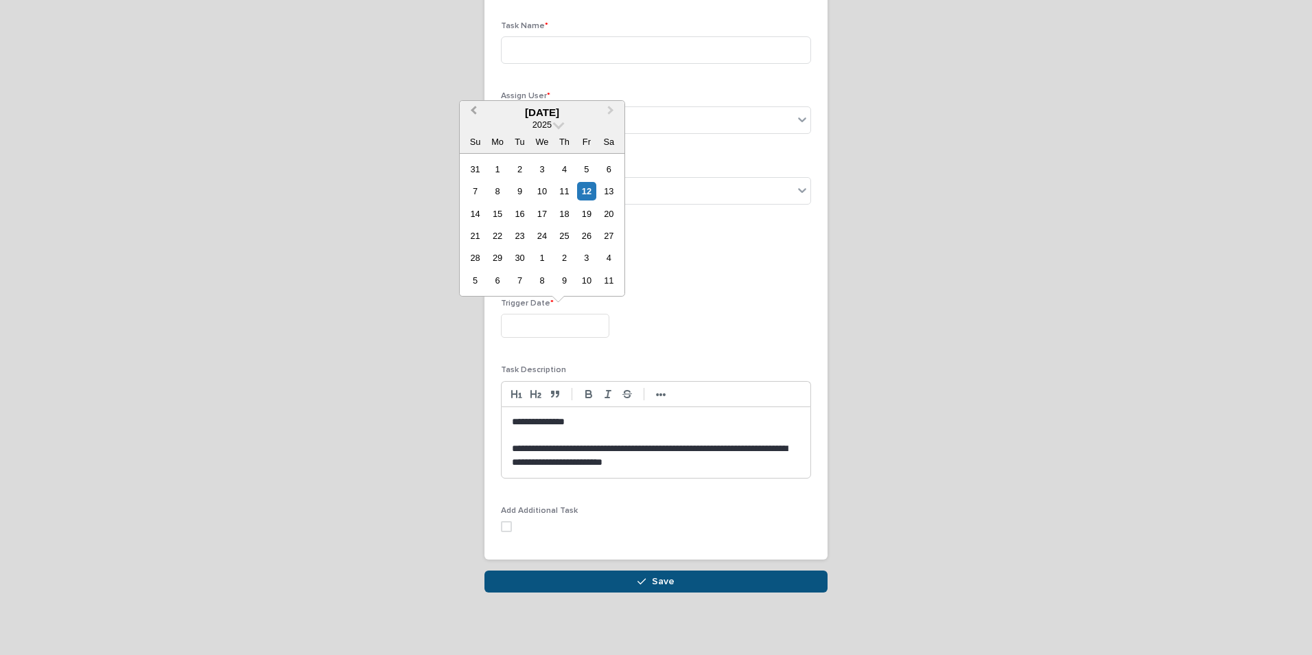
click at [473, 109] on span "Previous Month" at bounding box center [473, 112] width 0 height 19
click at [613, 115] on button "Next Month" at bounding box center [612, 113] width 22 height 22
click at [561, 236] on div "25" at bounding box center [564, 235] width 19 height 19
type input "**********"
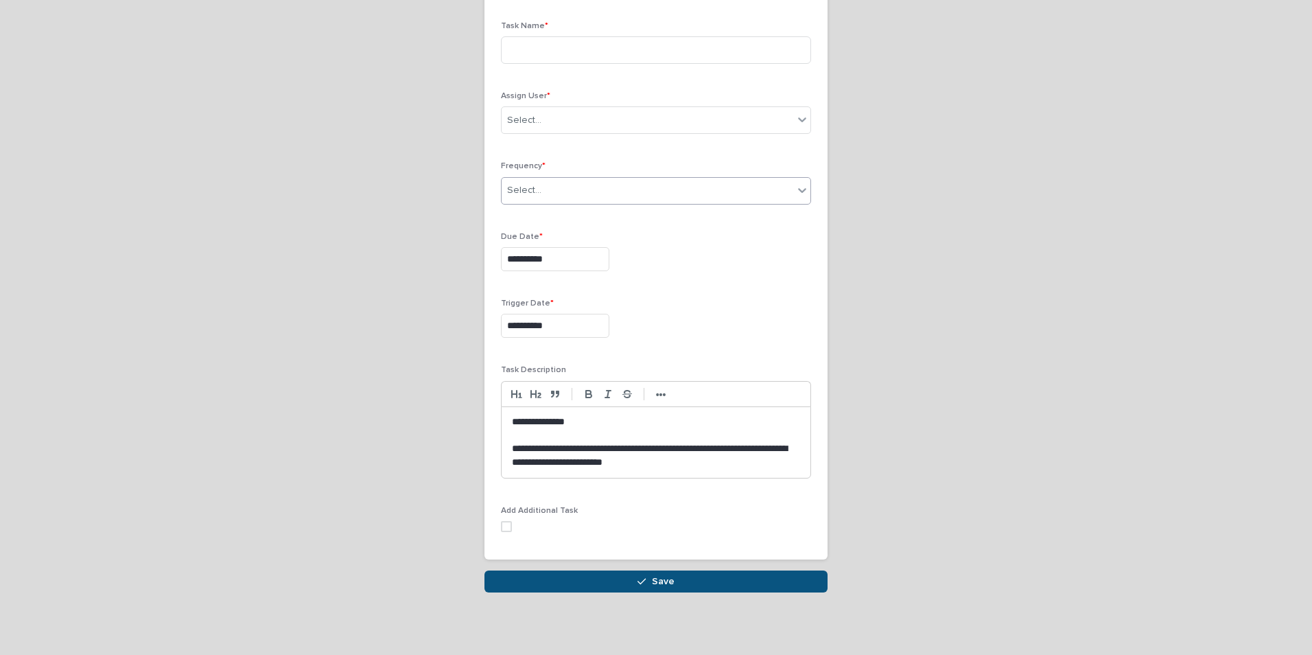
click at [544, 194] on div "Select..." at bounding box center [648, 190] width 292 height 23
click at [539, 284] on div "Quarterly" at bounding box center [651, 289] width 309 height 24
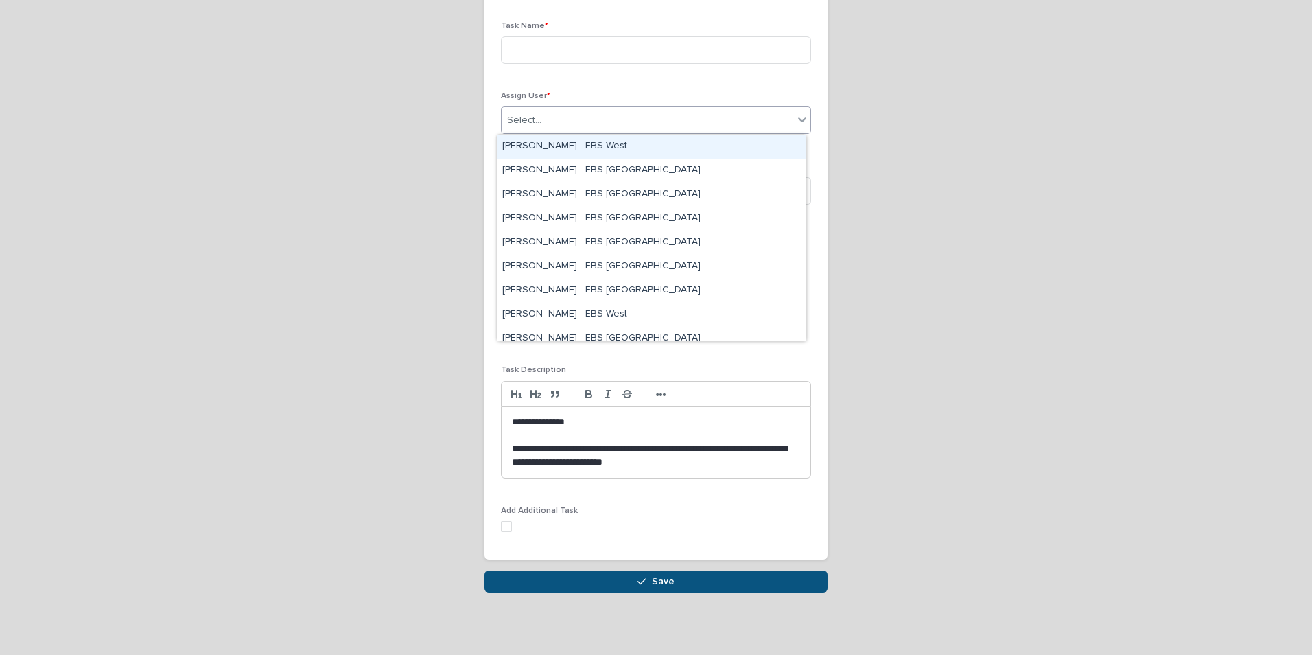
click at [534, 113] on div "Select..." at bounding box center [524, 120] width 34 height 14
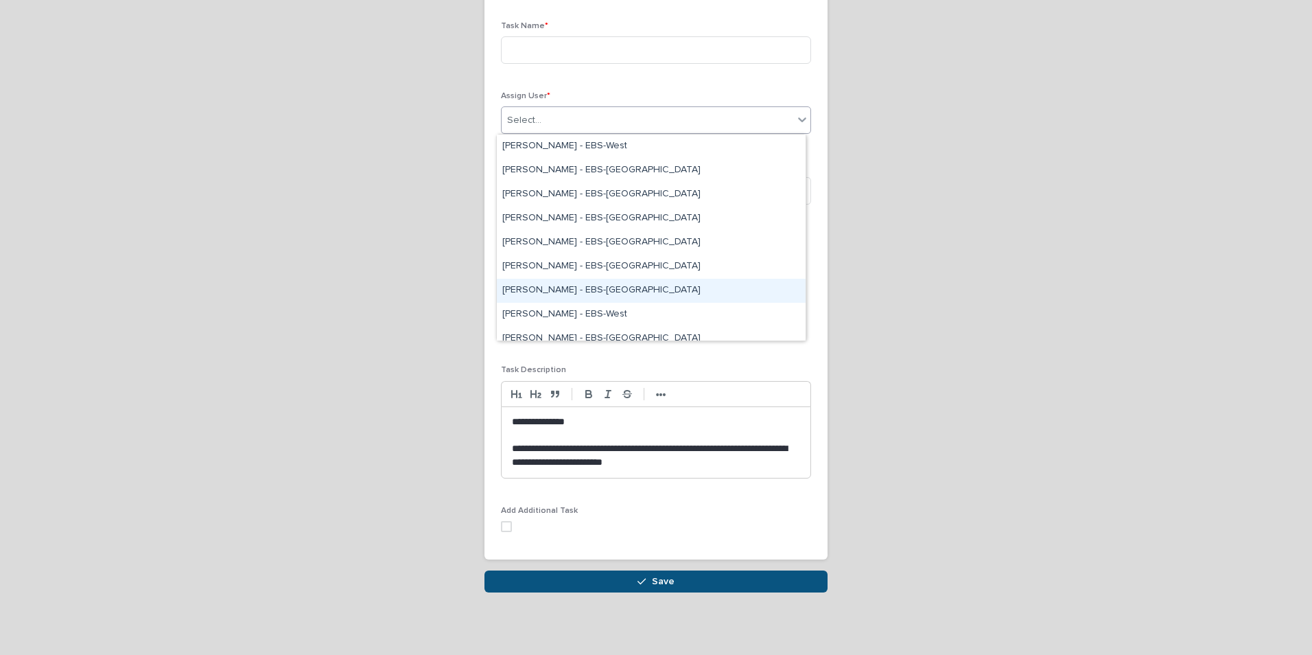
drag, startPoint x: 547, startPoint y: 272, endPoint x: 560, endPoint y: 232, distance: 41.7
click at [548, 291] on div "Delaney Fittz - EBS-Boston" at bounding box center [651, 291] width 309 height 24
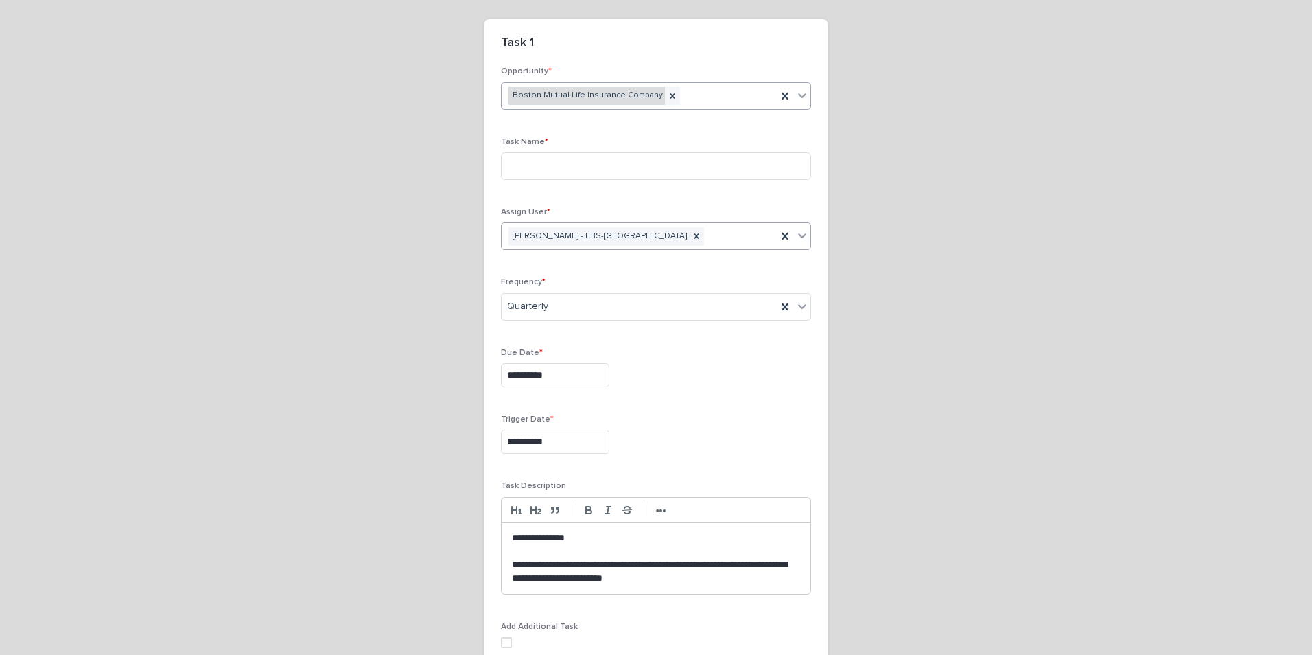
scroll to position [14, 0]
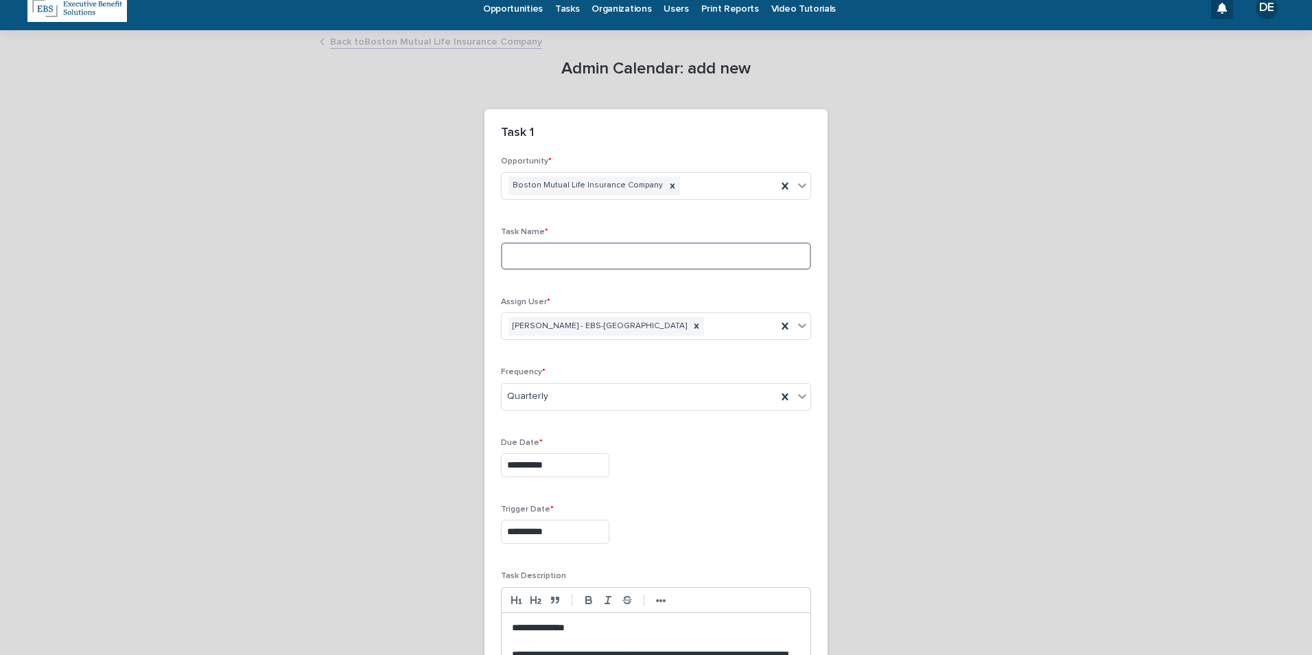
click at [563, 261] on input at bounding box center [656, 255] width 310 height 27
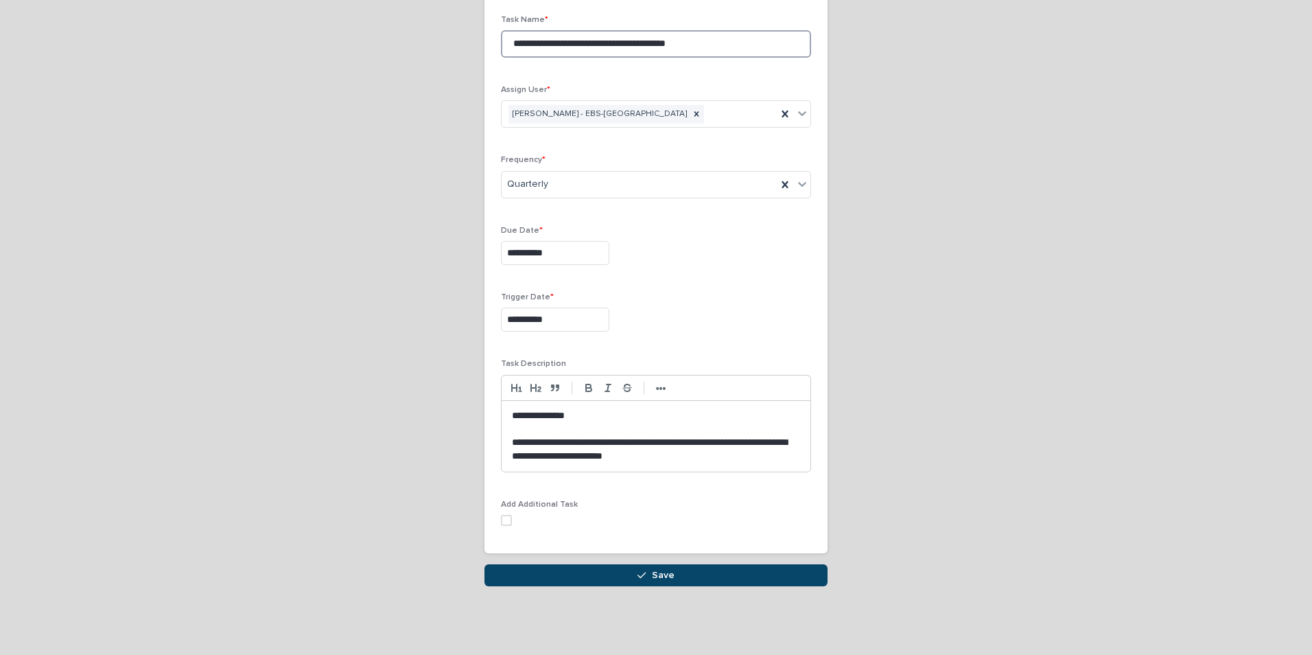
type input "**********"
click at [674, 580] on button "Save" at bounding box center [655, 575] width 343 height 22
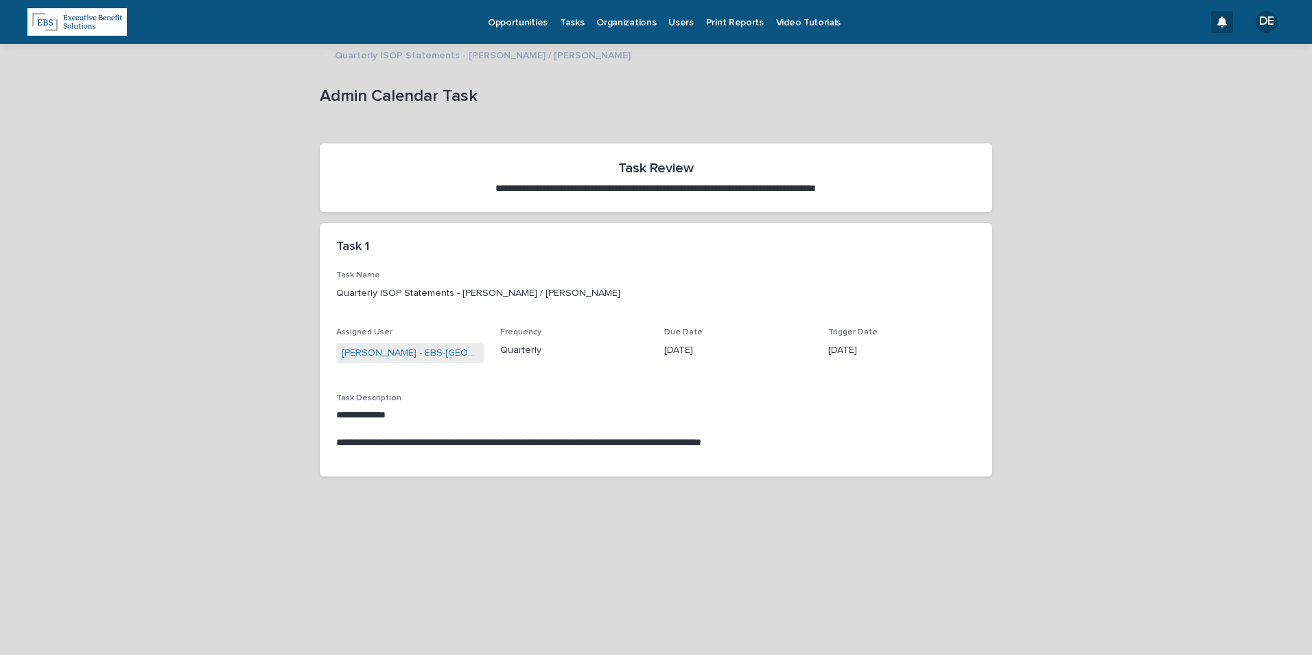
click at [576, 25] on p "Tasks" at bounding box center [572, 14] width 24 height 29
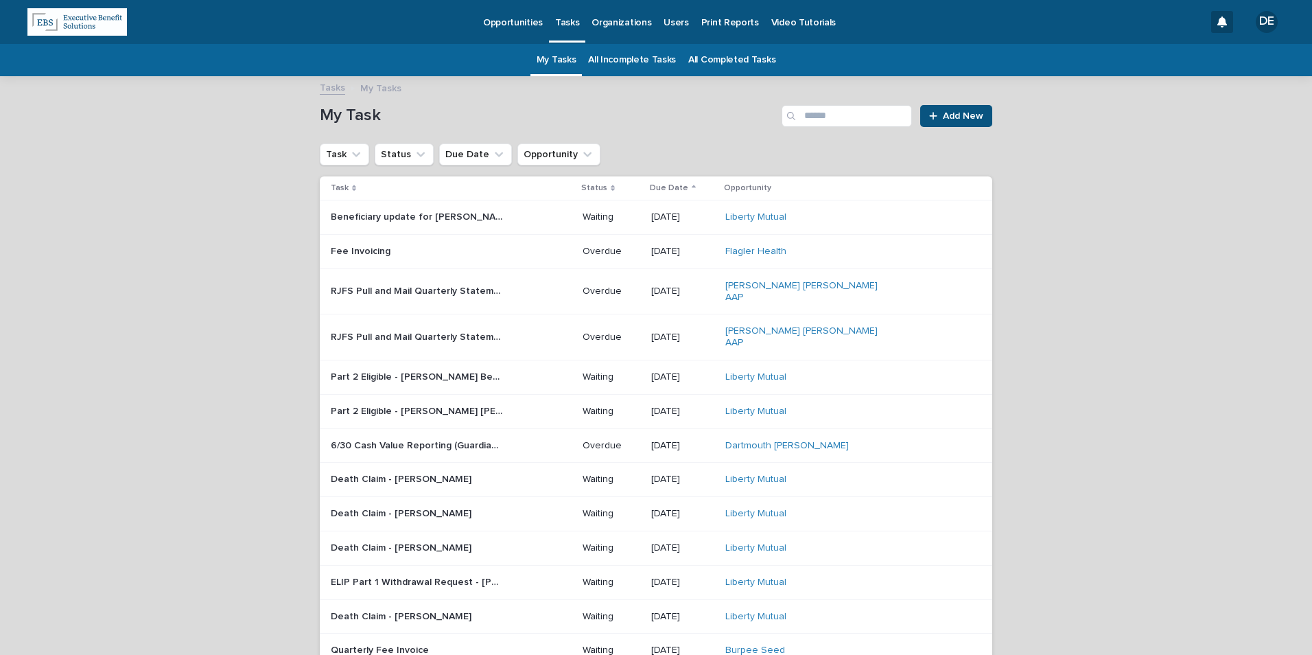
click at [655, 58] on link "All Incomplete Tasks" at bounding box center [632, 60] width 88 height 32
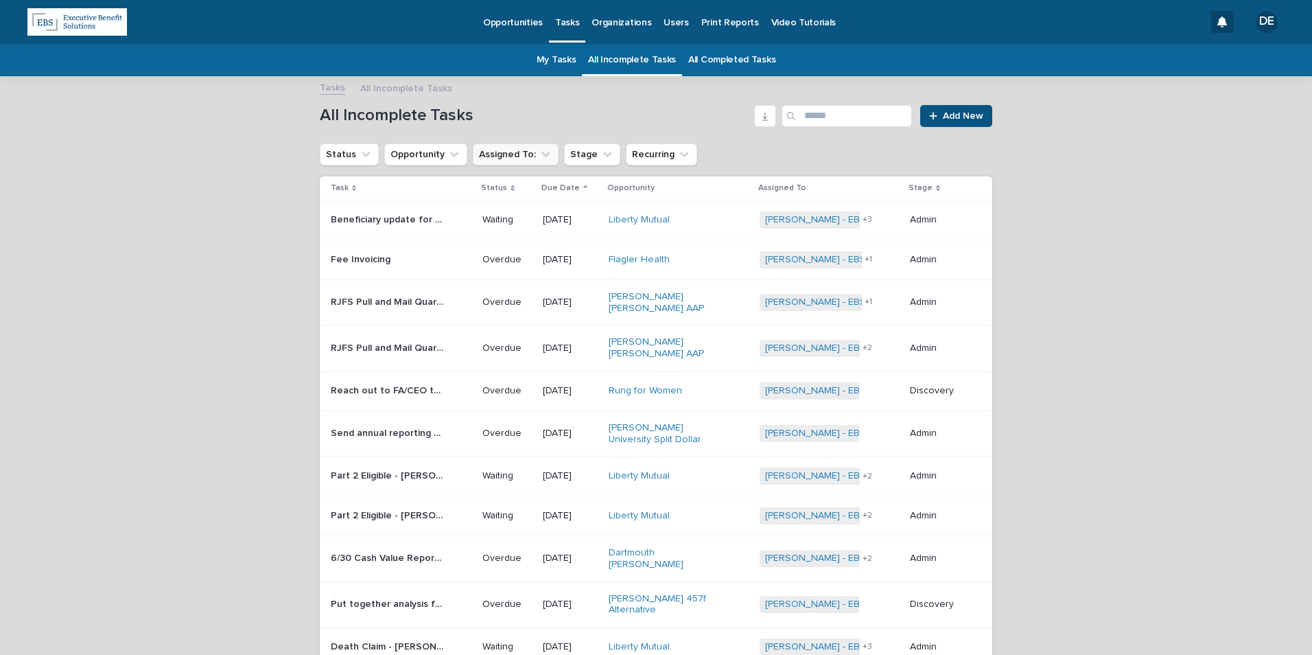
click at [492, 158] on button "Assigned To:" at bounding box center [516, 154] width 86 height 22
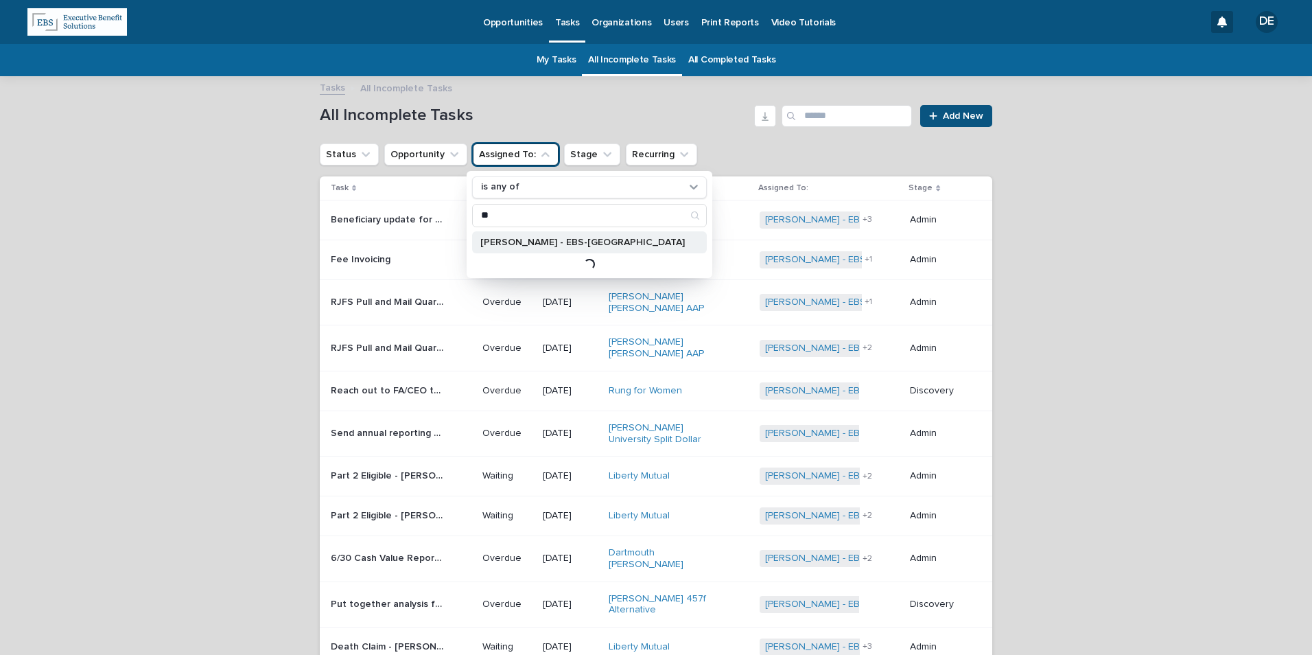
type input "**"
click at [552, 246] on p "Delaney Fittz - EBS-Boston" at bounding box center [582, 242] width 204 height 10
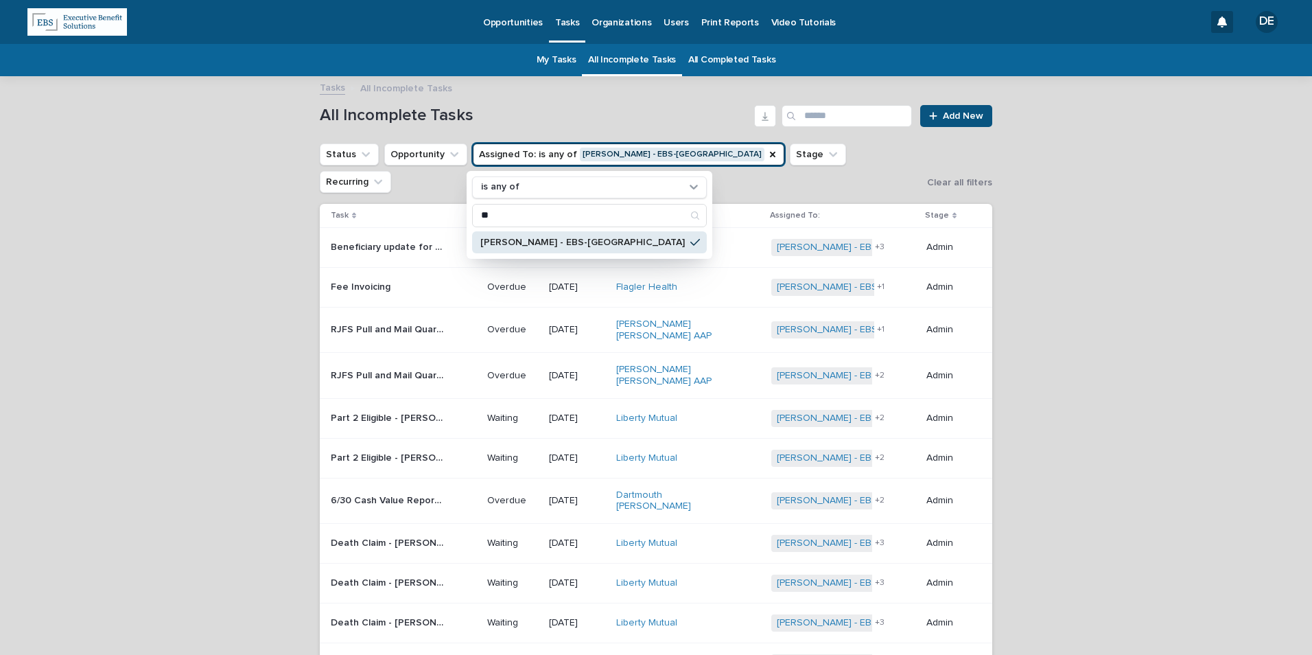
drag, startPoint x: 1233, startPoint y: 252, endPoint x: 918, endPoint y: 281, distance: 316.2
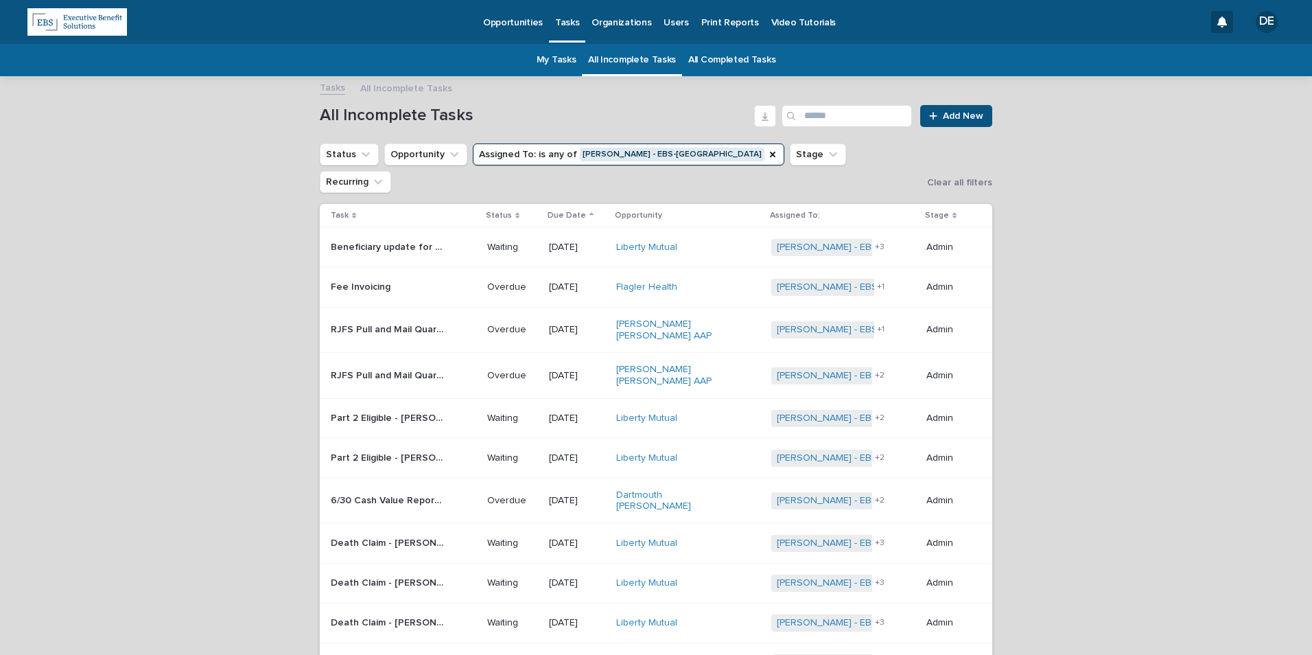
click at [578, 241] on p "06/27/2025" at bounding box center [577, 247] width 56 height 12
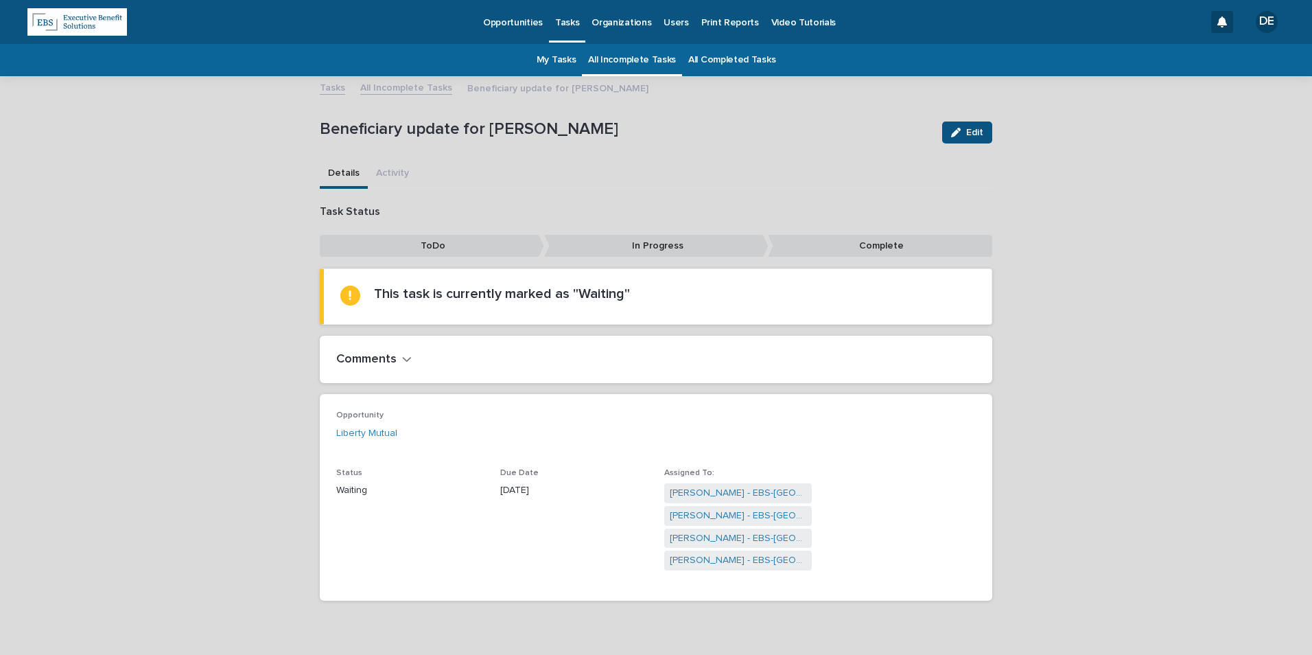
click at [598, 62] on link "All Incomplete Tasks" at bounding box center [632, 60] width 88 height 32
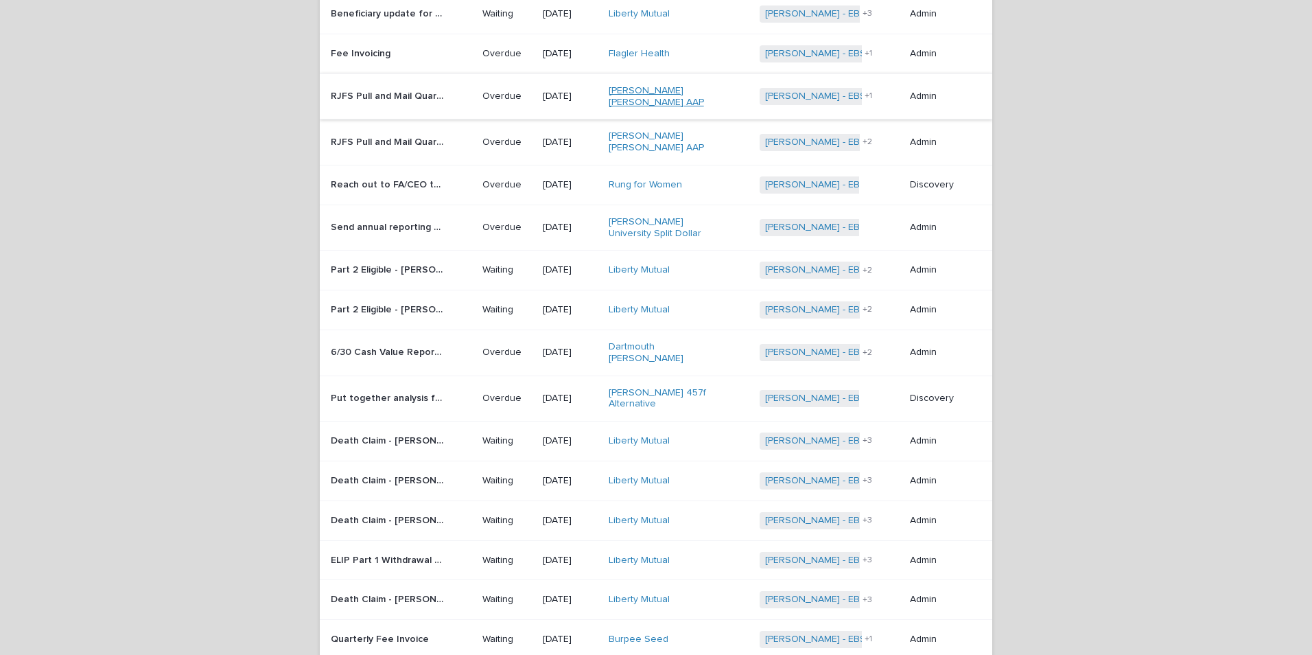
scroll to position [274, 0]
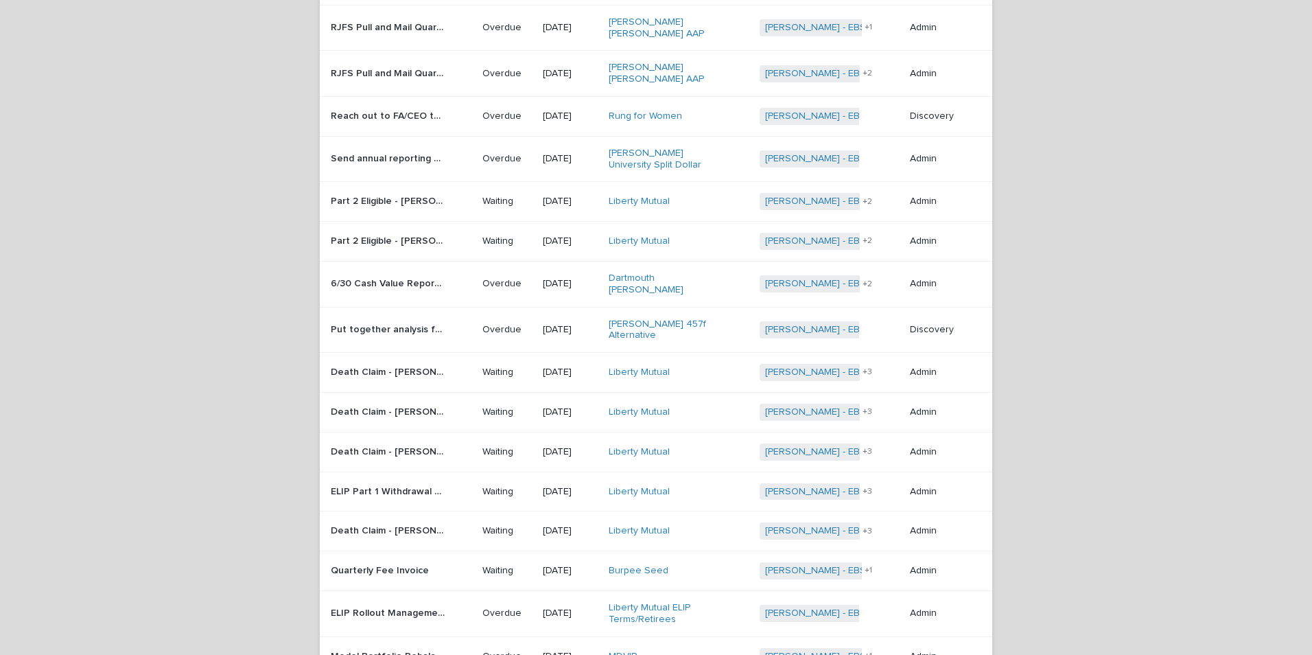
drag, startPoint x: 640, startPoint y: 234, endPoint x: 1164, endPoint y: 217, distance: 524.4
click at [1186, 217] on div "Loading... Saving… Loading... Saving… All Incomplete Tasks Add New Status Oppor…" at bounding box center [656, 544] width 1312 height 1483
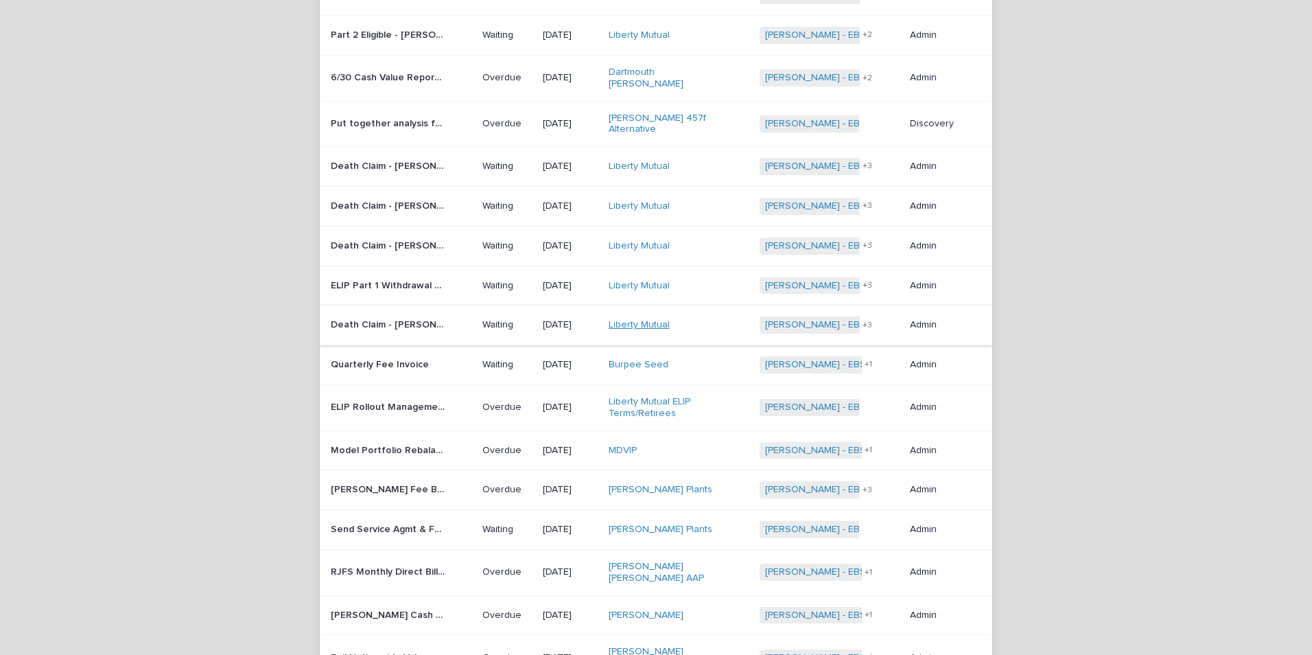
scroll to position [549, 0]
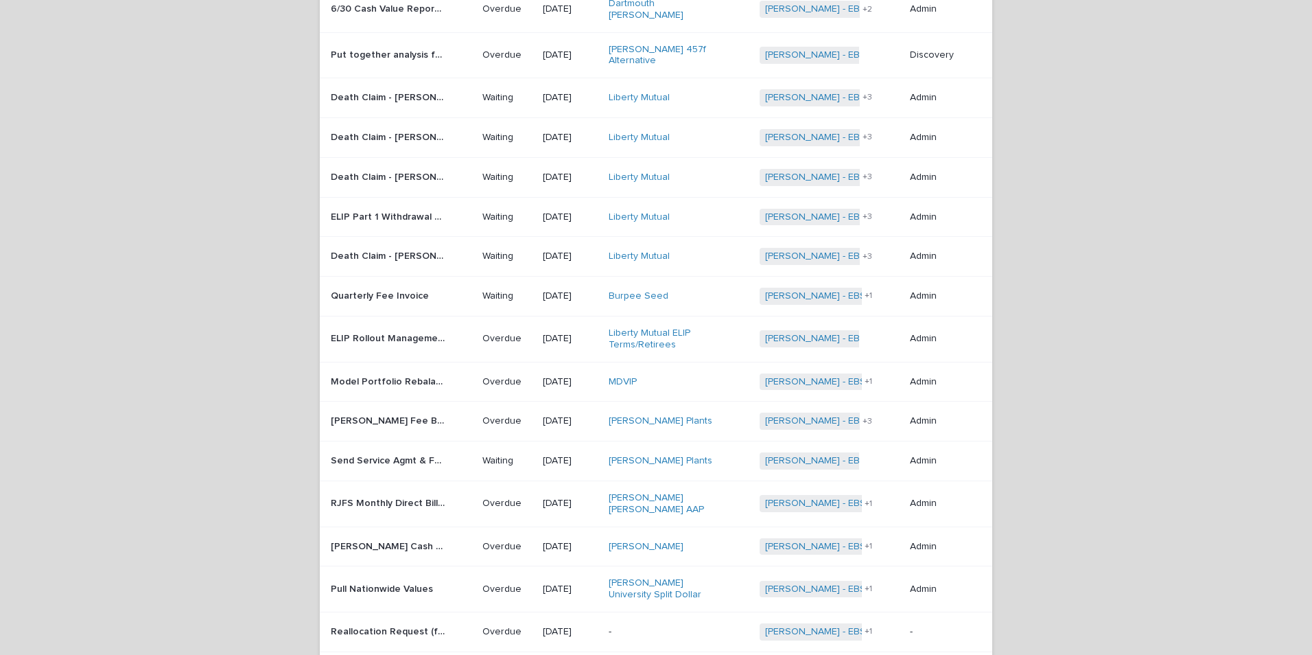
click at [546, 492] on div "09/01/2025" at bounding box center [570, 503] width 54 height 23
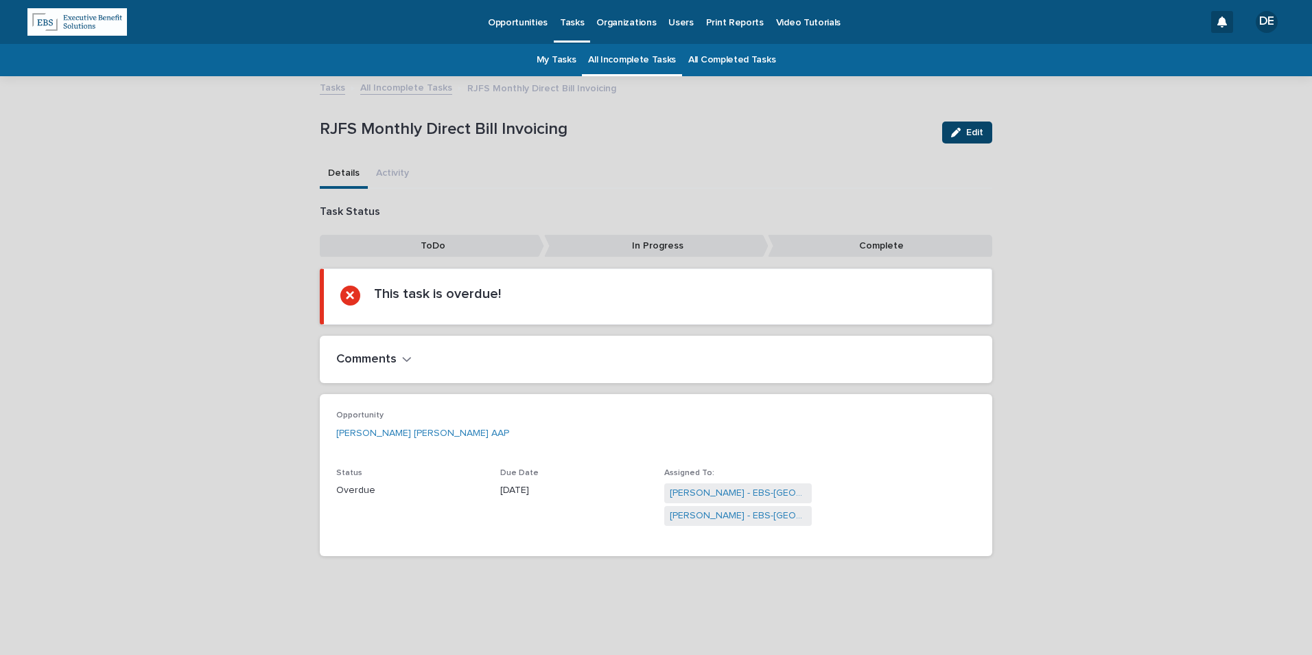
click at [979, 128] on span "Edit" at bounding box center [974, 133] width 17 height 10
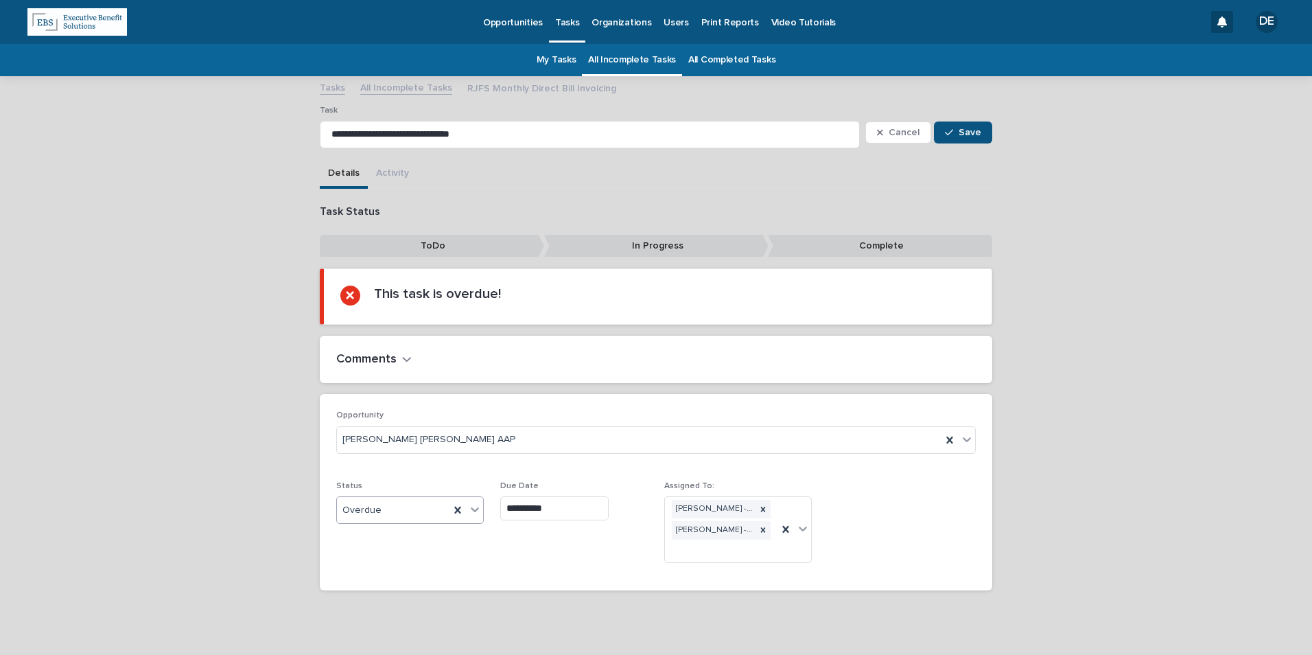
click at [386, 502] on div "Overdue" at bounding box center [393, 510] width 113 height 23
click at [384, 598] on div "Complete" at bounding box center [405, 608] width 146 height 24
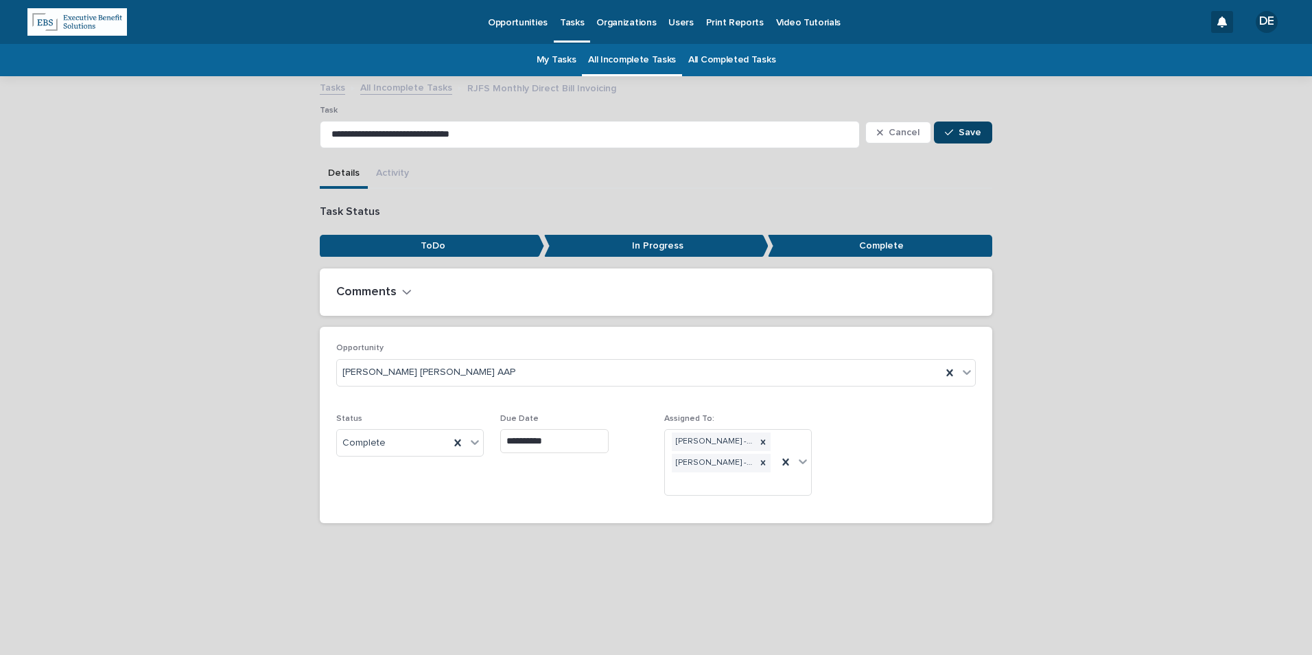
click at [972, 122] on button "Save" at bounding box center [963, 132] width 58 height 22
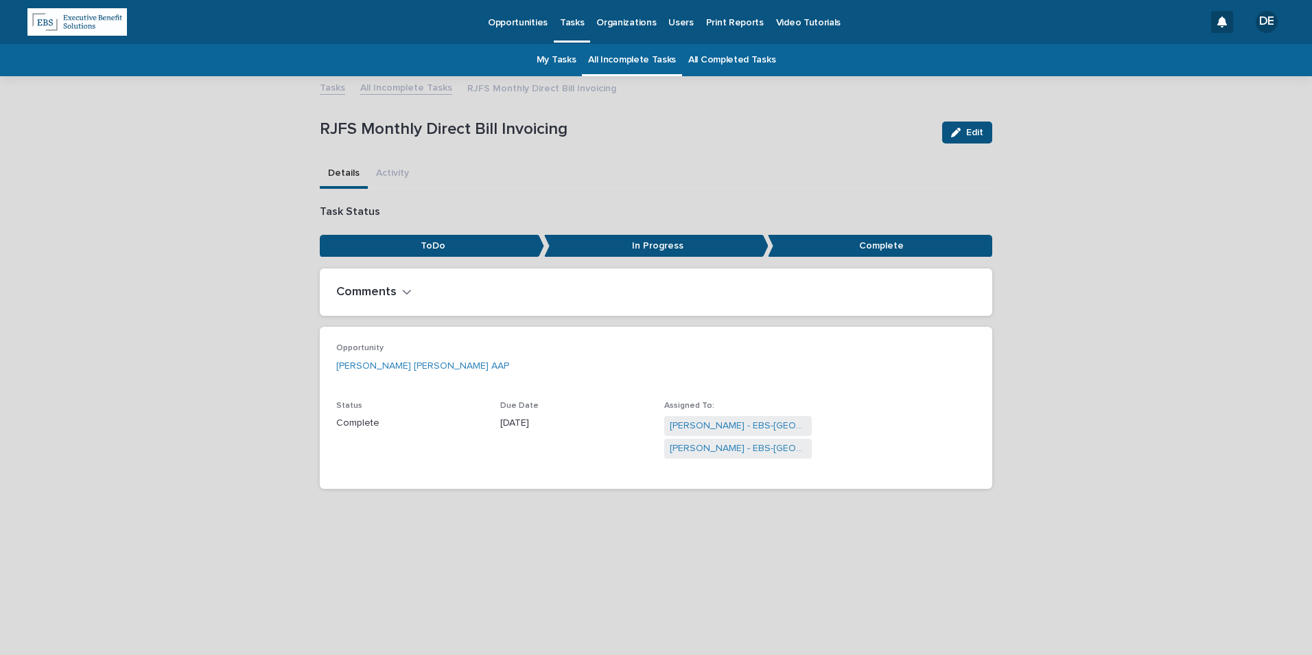
click at [639, 63] on link "All Incomplete Tasks" at bounding box center [632, 60] width 88 height 32
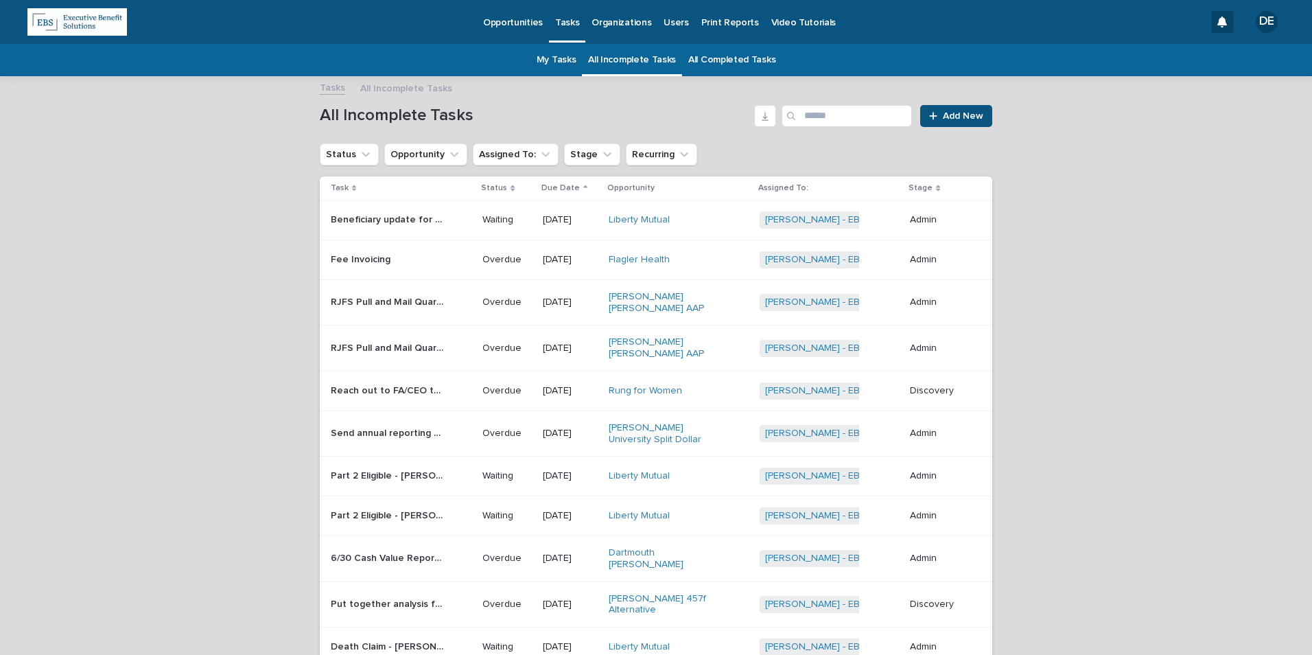
scroll to position [480, 0]
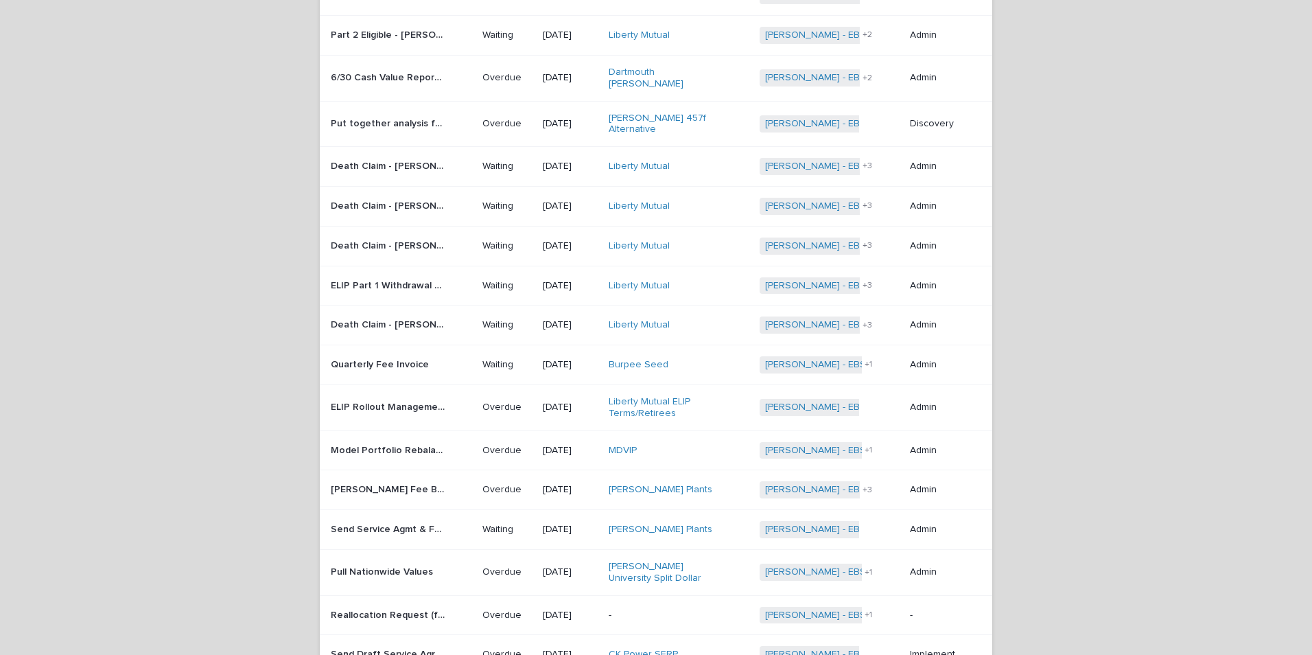
click at [576, 566] on p "09/01/2025" at bounding box center [570, 572] width 54 height 12
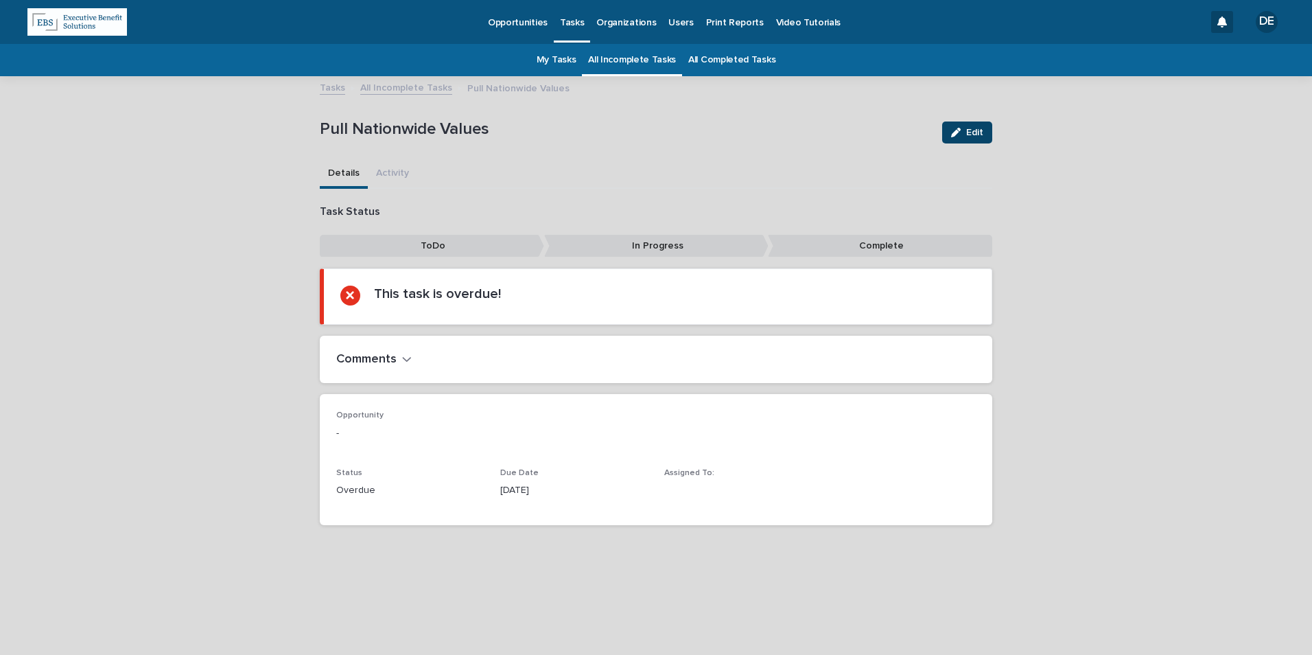
click at [969, 137] on button "Edit" at bounding box center [967, 132] width 50 height 22
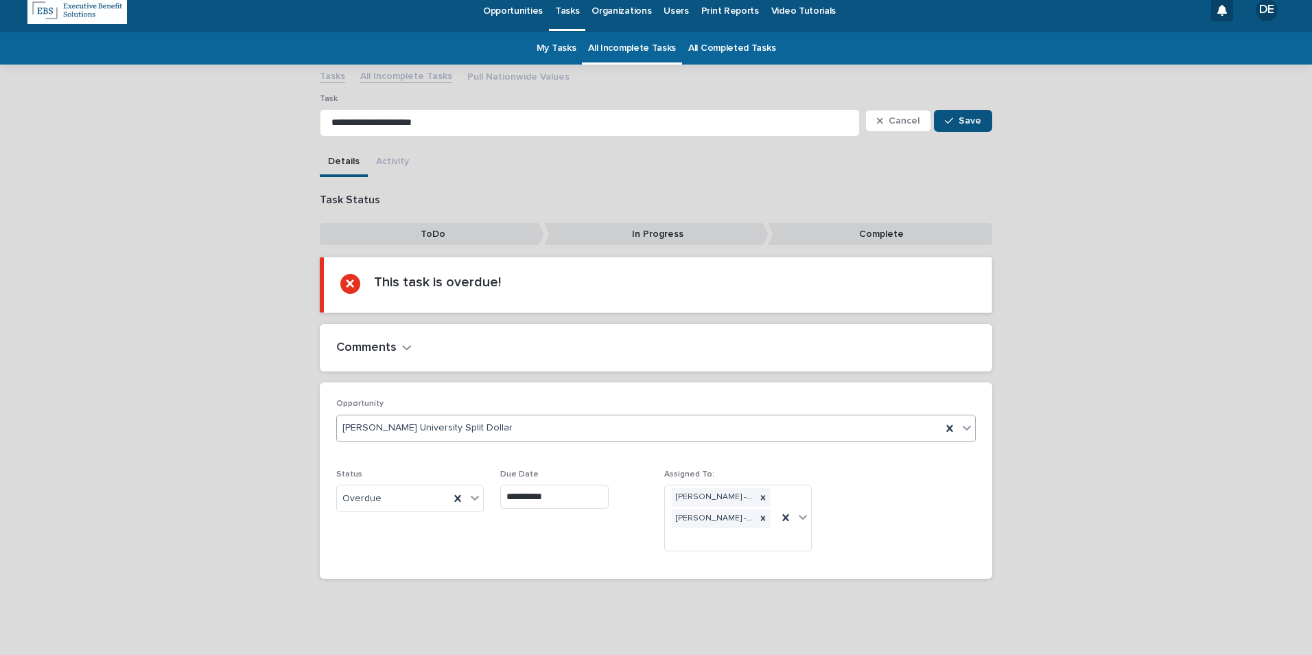
scroll to position [15, 0]
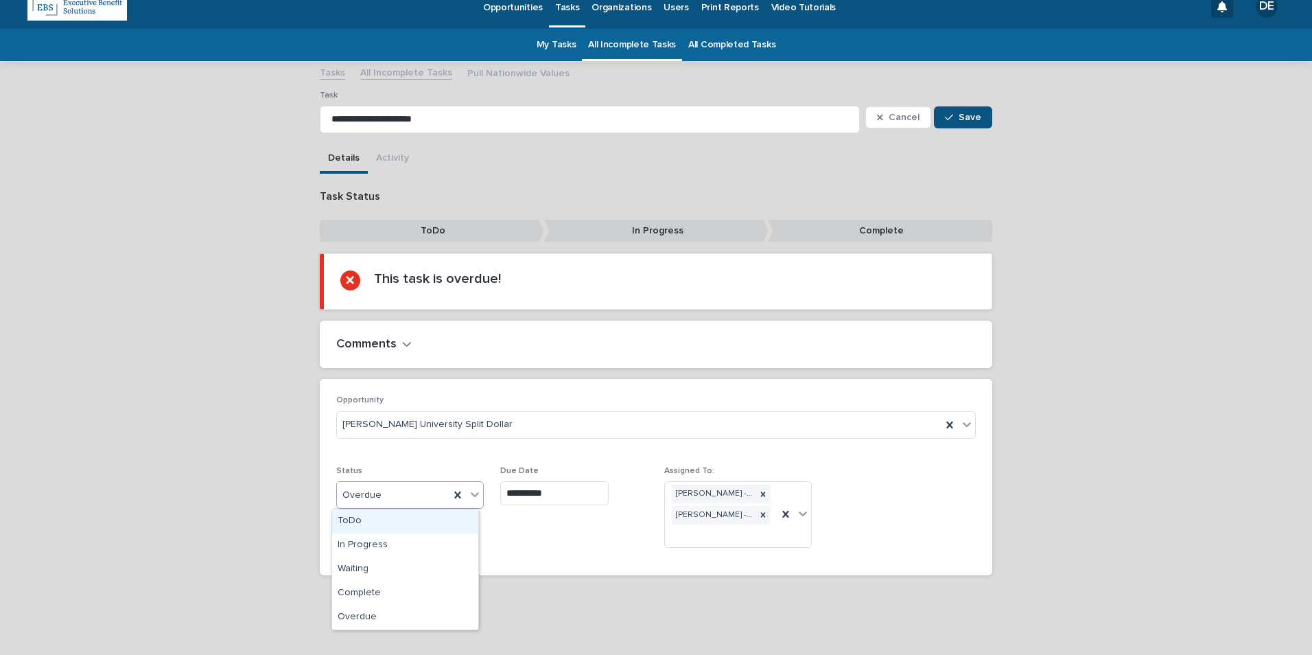
click at [405, 497] on div "Overdue" at bounding box center [393, 495] width 113 height 23
drag, startPoint x: 395, startPoint y: 579, endPoint x: 417, endPoint y: 579, distance: 22.0
click at [393, 593] on div "Complete" at bounding box center [405, 593] width 146 height 24
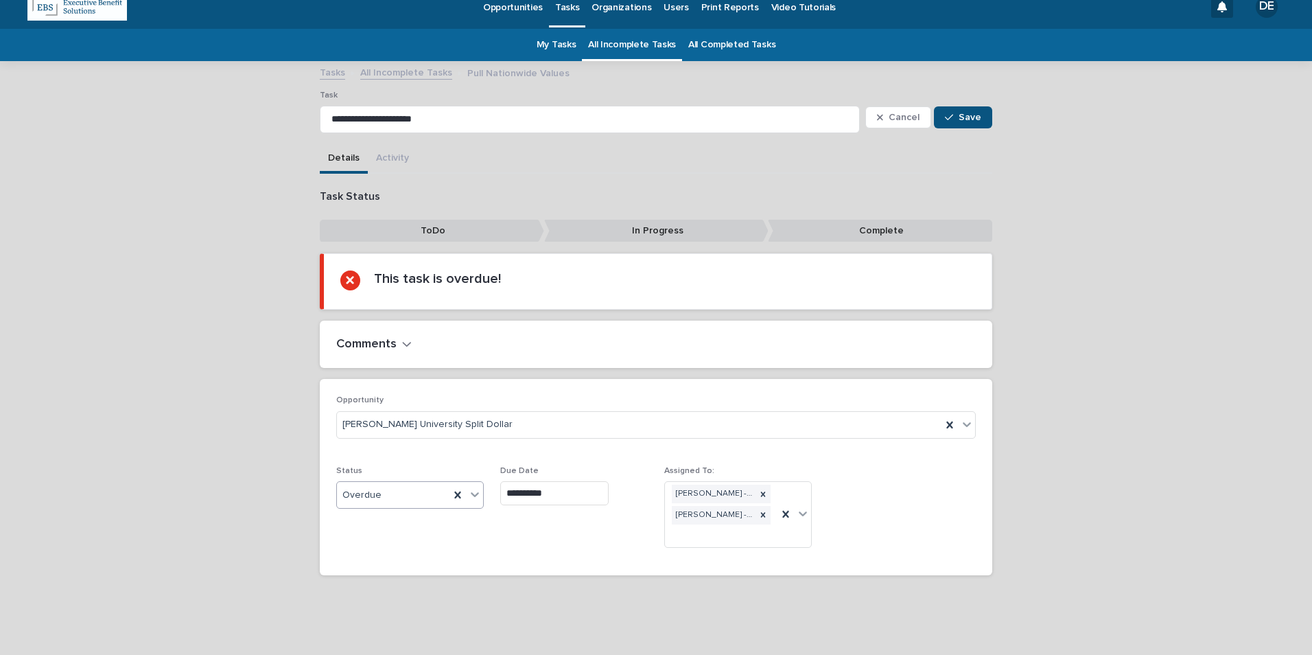
scroll to position [0, 0]
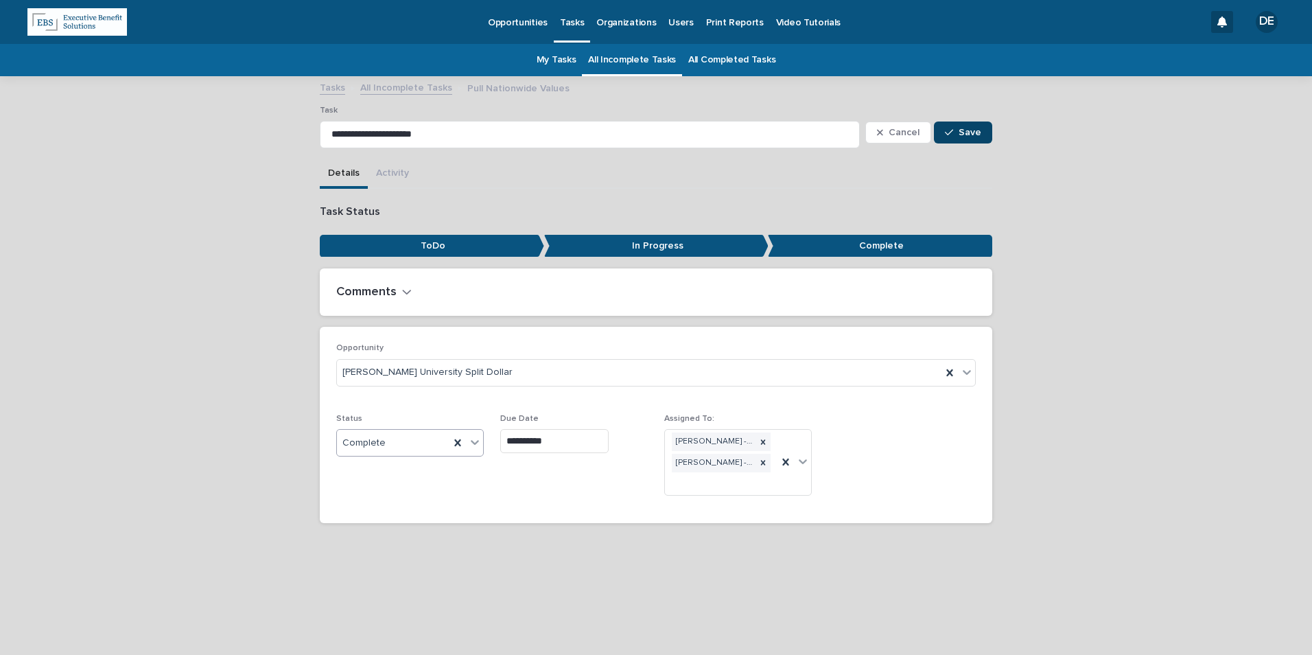
click at [952, 130] on icon "button" at bounding box center [949, 133] width 8 height 10
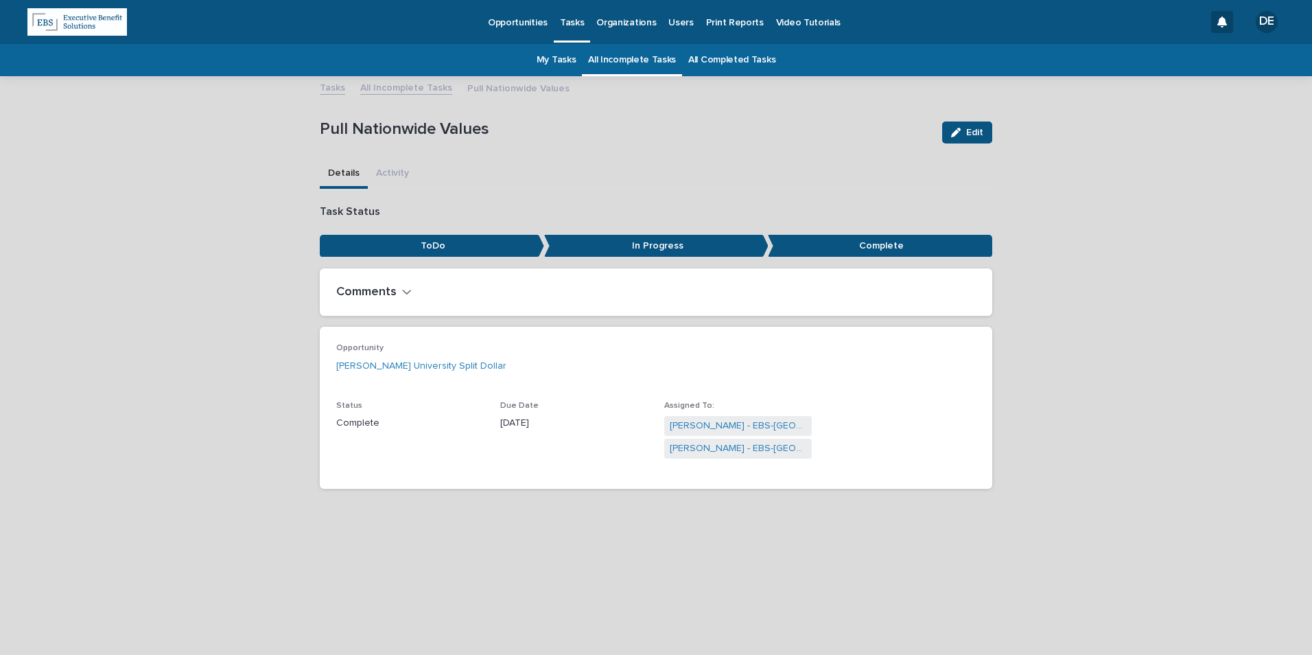
click at [632, 55] on link "All Incomplete Tasks" at bounding box center [632, 60] width 88 height 32
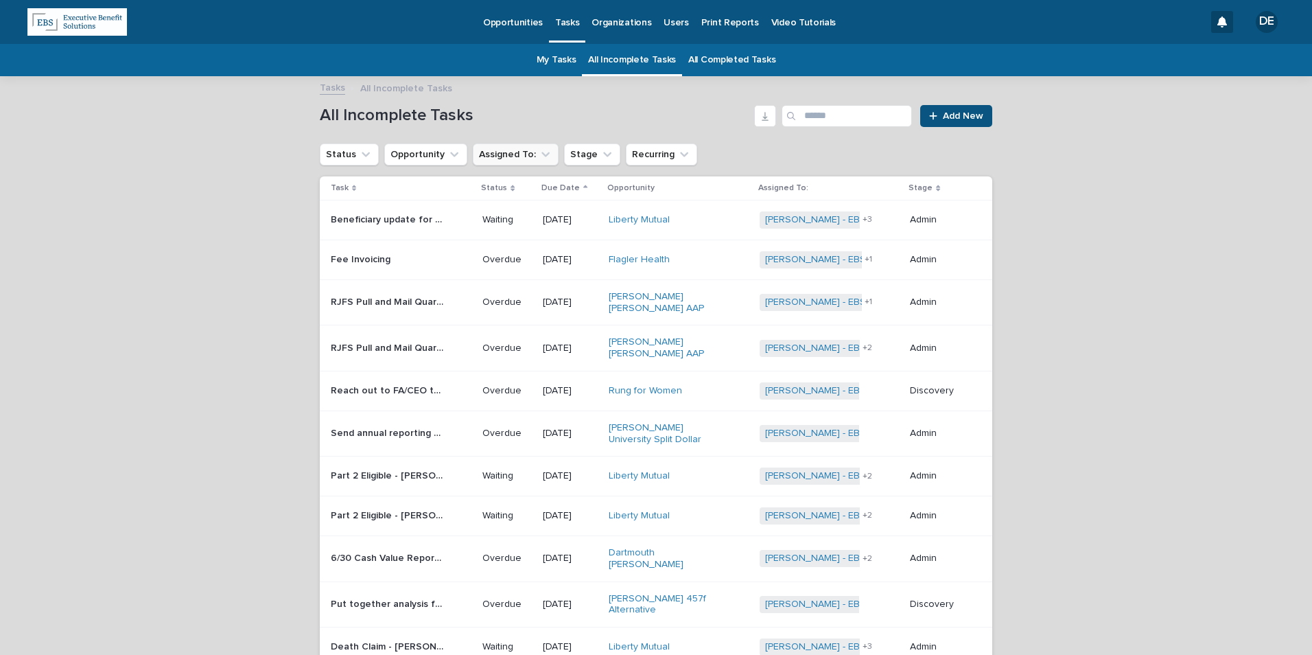
click at [539, 149] on icon "Assigned To:" at bounding box center [546, 155] width 14 height 14
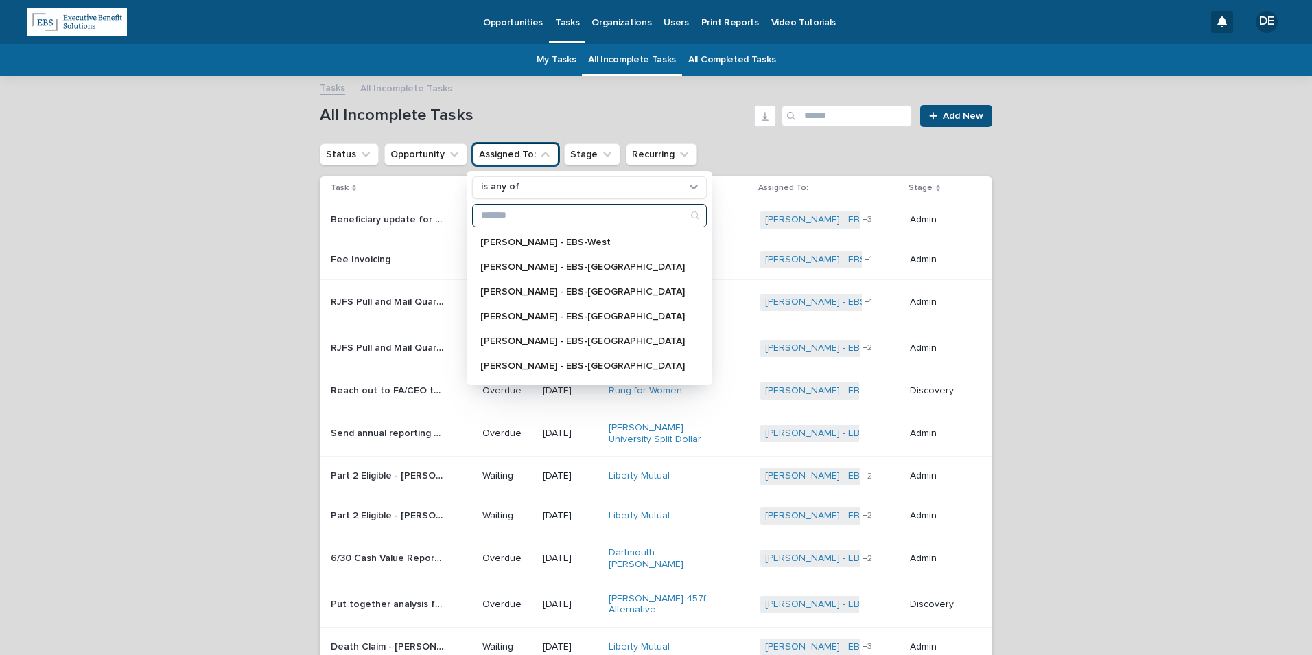
click at [535, 224] on input "Search" at bounding box center [589, 215] width 233 height 22
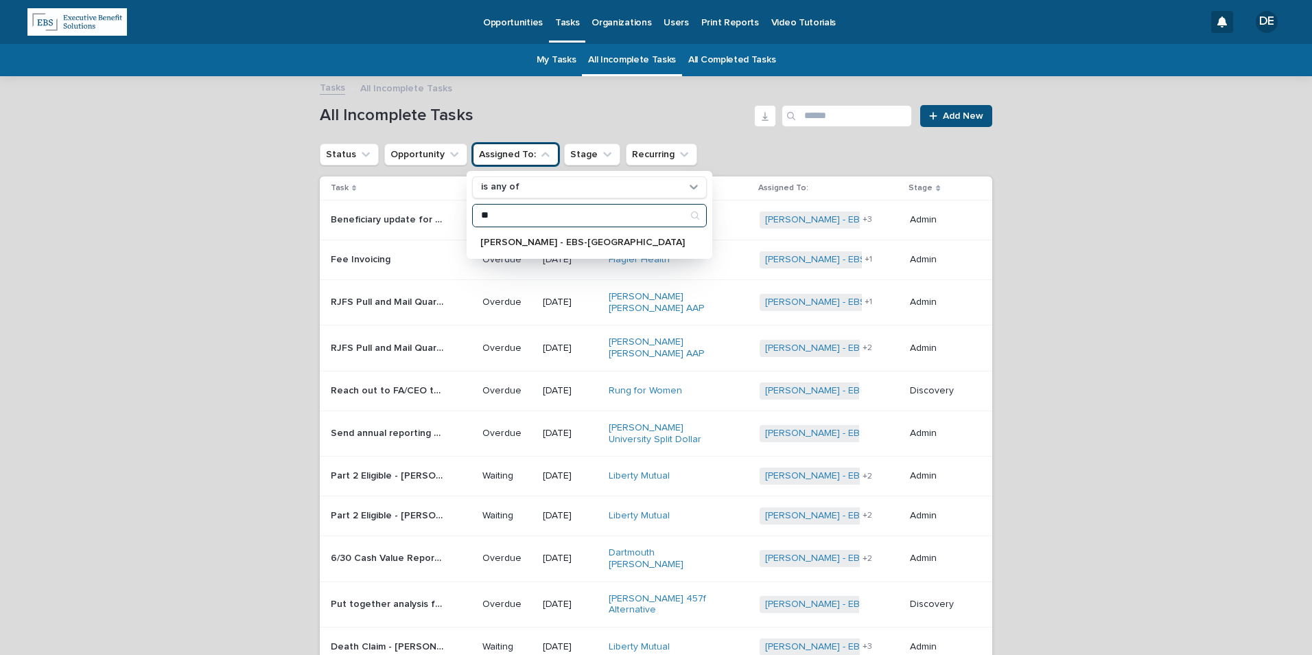
type input "**"
click at [537, 230] on div "** Delaney Fittz - EBS-Boston" at bounding box center [589, 228] width 235 height 49
click at [536, 244] on p "Delaney Fittz - EBS-Boston" at bounding box center [582, 242] width 204 height 10
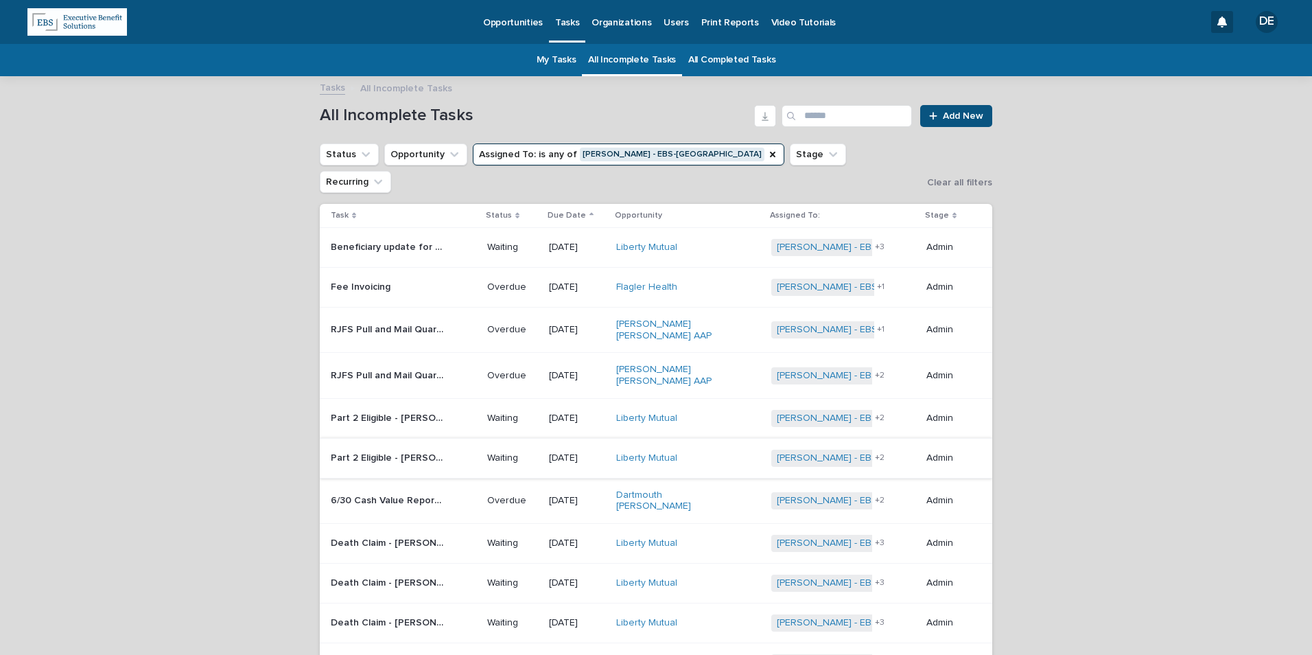
scroll to position [412, 0]
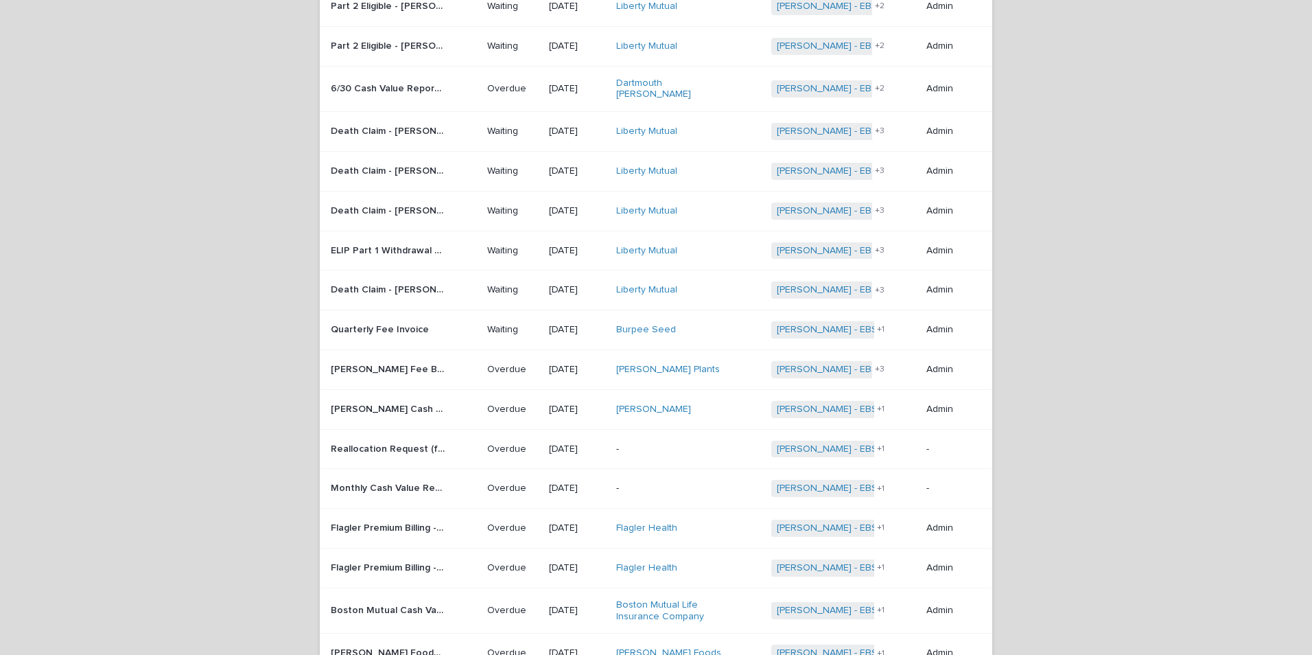
click at [683, 403] on div "Petry, Paul" at bounding box center [673, 409] width 115 height 12
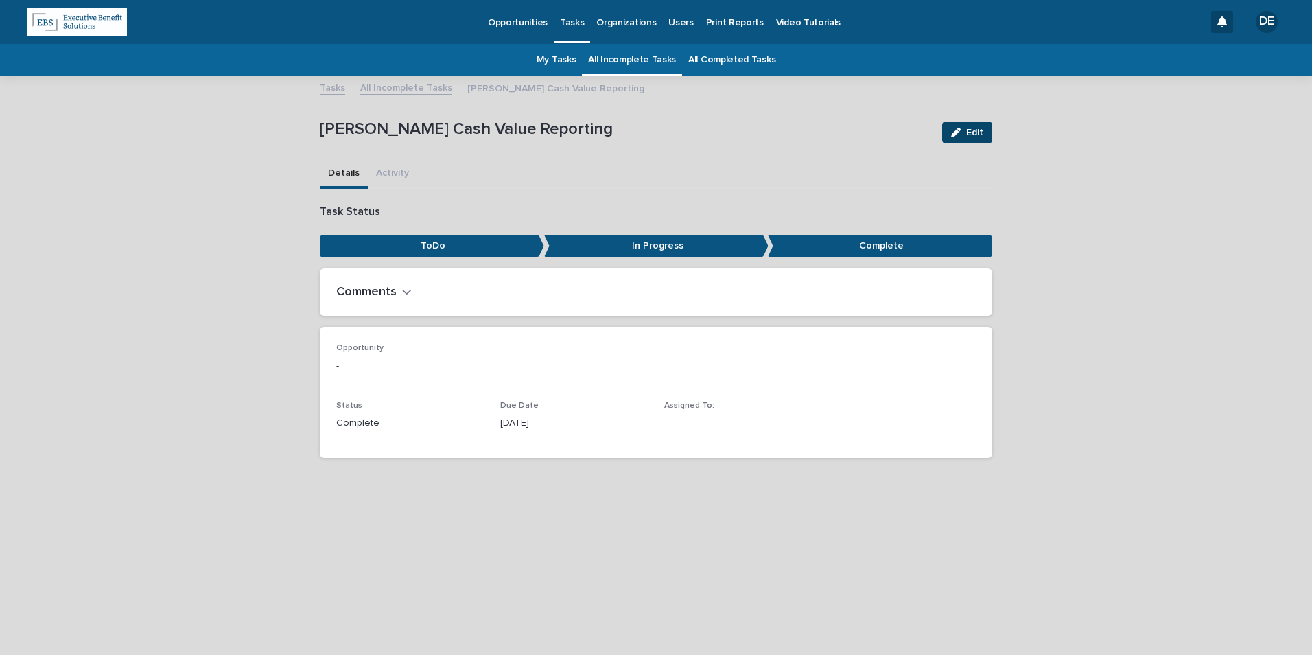
click at [958, 136] on icon "button" at bounding box center [956, 133] width 10 height 10
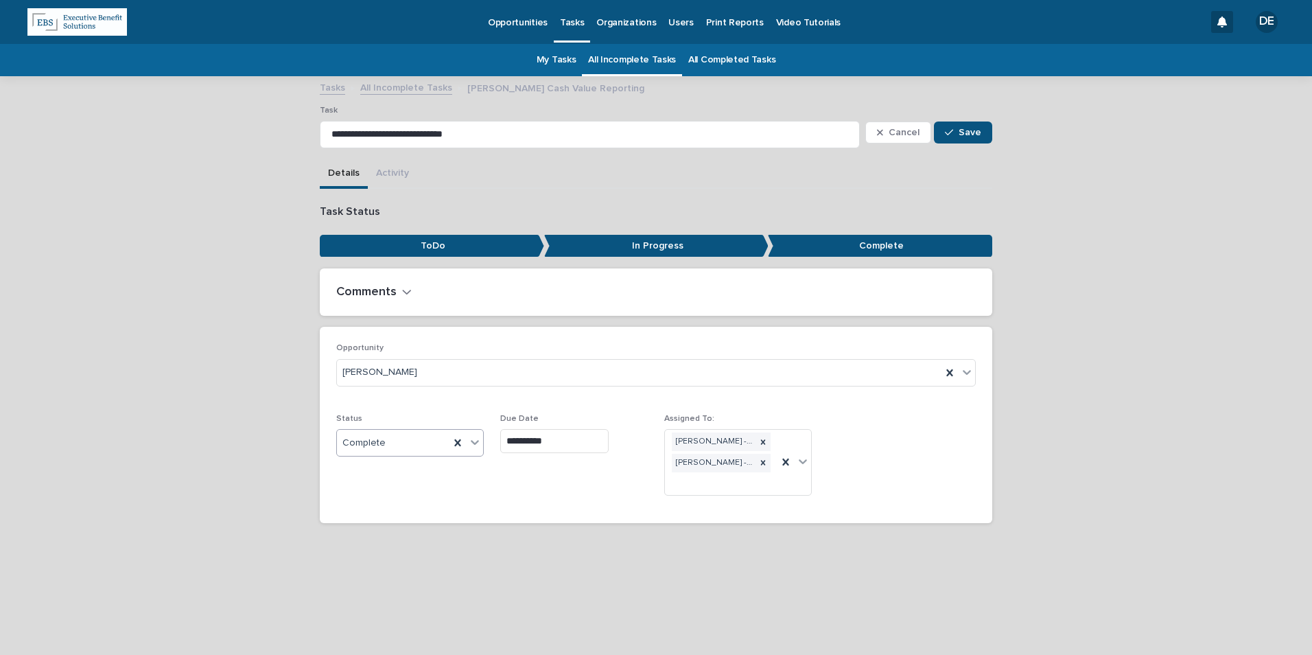
click at [434, 442] on div "Complete" at bounding box center [393, 443] width 113 height 23
click at [394, 543] on div "Complete" at bounding box center [410, 541] width 146 height 24
click at [970, 134] on span "Save" at bounding box center [969, 133] width 23 height 10
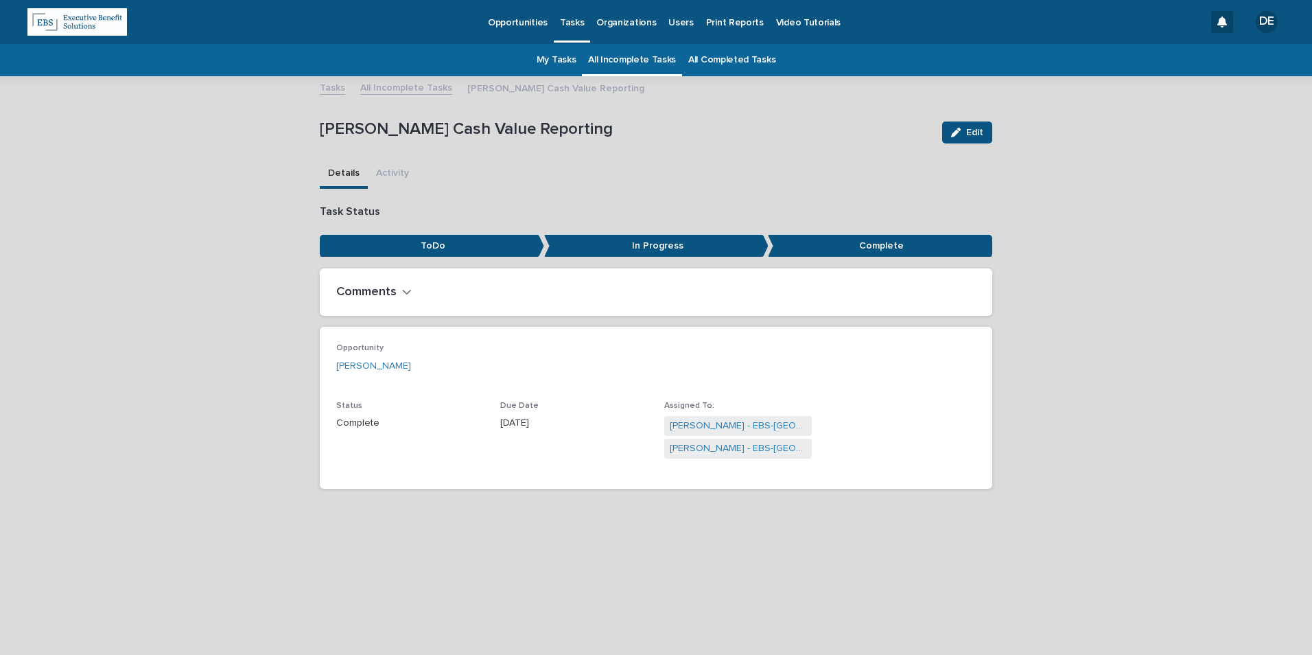
click at [434, 93] on link "All Incomplete Tasks" at bounding box center [406, 87] width 92 height 16
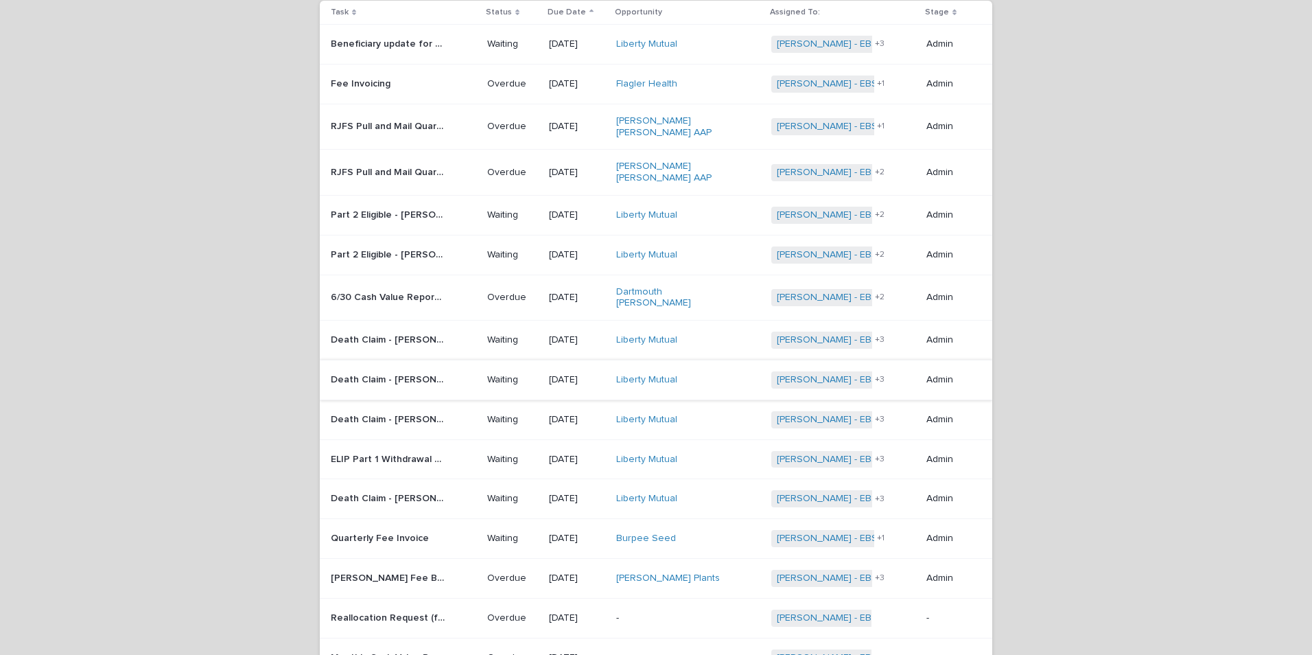
scroll to position [250, 0]
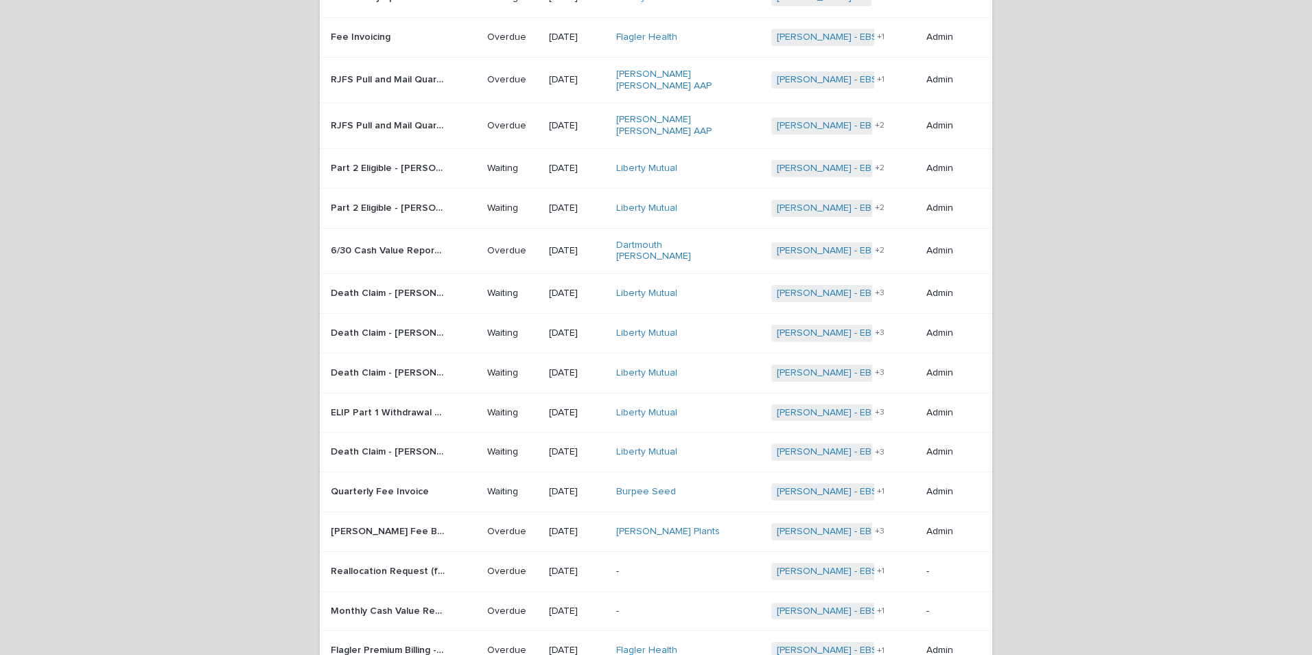
click at [646, 563] on div "-" at bounding box center [673, 570] width 115 height 14
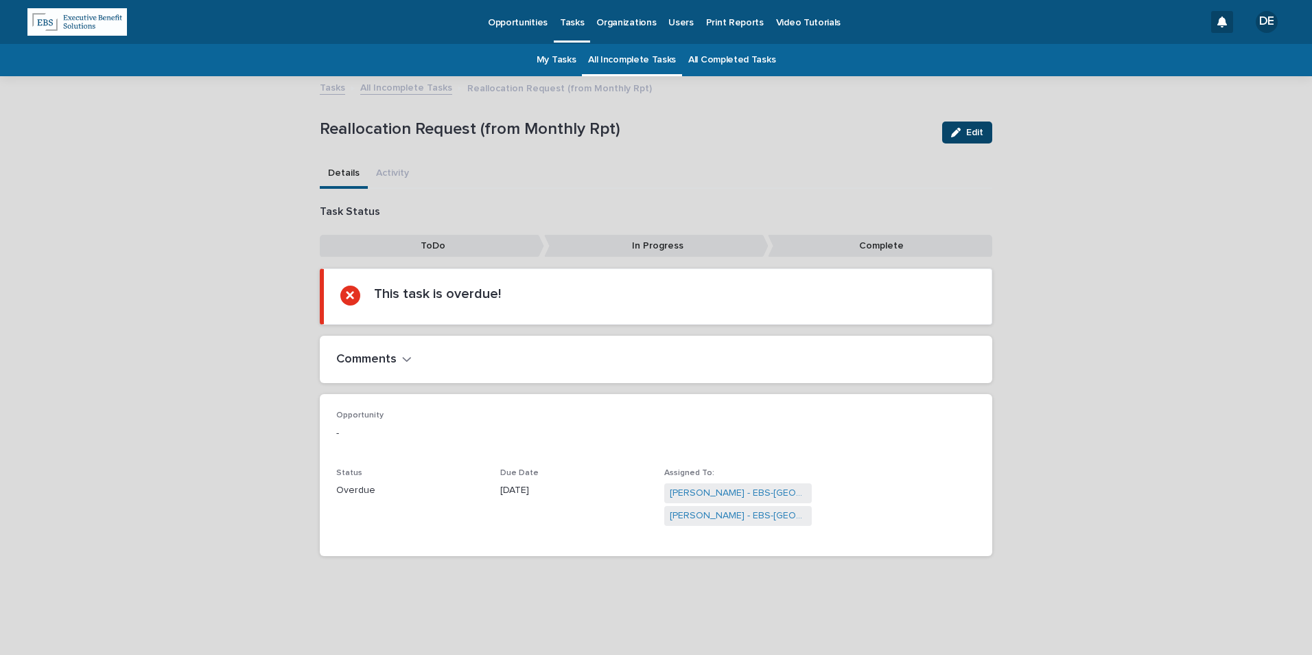
click at [962, 134] on div "button" at bounding box center [958, 133] width 15 height 10
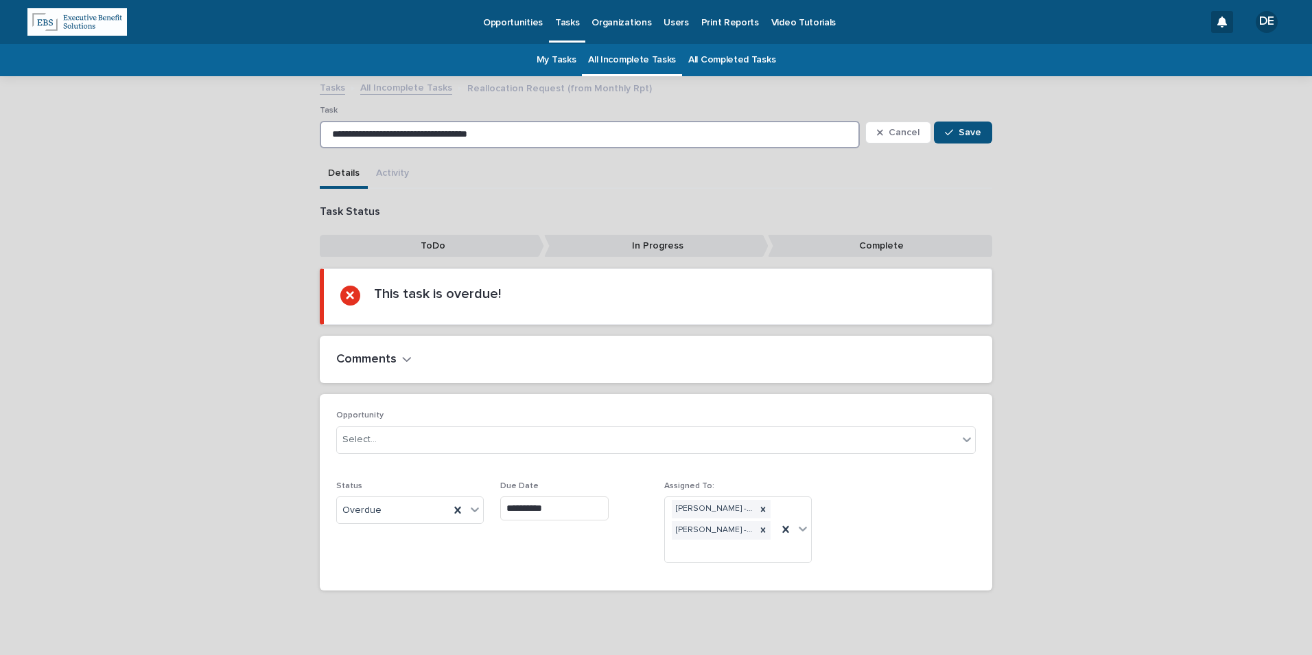
click at [520, 134] on input "**********" at bounding box center [590, 134] width 540 height 27
click at [405, 89] on link "All Incomplete Tasks" at bounding box center [406, 87] width 92 height 16
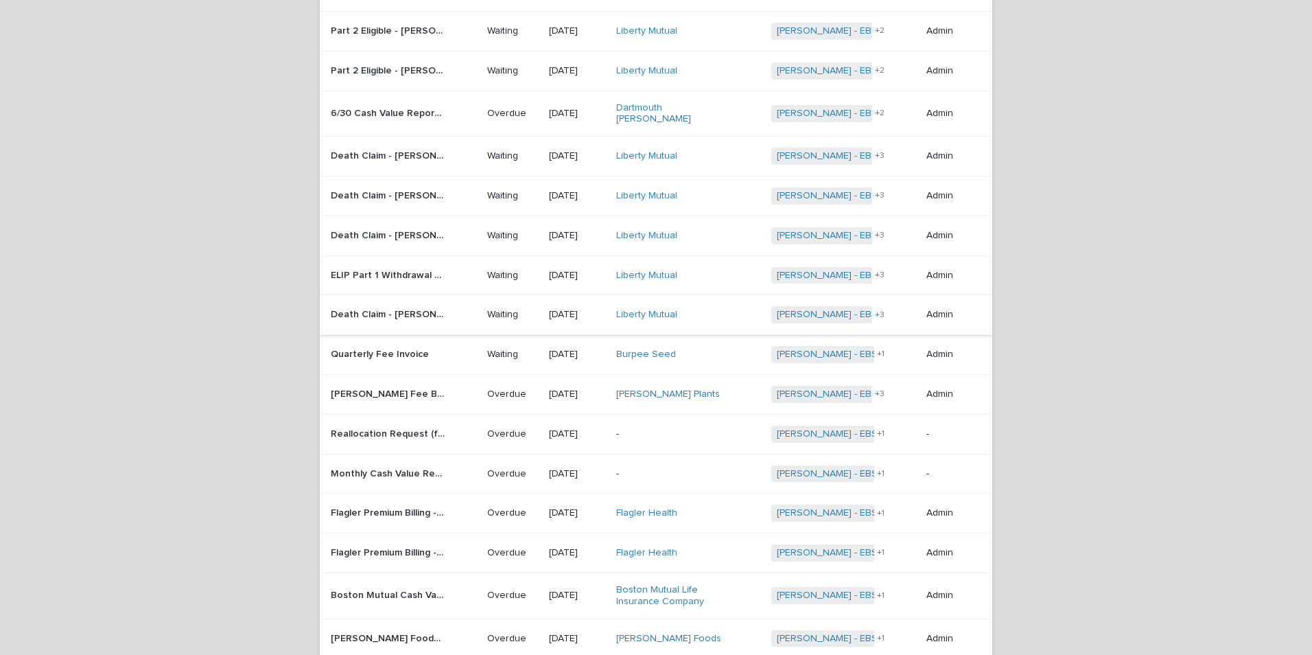
scroll to position [456, 0]
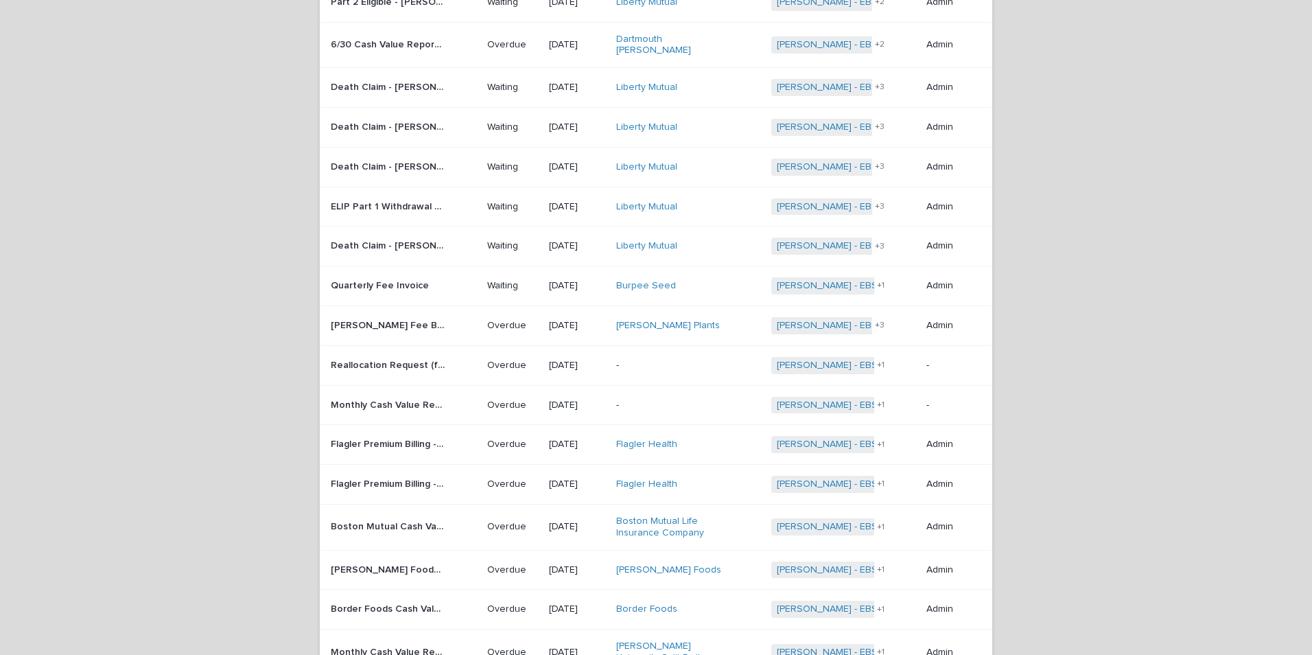
click at [733, 510] on div "Boston Mutual Life Insurance Company" at bounding box center [688, 527] width 144 height 34
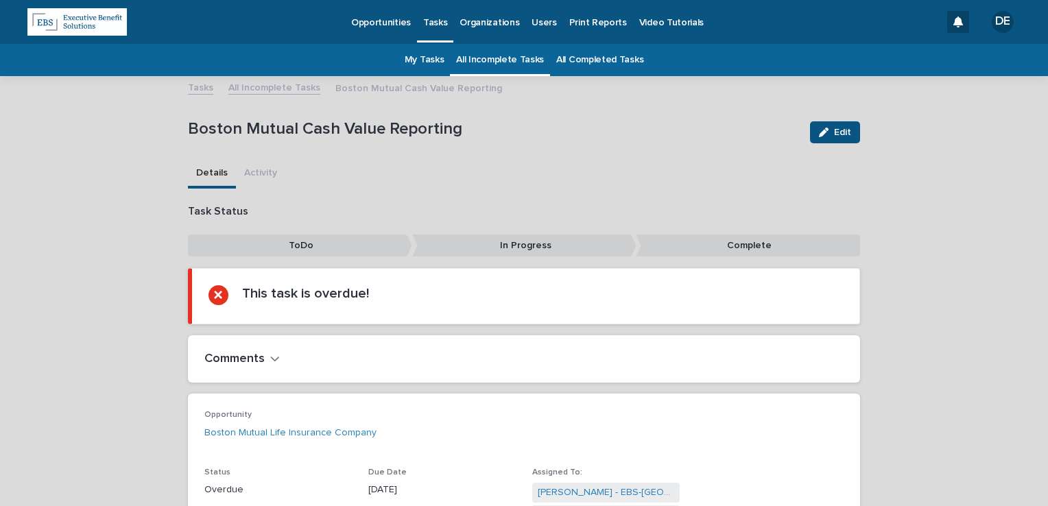
click at [507, 52] on link "All Incomplete Tasks" at bounding box center [500, 60] width 88 height 32
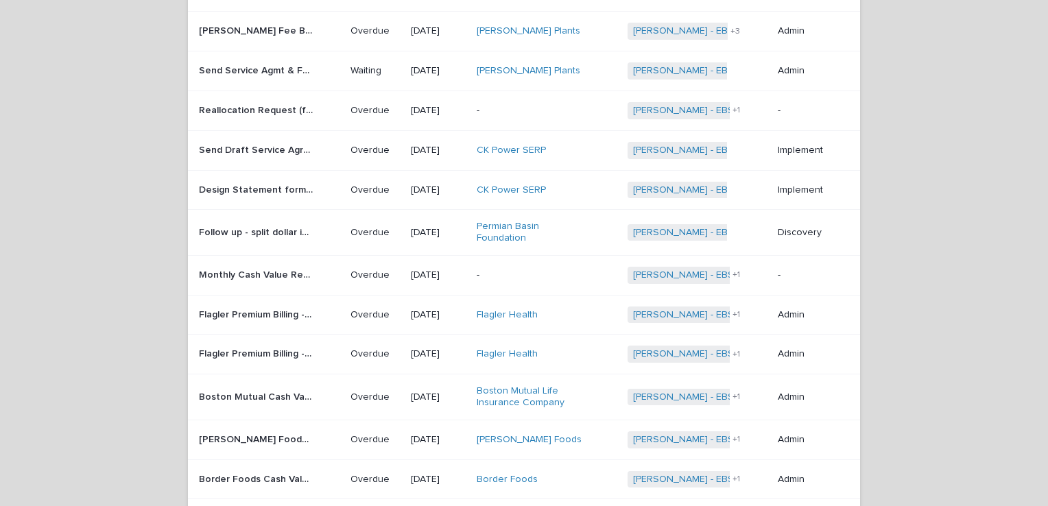
scroll to position [960, 0]
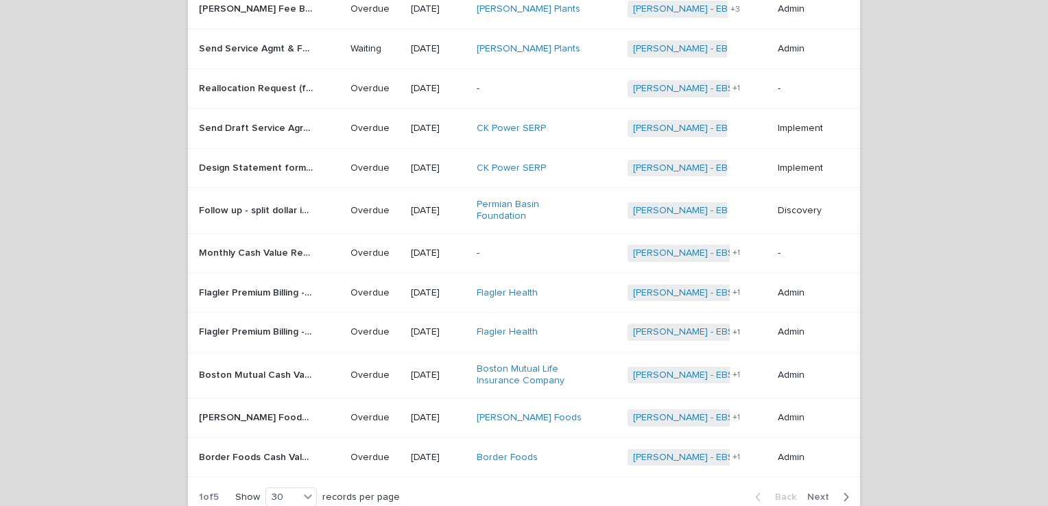
click at [556, 412] on div "Welch Foods" at bounding box center [534, 418] width 115 height 12
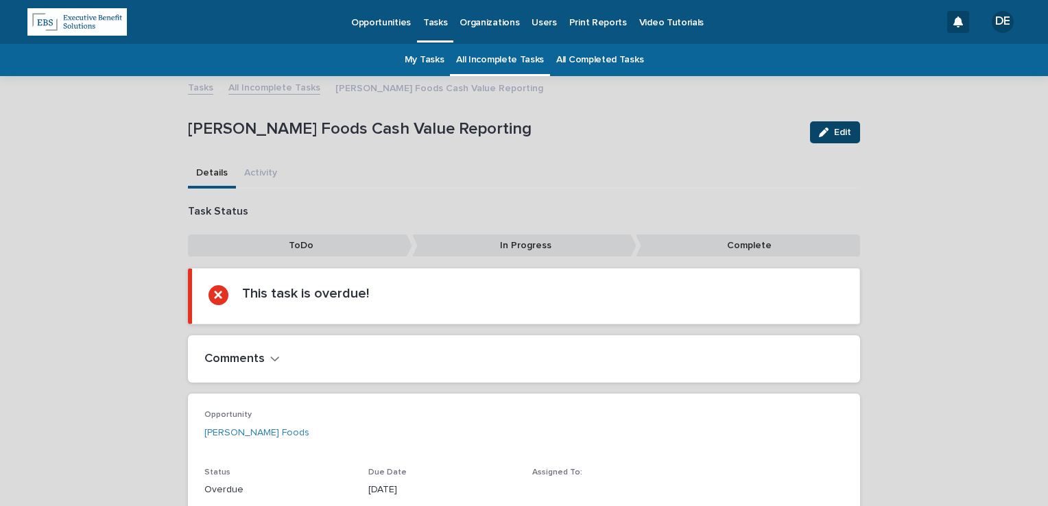
click at [834, 130] on span "Edit" at bounding box center [842, 133] width 17 height 10
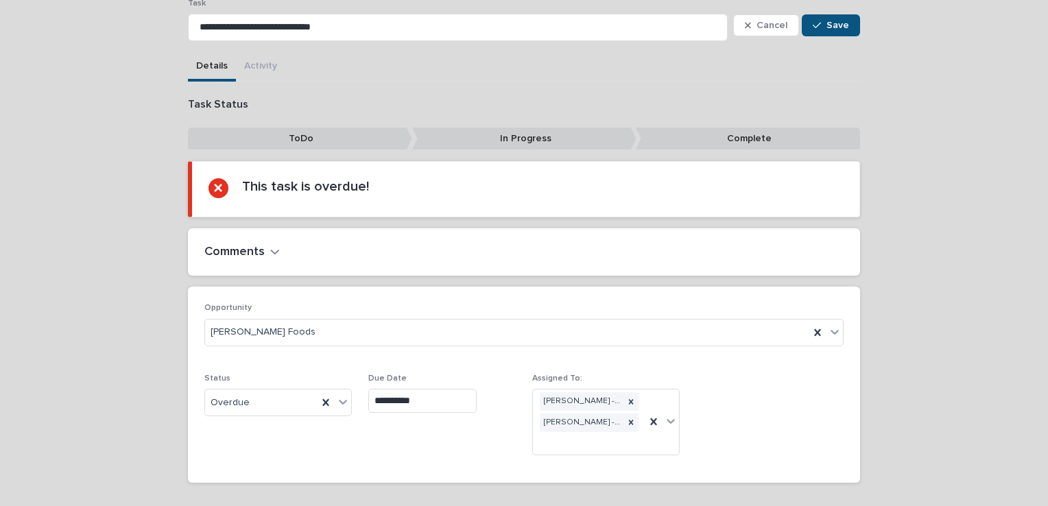
scroll to position [161, 0]
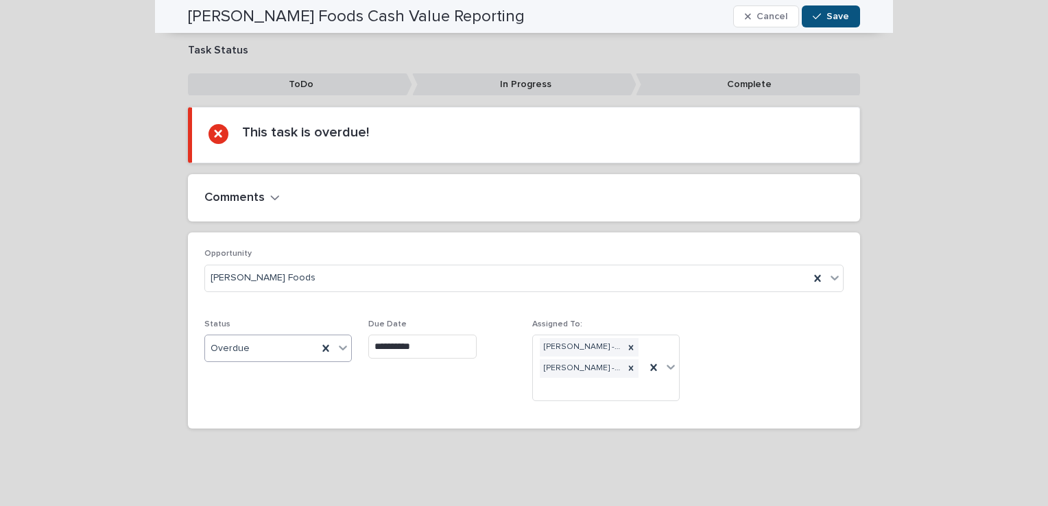
click at [274, 353] on div "Overdue" at bounding box center [261, 349] width 113 height 23
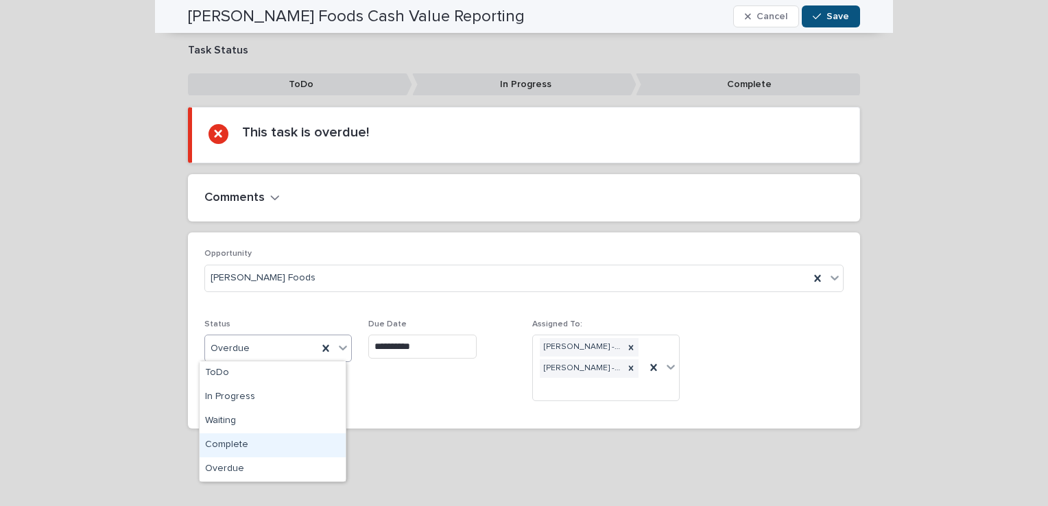
click at [259, 447] on div "Complete" at bounding box center [273, 446] width 146 height 24
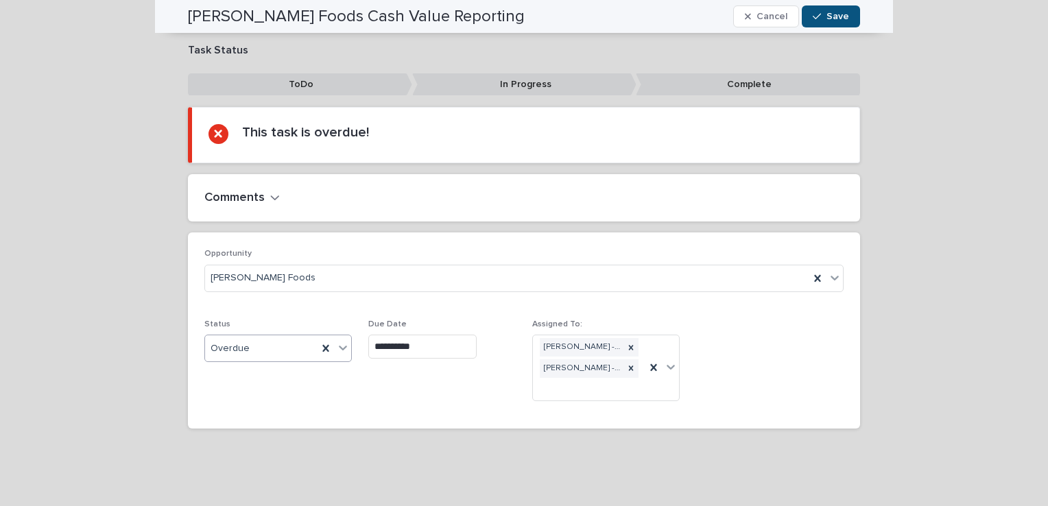
scroll to position [94, 0]
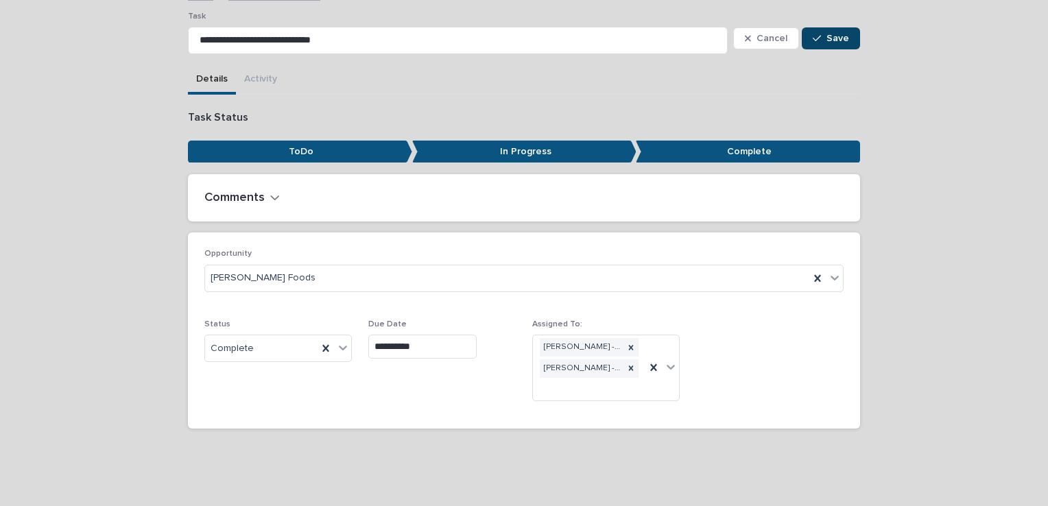
click at [815, 36] on icon "button" at bounding box center [817, 38] width 8 height 6
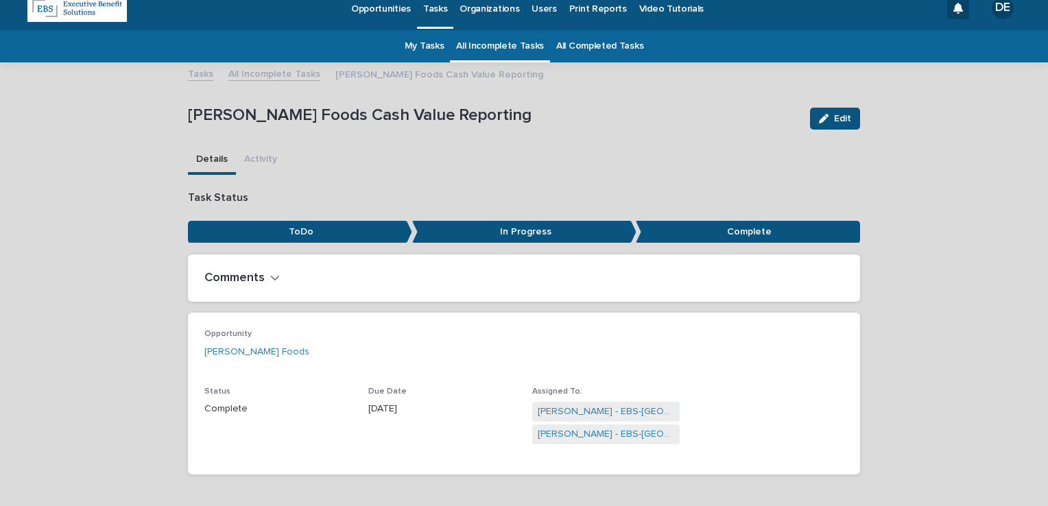
scroll to position [0, 0]
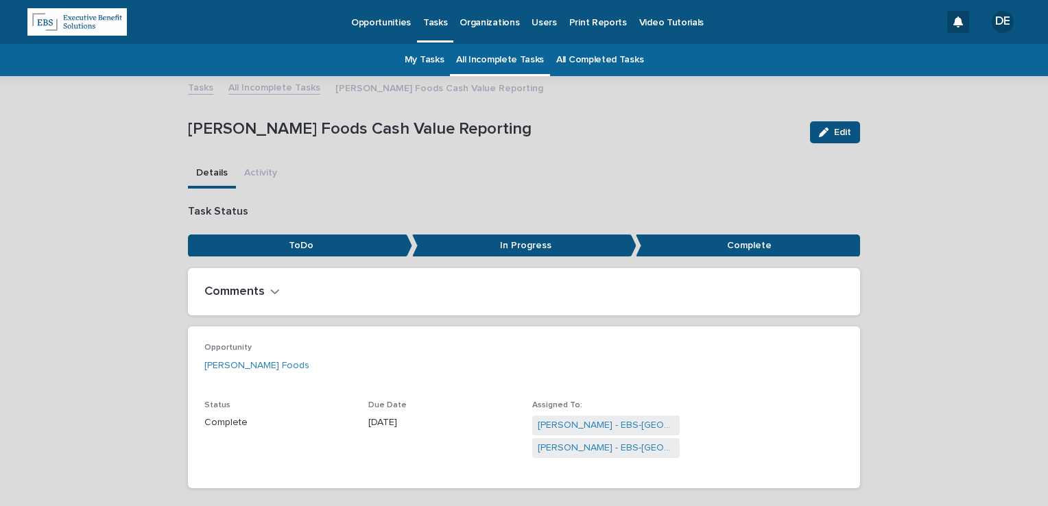
click at [293, 95] on div "Tasks All Incomplete Tasks Welch Foods Cash Value Reporting" at bounding box center [524, 88] width 686 height 19
click at [291, 89] on link "All Incomplete Tasks" at bounding box center [274, 87] width 92 height 16
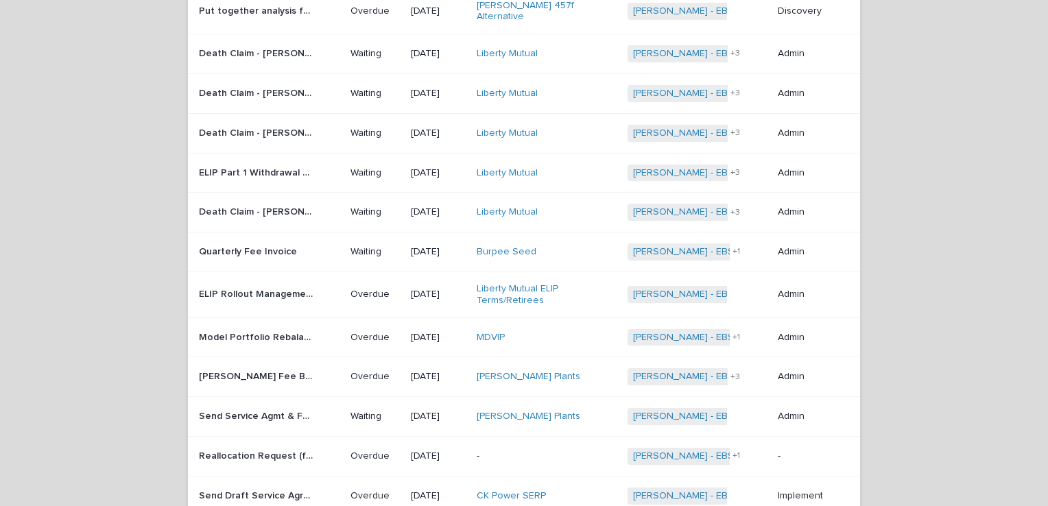
scroll to position [1007, 0]
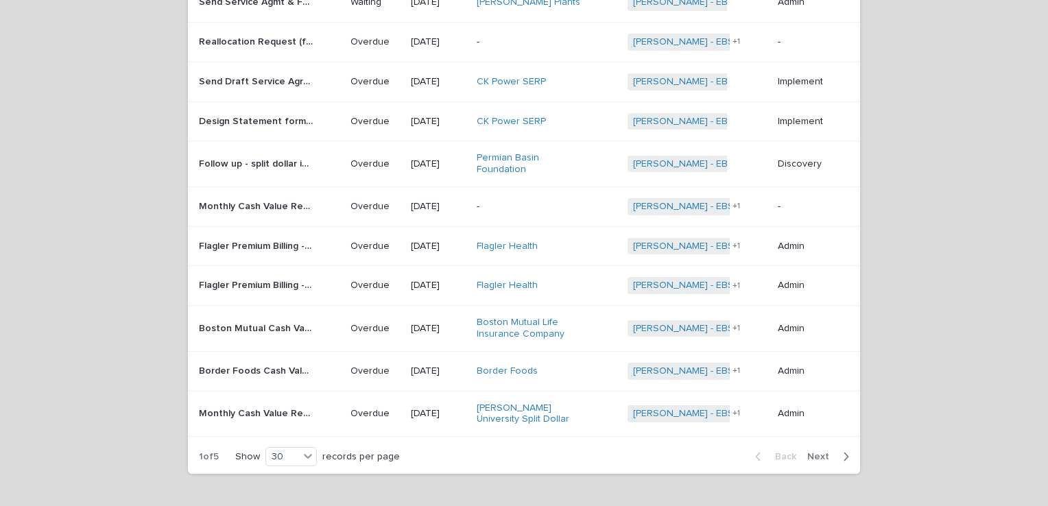
click at [258, 320] on p "Boston Mutual Cash Value Reporting" at bounding box center [257, 327] width 117 height 14
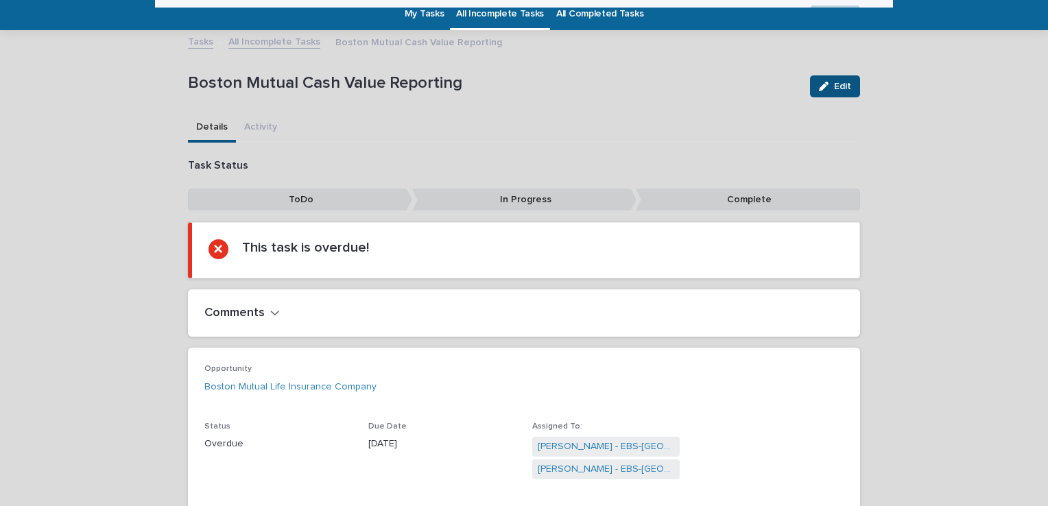
scroll to position [44, 0]
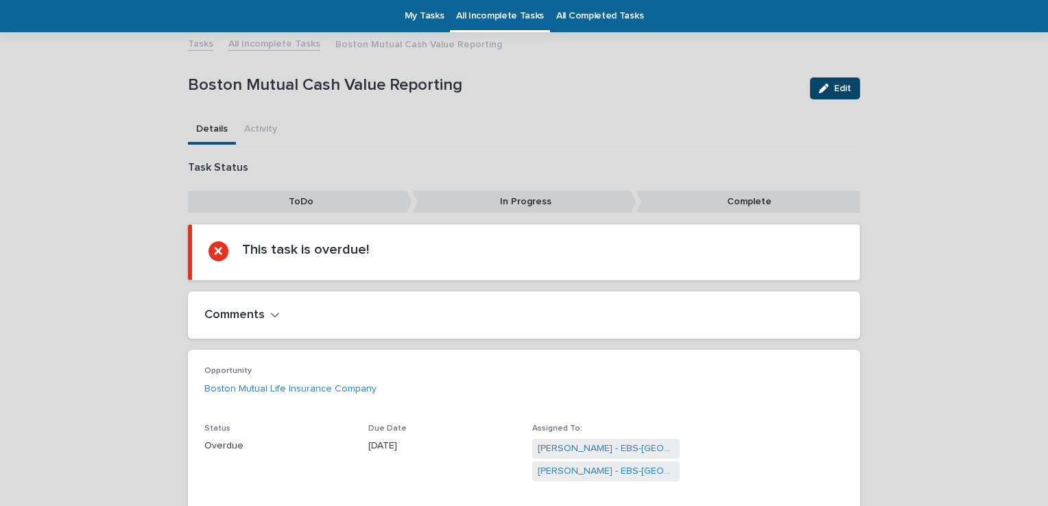
click at [842, 84] on span "Edit" at bounding box center [842, 89] width 17 height 10
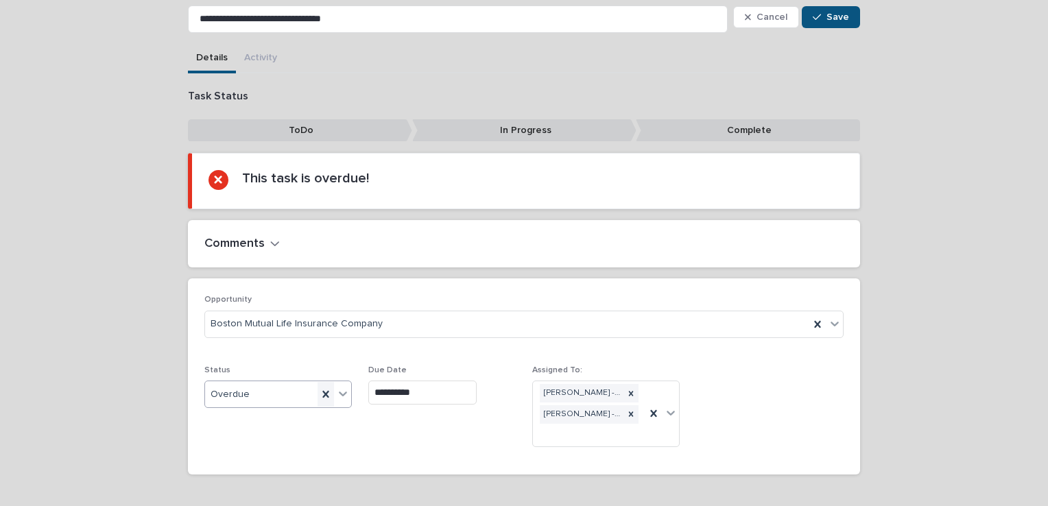
scroll to position [161, 0]
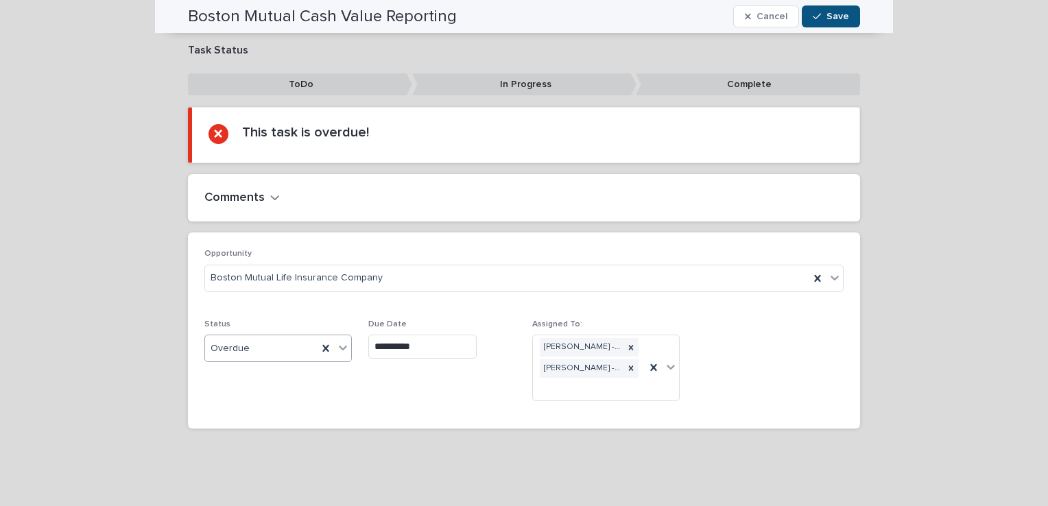
click at [276, 338] on div "Overdue" at bounding box center [261, 349] width 113 height 23
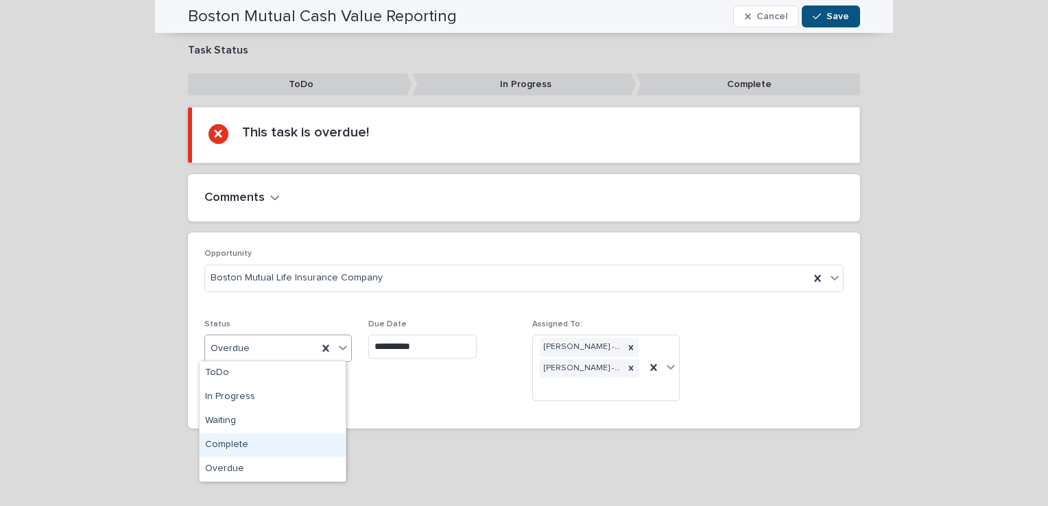
click at [257, 443] on div "Complete" at bounding box center [273, 446] width 146 height 24
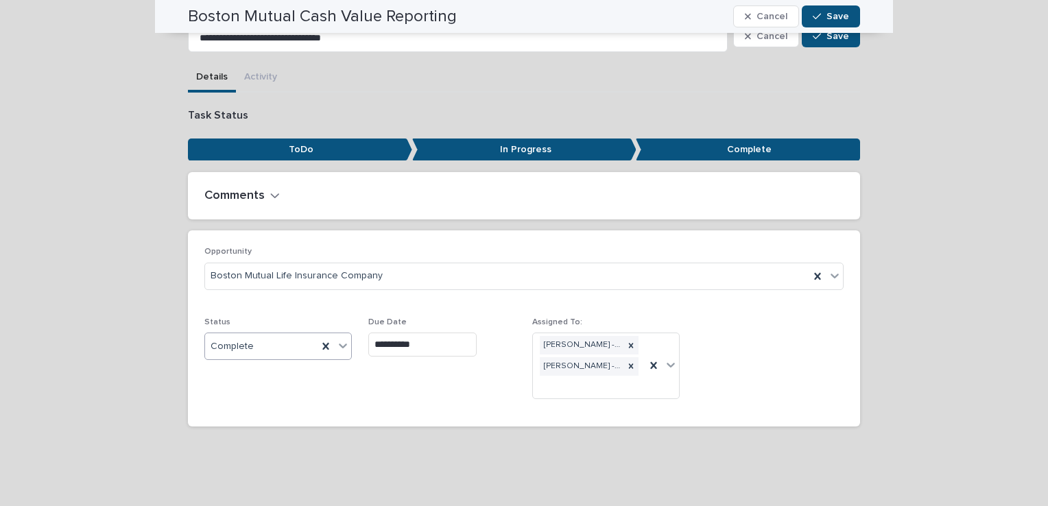
scroll to position [94, 0]
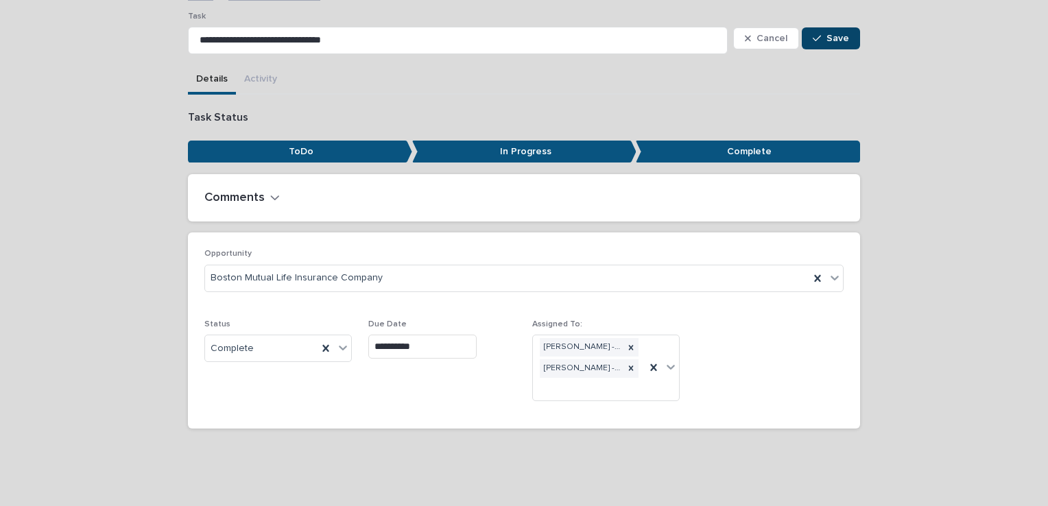
click at [816, 32] on button "Save" at bounding box center [831, 38] width 58 height 22
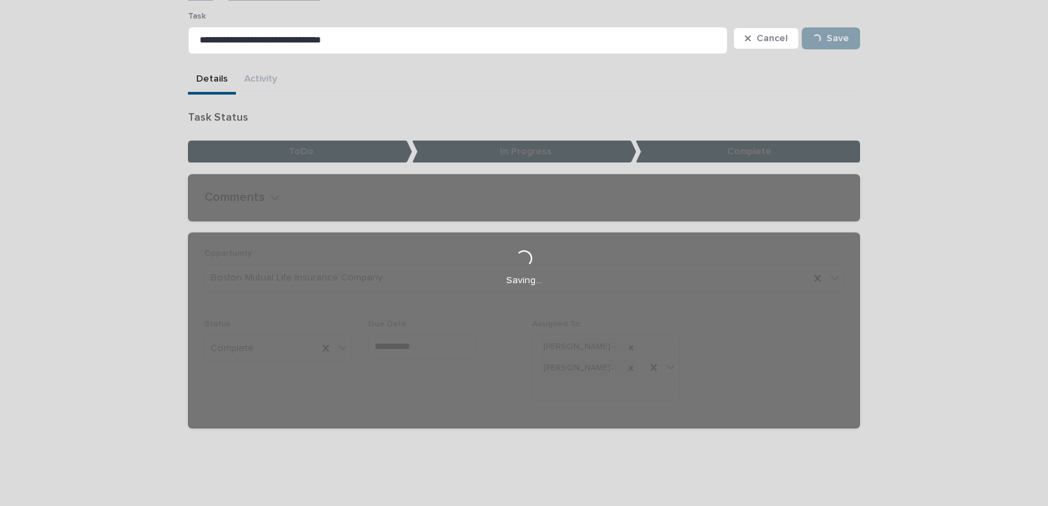
scroll to position [60, 0]
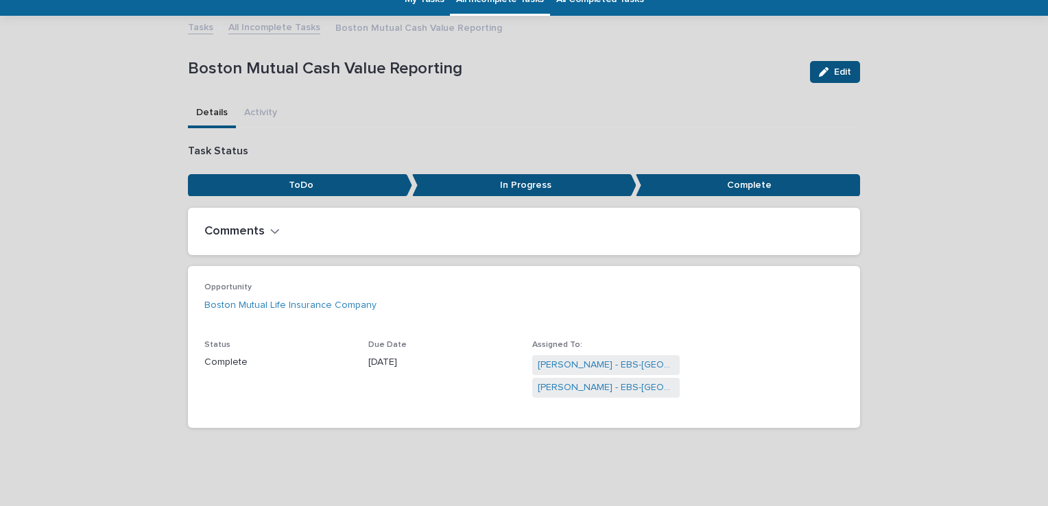
click at [274, 25] on link "All Incomplete Tasks" at bounding box center [274, 27] width 92 height 16
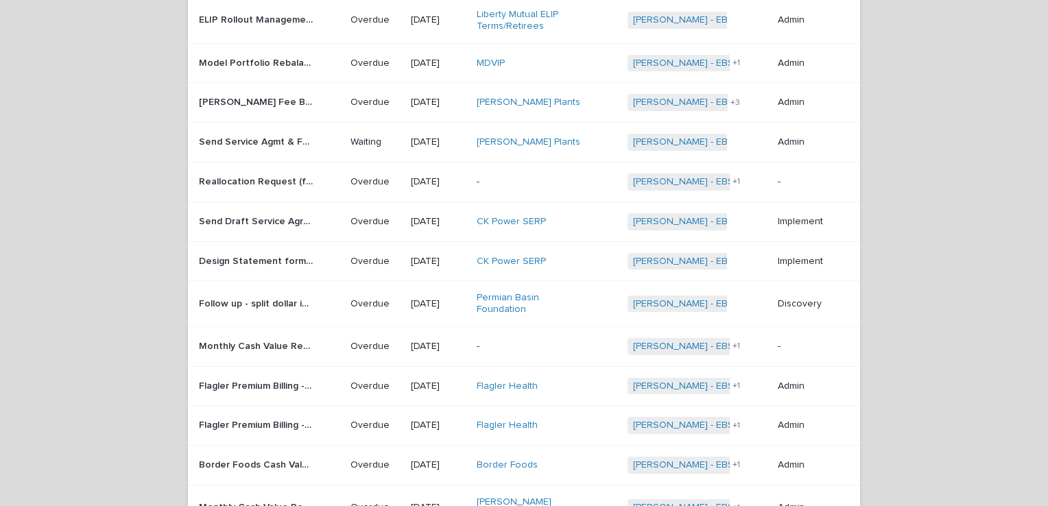
scroll to position [1002, 0]
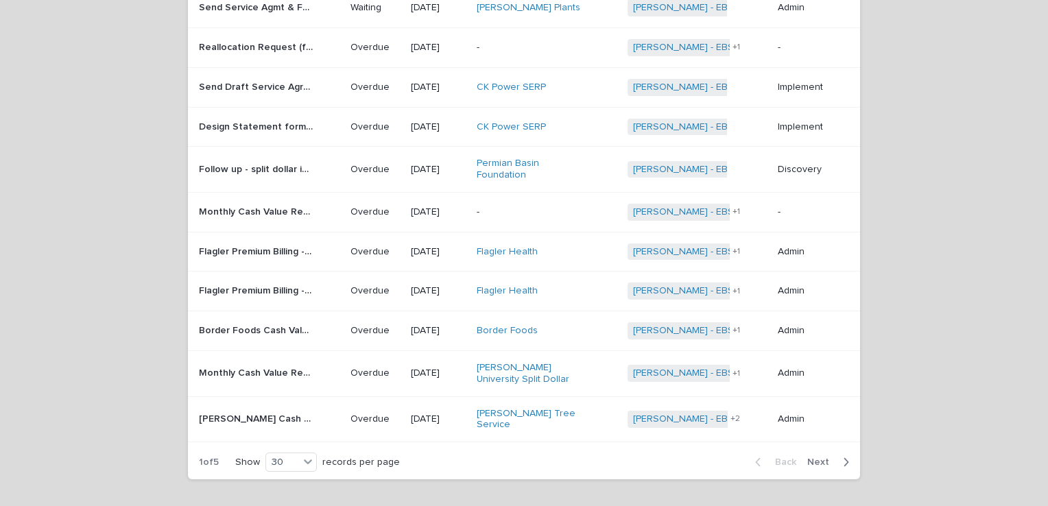
click at [446, 368] on p "09/05/2025" at bounding box center [438, 374] width 54 height 12
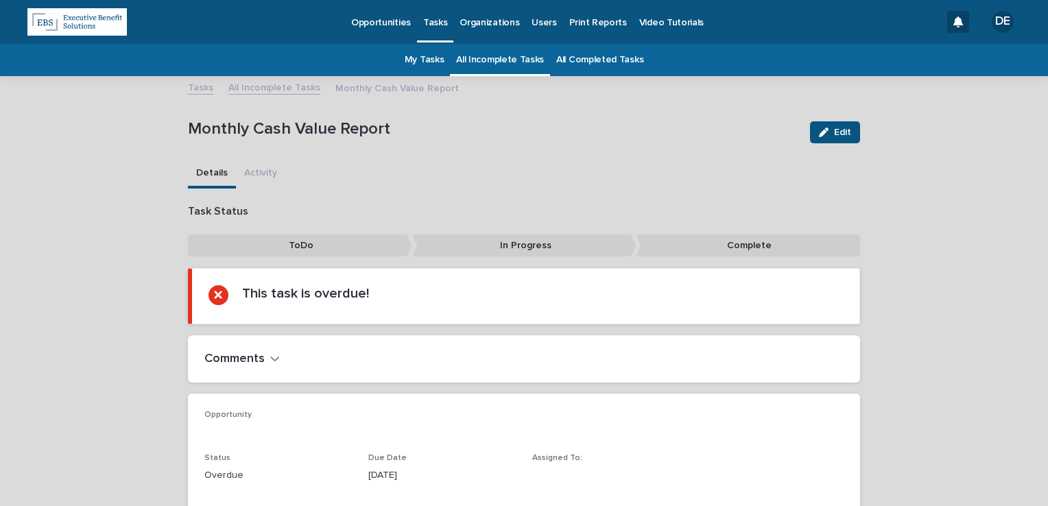
click at [829, 138] on button "Edit" at bounding box center [835, 132] width 50 height 22
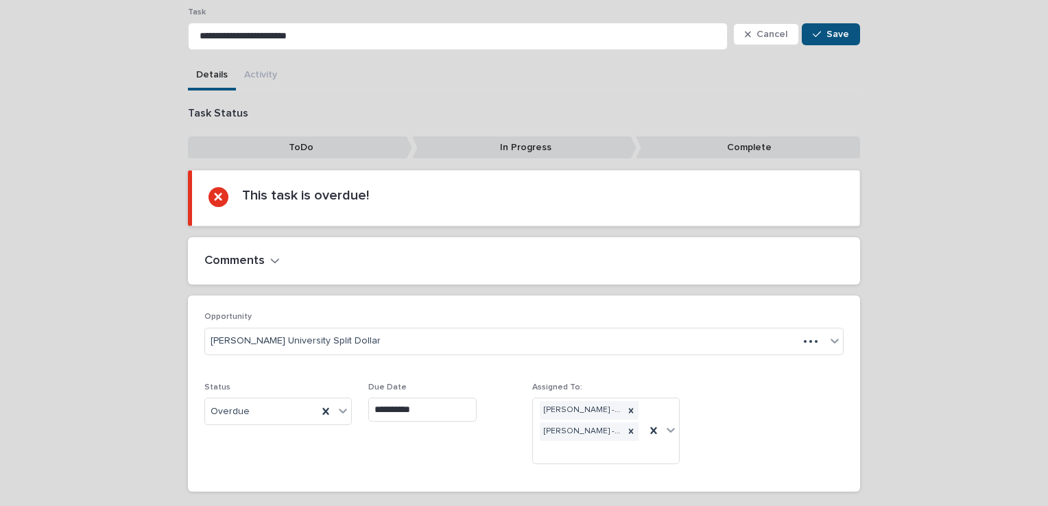
scroll to position [161, 0]
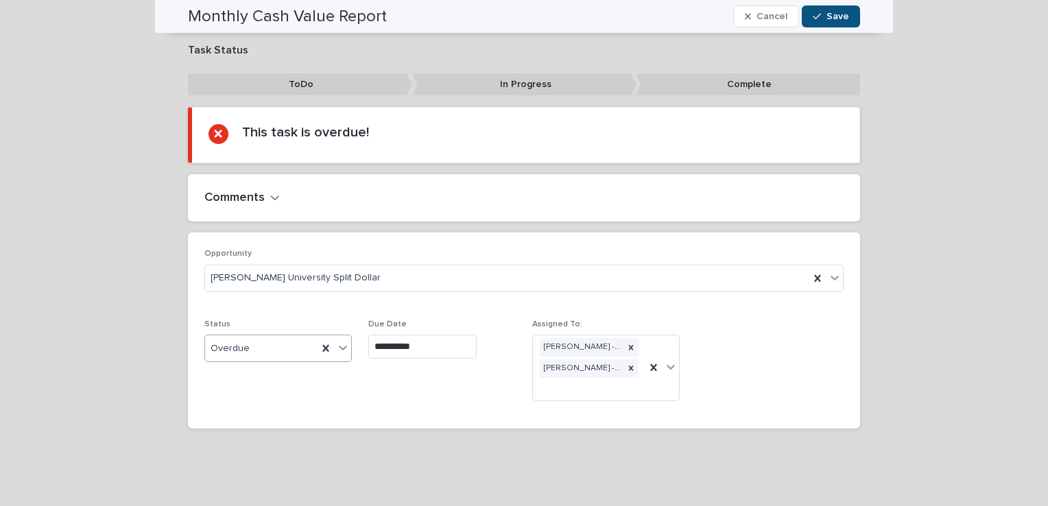
click at [273, 335] on div "Overdue" at bounding box center [278, 348] width 148 height 27
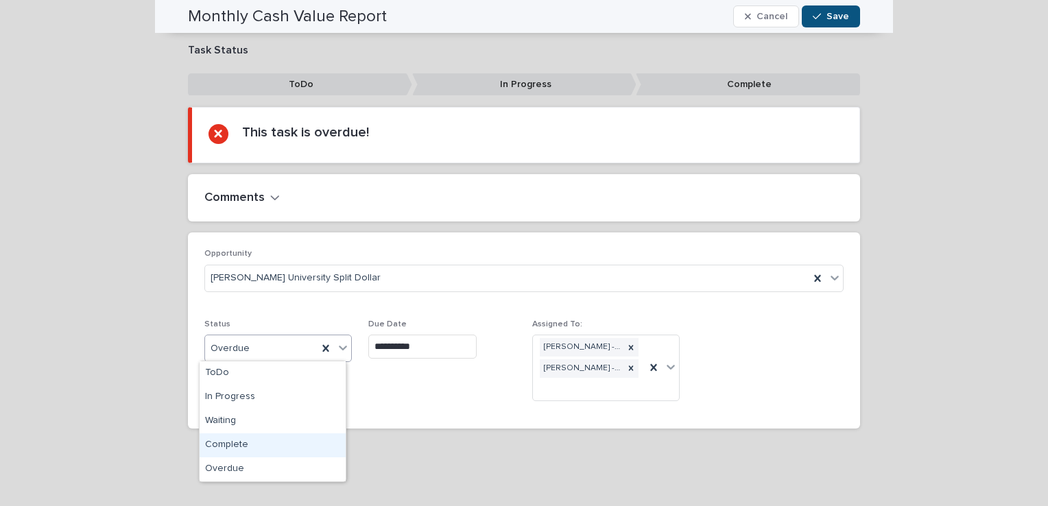
drag, startPoint x: 271, startPoint y: 443, endPoint x: 273, endPoint y: 436, distance: 7.2
click at [270, 442] on div "Complete" at bounding box center [273, 446] width 146 height 24
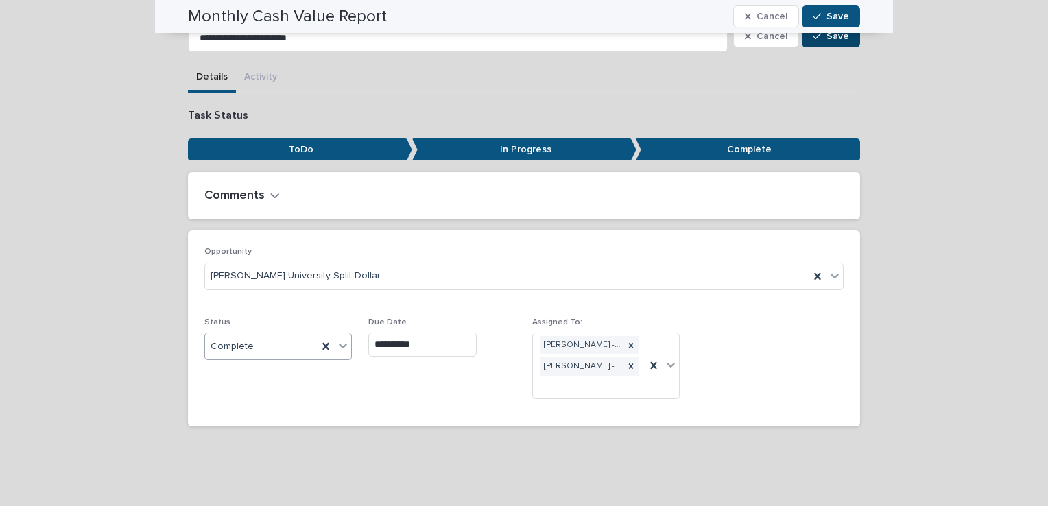
scroll to position [94, 0]
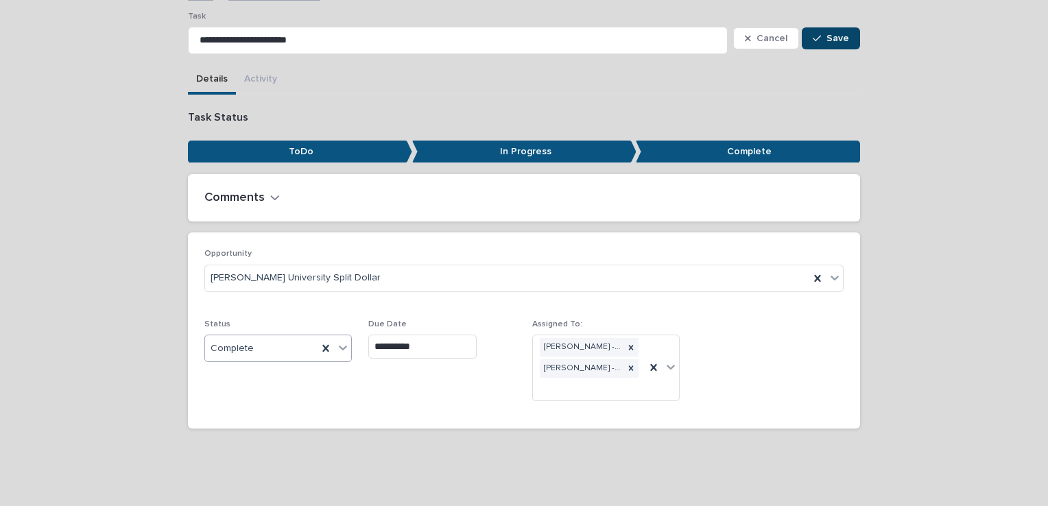
click at [813, 36] on icon "button" at bounding box center [817, 39] width 8 height 10
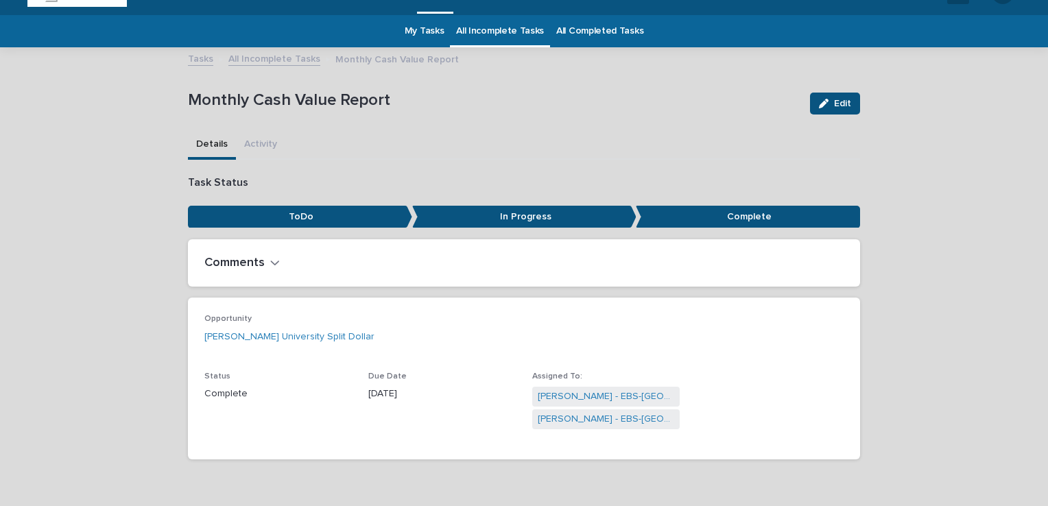
scroll to position [0, 0]
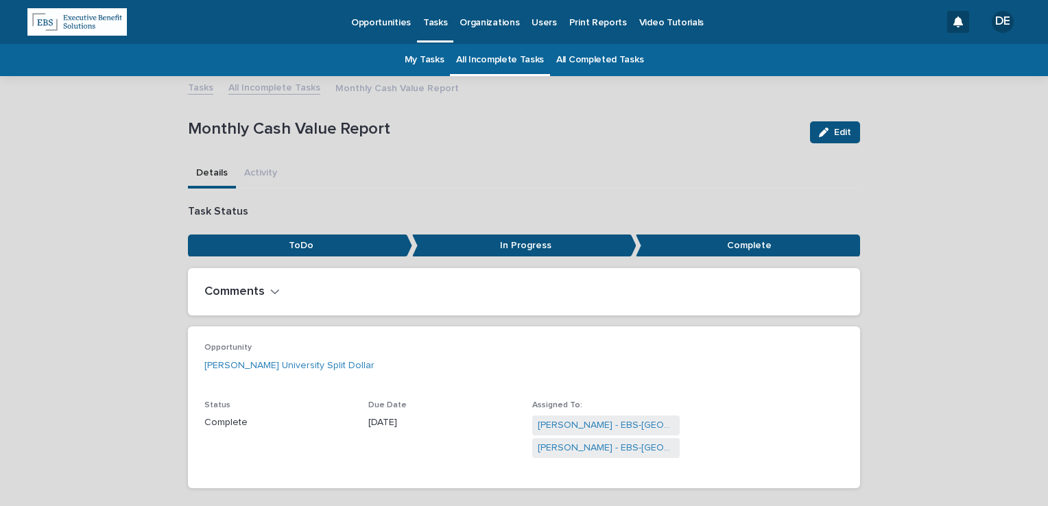
click at [285, 92] on link "All Incomplete Tasks" at bounding box center [274, 87] width 92 height 16
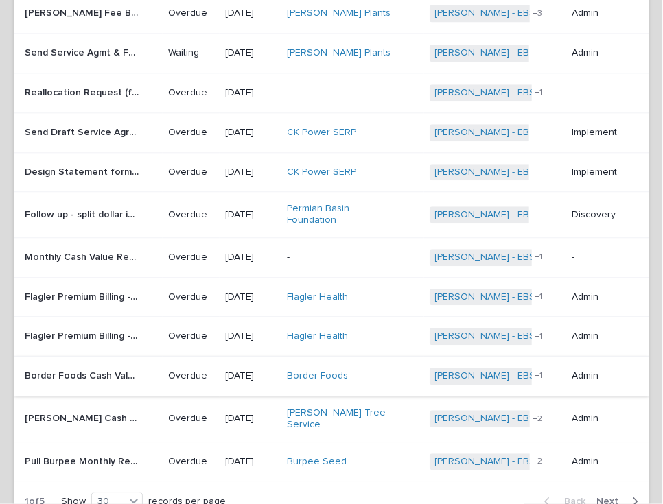
scroll to position [1029, 0]
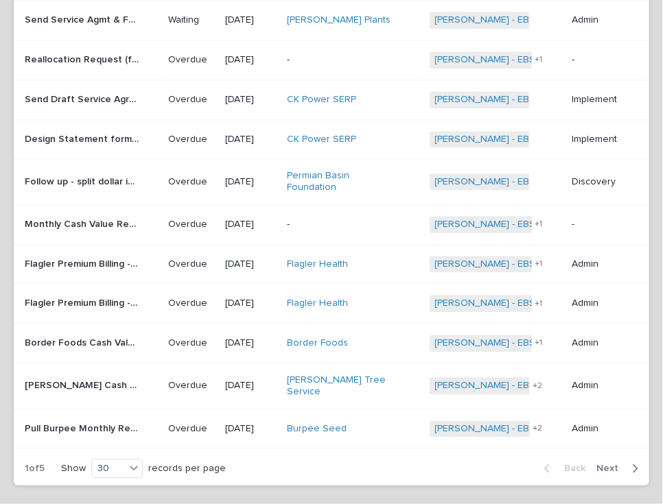
click at [370, 423] on div "Burpee Seed" at bounding box center [344, 429] width 115 height 12
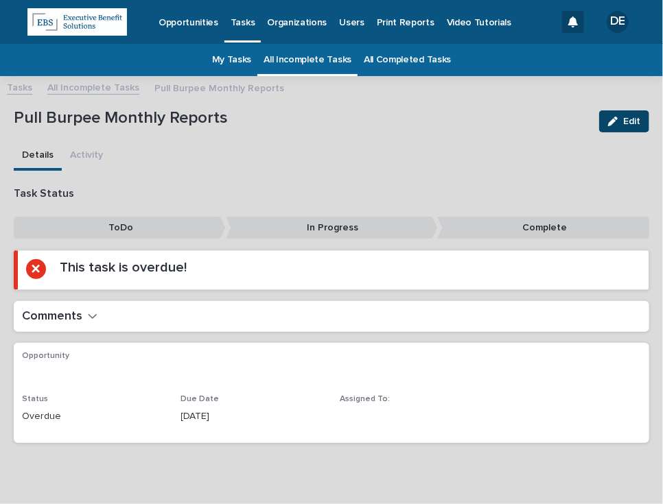
click at [615, 113] on button "Edit" at bounding box center [624, 121] width 50 height 22
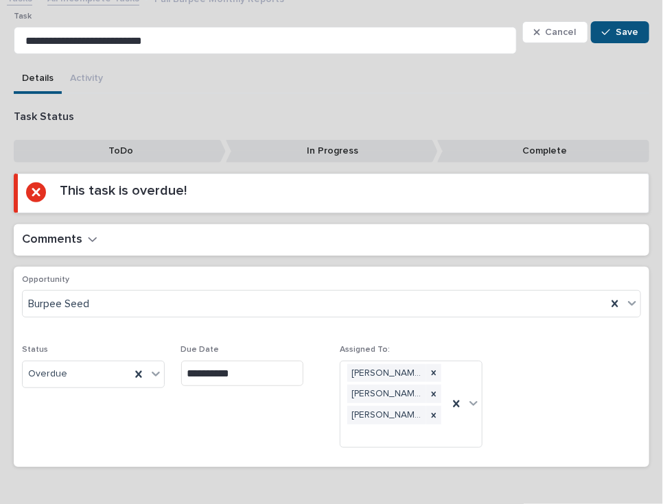
scroll to position [130, 0]
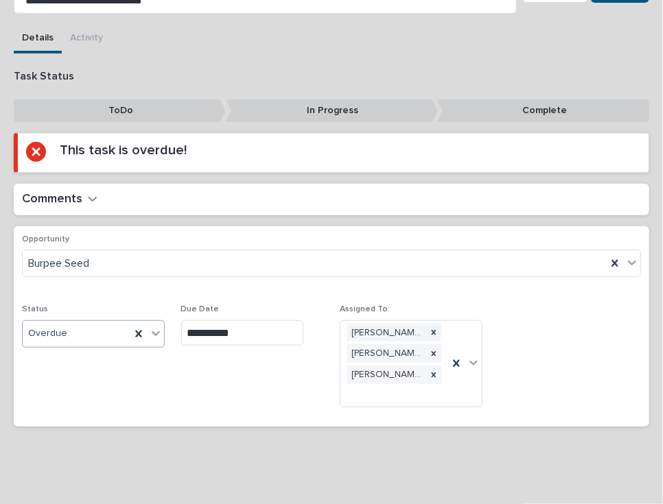
click at [69, 329] on div "Overdue" at bounding box center [77, 333] width 108 height 23
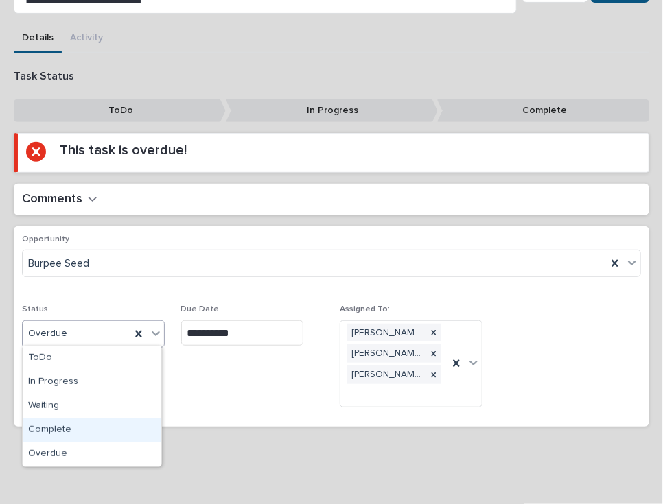
click at [81, 432] on div "Complete" at bounding box center [92, 430] width 139 height 24
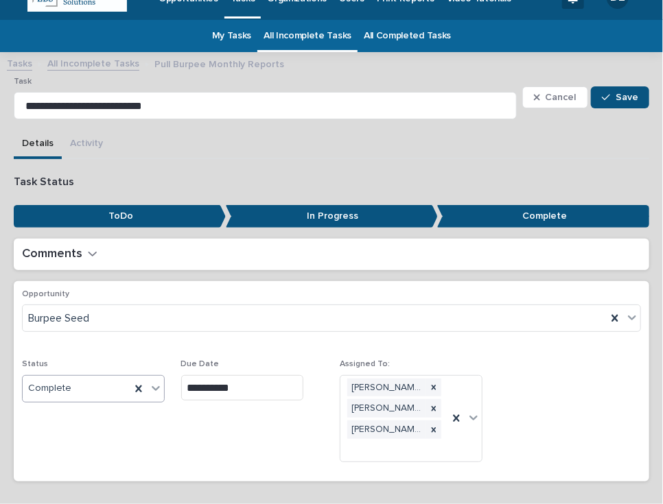
scroll to position [0, 0]
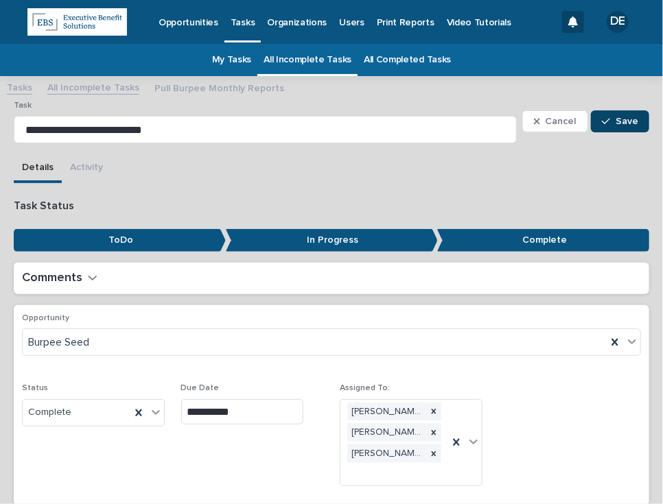
click at [602, 114] on button "Save" at bounding box center [620, 121] width 58 height 22
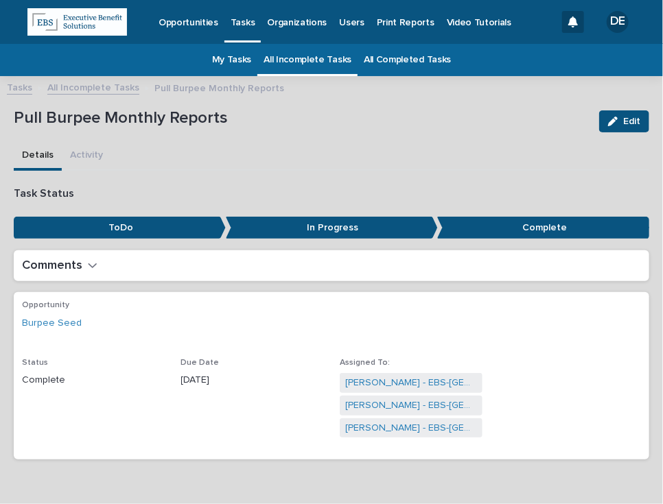
drag, startPoint x: 126, startPoint y: 95, endPoint x: 123, endPoint y: 80, distance: 14.7
click at [126, 94] on div "Tasks All Incomplete Tasks Pull Burpee Monthly Reports" at bounding box center [331, 88] width 663 height 19
click at [123, 80] on link "All Incomplete Tasks" at bounding box center [93, 87] width 92 height 16
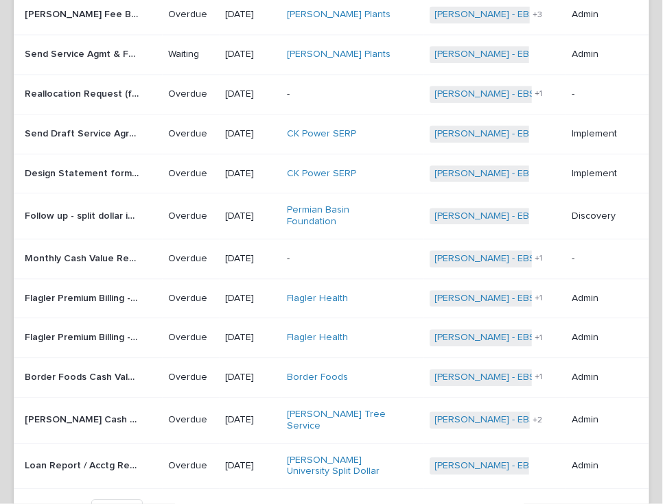
scroll to position [1043, 0]
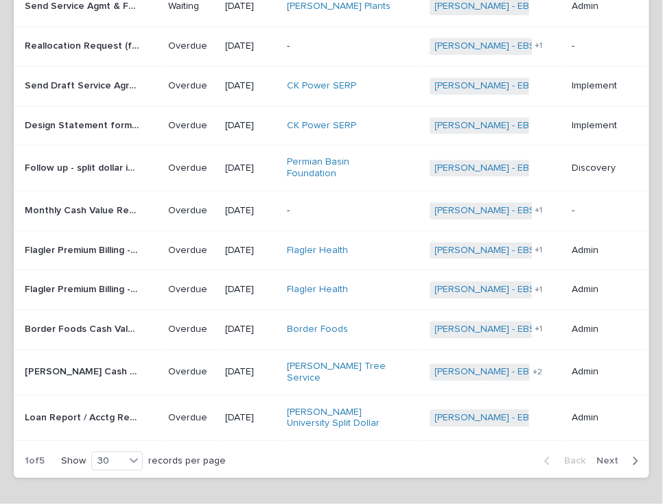
click at [596, 456] on span "Next" at bounding box center [611, 461] width 30 height 10
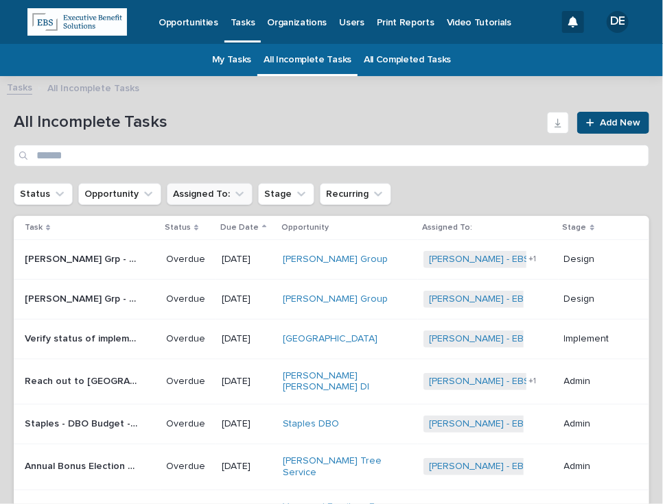
click at [211, 183] on button "Assigned To:" at bounding box center [210, 194] width 86 height 22
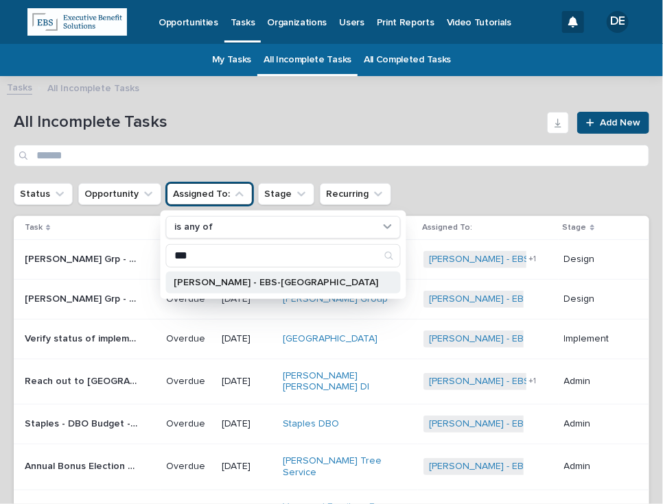
type input "***"
click at [250, 284] on p "Delaney Fittz - EBS-Boston" at bounding box center [276, 283] width 204 height 10
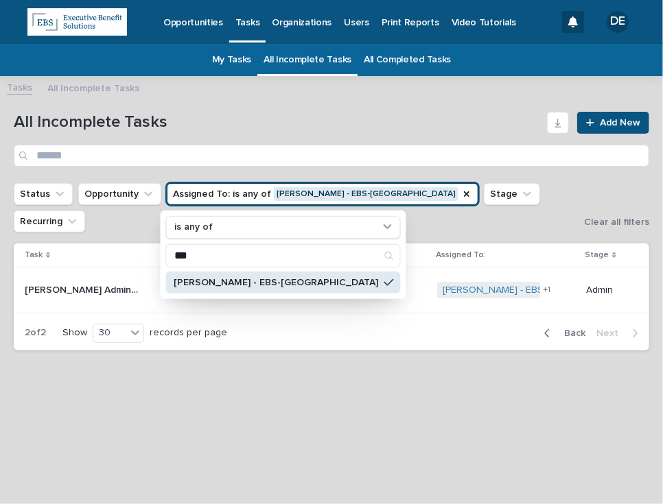
click at [388, 330] on div "Loading... Saving… Loading... Saving… All Incomplete Tasks Add New Status Oppor…" at bounding box center [331, 277] width 649 height 386
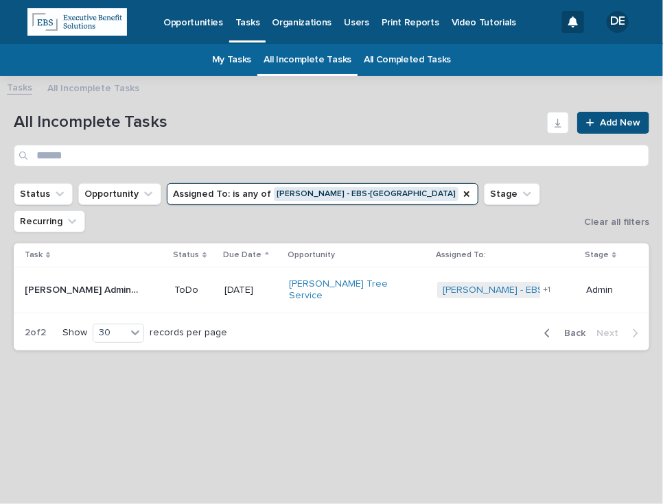
click at [577, 329] on span "Back" at bounding box center [571, 334] width 30 height 10
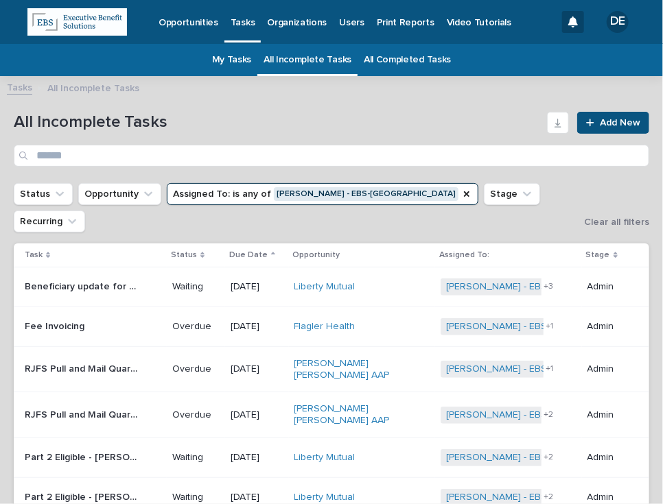
click at [283, 410] on p "07/04/2025" at bounding box center [257, 416] width 53 height 12
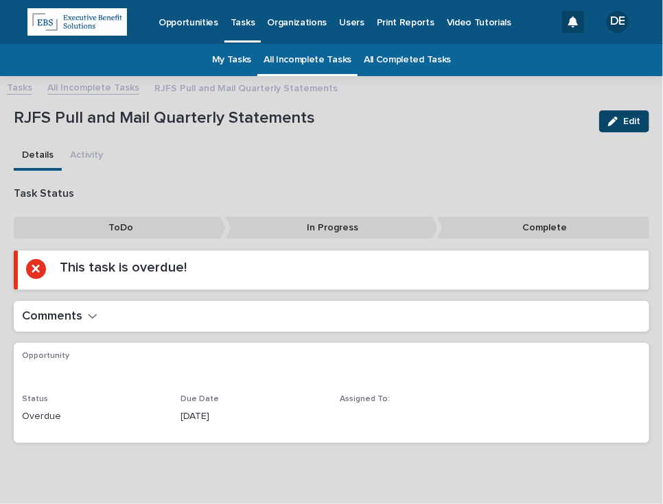
click at [623, 120] on span "Edit" at bounding box center [631, 122] width 17 height 10
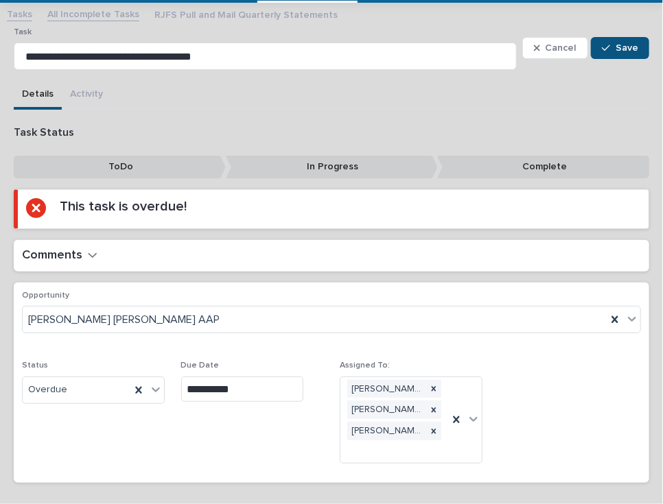
scroll to position [130, 0]
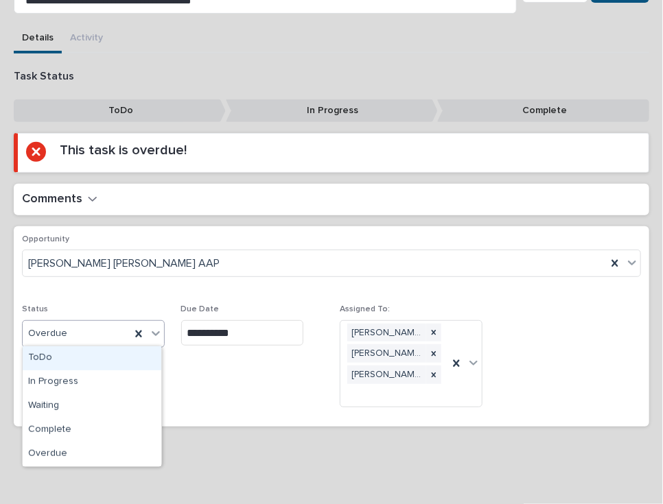
click at [87, 342] on div "Overdue" at bounding box center [93, 333] width 143 height 27
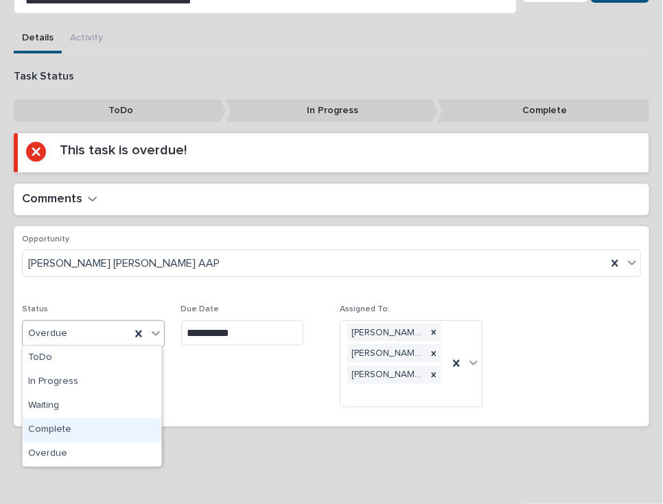
drag, startPoint x: 98, startPoint y: 434, endPoint x: 110, endPoint y: 424, distance: 15.1
click at [97, 434] on div "Complete" at bounding box center [92, 430] width 139 height 24
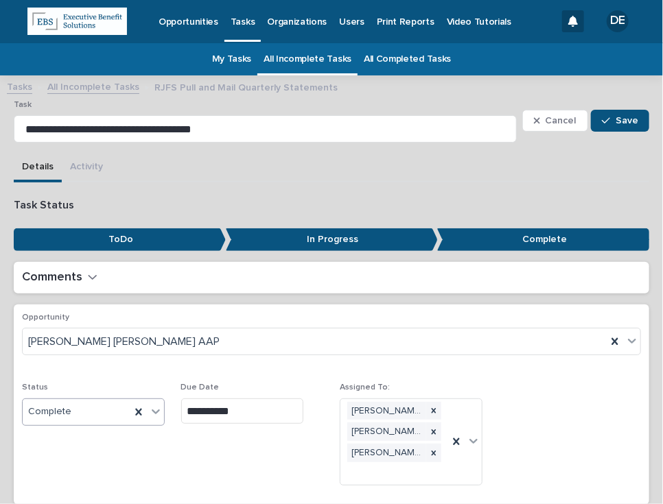
scroll to position [0, 0]
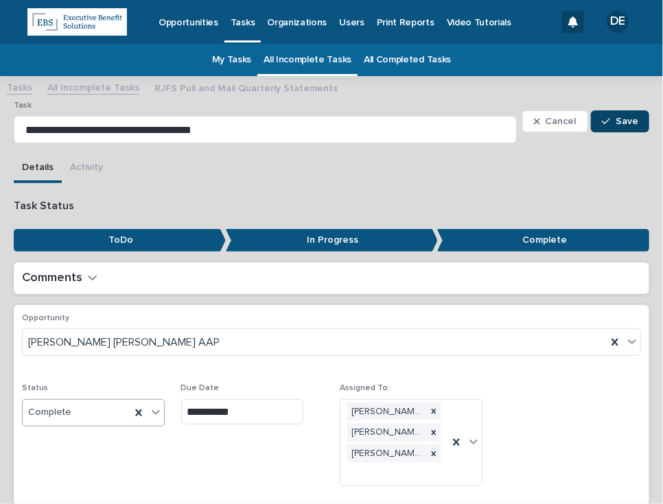
click at [596, 126] on button "Save" at bounding box center [620, 121] width 58 height 22
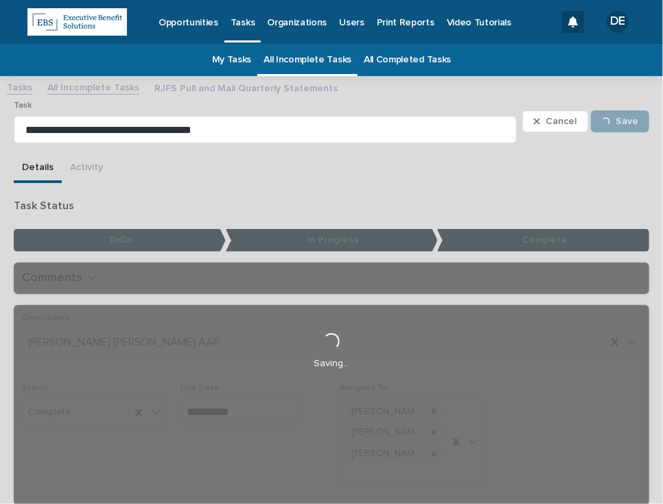
click at [101, 87] on link "All Incomplete Tasks" at bounding box center [93, 87] width 92 height 16
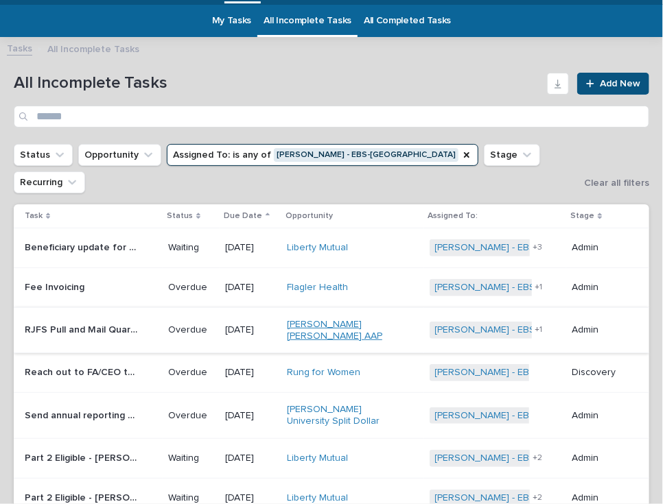
scroll to position [44, 0]
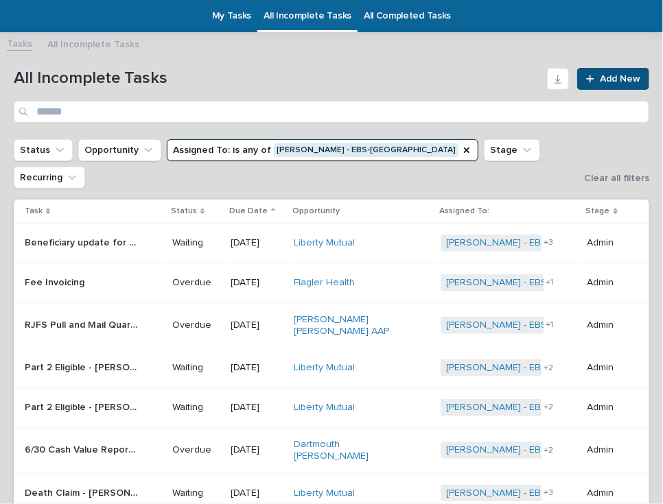
click at [132, 317] on p "RJFS Pull and Mail Quarterly Statements" at bounding box center [83, 324] width 117 height 14
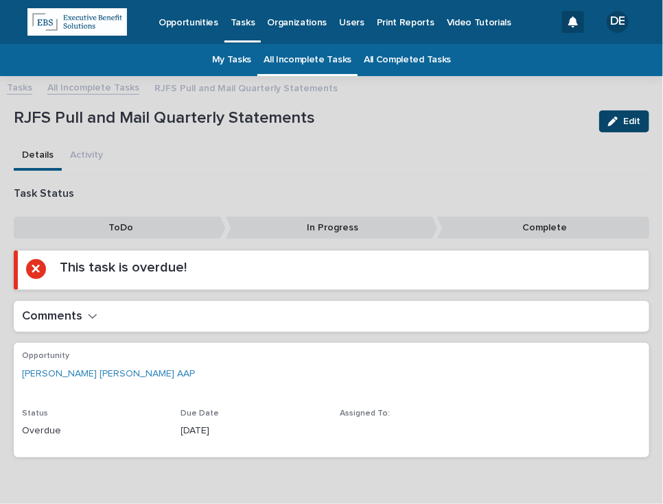
click at [599, 116] on button "Edit" at bounding box center [624, 121] width 50 height 22
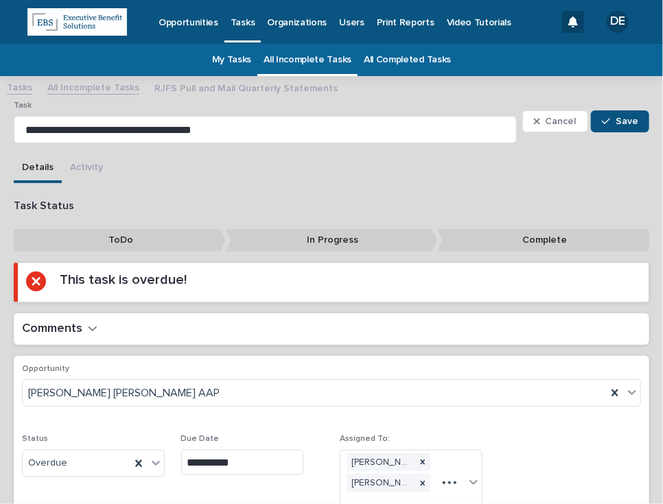
scroll to position [109, 0]
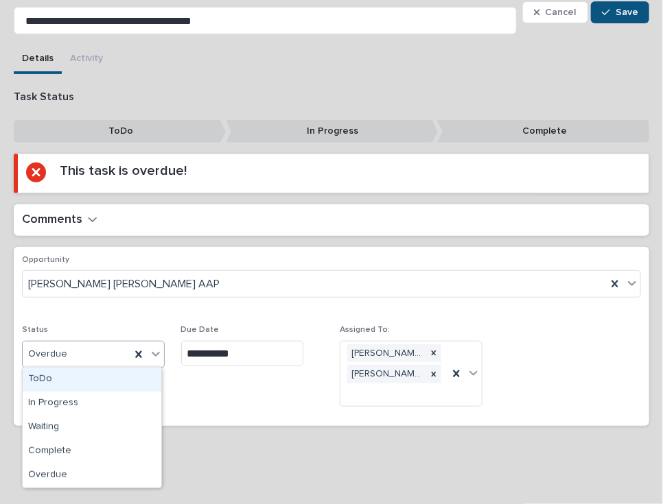
click at [47, 362] on div "Overdue" at bounding box center [77, 354] width 108 height 23
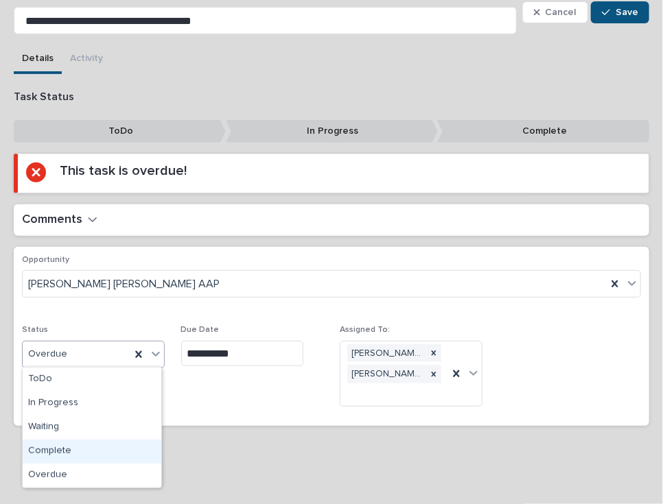
click at [74, 441] on div "Complete" at bounding box center [92, 452] width 139 height 24
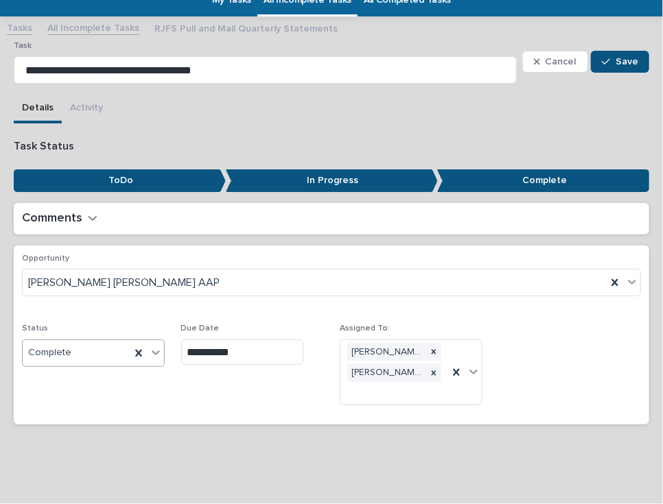
scroll to position [58, 0]
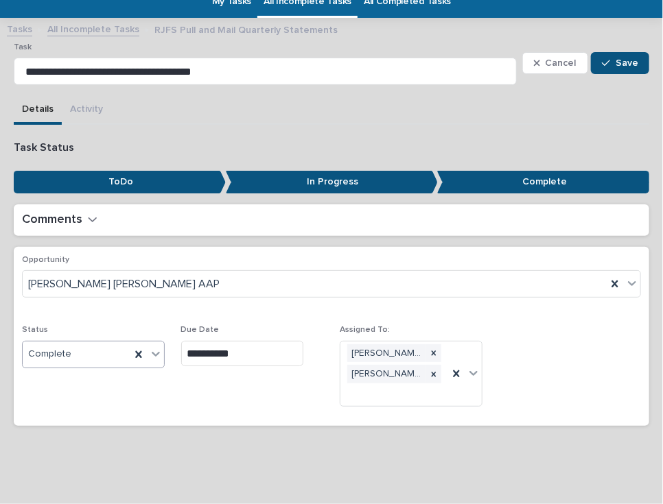
click at [600, 73] on div "Cancel Save" at bounding box center [585, 63] width 127 height 41
click at [602, 69] on button "Save" at bounding box center [620, 63] width 58 height 22
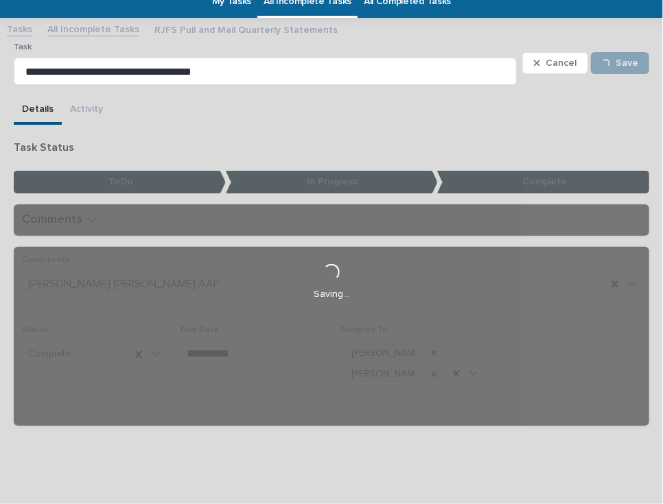
scroll to position [12, 0]
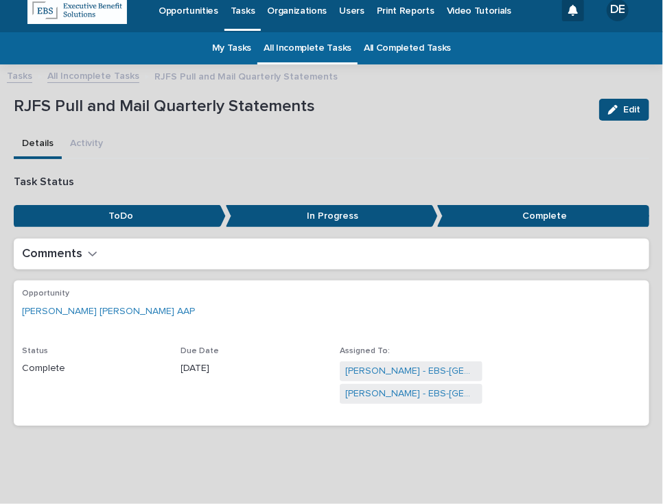
click at [104, 79] on link "All Incomplete Tasks" at bounding box center [93, 75] width 92 height 16
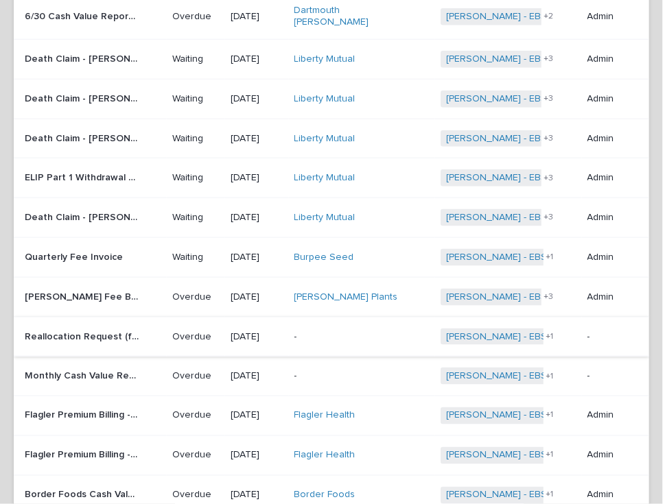
scroll to position [456, 0]
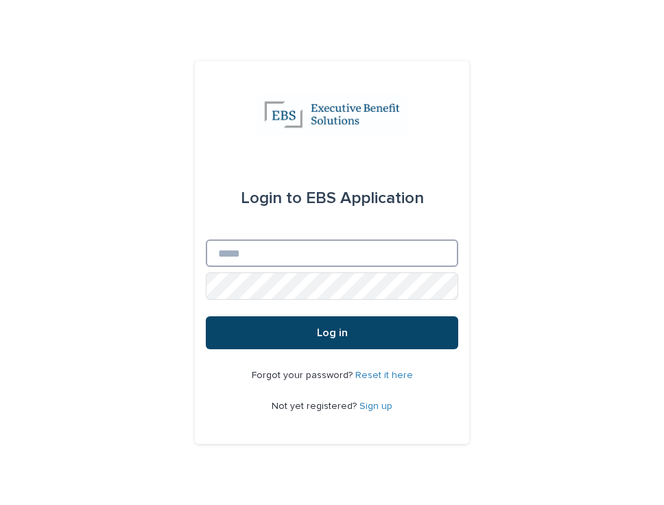
type input "**********"
click at [325, 333] on span "Log in" at bounding box center [332, 332] width 31 height 11
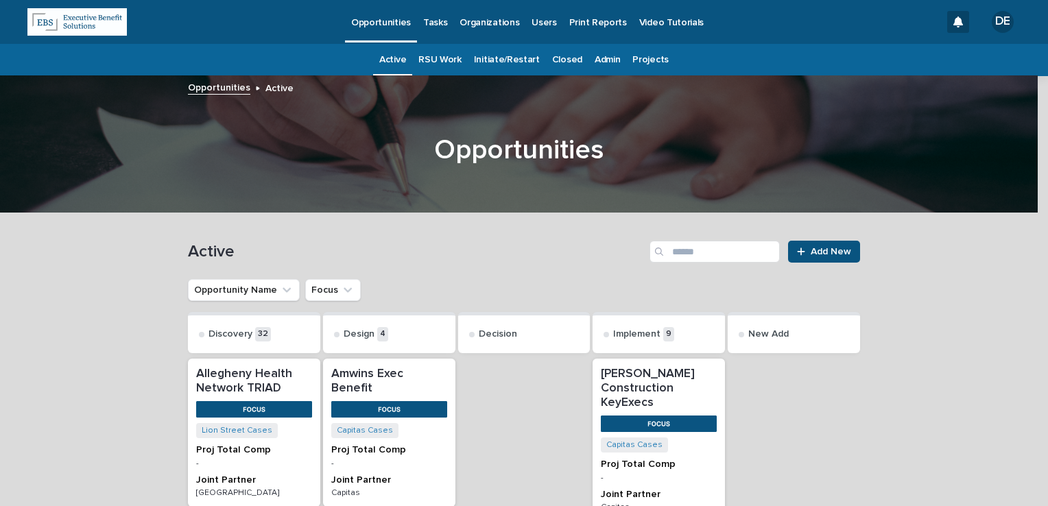
click at [436, 26] on p "Tasks" at bounding box center [435, 14] width 24 height 29
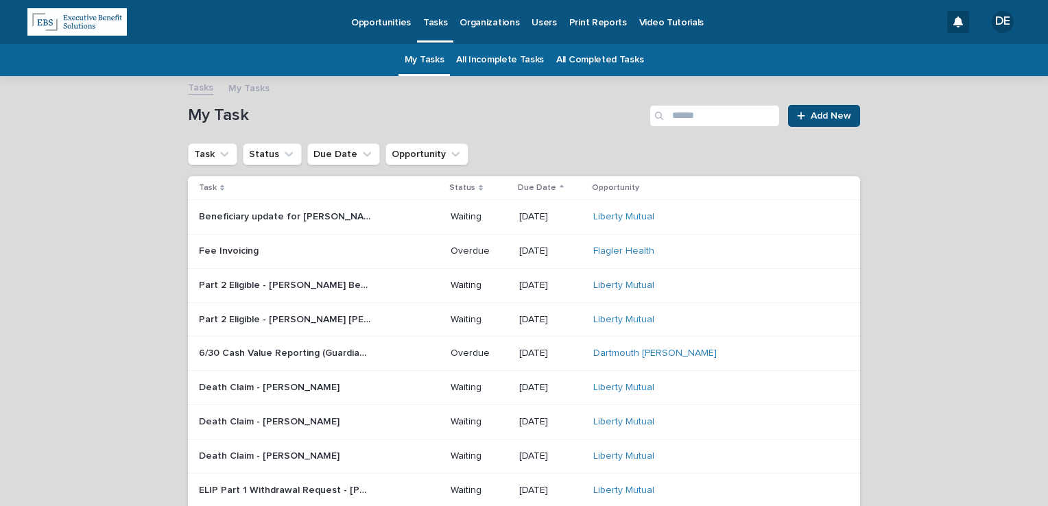
click at [520, 62] on link "All Incomplete Tasks" at bounding box center [500, 60] width 88 height 32
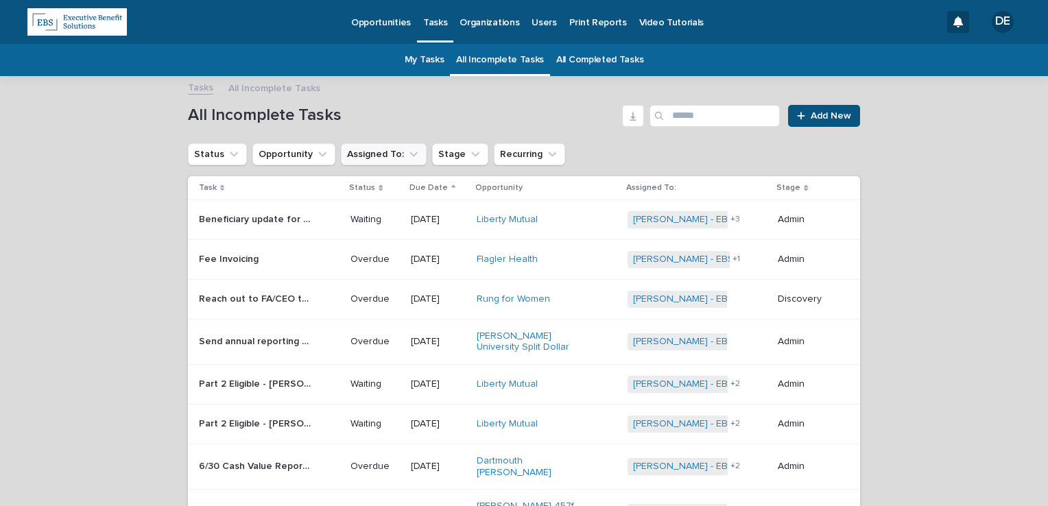
click at [375, 156] on button "Assigned To:" at bounding box center [384, 154] width 86 height 22
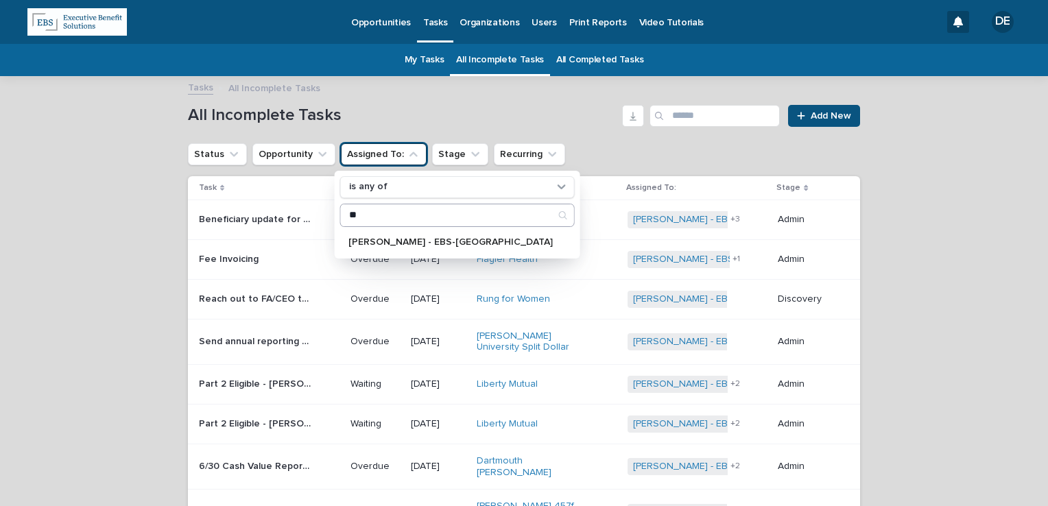
type input "**"
click at [394, 250] on div "[PERSON_NAME] - EBS-[GEOGRAPHIC_DATA]" at bounding box center [457, 242] width 235 height 22
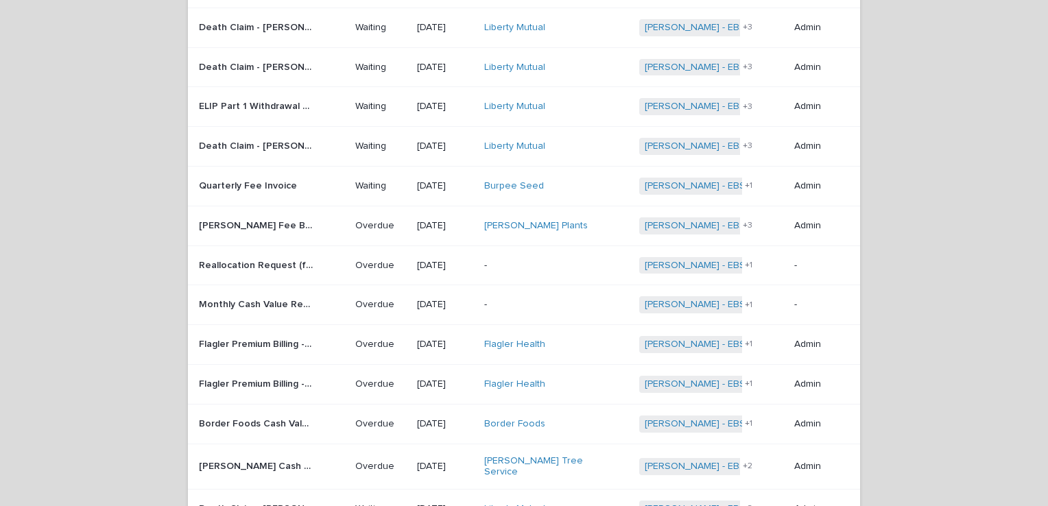
scroll to position [480, 0]
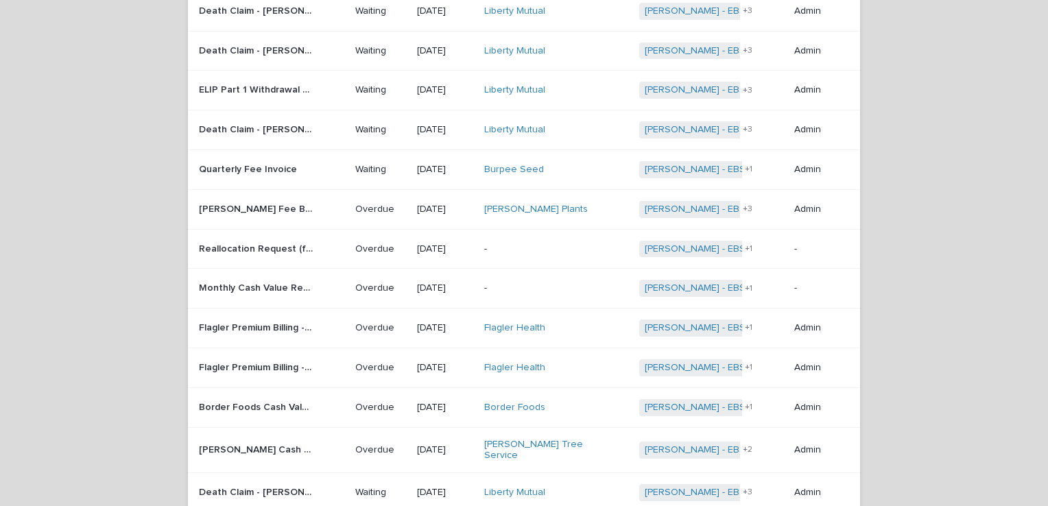
click at [505, 283] on p "-" at bounding box center [541, 289] width 115 height 12
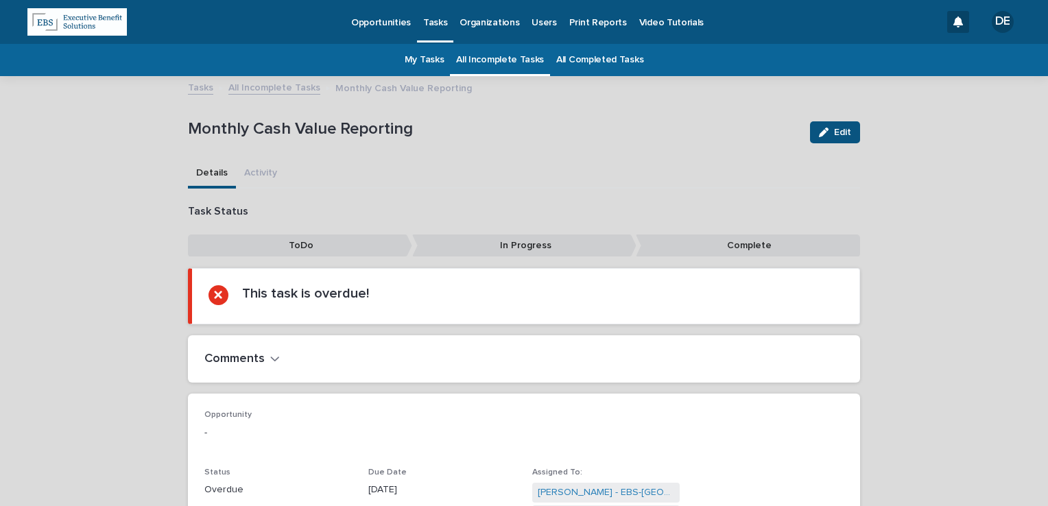
click at [368, 26] on p "Opportunities" at bounding box center [381, 14] width 60 height 29
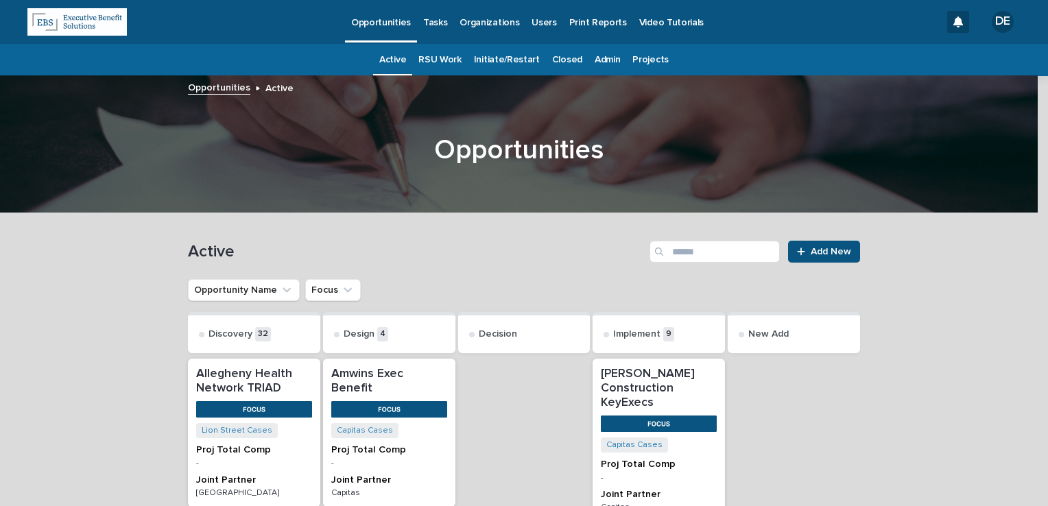
click at [601, 61] on link "Admin" at bounding box center [607, 60] width 25 height 32
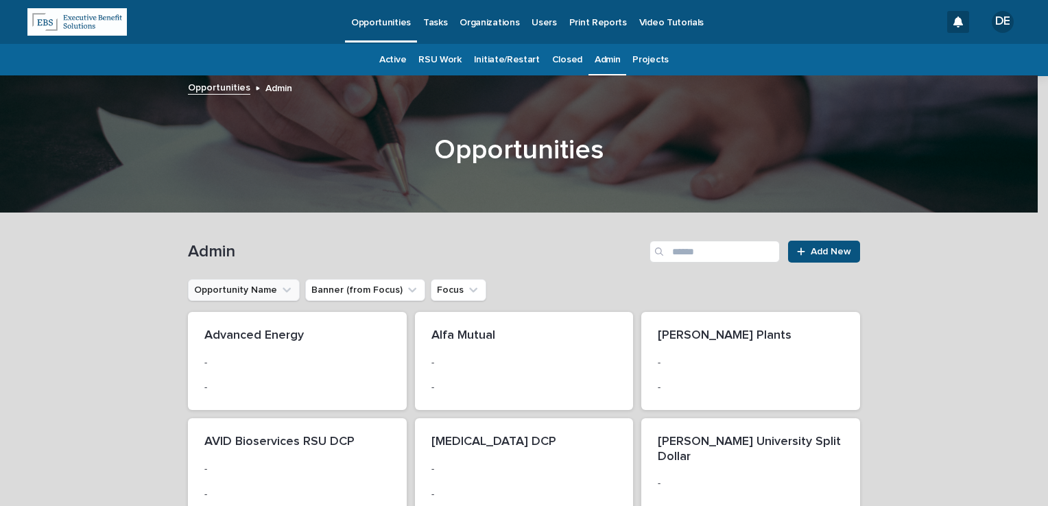
click at [287, 287] on button "Opportunity Name" at bounding box center [244, 290] width 112 height 22
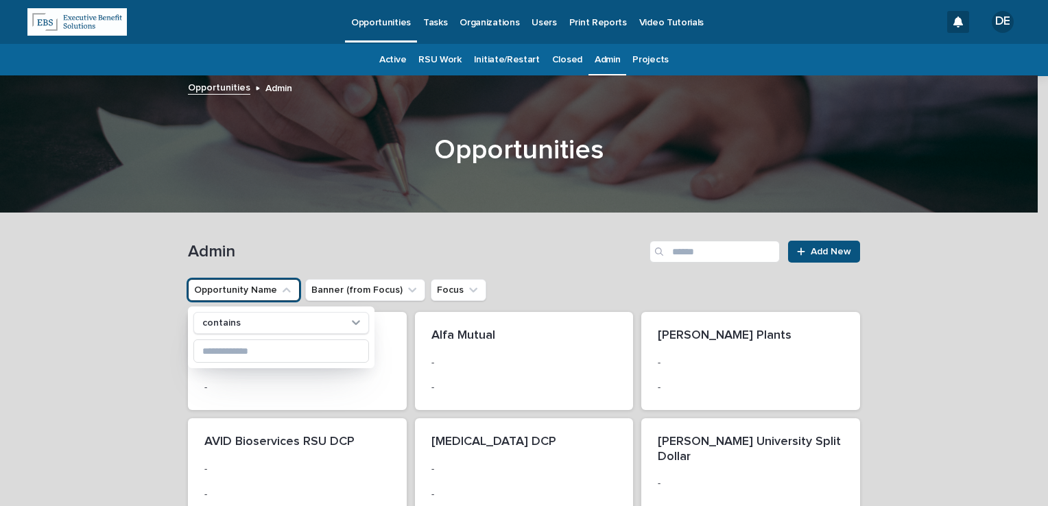
click at [285, 288] on button "Opportunity Name" at bounding box center [244, 290] width 112 height 22
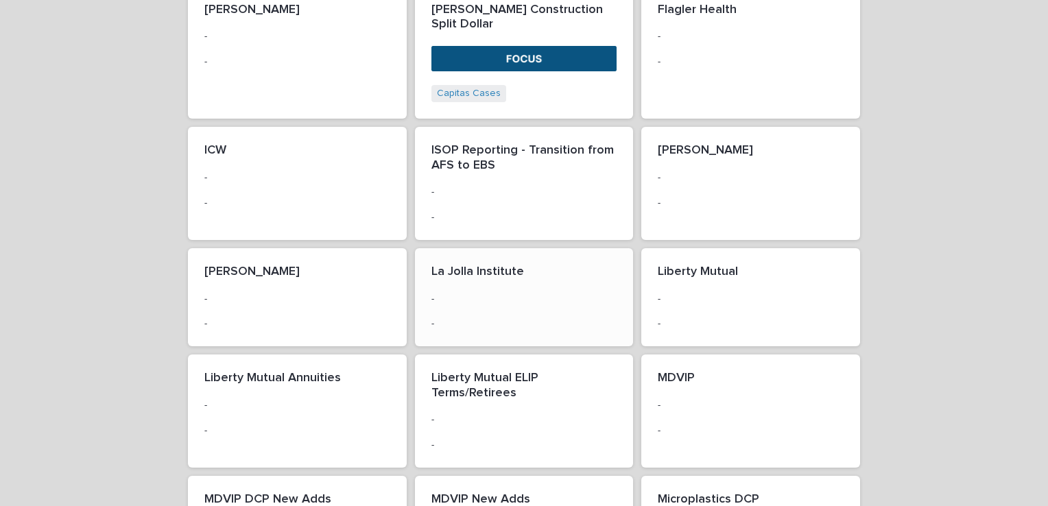
scroll to position [1296, 0]
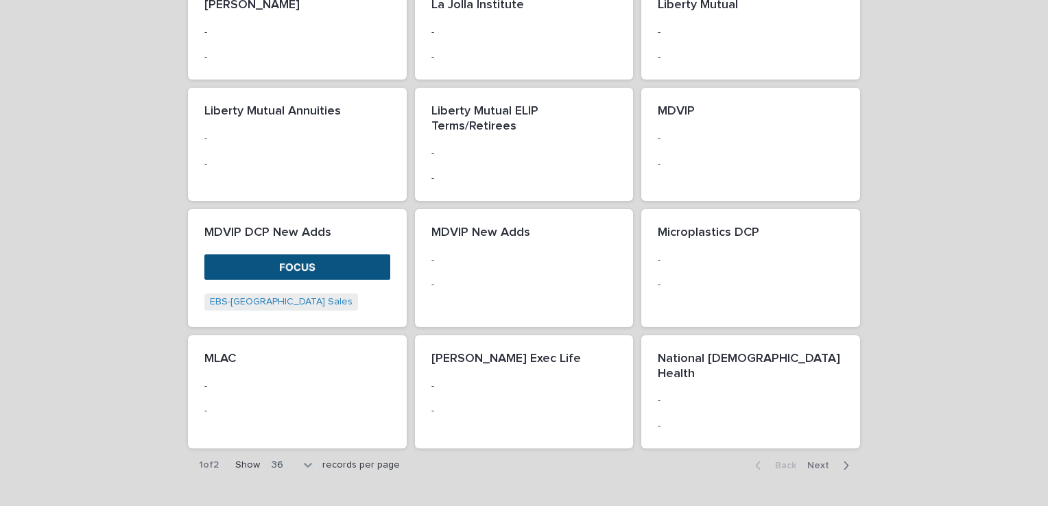
click at [812, 461] on span "Next" at bounding box center [822, 466] width 30 height 10
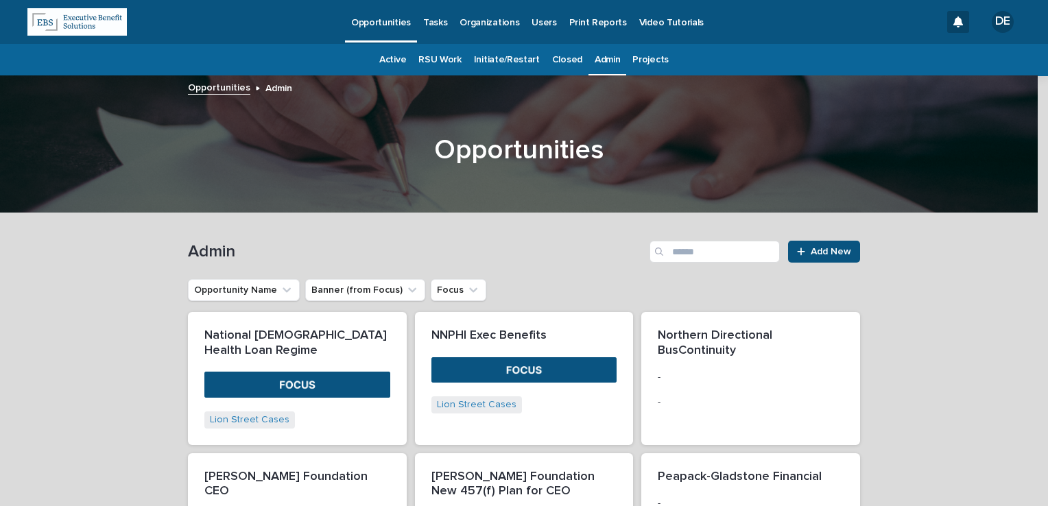
click at [648, 62] on link "Projects" at bounding box center [651, 60] width 36 height 32
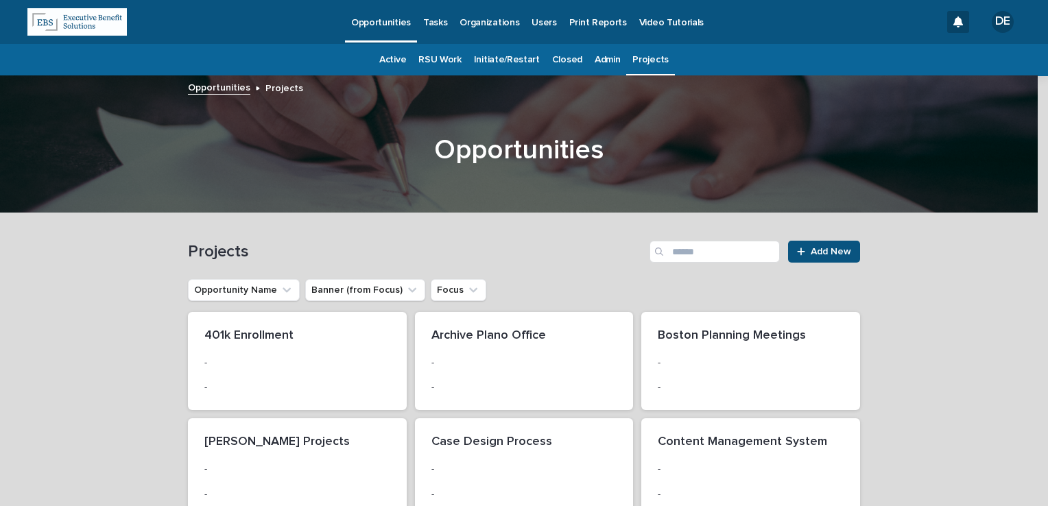
click at [379, 60] on div "Active" at bounding box center [392, 60] width 39 height 32
click at [384, 58] on link "Active" at bounding box center [392, 60] width 27 height 32
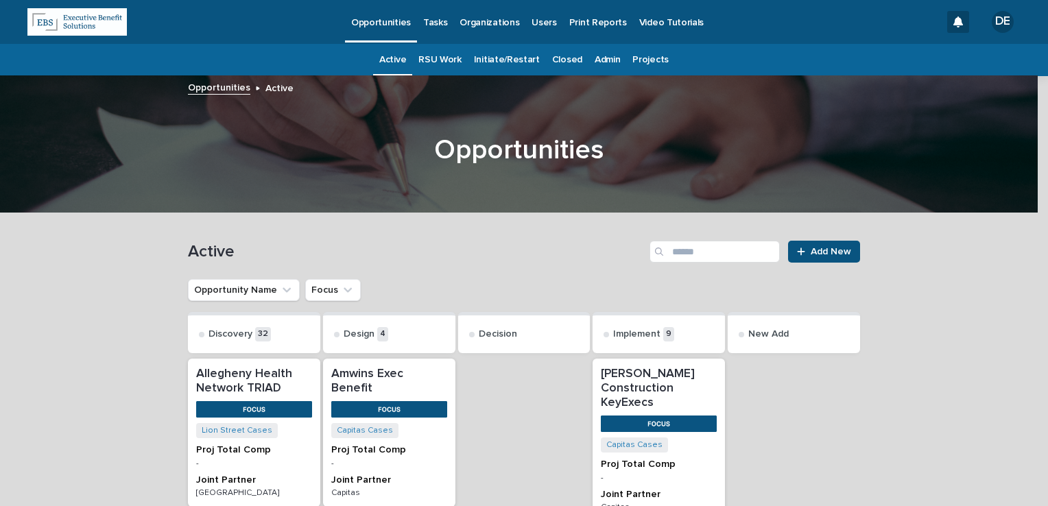
click at [441, 21] on p "Tasks" at bounding box center [435, 14] width 24 height 29
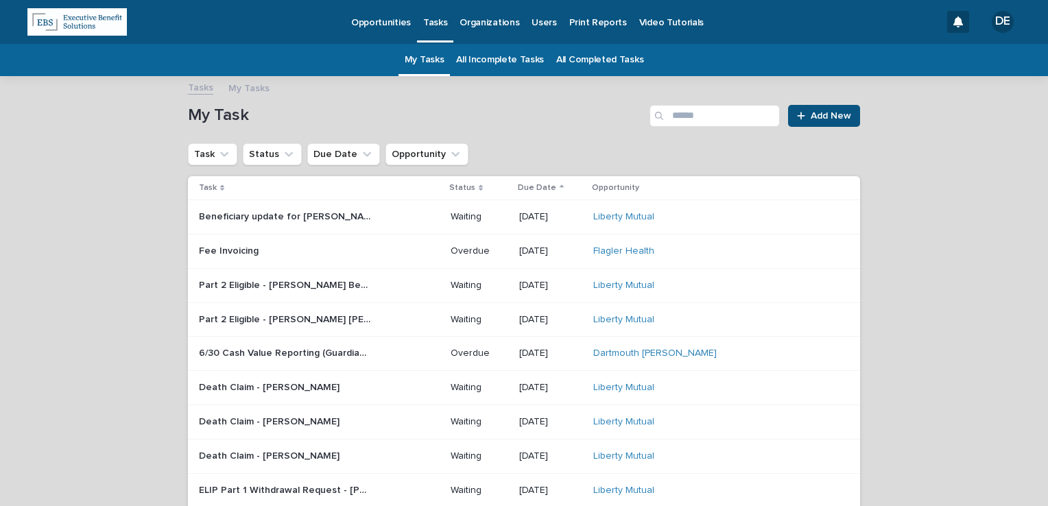
click at [399, 30] on link "Opportunities" at bounding box center [381, 21] width 72 height 43
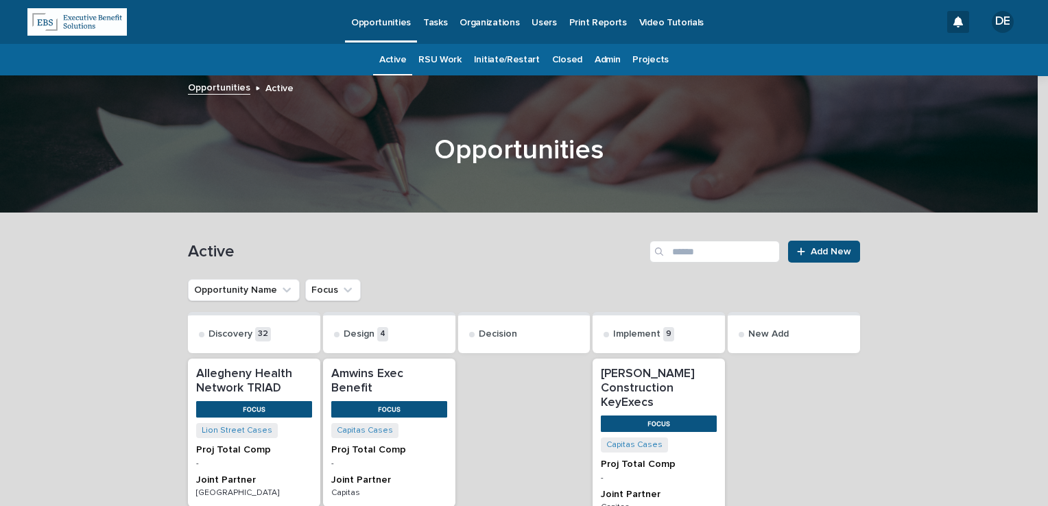
click at [597, 59] on link "Admin" at bounding box center [607, 60] width 25 height 32
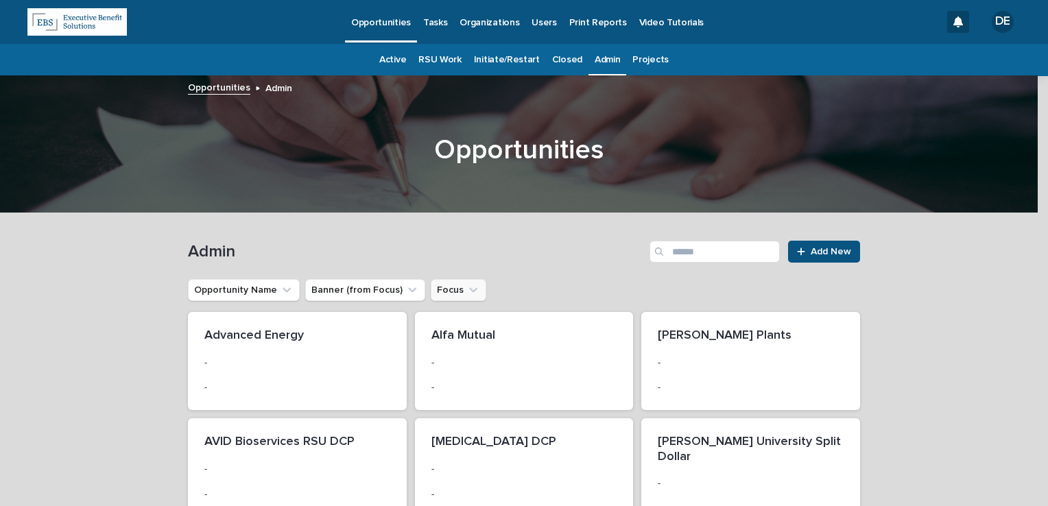
click at [466, 288] on button "Focus" at bounding box center [459, 290] width 56 height 22
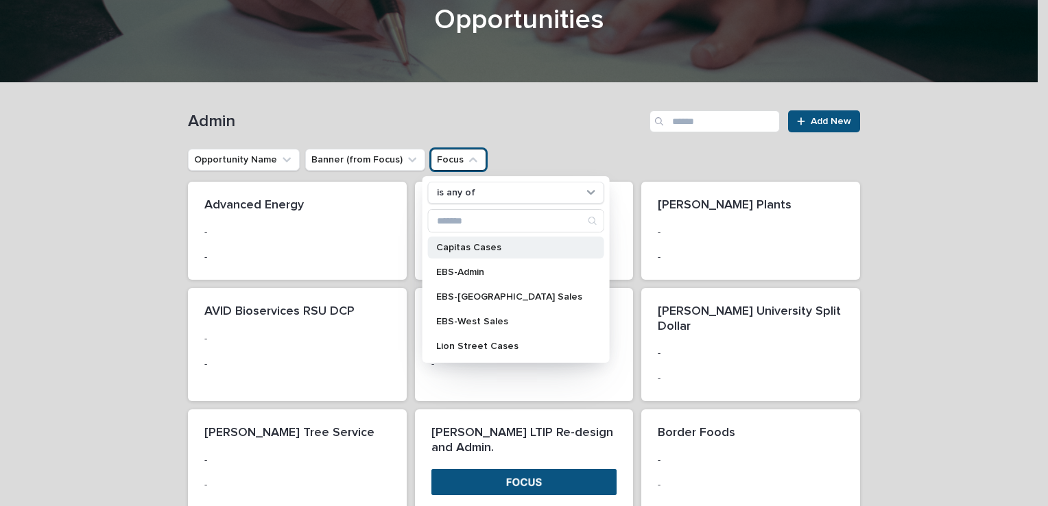
scroll to position [137, 0]
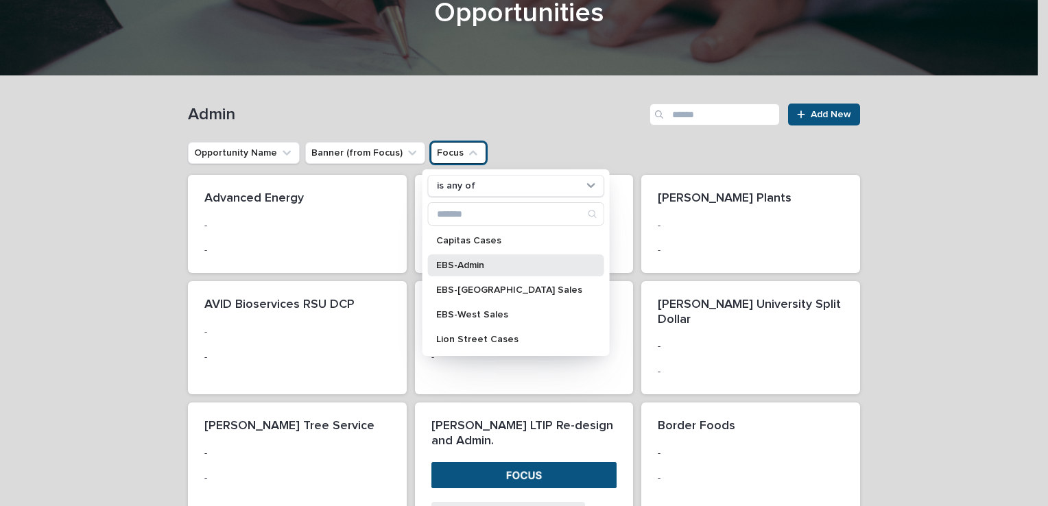
click at [495, 268] on p "EBS-Admin" at bounding box center [509, 266] width 146 height 10
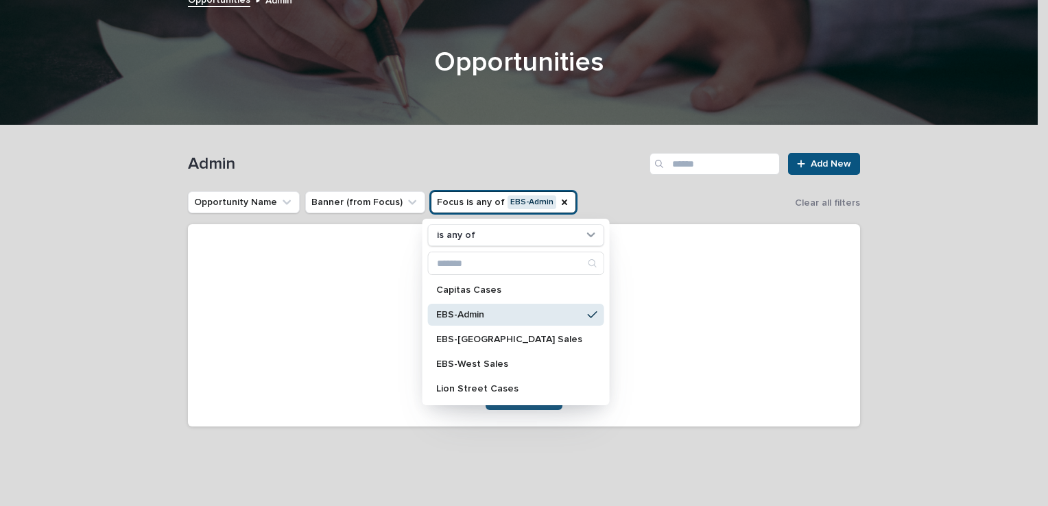
scroll to position [87, 0]
click at [860, 263] on div "Loading... Saving… Loading... Saving… Admin Add New Opportunity Name Banner (fr…" at bounding box center [524, 299] width 686 height 346
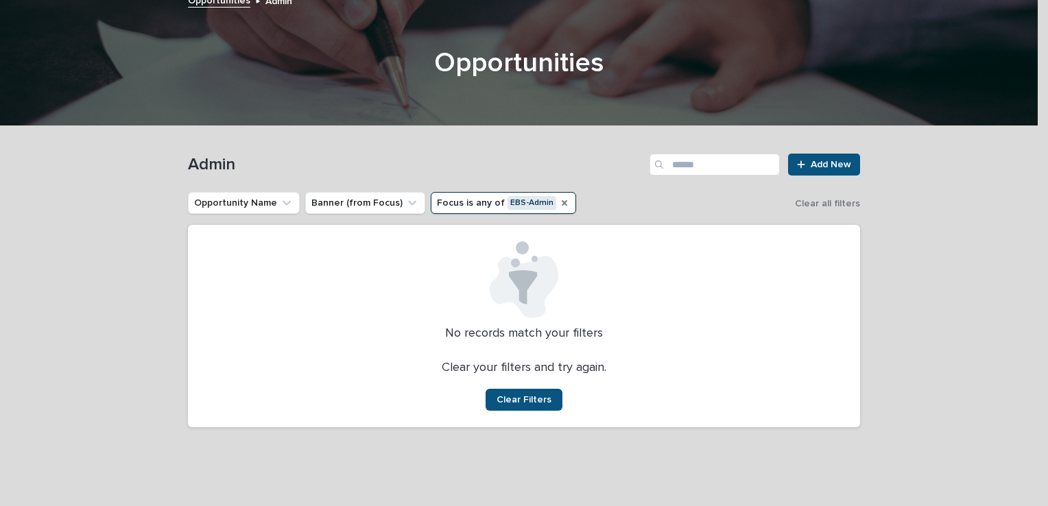
click at [559, 200] on icon "Focus" at bounding box center [564, 203] width 11 height 11
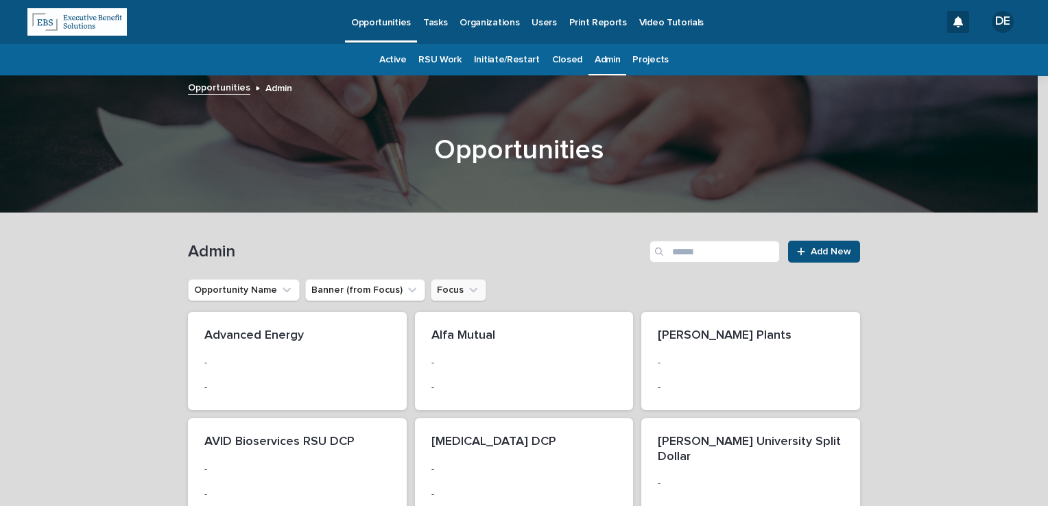
click at [547, 23] on p "Users" at bounding box center [544, 14] width 25 height 29
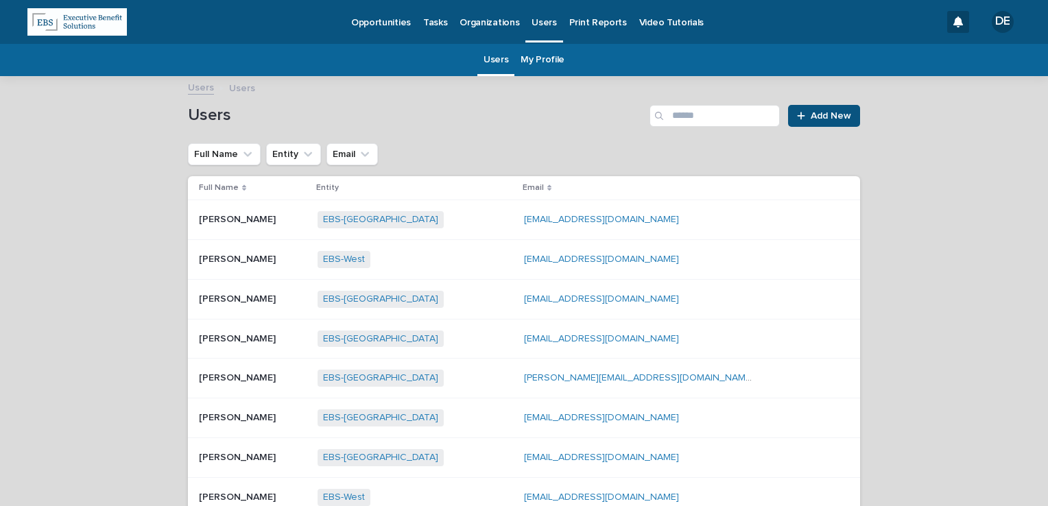
click at [369, 22] on p "Opportunities" at bounding box center [381, 14] width 60 height 29
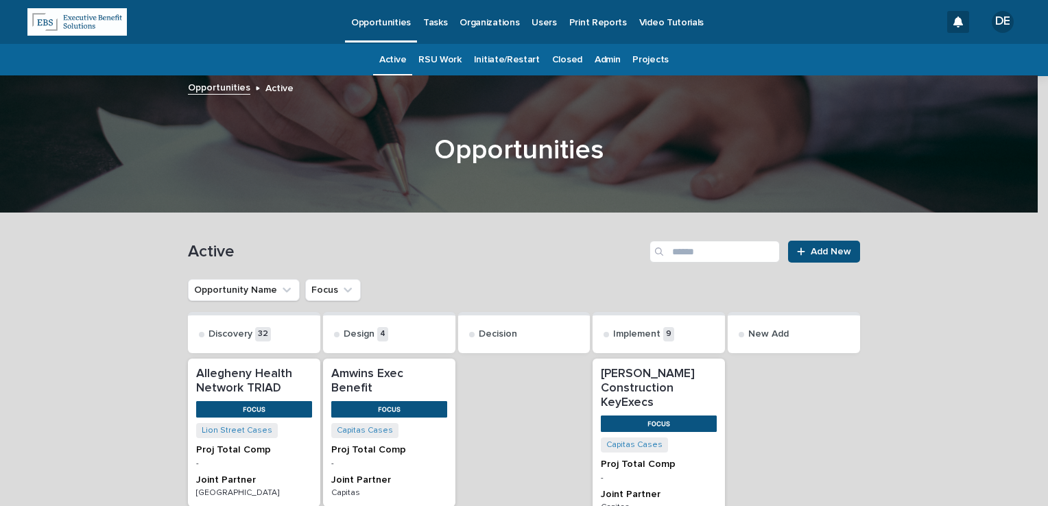
click at [595, 57] on link "Admin" at bounding box center [607, 60] width 25 height 32
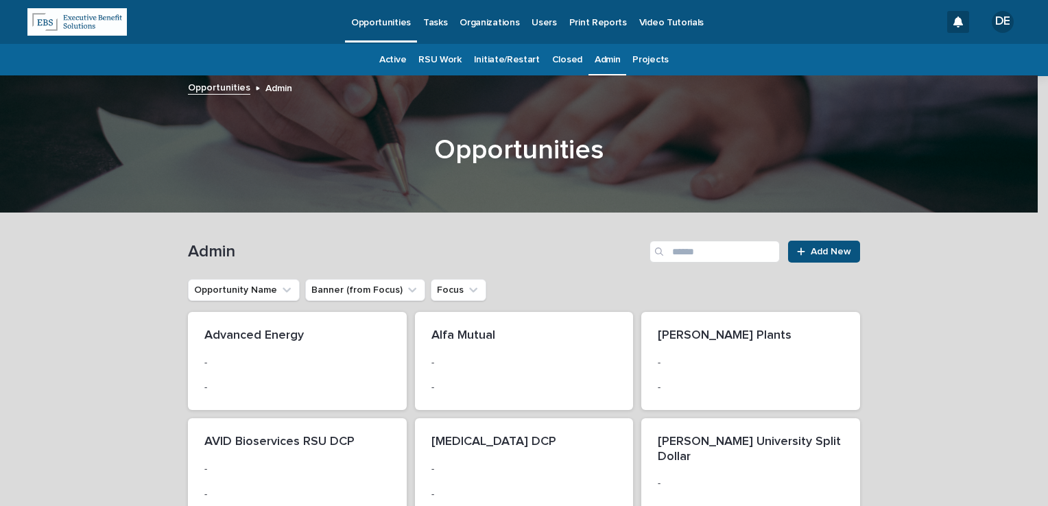
click at [438, 31] on link "Tasks" at bounding box center [435, 21] width 36 height 43
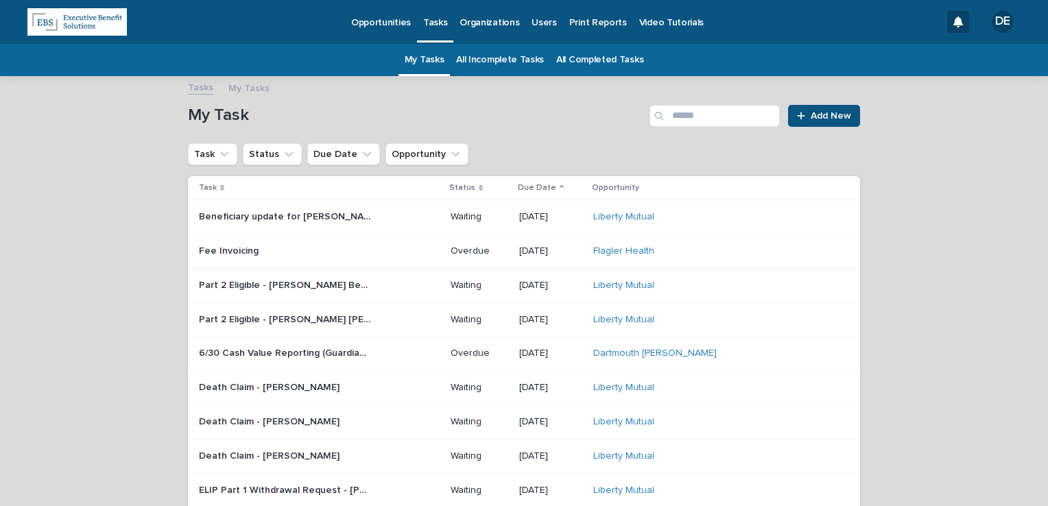
click at [519, 64] on link "All Incomplete Tasks" at bounding box center [500, 60] width 88 height 32
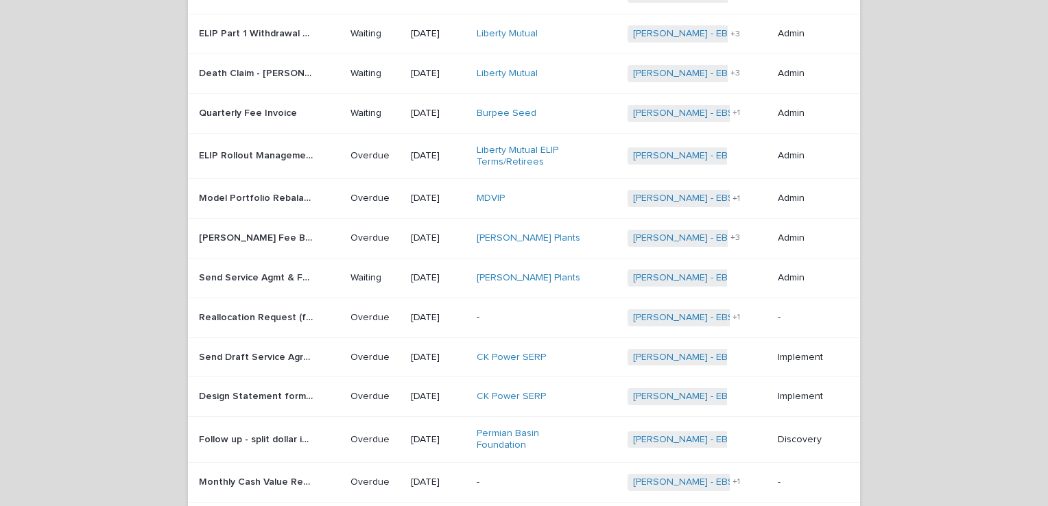
scroll to position [1002, 0]
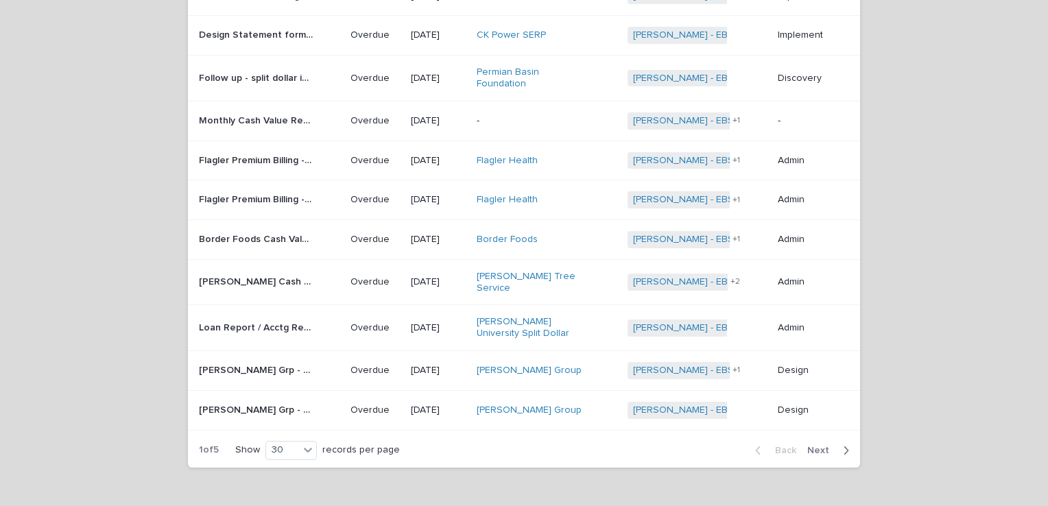
drag, startPoint x: 541, startPoint y: 95, endPoint x: 497, endPoint y: 93, distance: 44.0
click at [497, 115] on p "-" at bounding box center [534, 121] width 115 height 12
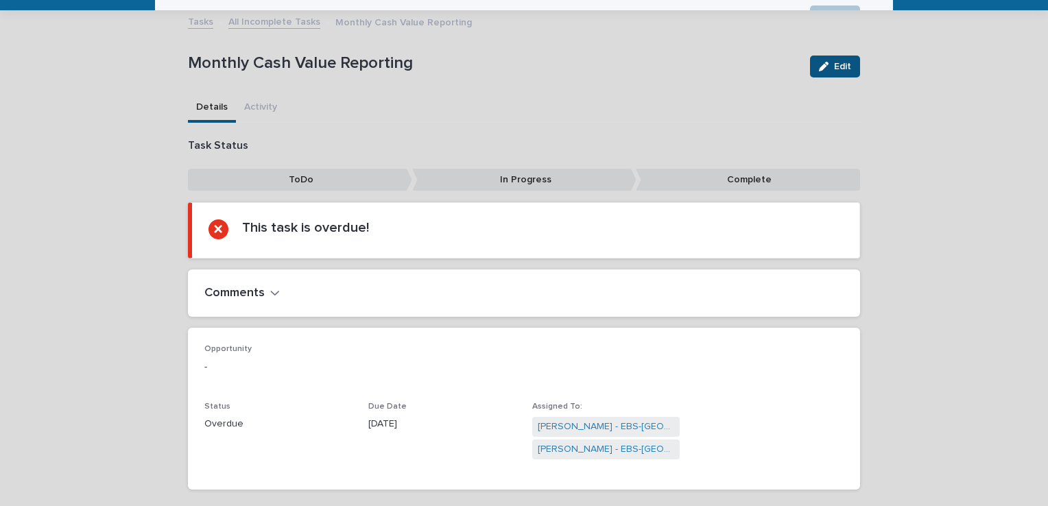
scroll to position [44, 0]
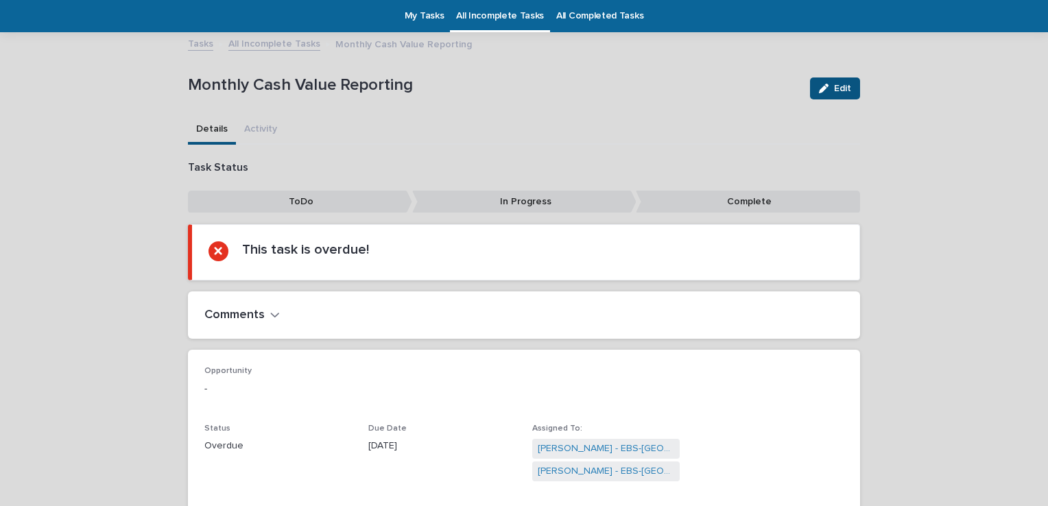
click at [251, 129] on div "**********" at bounding box center [524, 278] width 672 height 489
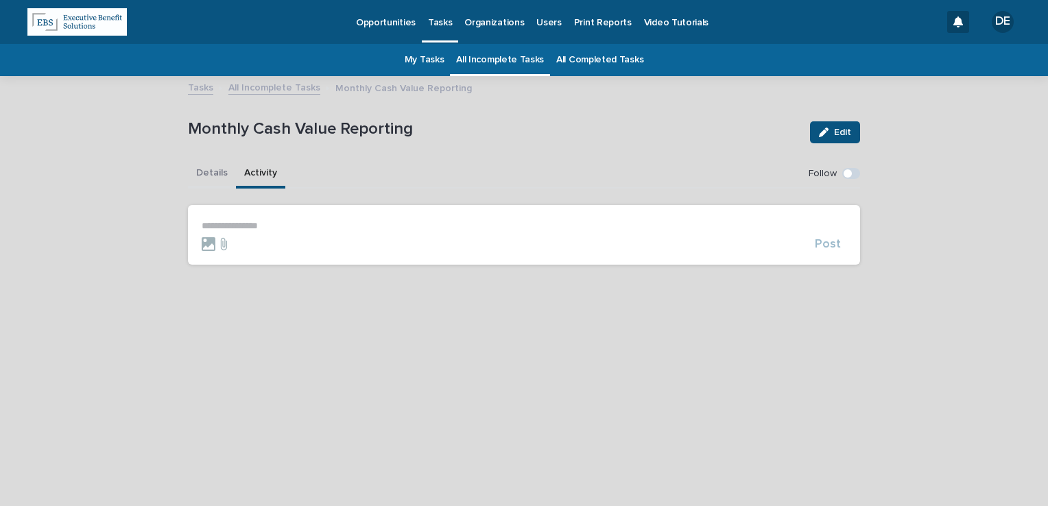
click at [204, 174] on button "Details" at bounding box center [212, 174] width 48 height 29
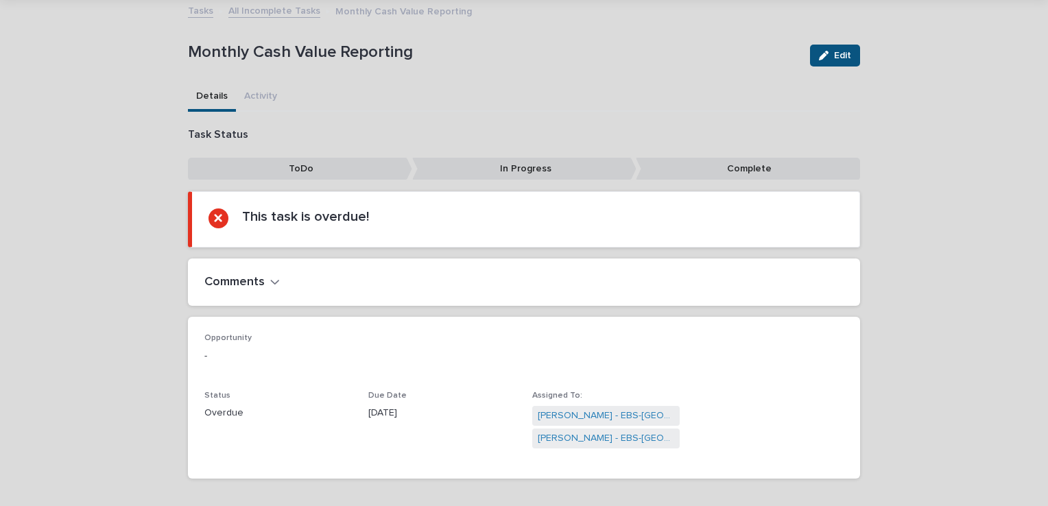
scroll to position [128, 0]
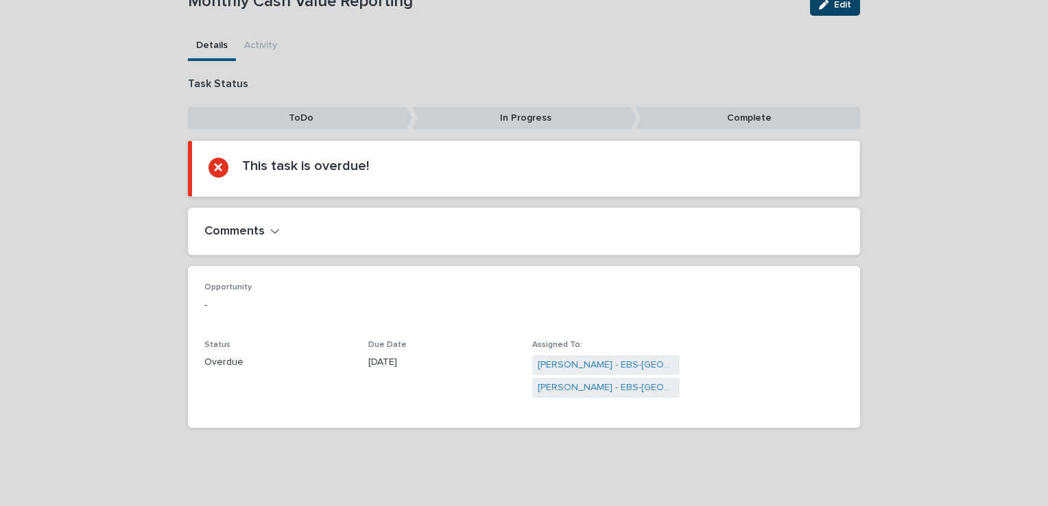
click at [822, 3] on icon "button" at bounding box center [824, 5] width 10 height 10
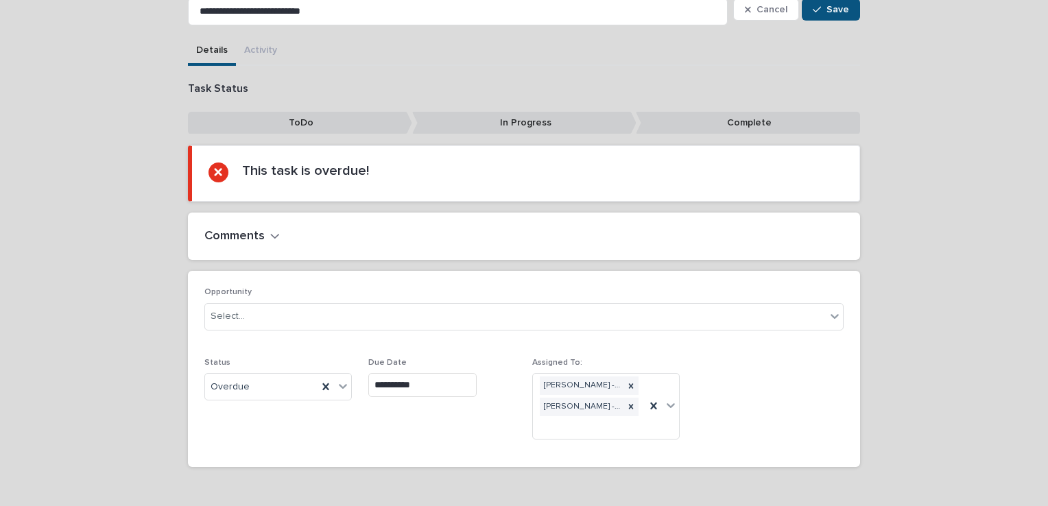
scroll to position [145, 0]
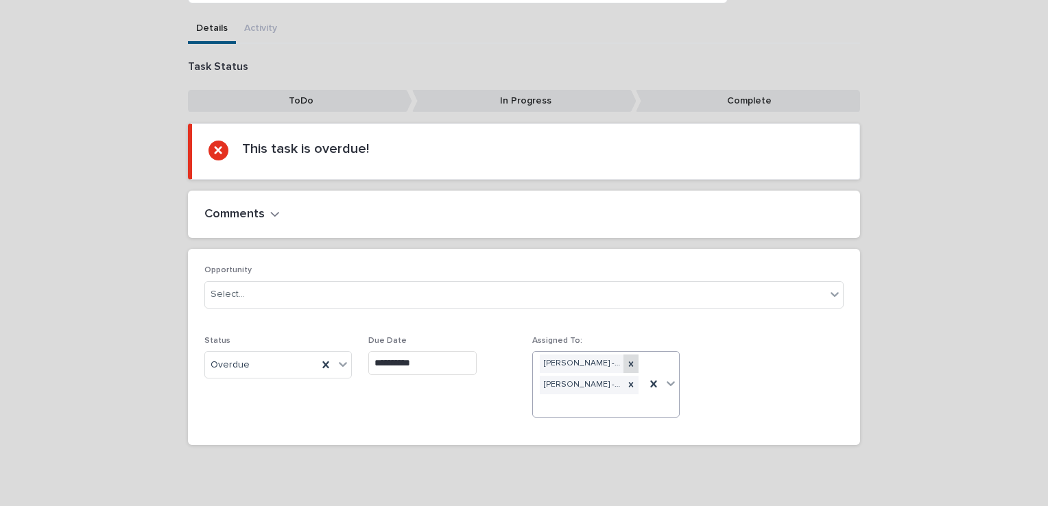
click at [629, 362] on icon at bounding box center [631, 364] width 5 height 5
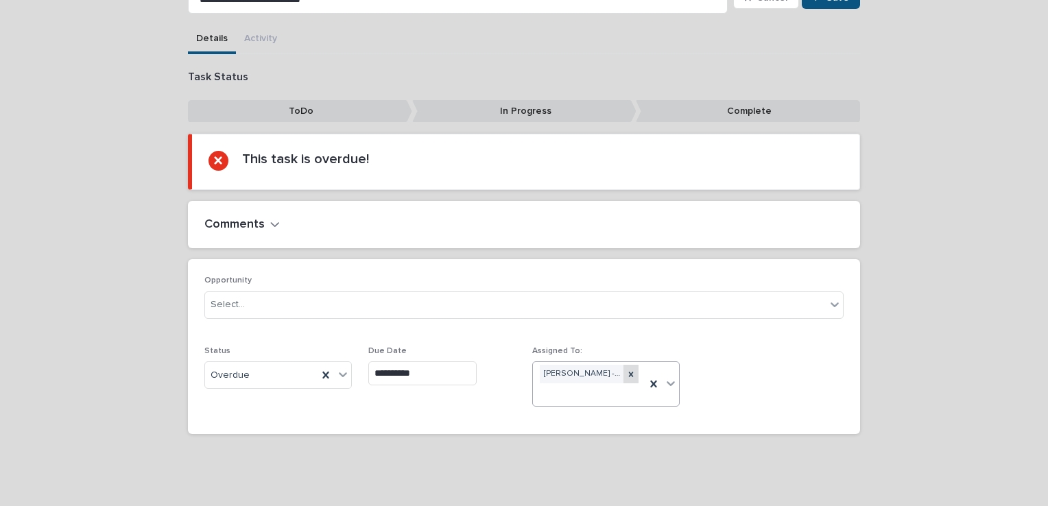
click at [628, 373] on icon at bounding box center [631, 375] width 10 height 10
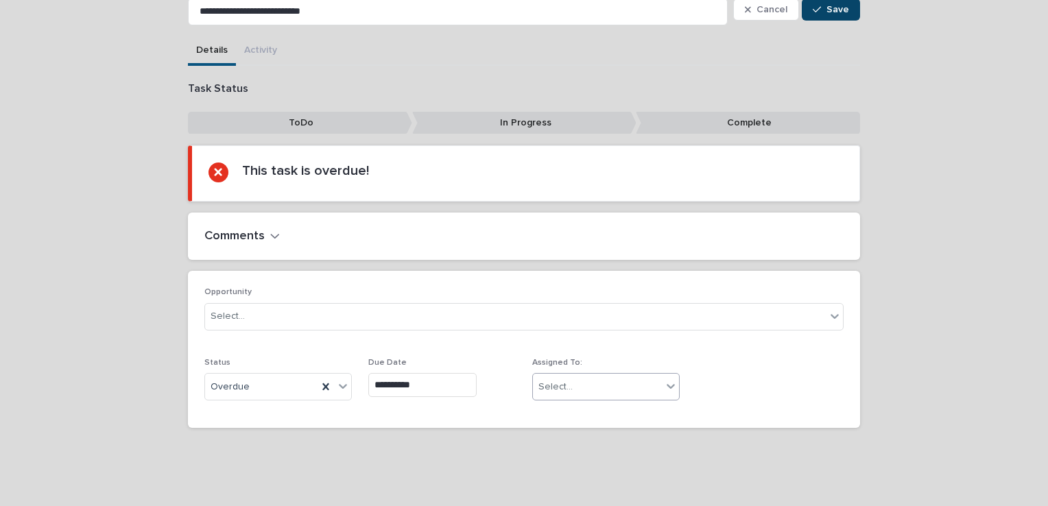
click at [829, 9] on span "Save" at bounding box center [838, 10] width 23 height 10
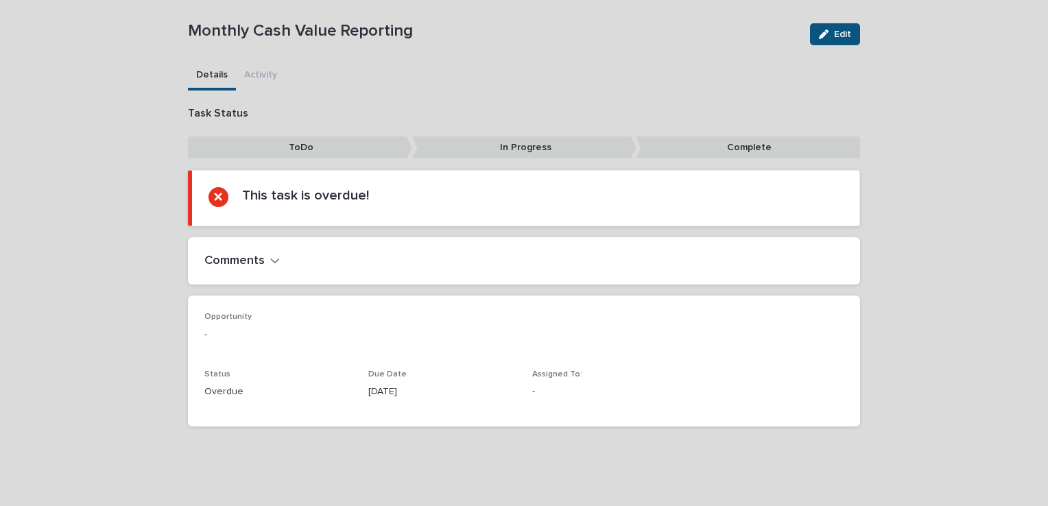
scroll to position [97, 0]
click at [823, 39] on icon "button" at bounding box center [824, 36] width 10 height 10
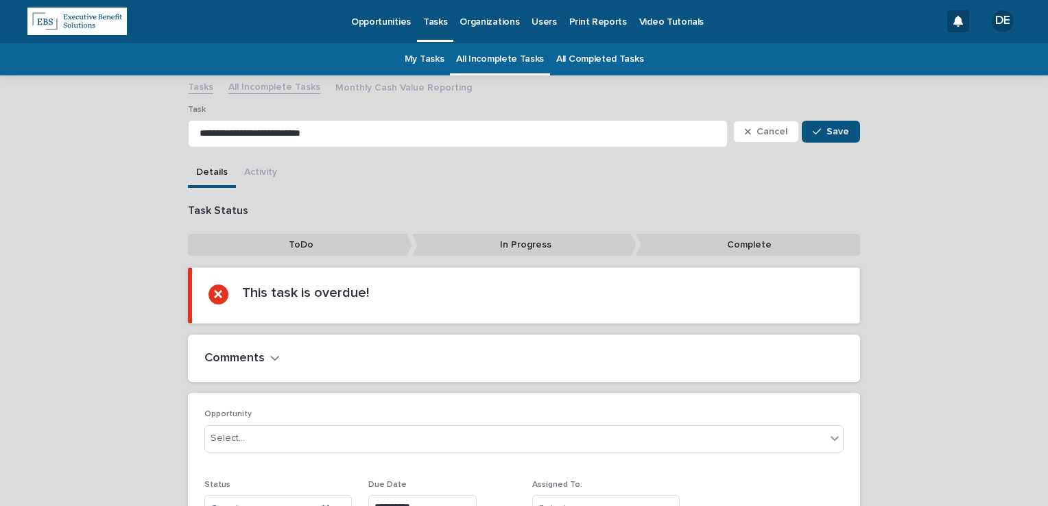
scroll to position [0, 0]
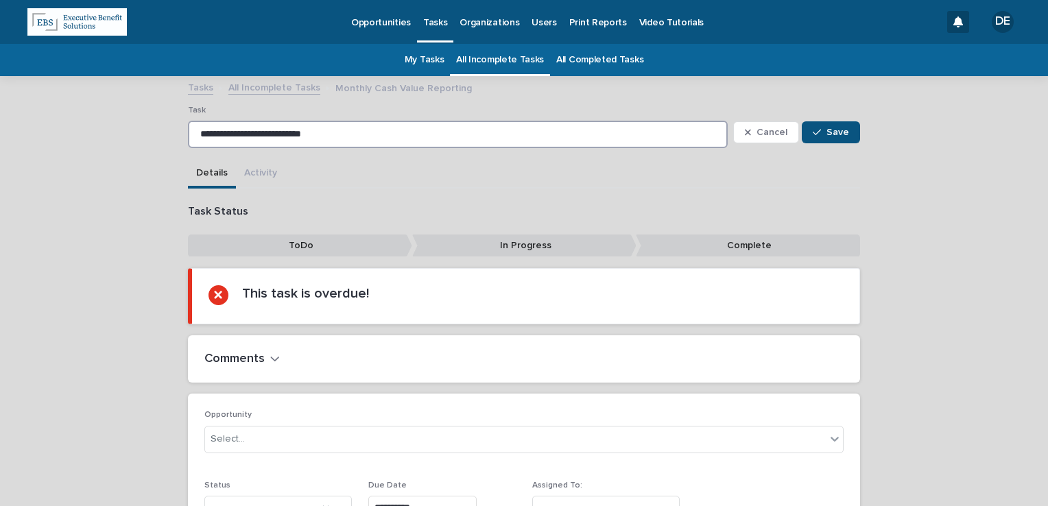
click at [381, 143] on input "**********" at bounding box center [458, 134] width 540 height 27
drag, startPoint x: 412, startPoint y: 141, endPoint x: 12, endPoint y: 144, distance: 400.0
click at [12, 144] on div "**********" at bounding box center [524, 354] width 1048 height 553
click at [563, 198] on div "**********" at bounding box center [524, 376] width 672 height 370
click at [557, 243] on p "In Progress" at bounding box center [524, 246] width 224 height 23
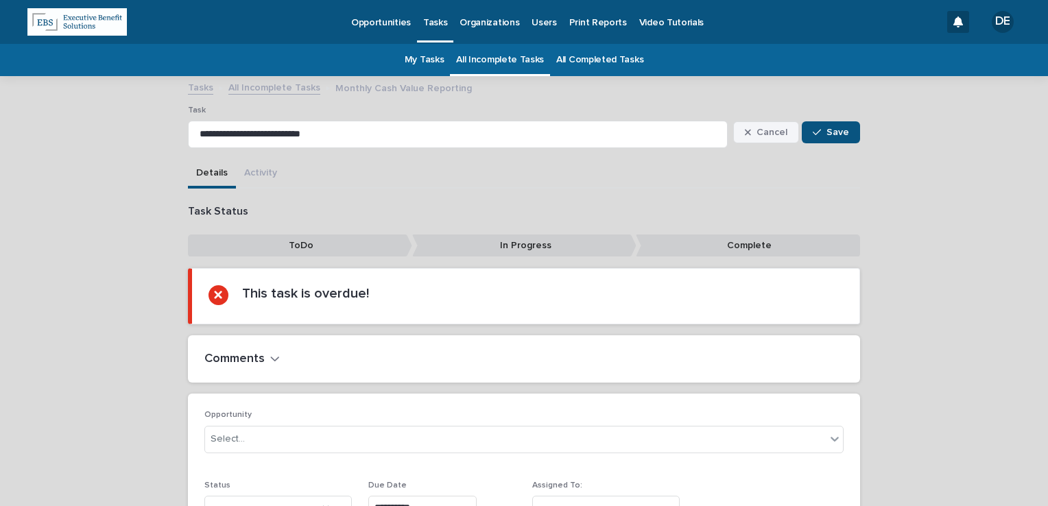
click at [775, 128] on span "Cancel" at bounding box center [772, 133] width 31 height 10
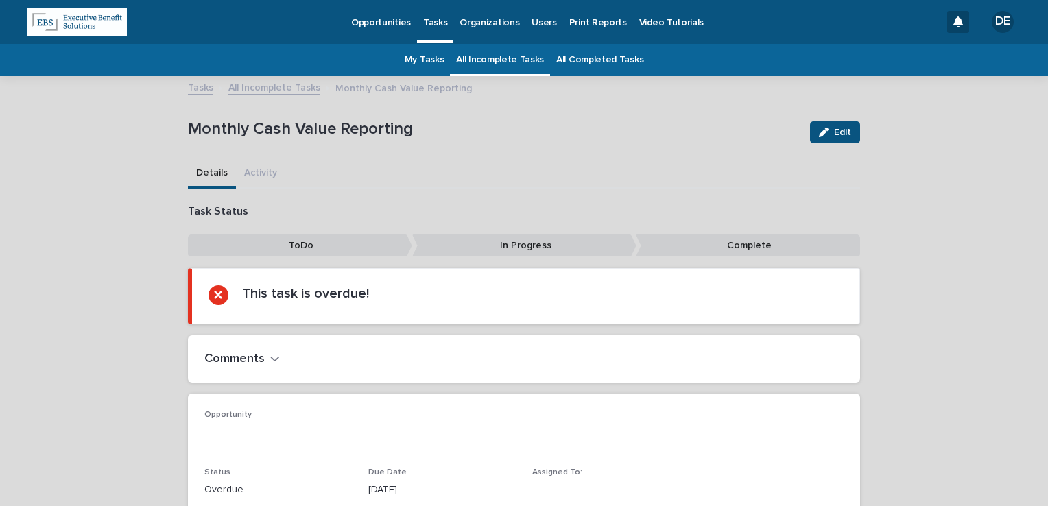
click at [279, 87] on link "All Incomplete Tasks" at bounding box center [274, 87] width 92 height 16
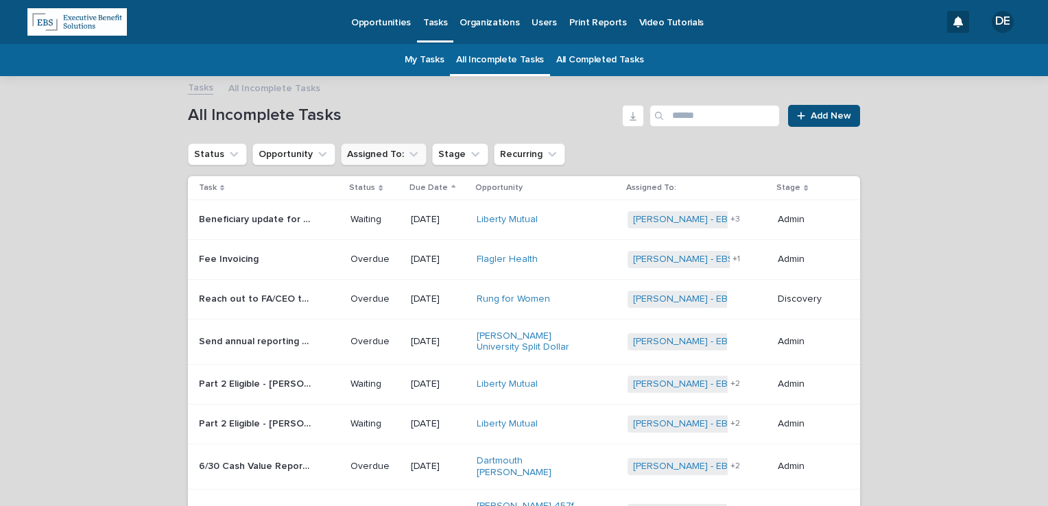
click at [384, 163] on button "Assigned To:" at bounding box center [384, 154] width 86 height 22
click at [387, 158] on button "Assigned To:" at bounding box center [384, 154] width 86 height 22
click at [389, 154] on button "Assigned To:" at bounding box center [384, 154] width 86 height 22
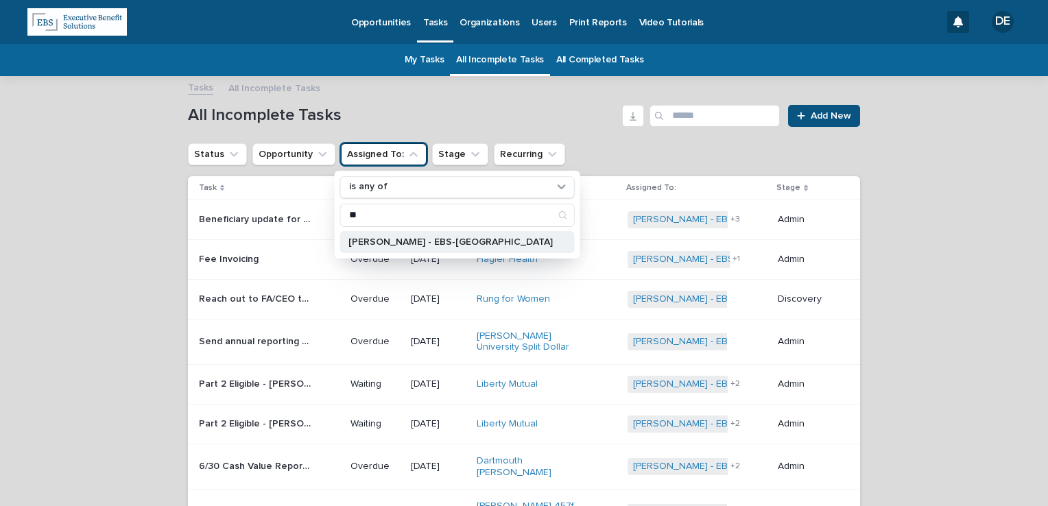
type input "**"
click at [398, 246] on div "Delaney Fittz - EBS-Boston" at bounding box center [457, 242] width 235 height 22
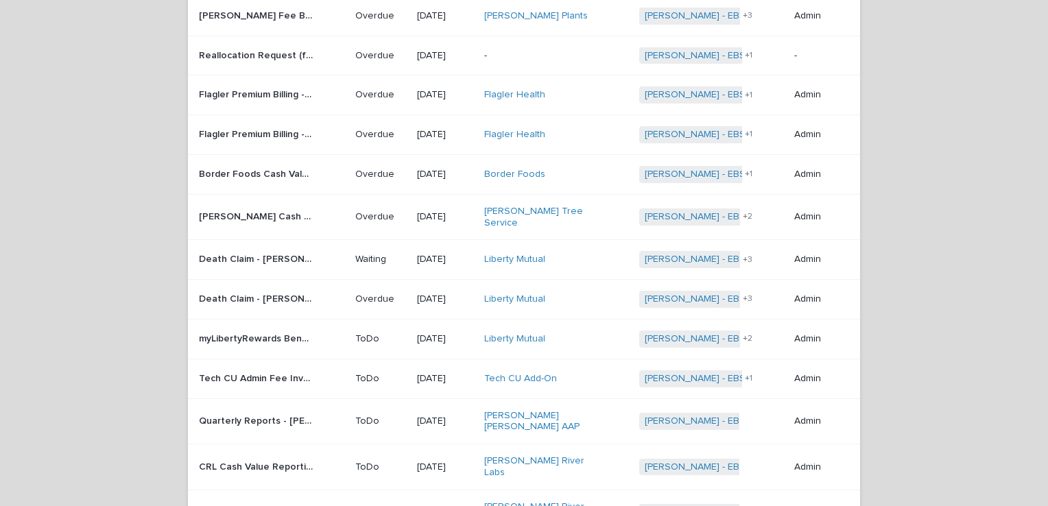
scroll to position [686, 0]
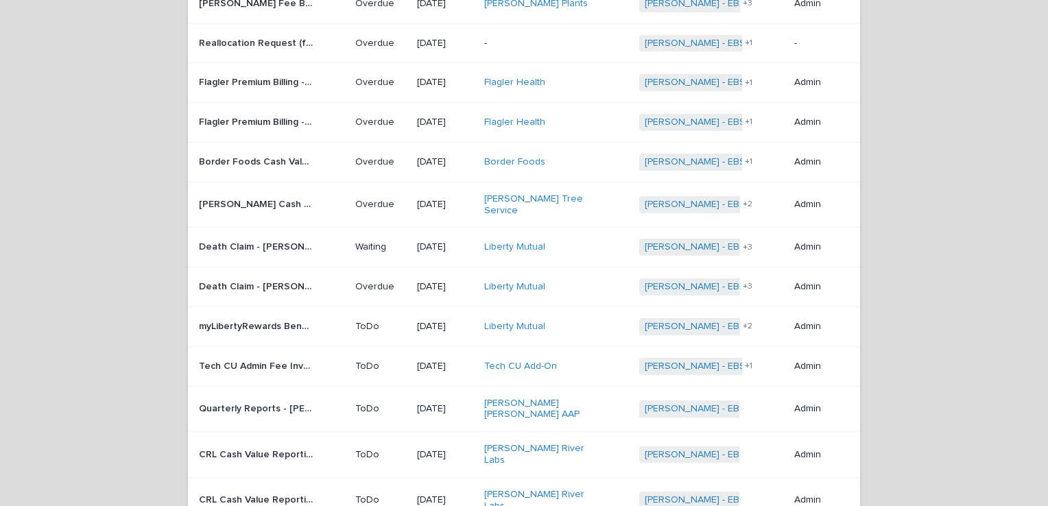
click at [571, 321] on div "Liberty Mutual" at bounding box center [541, 327] width 115 height 12
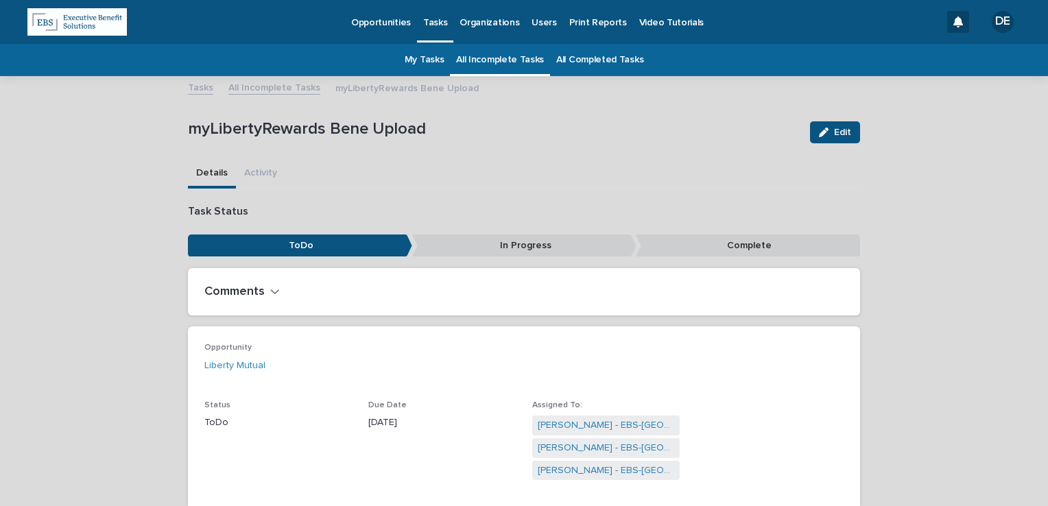
click at [250, 96] on div "Tasks All Incomplete Tasks myLibertyRewards Bene Upload" at bounding box center [524, 88] width 686 height 19
click at [256, 87] on link "All Incomplete Tasks" at bounding box center [274, 87] width 92 height 16
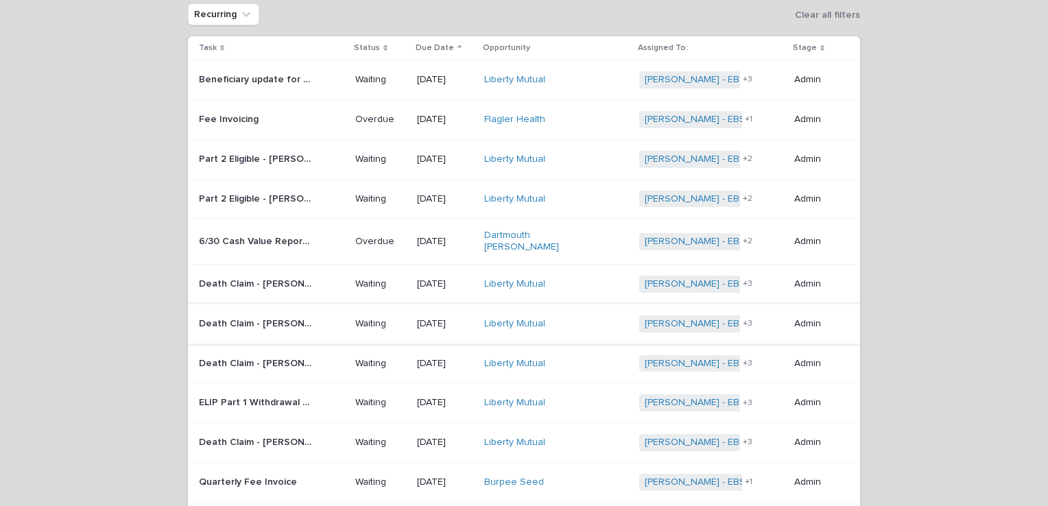
scroll to position [113, 0]
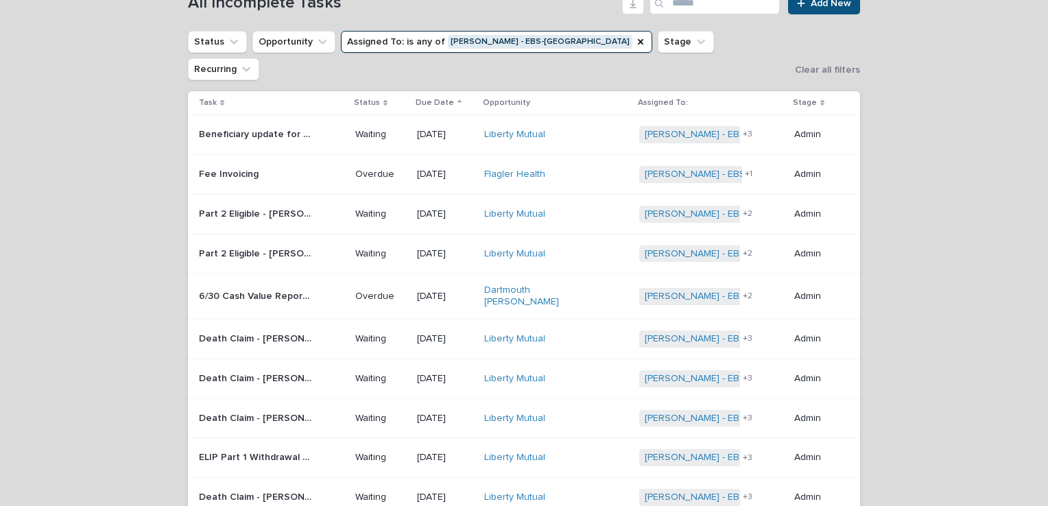
click at [357, 452] on p "Waiting" at bounding box center [380, 458] width 51 height 12
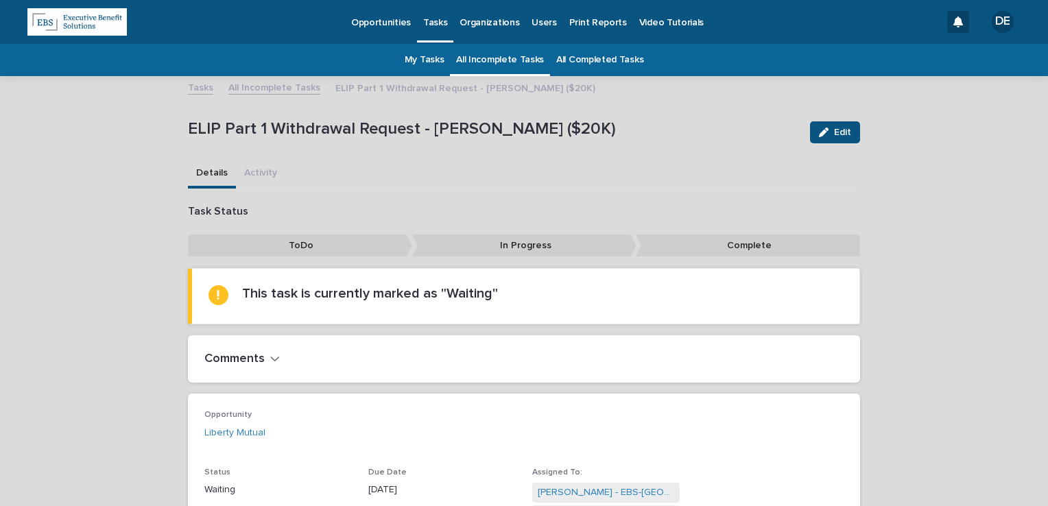
click at [500, 54] on link "All Incomplete Tasks" at bounding box center [500, 60] width 88 height 32
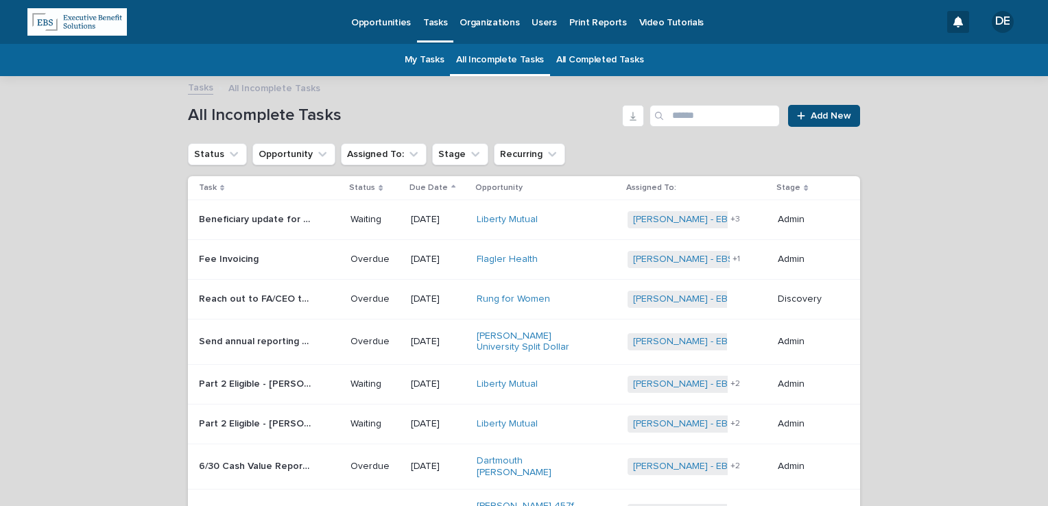
click at [498, 54] on link "All Incomplete Tasks" at bounding box center [500, 60] width 88 height 32
click at [296, 213] on p "Beneficiary update for Valencia Augusta" at bounding box center [257, 218] width 117 height 14
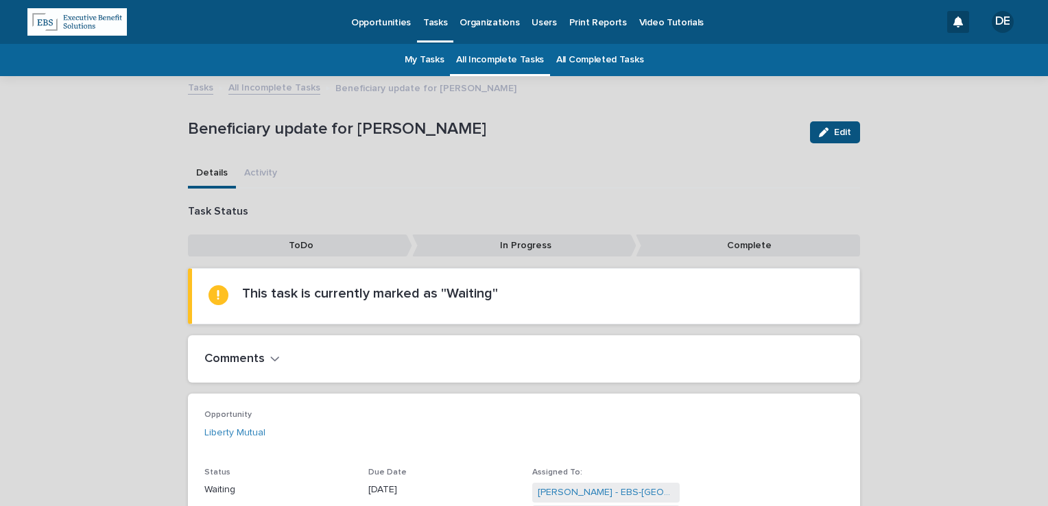
click at [288, 89] on link "All Incomplete Tasks" at bounding box center [274, 87] width 92 height 16
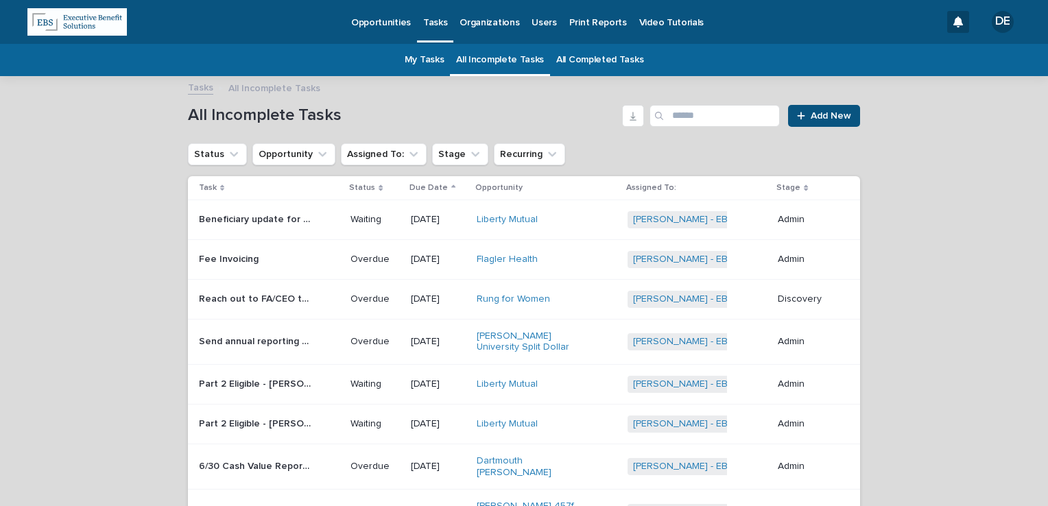
scroll to position [44, 0]
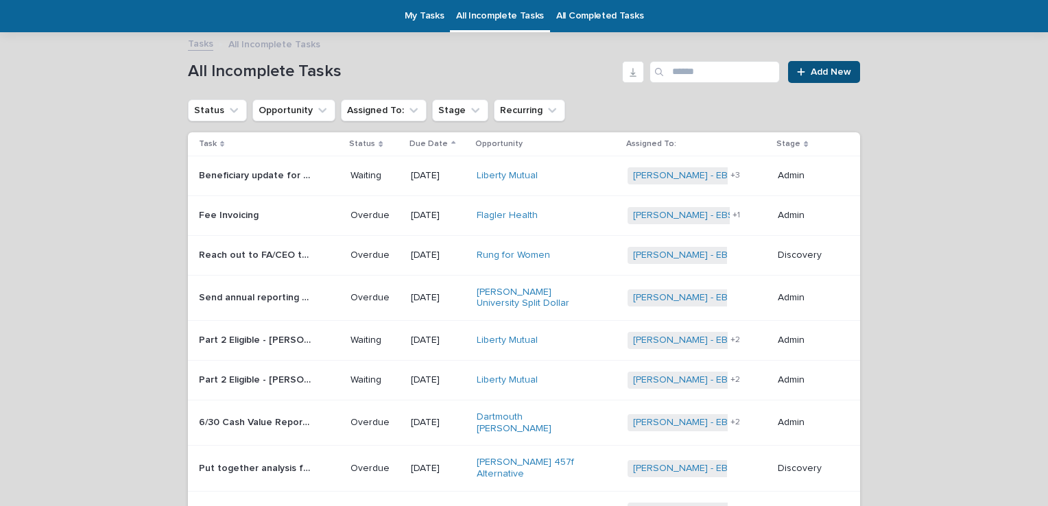
click at [288, 375] on p "Part 2 Eligible - Kristina Lankford Bene Adds" at bounding box center [257, 379] width 117 height 14
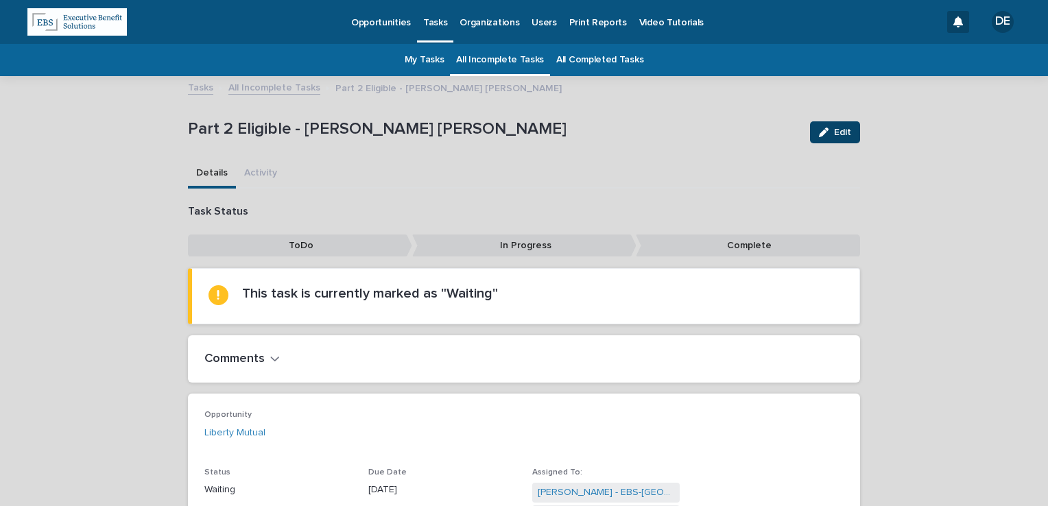
click at [830, 121] on button "Edit" at bounding box center [835, 132] width 50 height 22
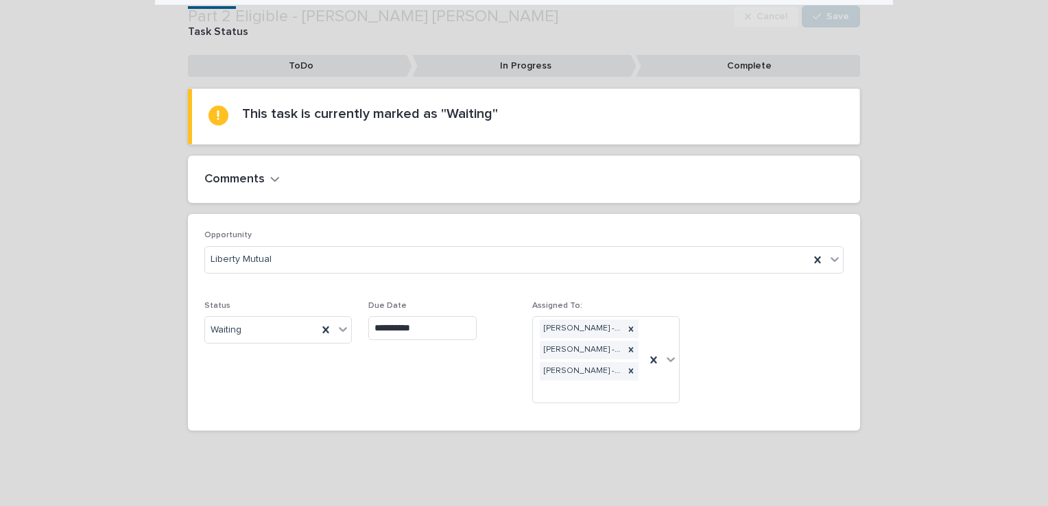
scroll to position [182, 0]
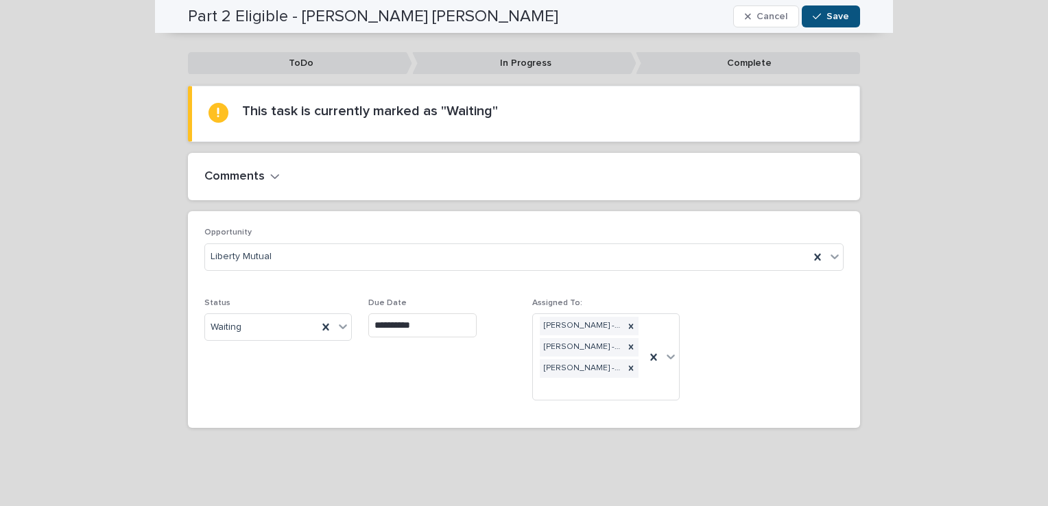
click at [438, 321] on input "**********" at bounding box center [422, 326] width 108 height 24
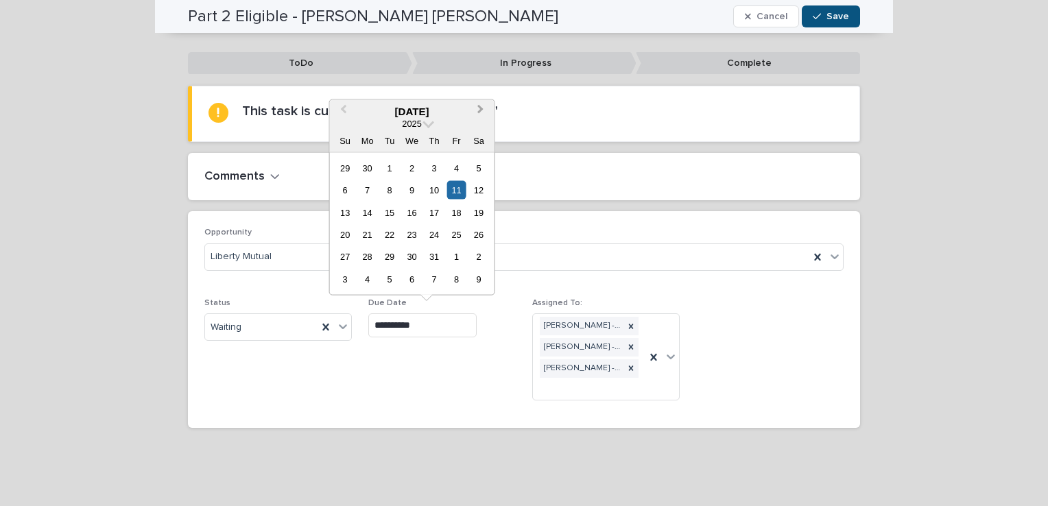
click at [480, 115] on button "Next Month" at bounding box center [482, 112] width 22 height 22
click at [418, 169] on div "1" at bounding box center [412, 167] width 19 height 19
click at [423, 321] on input "**********" at bounding box center [422, 326] width 108 height 24
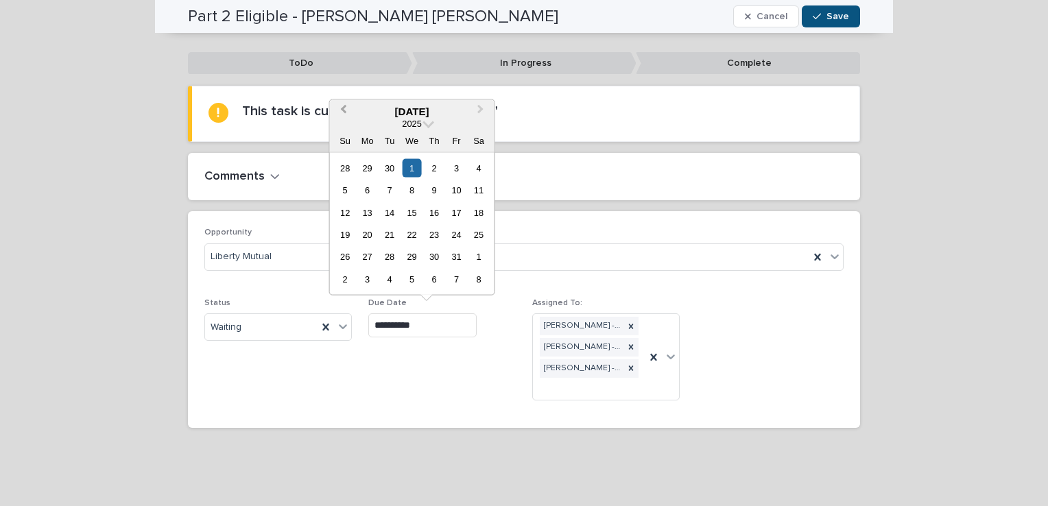
click at [348, 113] on button "Previous Month" at bounding box center [342, 112] width 22 height 22
click at [456, 235] on div "26" at bounding box center [456, 235] width 19 height 19
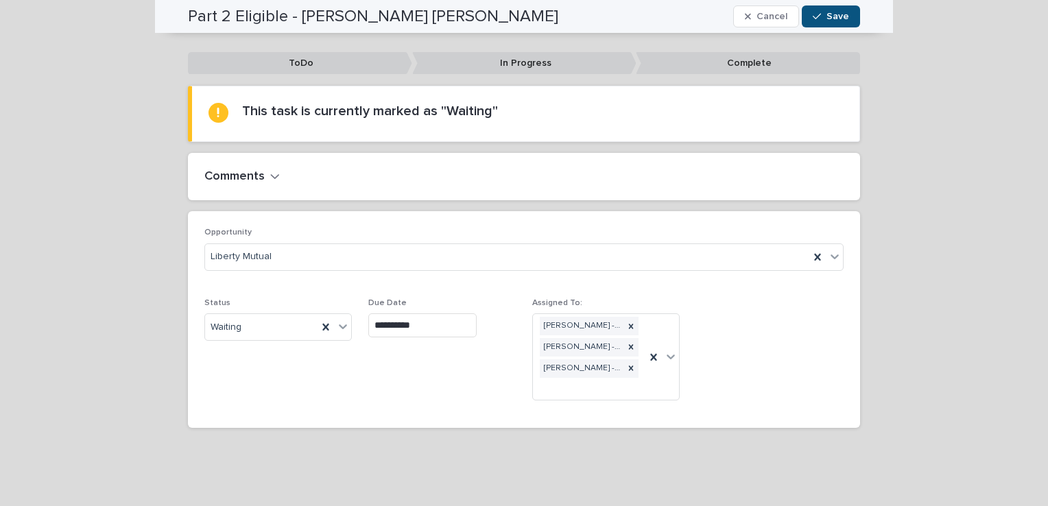
type input "**********"
click at [836, 23] on button "Save" at bounding box center [831, 16] width 58 height 22
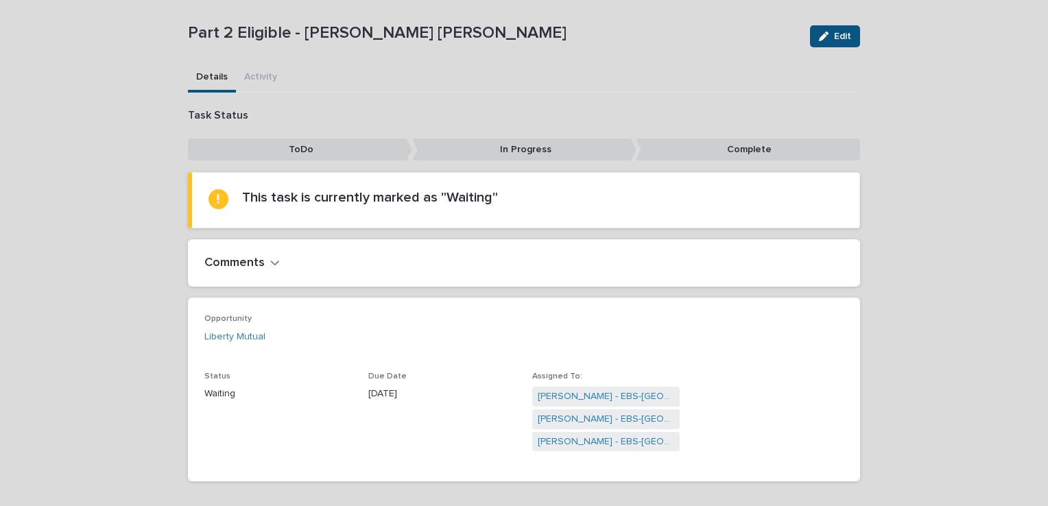
scroll to position [13, 0]
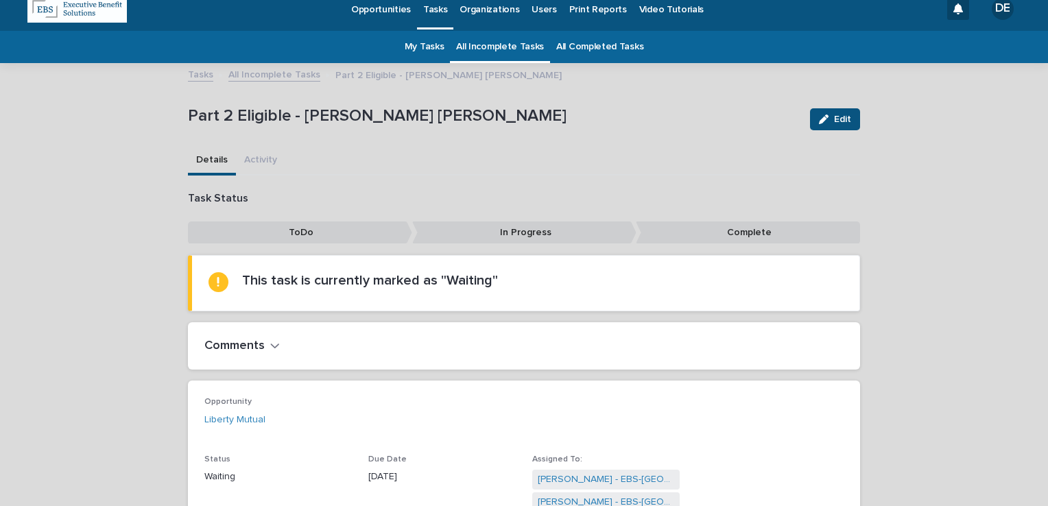
click at [273, 85] on div "**********" at bounding box center [524, 320] width 672 height 512
drag, startPoint x: 273, startPoint y: 85, endPoint x: 273, endPoint y: 76, distance: 8.9
click at [273, 76] on link "All Incomplete Tasks" at bounding box center [274, 74] width 92 height 16
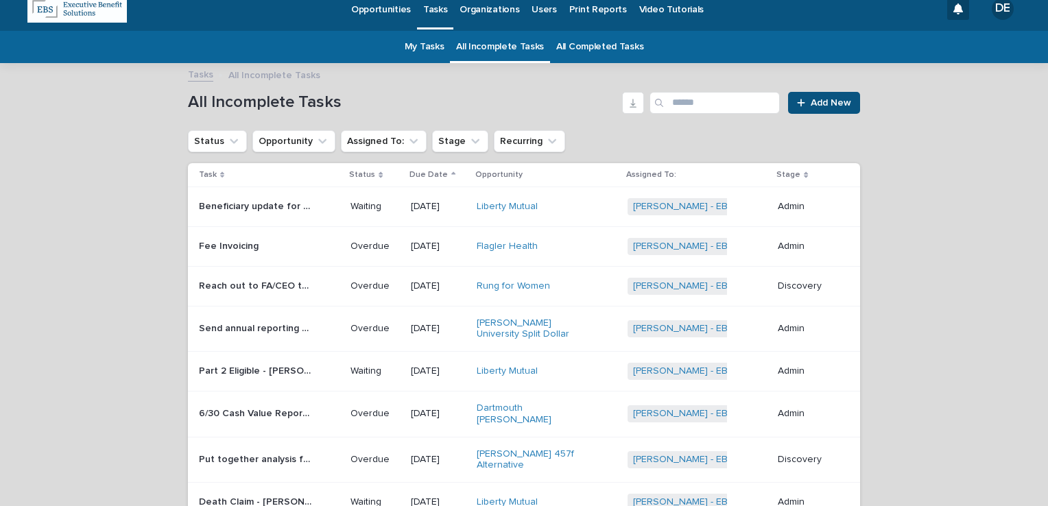
scroll to position [44, 0]
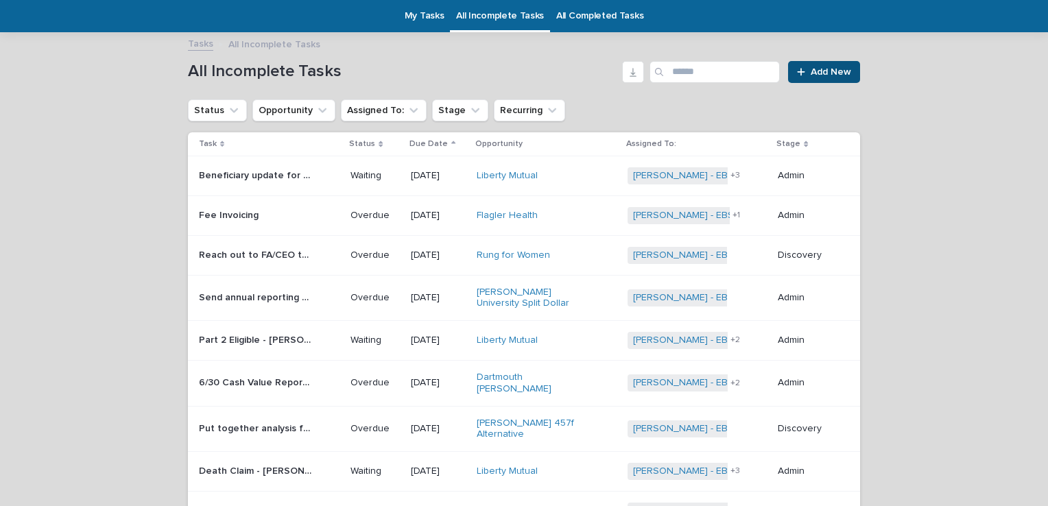
click at [283, 163] on td "Beneficiary update for Valencia Augusta Beneficiary update for Valencia Augusta" at bounding box center [266, 176] width 157 height 40
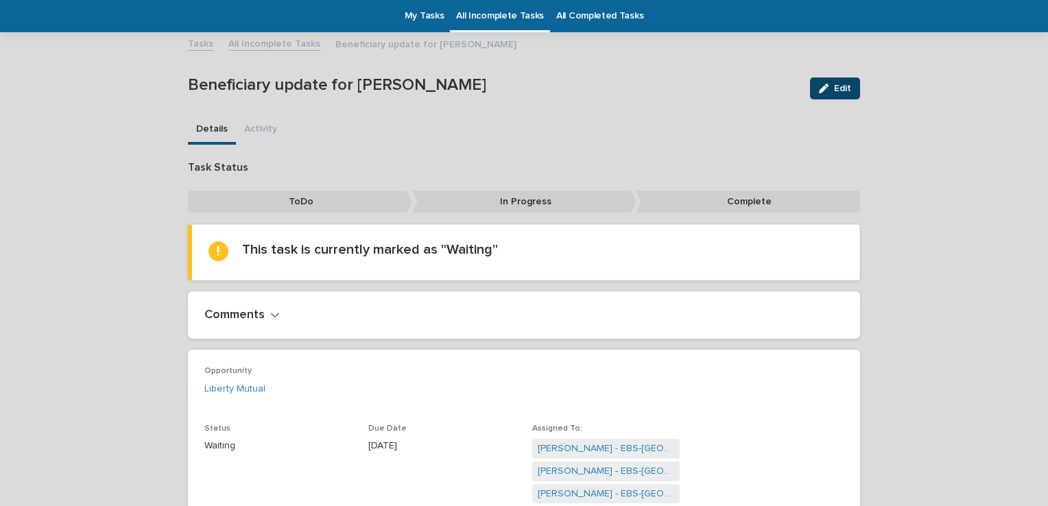
click at [833, 93] on button "Edit" at bounding box center [835, 89] width 50 height 22
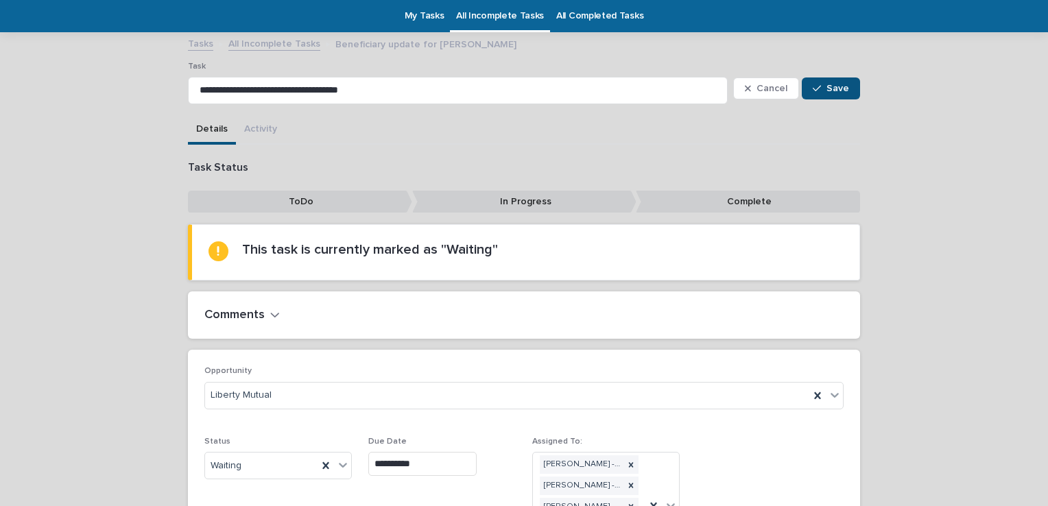
click at [450, 456] on input "**********" at bounding box center [422, 464] width 108 height 24
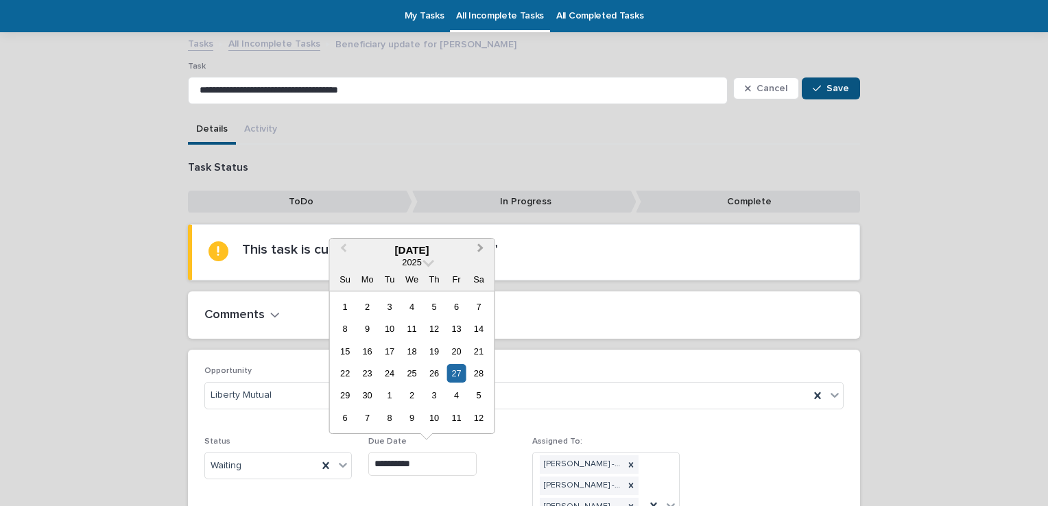
click at [482, 252] on button "Next Month" at bounding box center [482, 251] width 22 height 22
click at [456, 378] on div "26" at bounding box center [456, 373] width 19 height 19
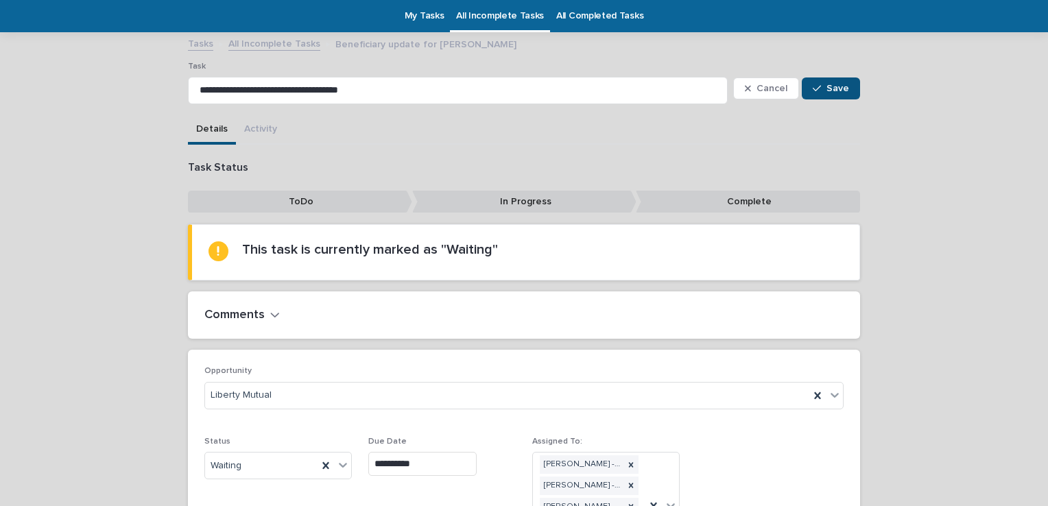
type input "**********"
click at [820, 89] on div "button" at bounding box center [820, 89] width 14 height 10
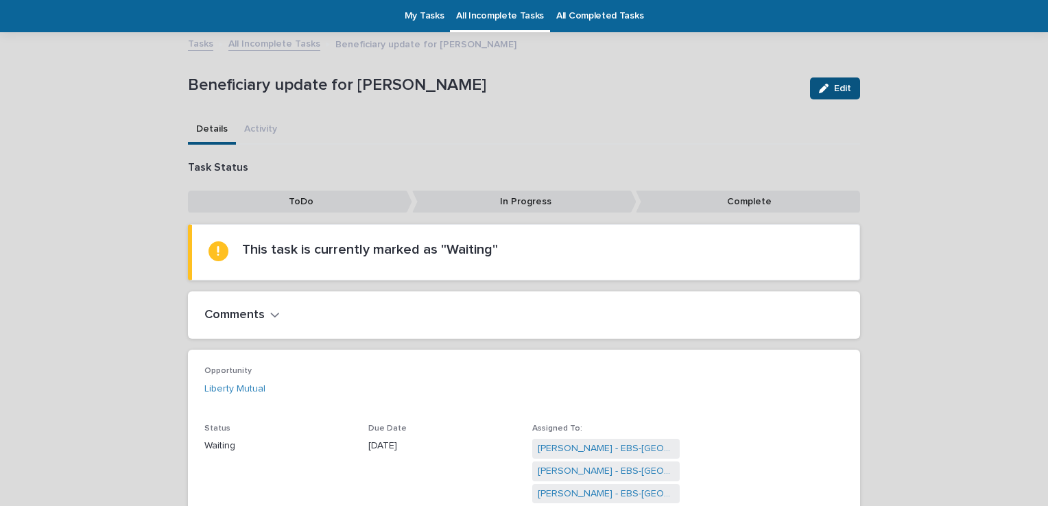
click at [294, 43] on link "All Incomplete Tasks" at bounding box center [274, 43] width 92 height 16
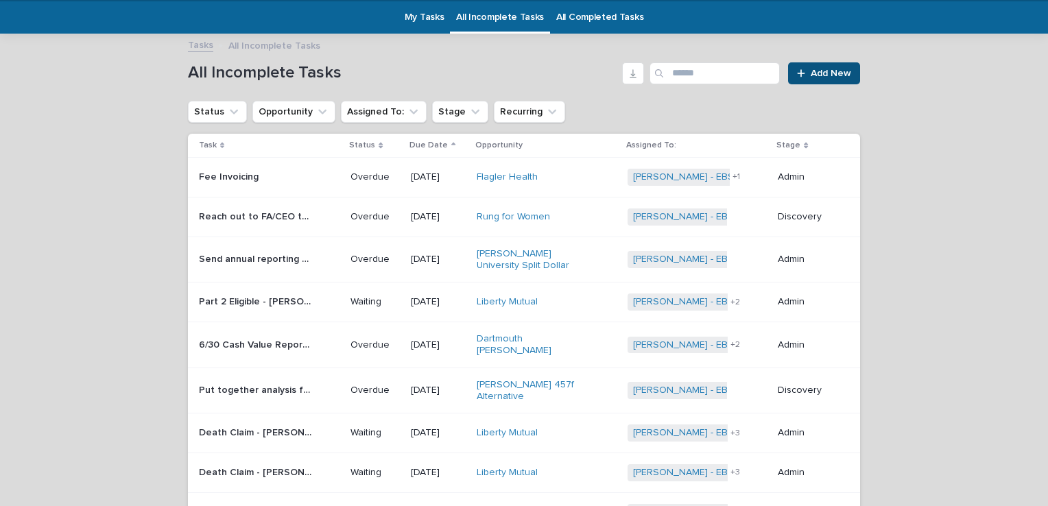
scroll to position [44, 0]
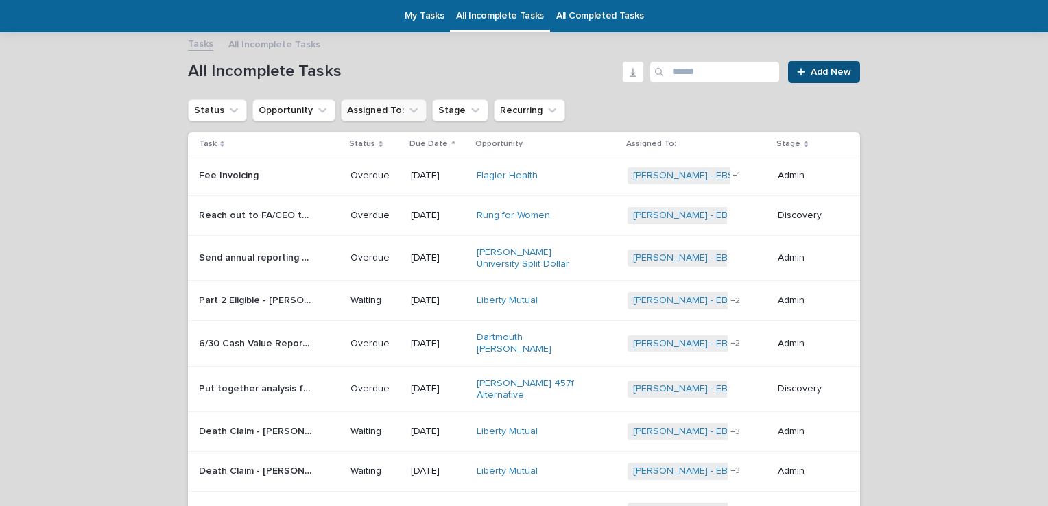
click at [406, 107] on button "Assigned To:" at bounding box center [384, 110] width 86 height 22
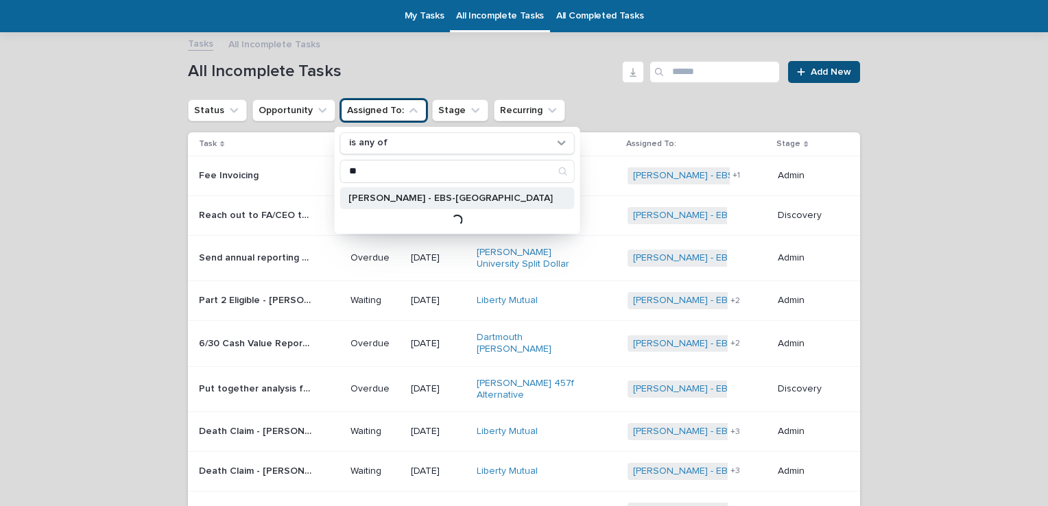
type input "**"
click at [404, 191] on div "Delaney Fittz - EBS-Boston" at bounding box center [457, 198] width 235 height 22
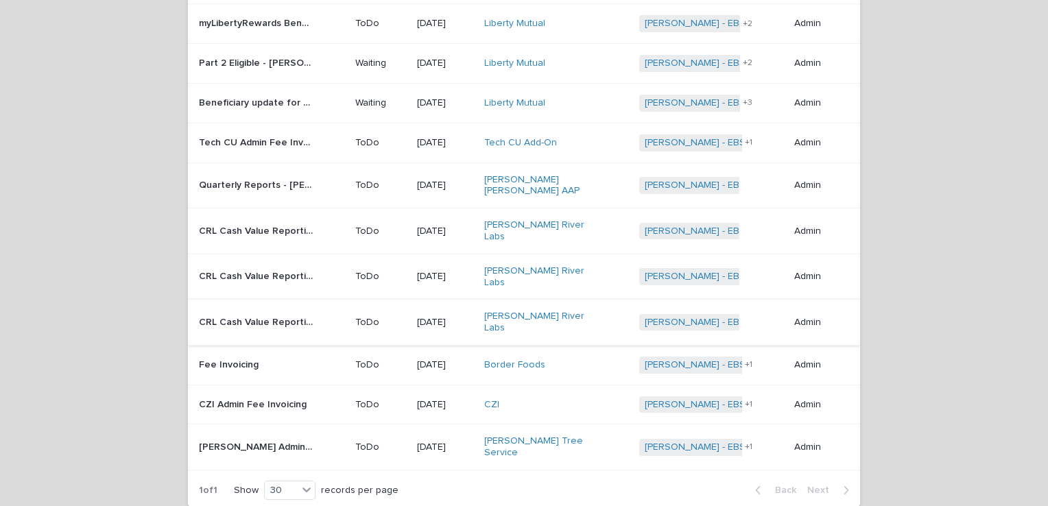
scroll to position [917, 0]
